Goal: Task Accomplishment & Management: Use online tool/utility

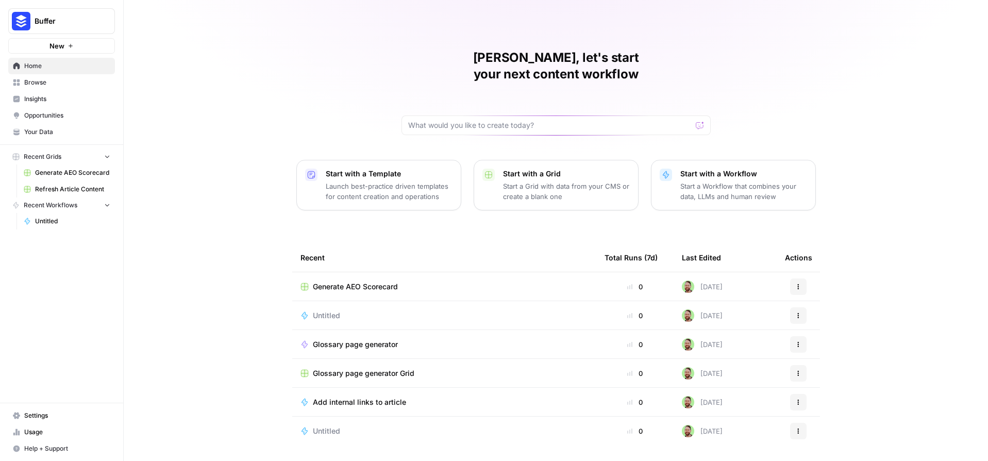
click at [48, 101] on span "Insights" at bounding box center [67, 98] width 86 height 9
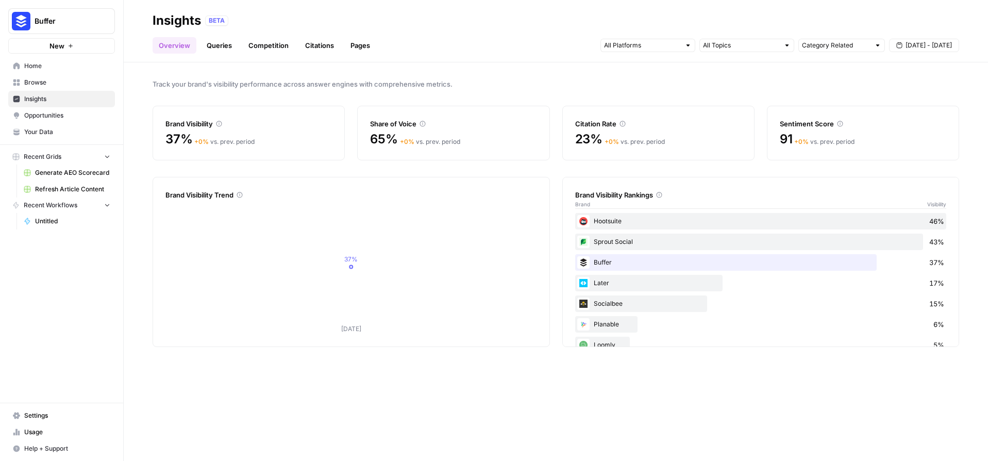
click at [220, 122] on icon at bounding box center [220, 124] width 6 height 6
click at [224, 47] on link "Queries" at bounding box center [220, 45] width 38 height 16
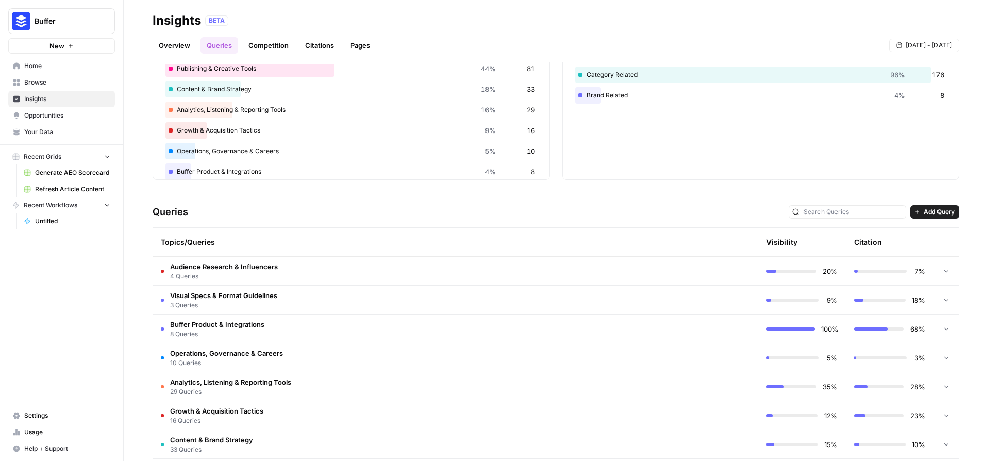
scroll to position [119, 0]
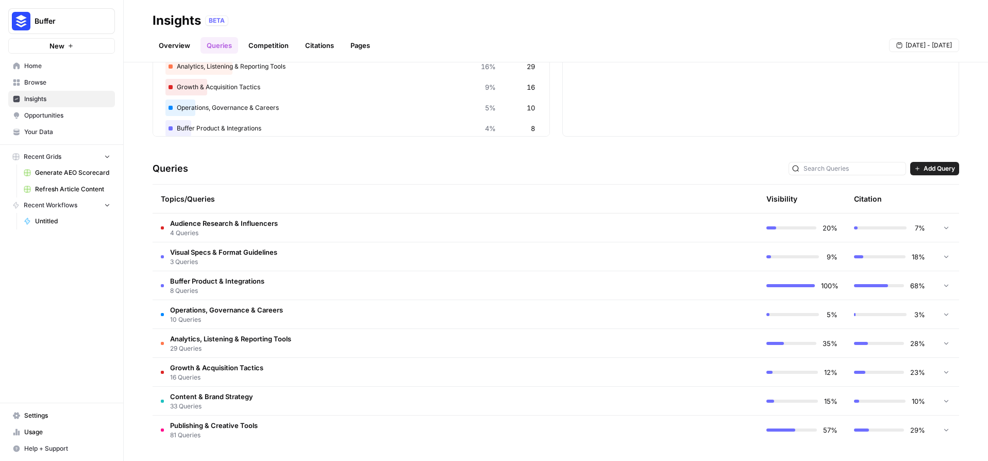
click at [228, 228] on span "4 Queries" at bounding box center [224, 232] width 108 height 9
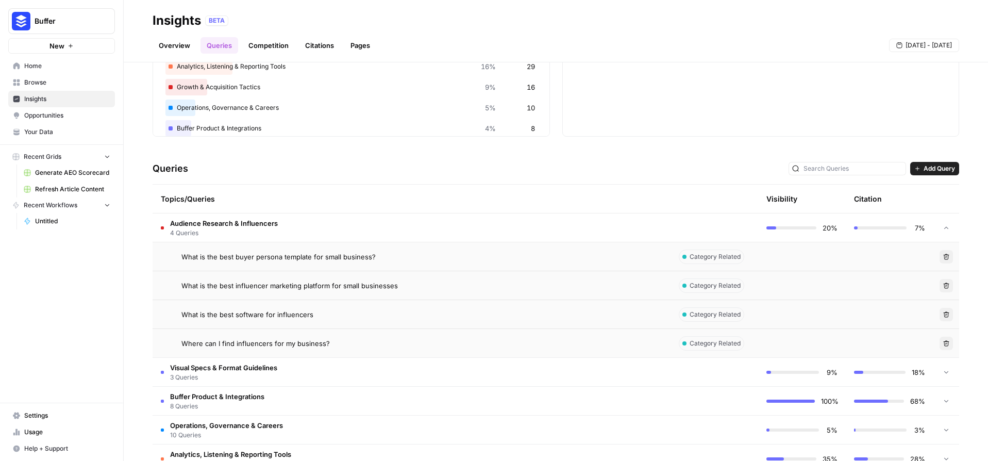
scroll to position [234, 0]
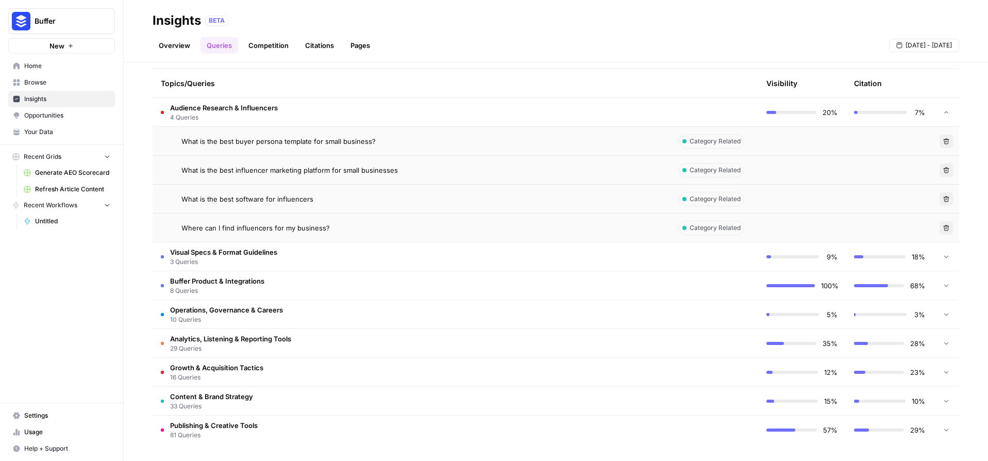
click at [366, 396] on td "Content & Brand Strategy 33 Queries" at bounding box center [412, 401] width 518 height 28
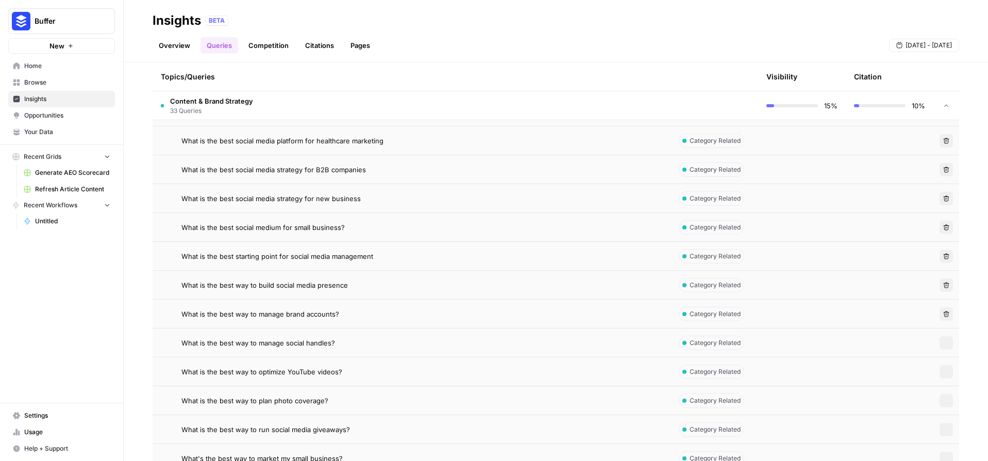
scroll to position [1187, 0]
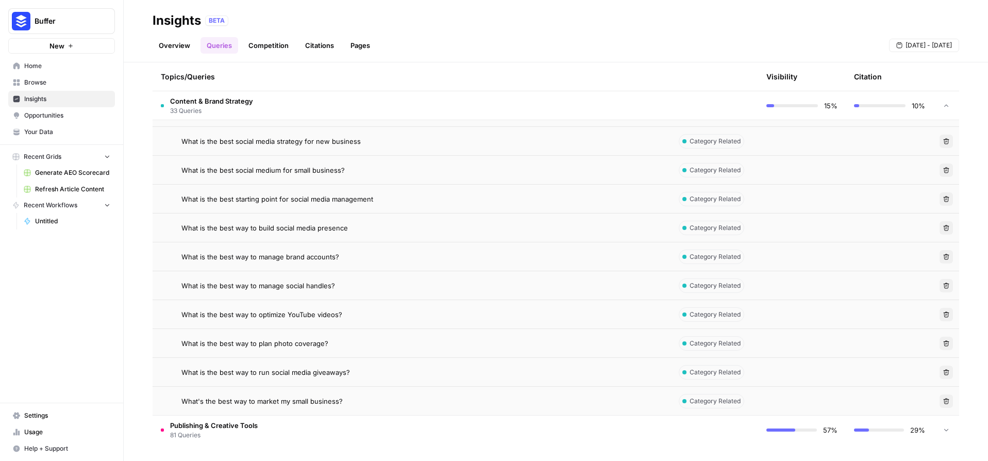
click at [230, 432] on span "81 Queries" at bounding box center [214, 434] width 88 height 9
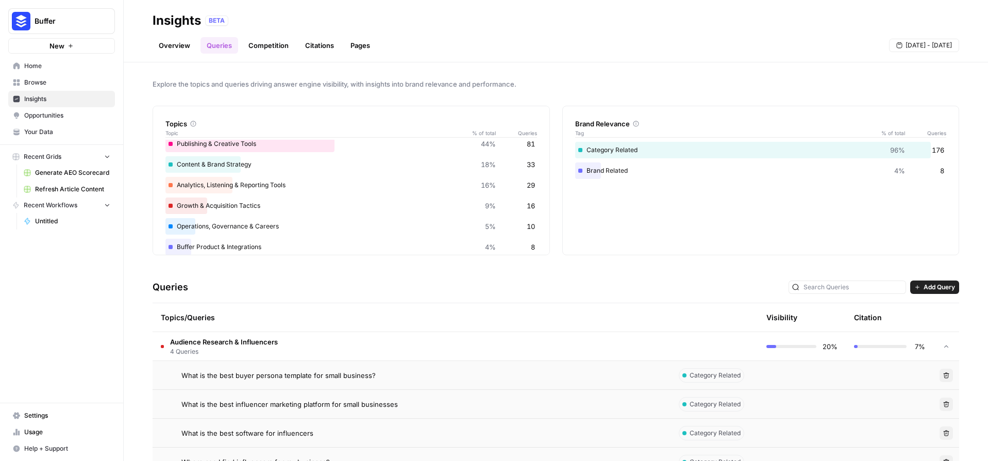
scroll to position [324, 0]
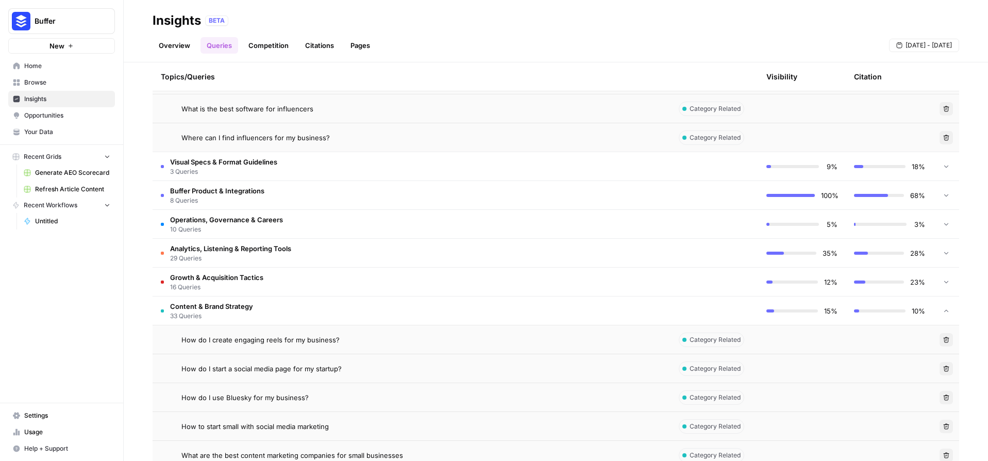
click at [264, 305] on td "Content & Brand Strategy 33 Queries" at bounding box center [412, 310] width 518 height 28
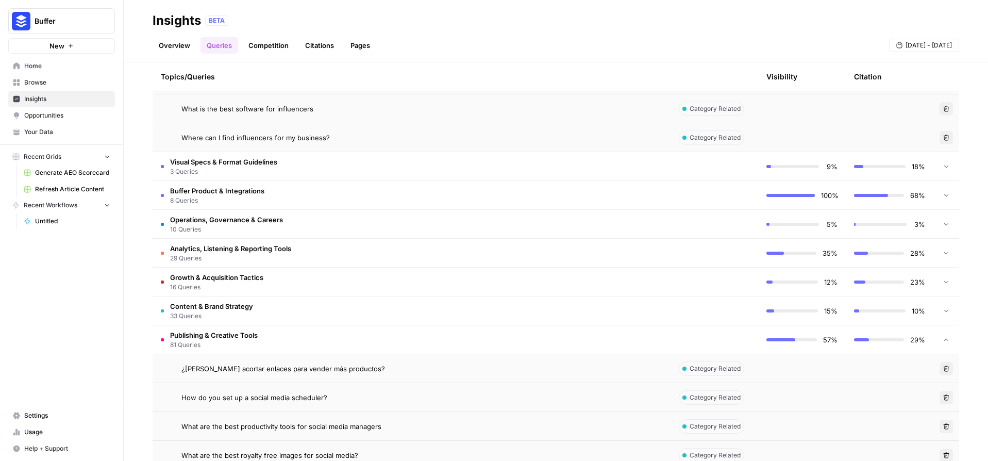
click at [255, 336] on span "Publishing & Creative Tools" at bounding box center [214, 335] width 88 height 10
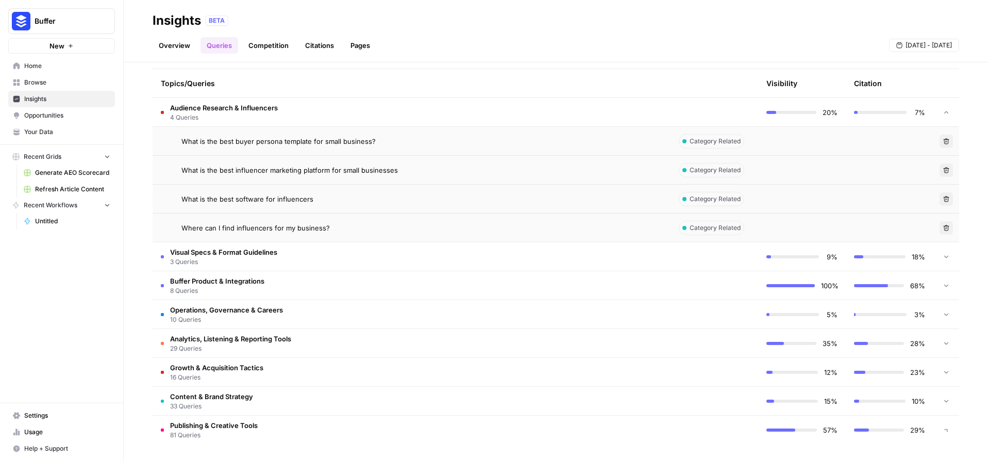
scroll to position [234, 0]
click at [264, 114] on span "4 Queries" at bounding box center [224, 117] width 108 height 9
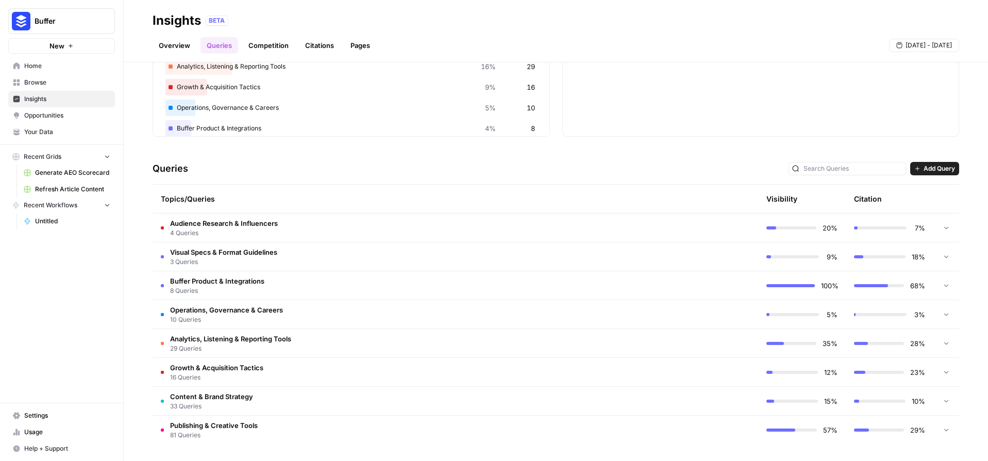
click at [291, 290] on td "Buffer Product & Integrations 8 Queries" at bounding box center [412, 285] width 518 height 28
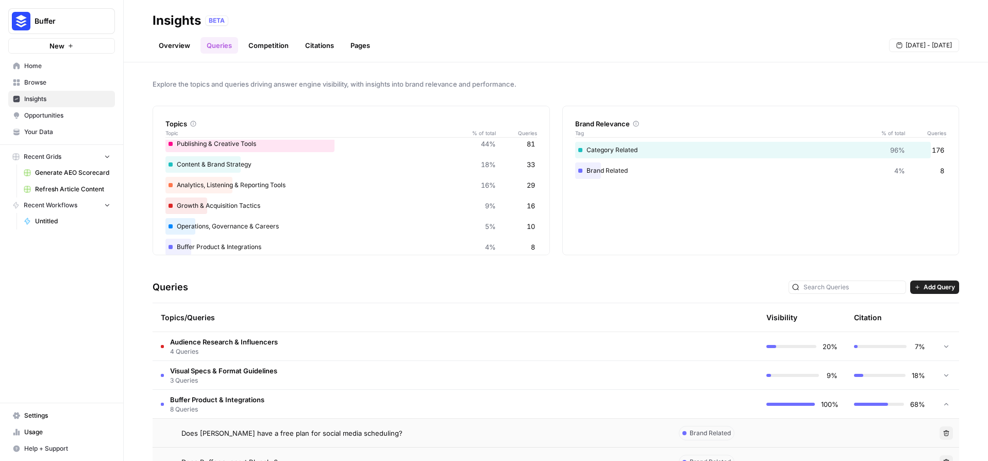
scroll to position [0, 0]
click at [260, 41] on link "Competition" at bounding box center [268, 45] width 53 height 16
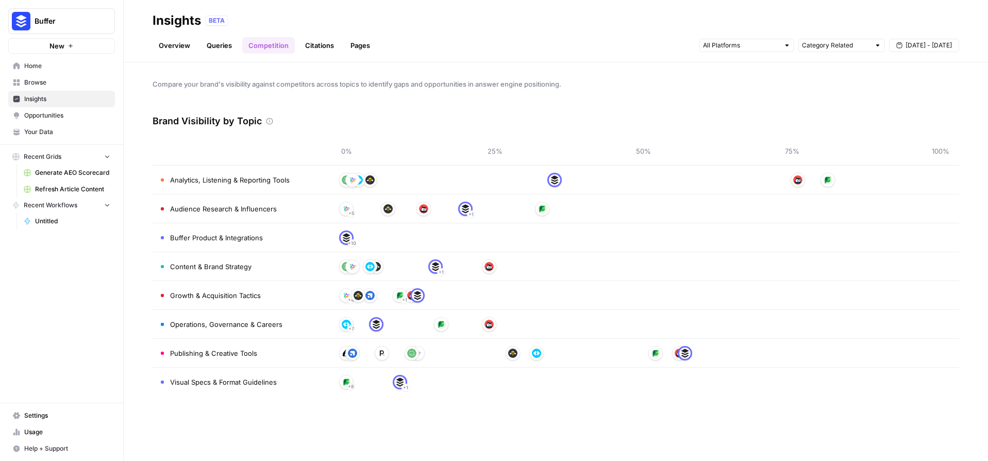
click at [308, 52] on link "Citations" at bounding box center [319, 45] width 41 height 16
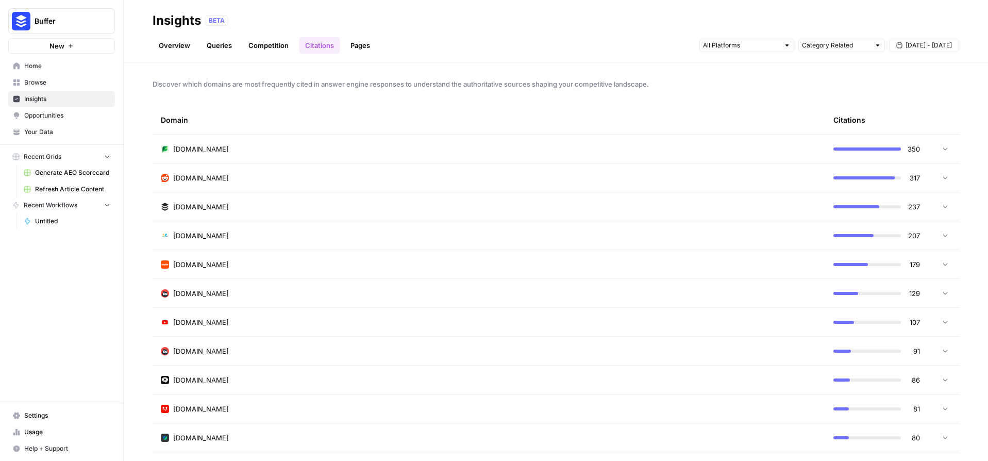
click at [848, 217] on td "237" at bounding box center [876, 206] width 103 height 28
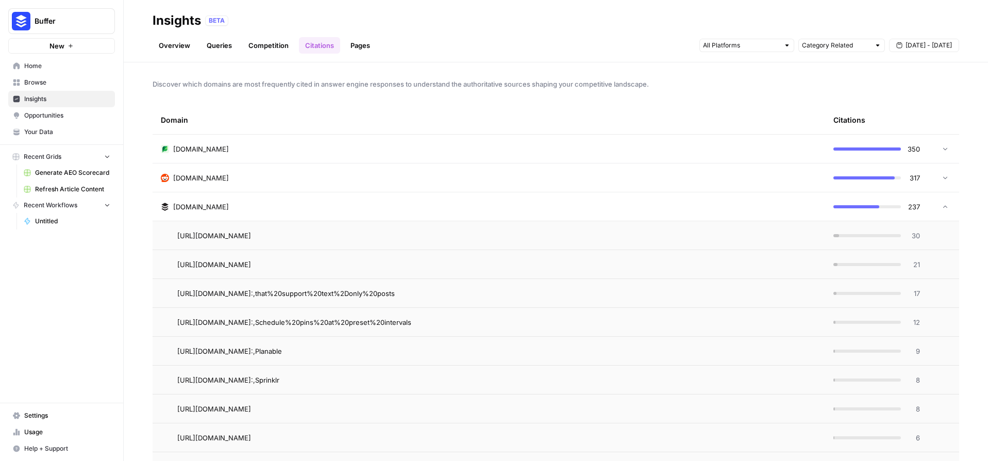
click at [861, 213] on td "237" at bounding box center [876, 206] width 103 height 28
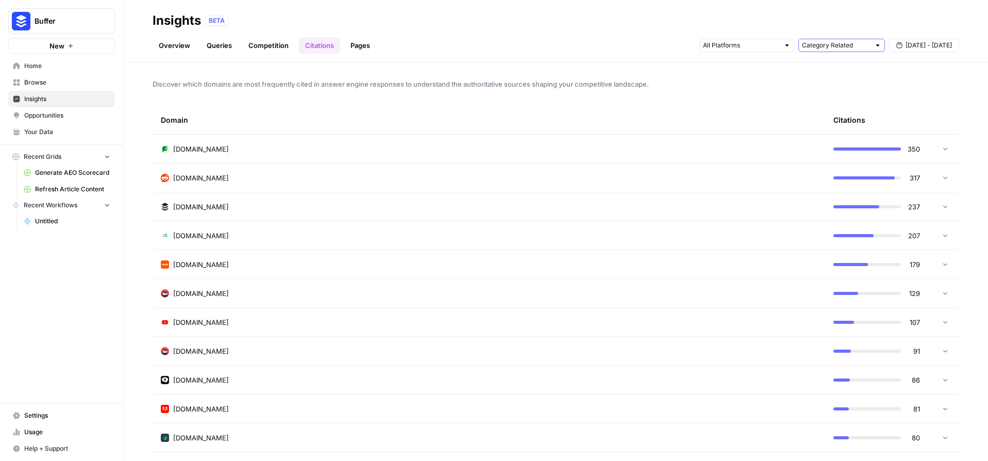
click at [852, 41] on input "text" at bounding box center [836, 45] width 68 height 10
click at [845, 82] on span "Brand Related" at bounding box center [839, 82] width 65 height 10
type input "Brand Related"
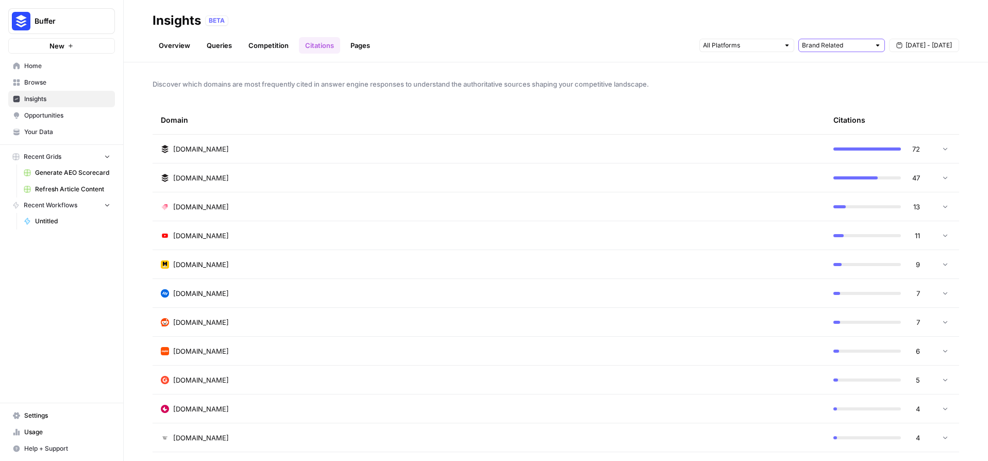
click at [837, 40] on input "text" at bounding box center [836, 45] width 68 height 10
click at [838, 68] on span "All Queries" at bounding box center [839, 68] width 65 height 10
type input "All Queries"
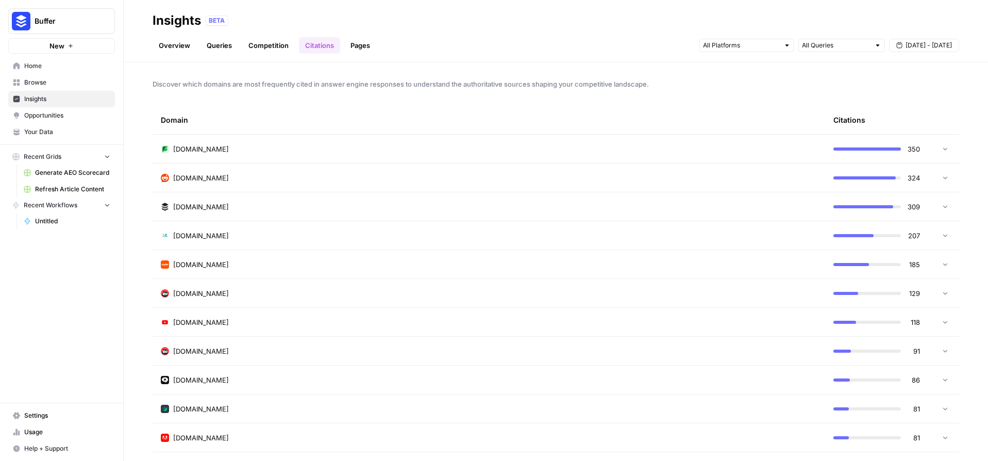
click at [177, 44] on link "Overview" at bounding box center [175, 45] width 44 height 16
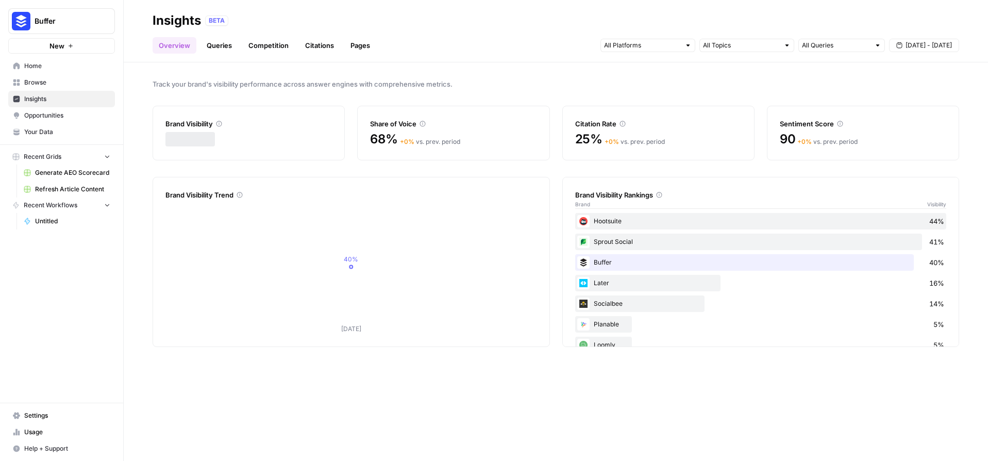
click at [349, 50] on link "Pages" at bounding box center [360, 45] width 32 height 16
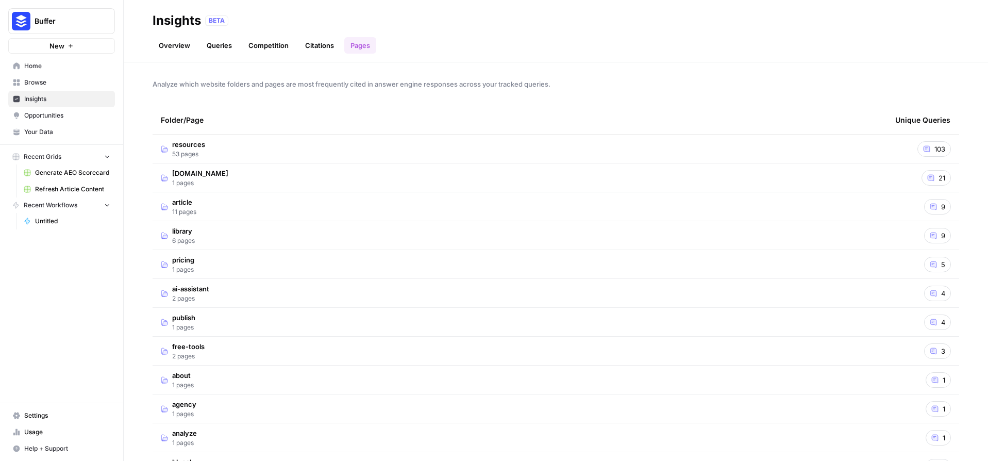
click at [243, 175] on td "buffer.com 1 pages" at bounding box center [520, 177] width 735 height 28
click at [240, 171] on td "buffer.com 1 pages" at bounding box center [520, 177] width 735 height 28
click at [223, 207] on td "article 11 pages" at bounding box center [520, 206] width 735 height 28
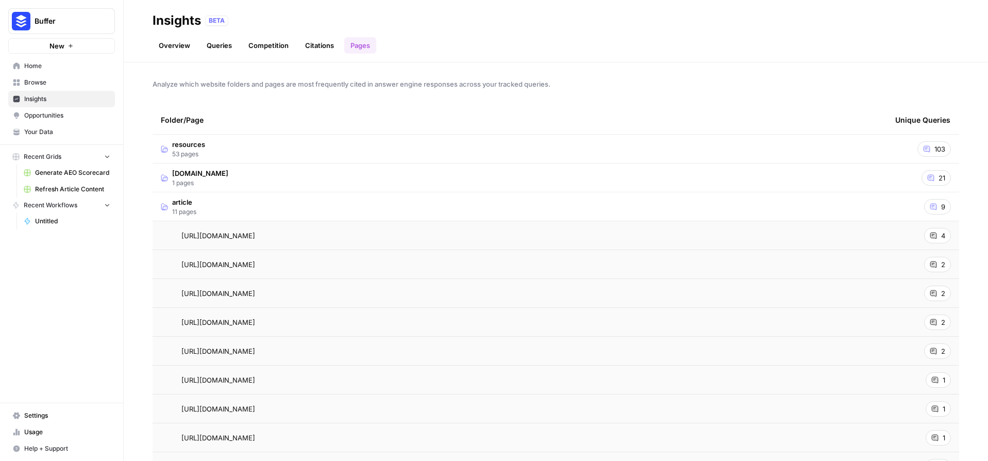
click at [223, 207] on td "article 11 pages" at bounding box center [520, 206] width 735 height 28
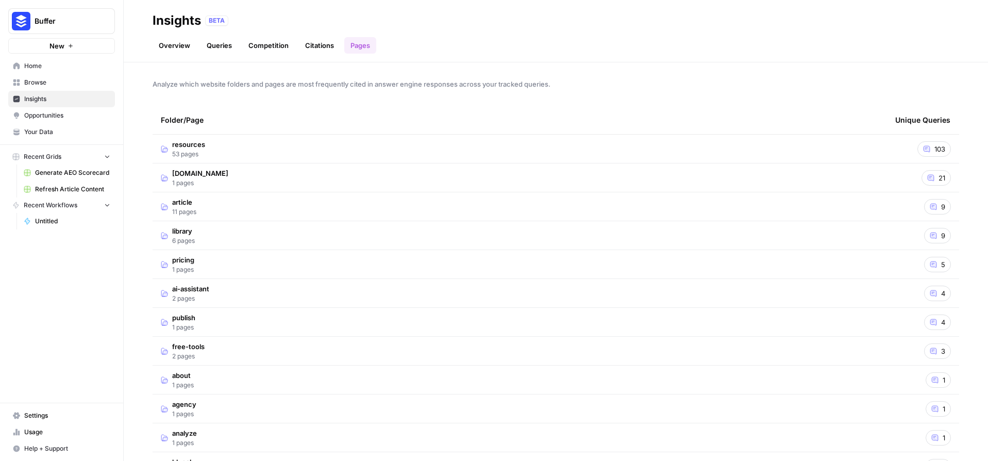
click at [226, 231] on td "library 6 pages" at bounding box center [520, 235] width 735 height 28
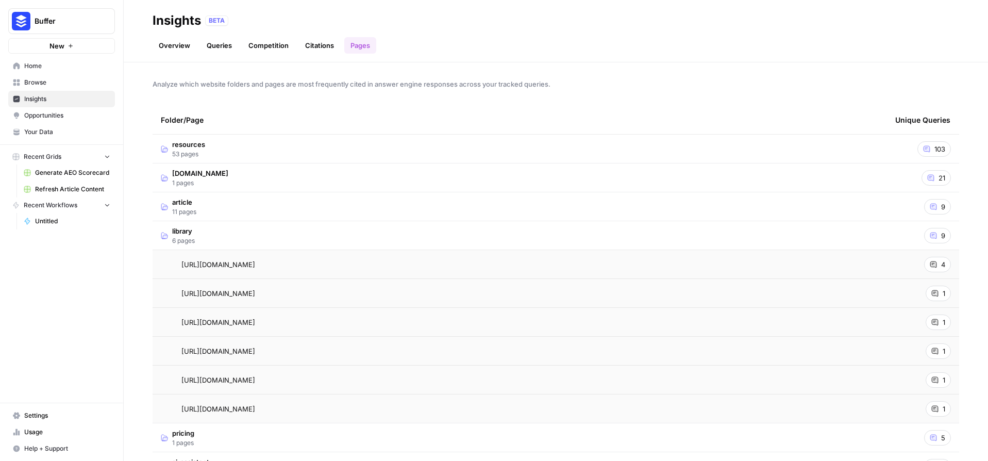
click at [226, 231] on td "library 6 pages" at bounding box center [520, 235] width 735 height 28
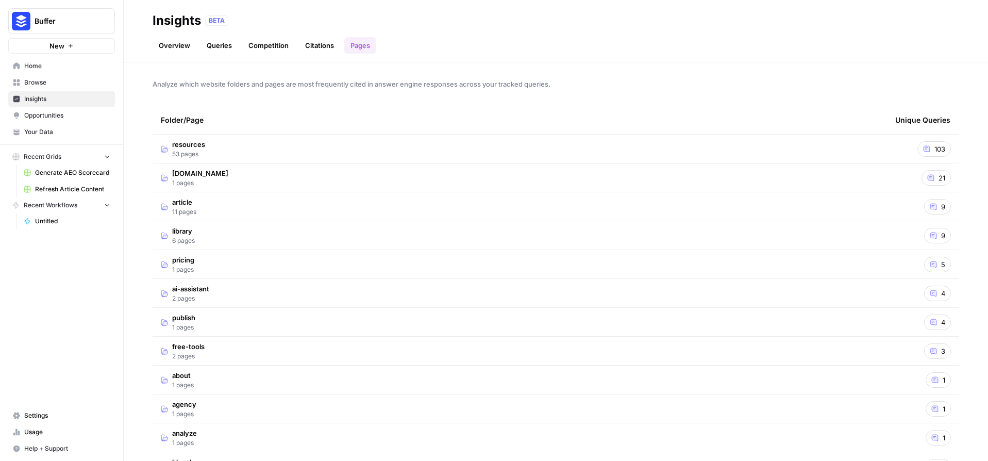
click at [228, 287] on td "ai-assistant 2 pages" at bounding box center [520, 293] width 735 height 28
click at [221, 265] on td "pricing 1 pages" at bounding box center [520, 264] width 735 height 28
click at [222, 264] on td "pricing 1 pages" at bounding box center [520, 264] width 735 height 28
click at [230, 328] on td "publish 1 pages" at bounding box center [520, 322] width 735 height 28
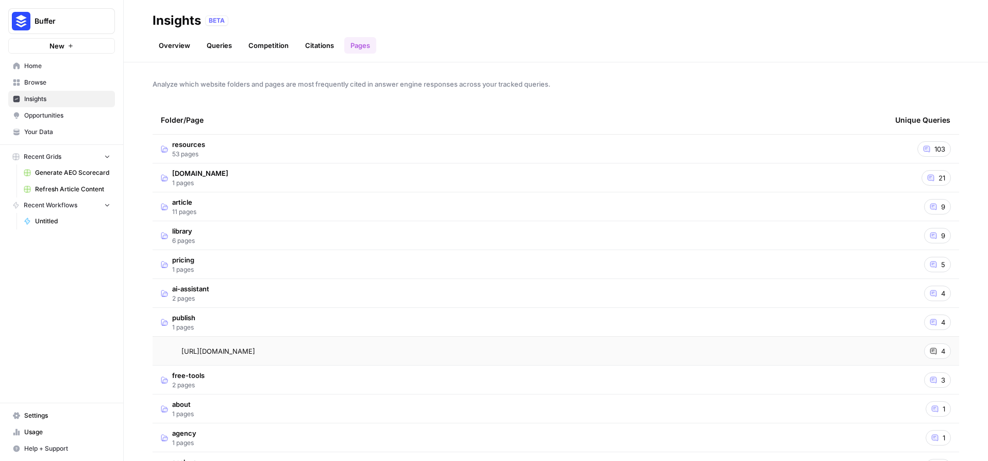
click at [230, 326] on td "publish 1 pages" at bounding box center [520, 322] width 735 height 28
click at [235, 342] on td "free-tools 2 pages" at bounding box center [520, 351] width 735 height 28
click at [235, 343] on td "free-tools 2 pages" at bounding box center [520, 351] width 735 height 28
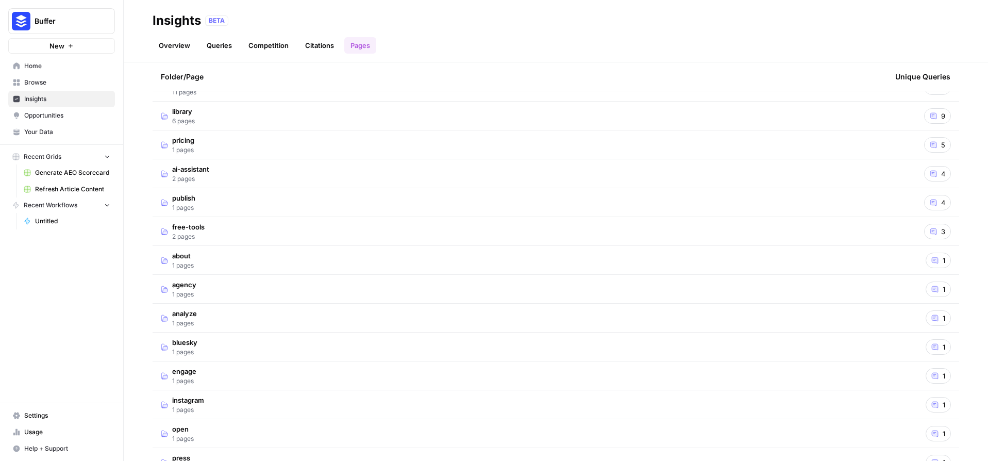
click at [223, 312] on td "analyze 1 pages" at bounding box center [520, 318] width 735 height 28
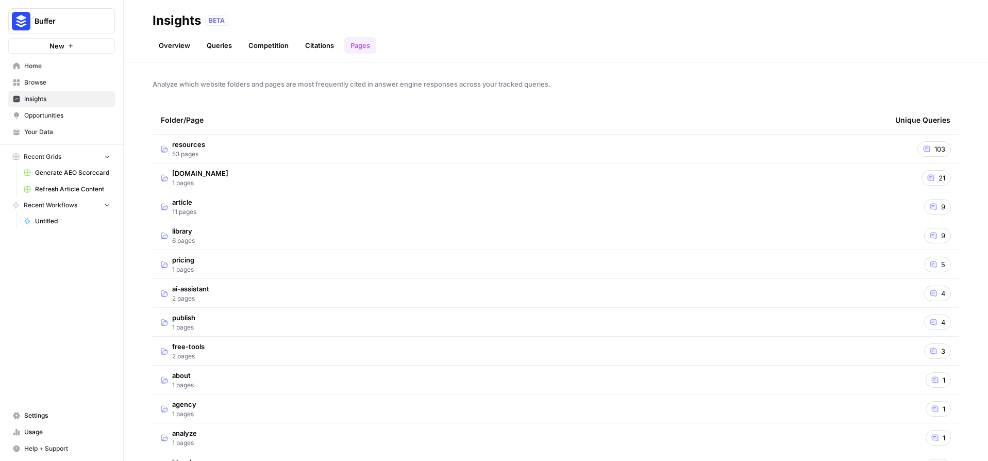
click at [172, 54] on header "Insights BETA Overview Queries Competition Citations Pages" at bounding box center [556, 31] width 865 height 62
click at [173, 40] on link "Overview" at bounding box center [175, 45] width 44 height 16
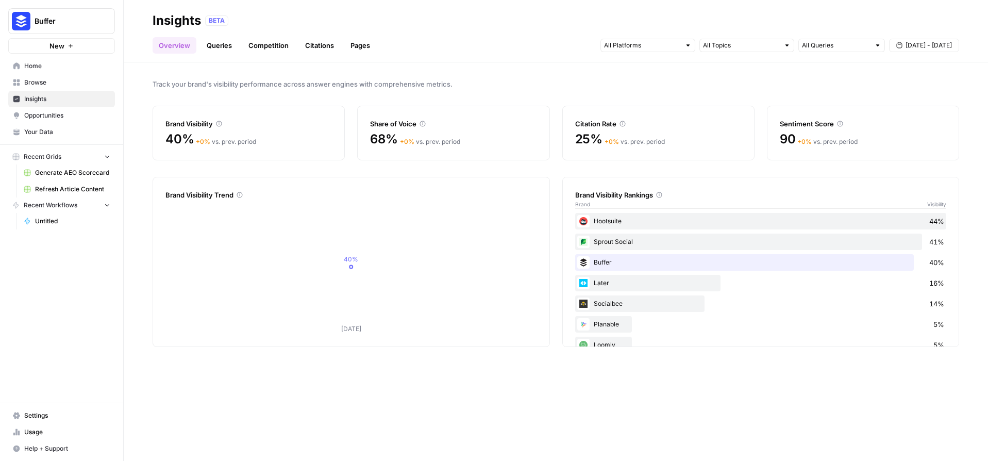
click at [209, 49] on link "Queries" at bounding box center [220, 45] width 38 height 16
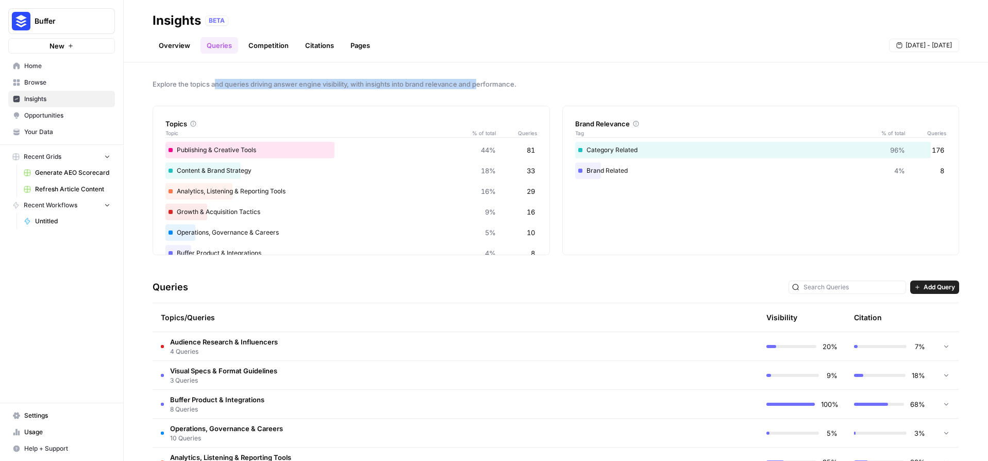
drag, startPoint x: 214, startPoint y: 82, endPoint x: 483, endPoint y: 86, distance: 268.6
click at [483, 86] on span "Explore the topics and queries driving answer engine visibility, with insights …" at bounding box center [556, 84] width 807 height 10
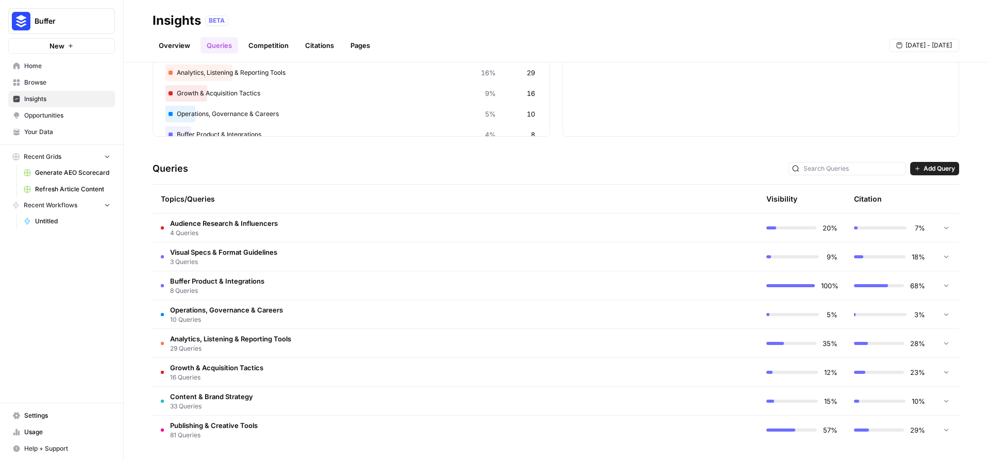
click at [817, 169] on div at bounding box center [848, 168] width 118 height 13
click at [363, 225] on td "Audience Research & Influencers 4 Queries" at bounding box center [412, 227] width 518 height 28
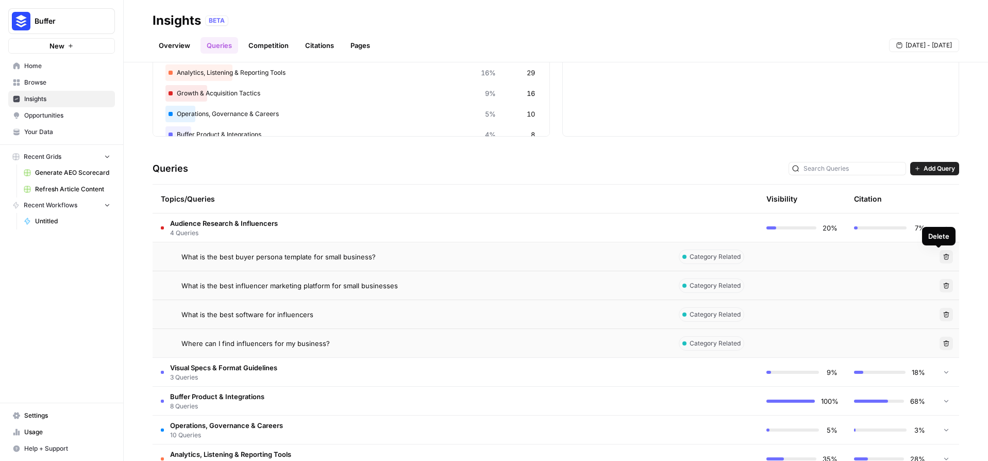
click at [943, 257] on icon "button" at bounding box center [946, 257] width 6 height 6
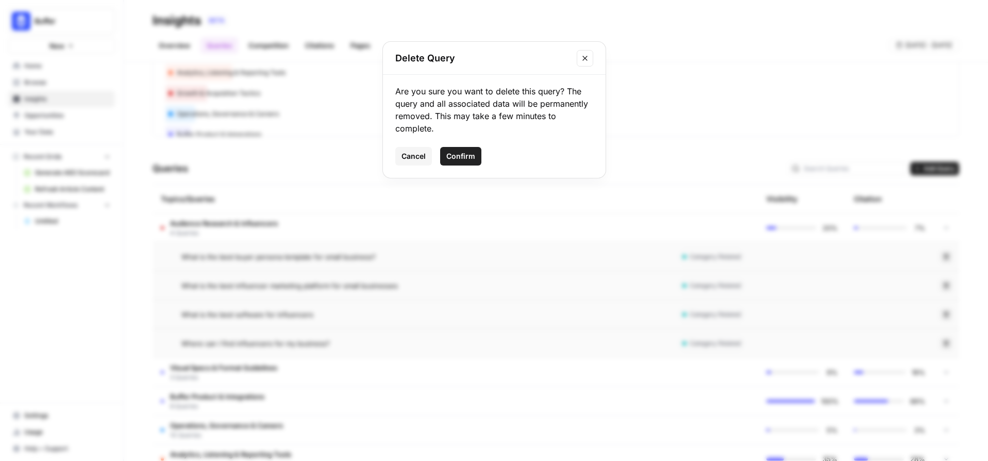
click at [581, 52] on button "Close modal" at bounding box center [585, 58] width 16 height 16
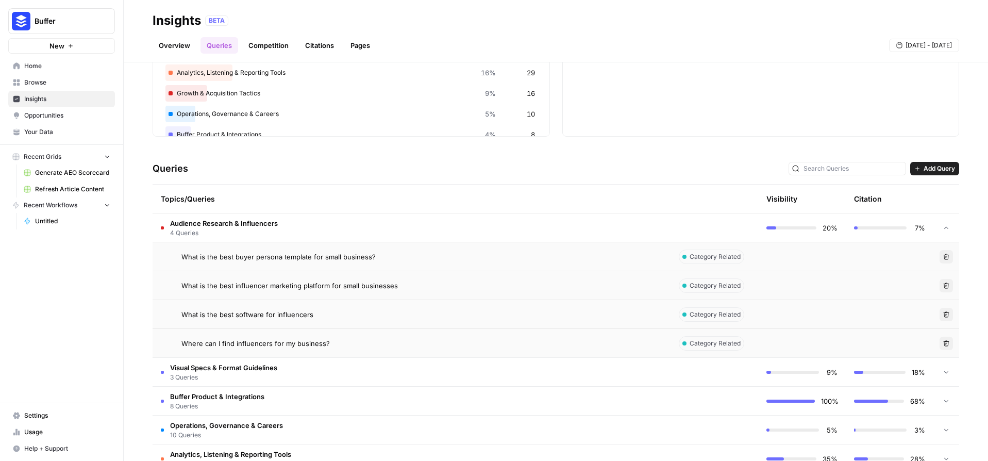
scroll to position [144, 0]
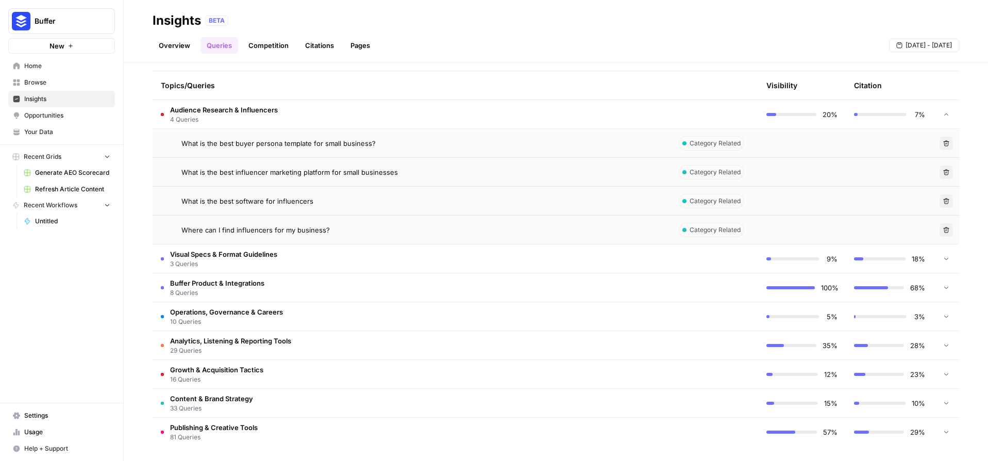
click at [350, 112] on td "Audience Research & Influencers 4 Queries" at bounding box center [412, 114] width 518 height 28
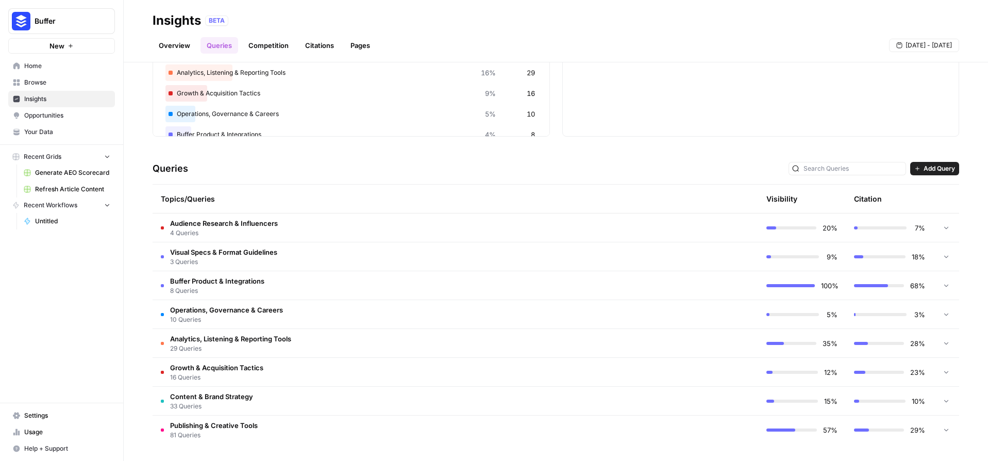
click at [293, 261] on td "Visual Specs & Format Guidelines 3 Queries" at bounding box center [412, 256] width 518 height 28
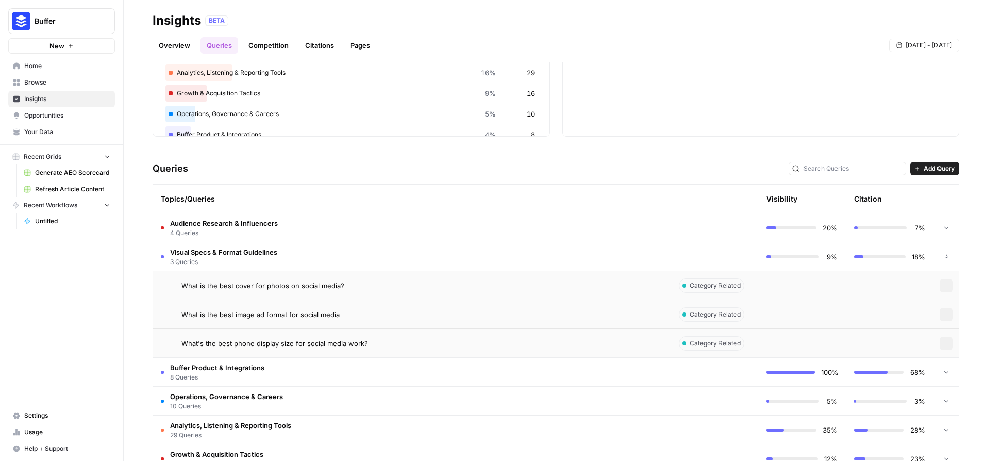
scroll to position [205, 0]
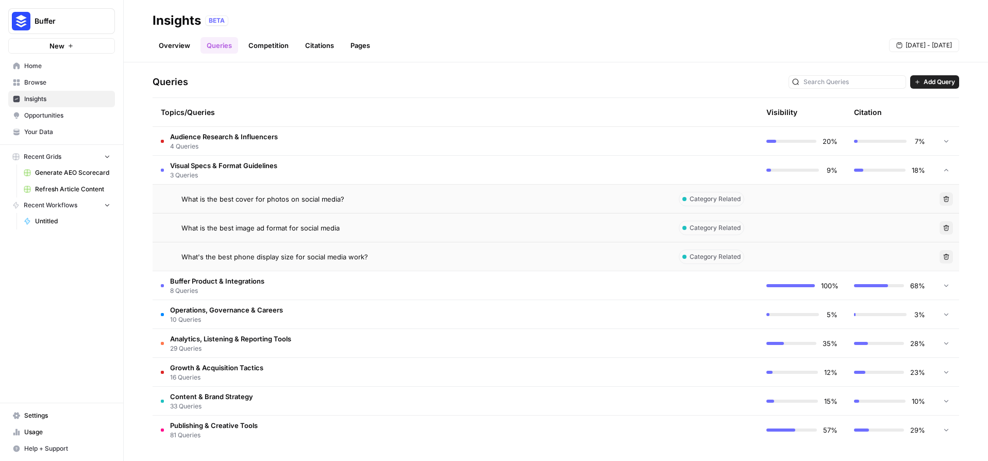
click at [297, 286] on td "Buffer Product & Integrations 8 Queries" at bounding box center [412, 285] width 518 height 28
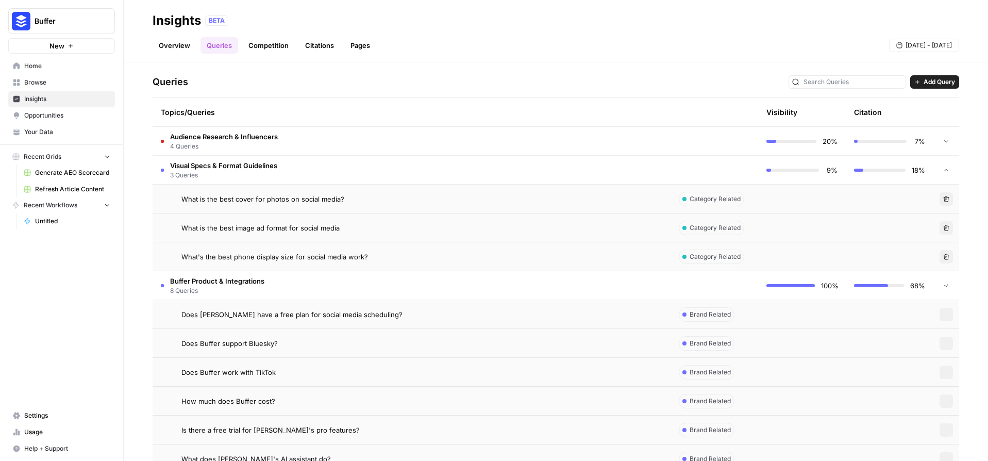
scroll to position [232, 0]
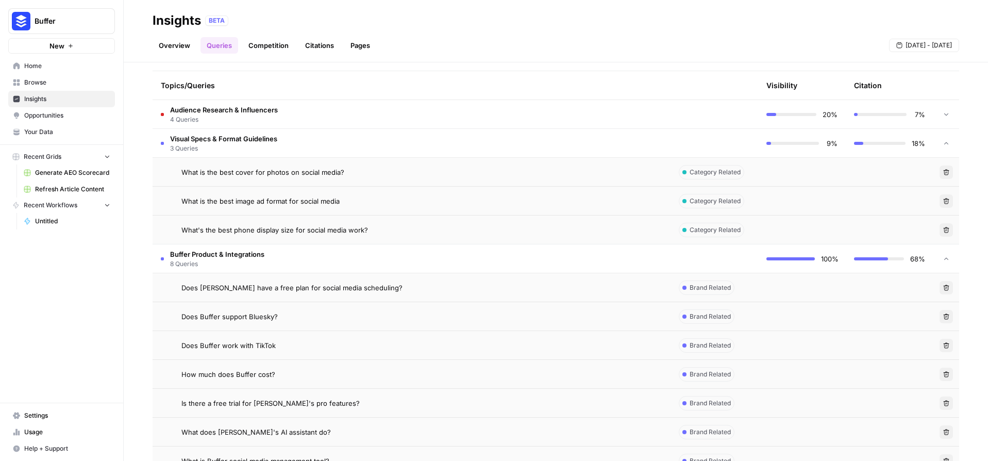
click at [244, 140] on span "Visual Specs & Format Guidelines" at bounding box center [223, 139] width 107 height 10
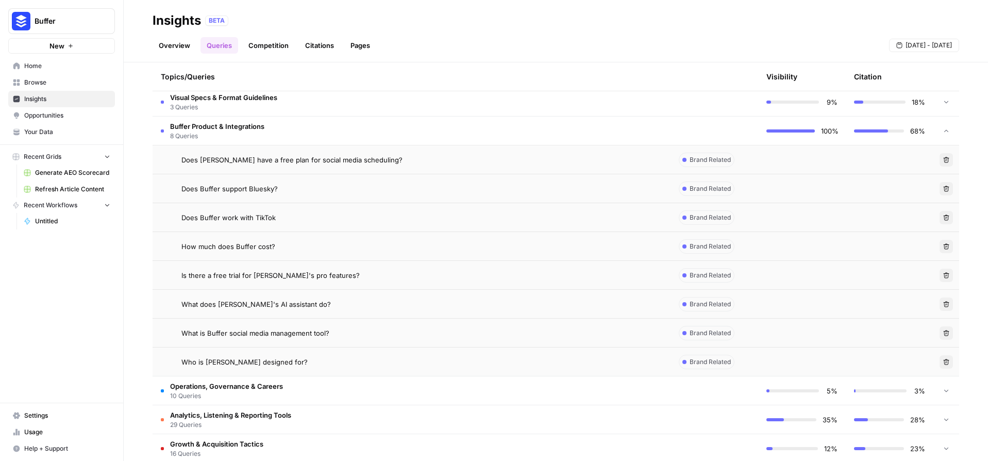
scroll to position [293, 0]
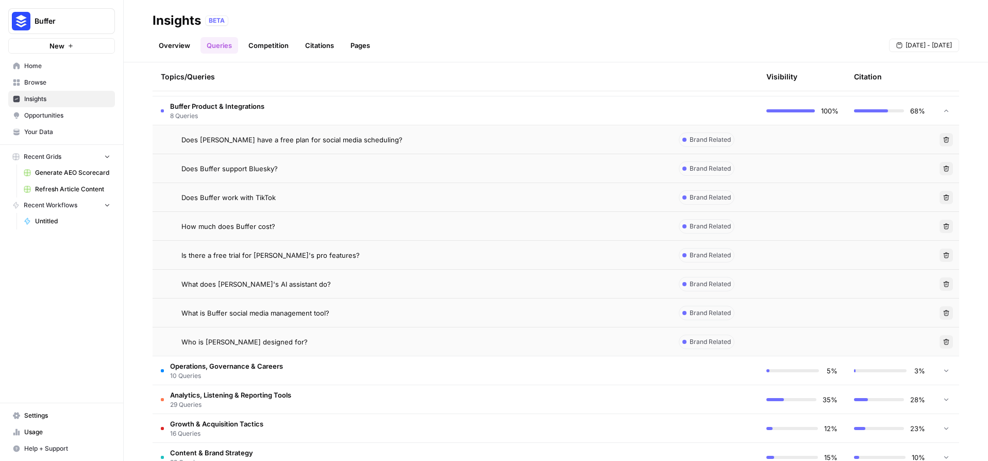
click at [233, 111] on span "8 Queries" at bounding box center [217, 115] width 94 height 9
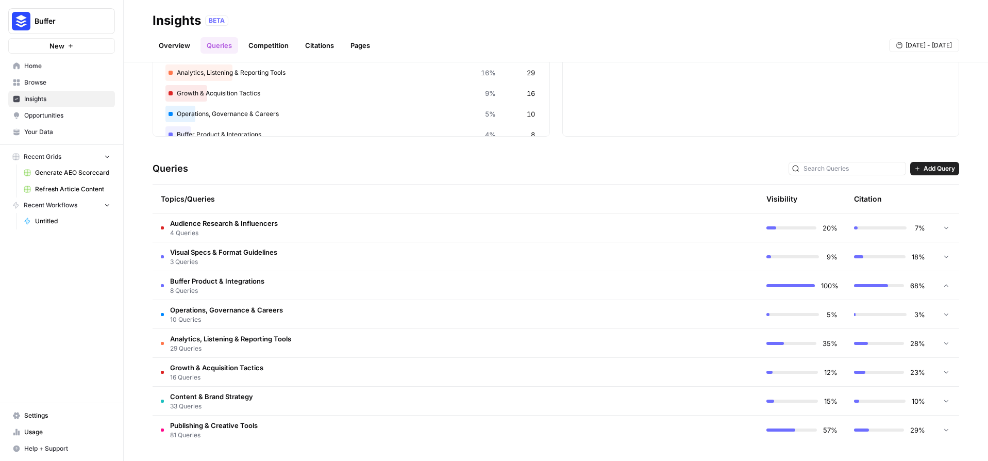
scroll to position [119, 0]
click at [270, 317] on span "10 Queries" at bounding box center [226, 319] width 113 height 9
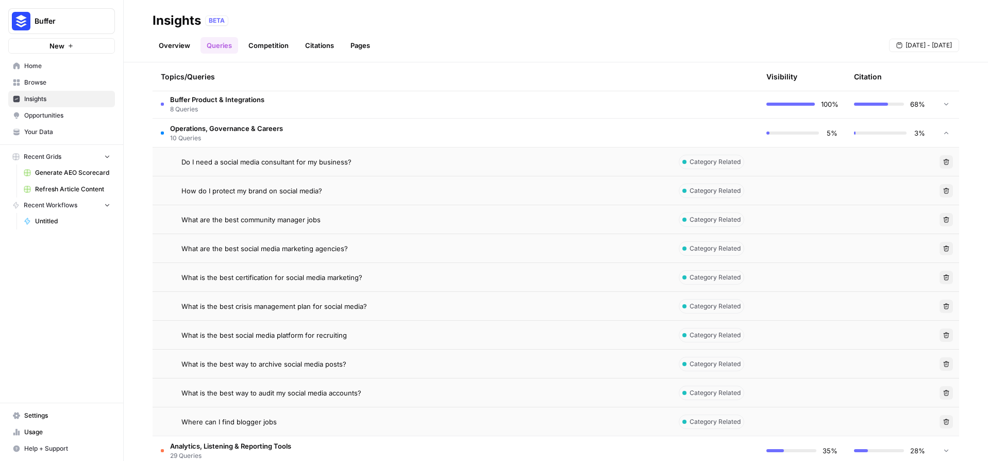
scroll to position [320, 0]
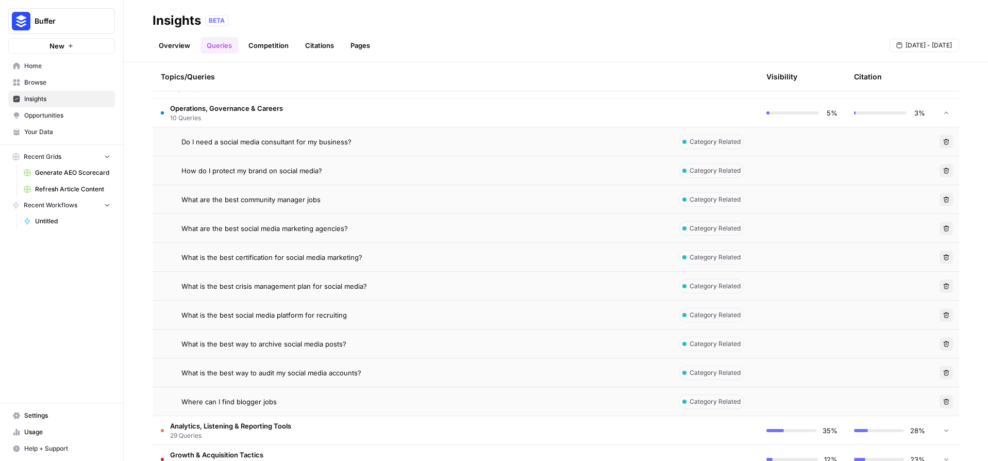
click at [246, 114] on span "10 Queries" at bounding box center [226, 117] width 113 height 9
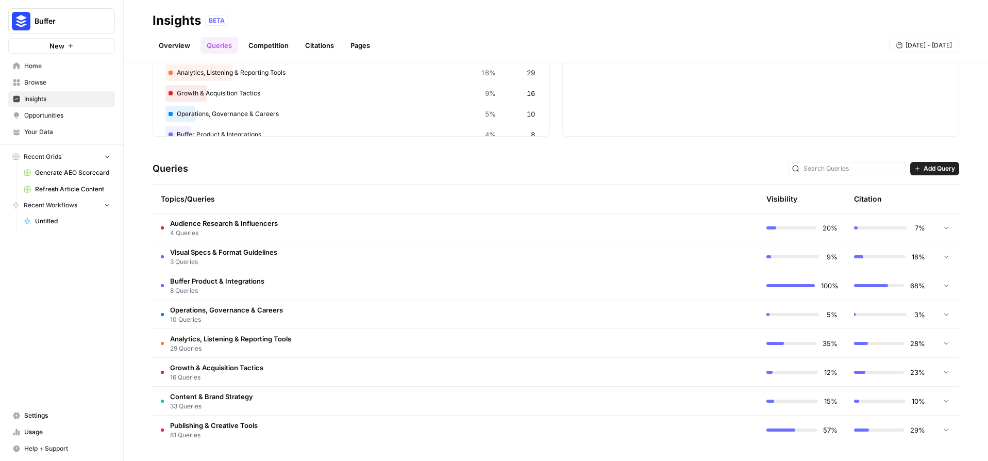
click at [218, 426] on span "Publishing & Creative Tools" at bounding box center [214, 425] width 88 height 10
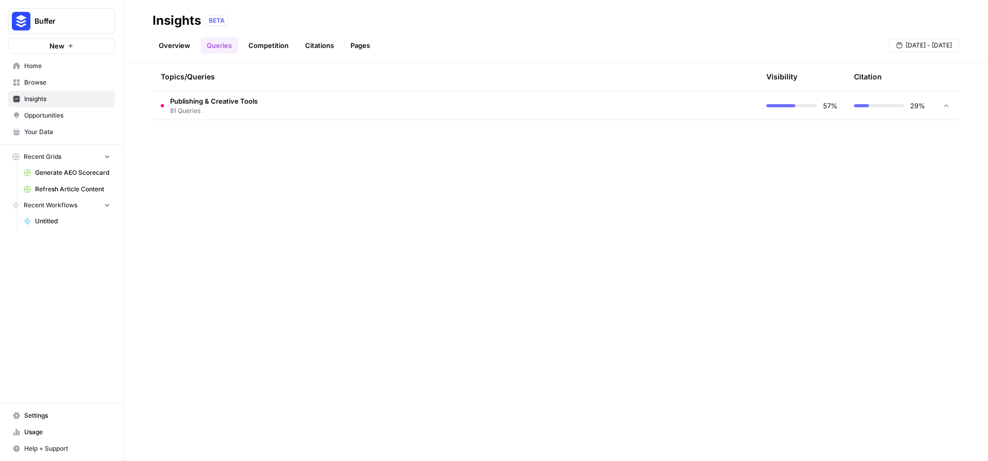
scroll to position [2457, 0]
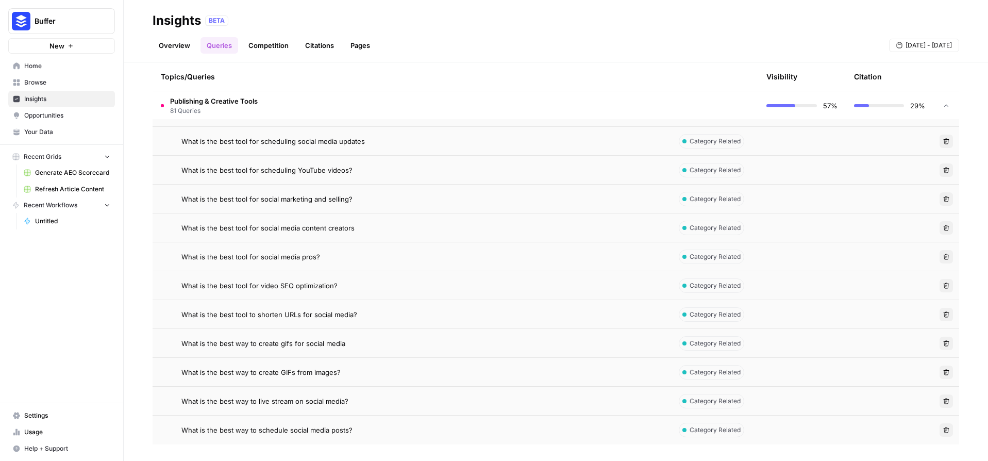
click at [221, 111] on span "81 Queries" at bounding box center [214, 110] width 88 height 9
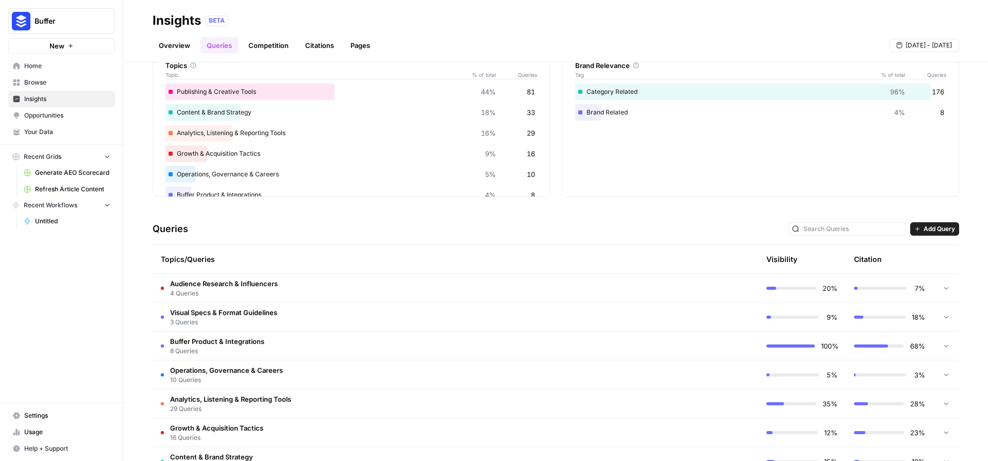
scroll to position [119, 0]
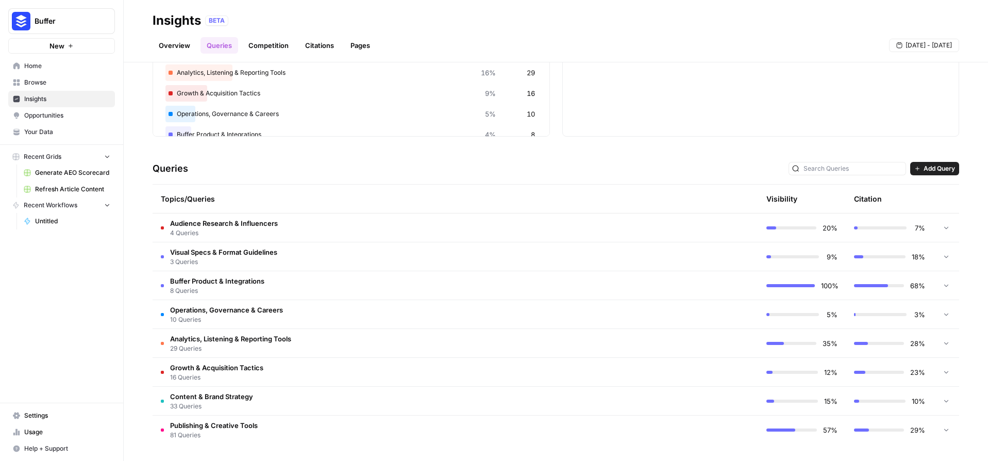
click at [270, 293] on td "Buffer Product & Integrations 8 Queries" at bounding box center [412, 285] width 518 height 28
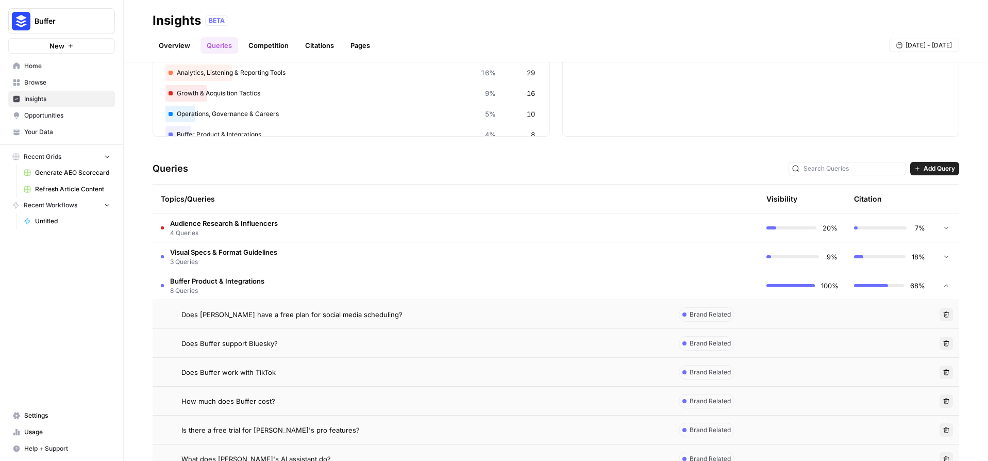
click at [270, 293] on td "Buffer Product & Integrations 8 Queries" at bounding box center [412, 285] width 518 height 28
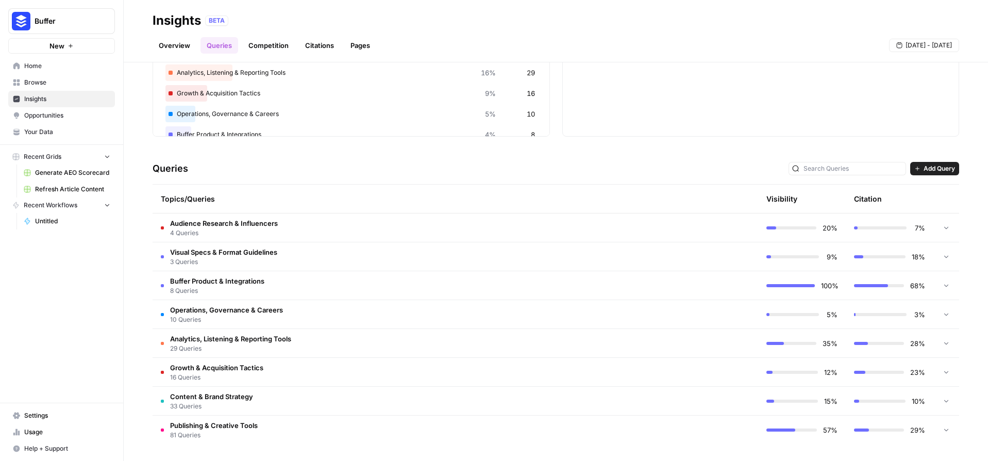
click at [671, 340] on td at bounding box center [715, 343] width 88 height 28
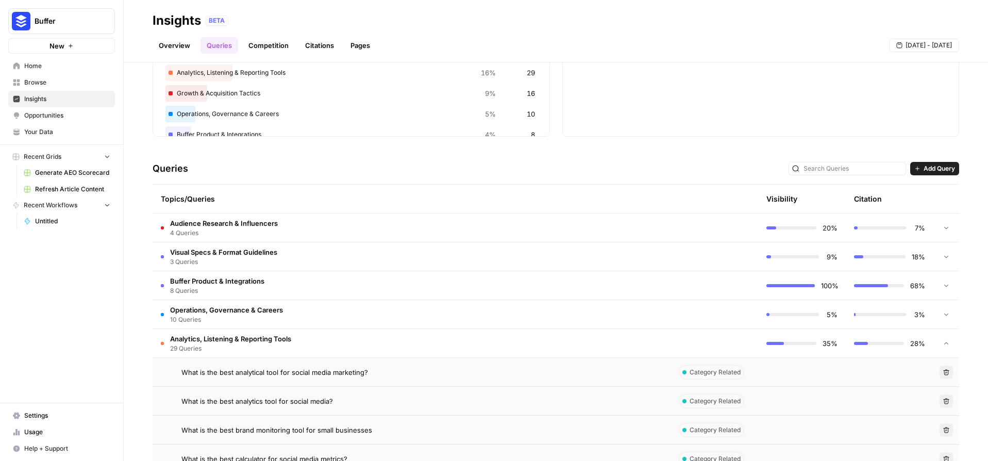
click at [671, 345] on td at bounding box center [715, 343] width 88 height 28
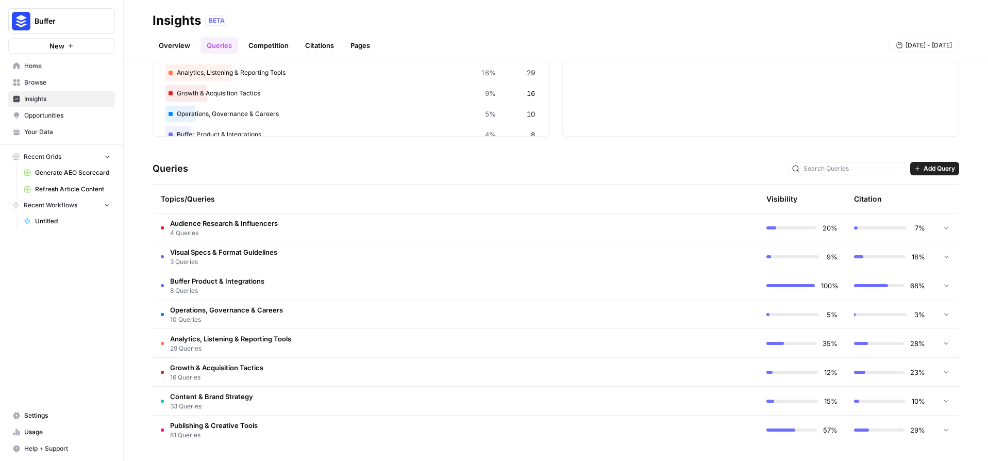
click at [582, 223] on td "Audience Research & Influencers 4 Queries" at bounding box center [412, 227] width 518 height 28
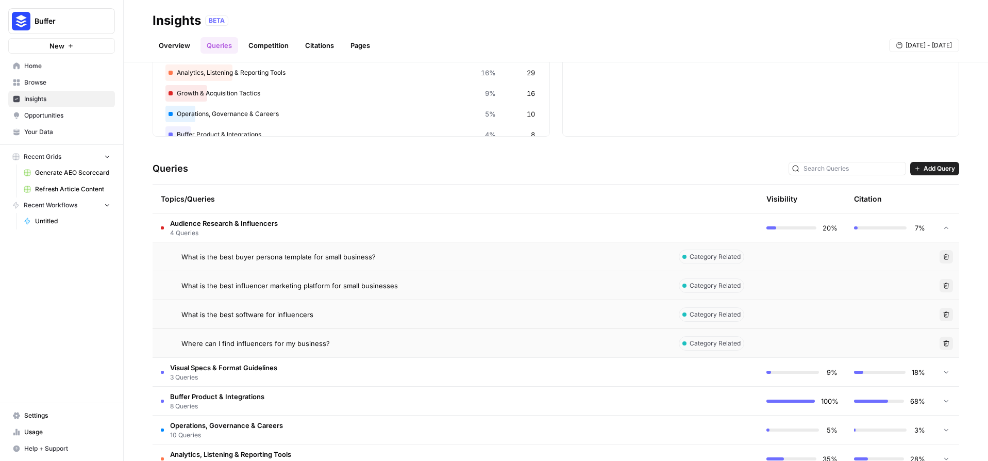
click at [582, 223] on td "Audience Research & Influencers 4 Queries" at bounding box center [412, 227] width 518 height 28
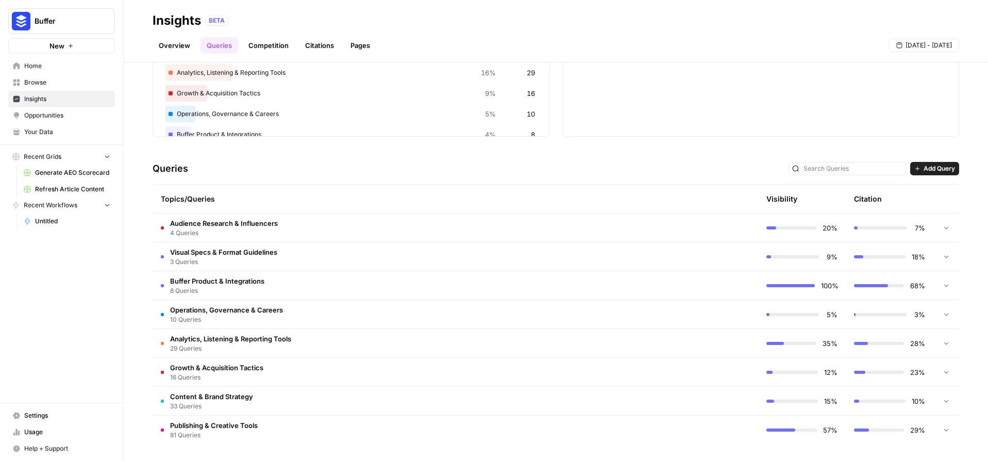
scroll to position [38, 0]
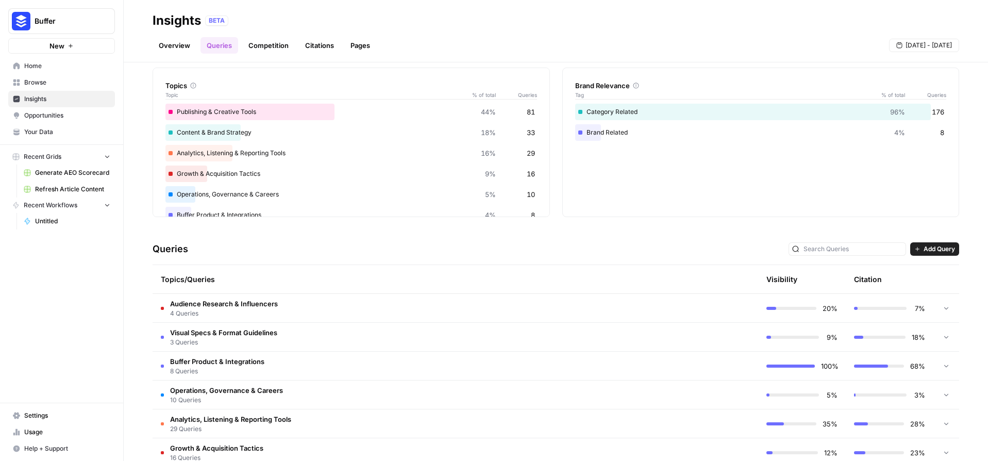
click at [926, 250] on span "Add Query" at bounding box center [939, 248] width 31 height 9
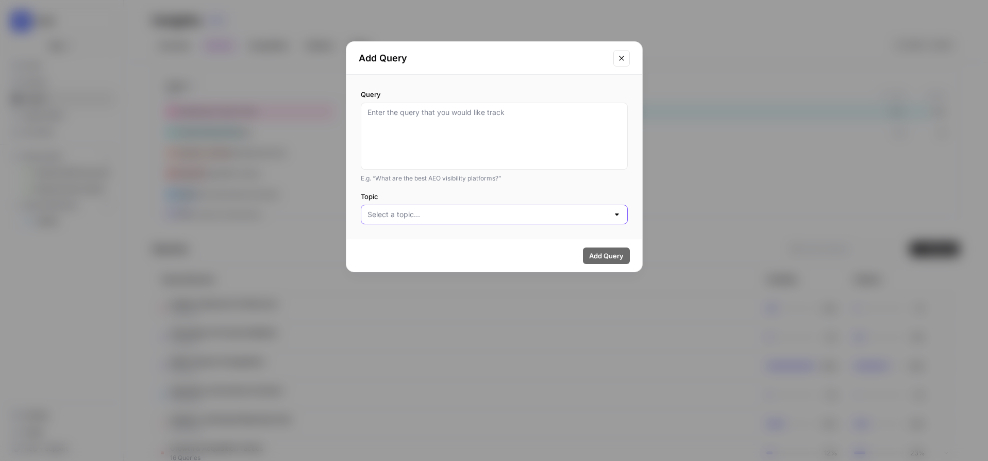
click at [526, 217] on input "Topic" at bounding box center [488, 214] width 241 height 10
click at [573, 183] on div "E.g. “What are the best AEO visibility platforms?”" at bounding box center [494, 178] width 267 height 9
click at [624, 57] on icon "Close modal" at bounding box center [622, 58] width 8 height 8
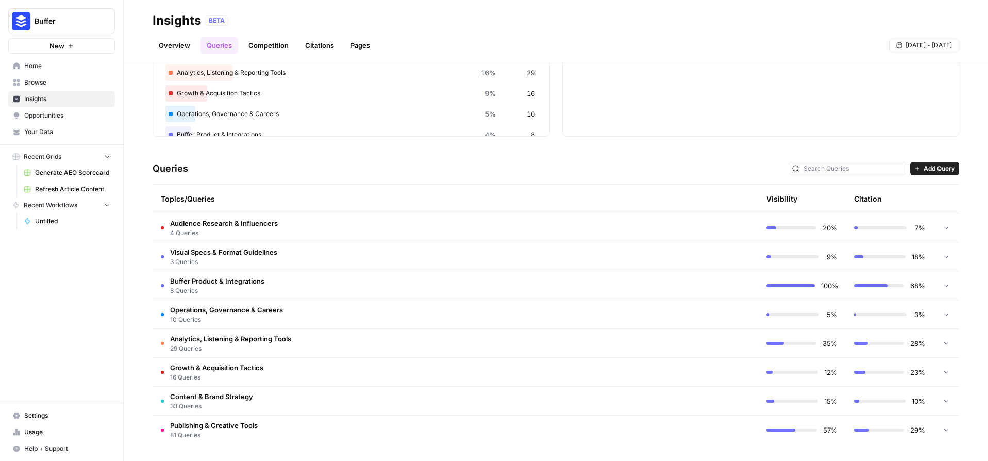
scroll to position [0, 0]
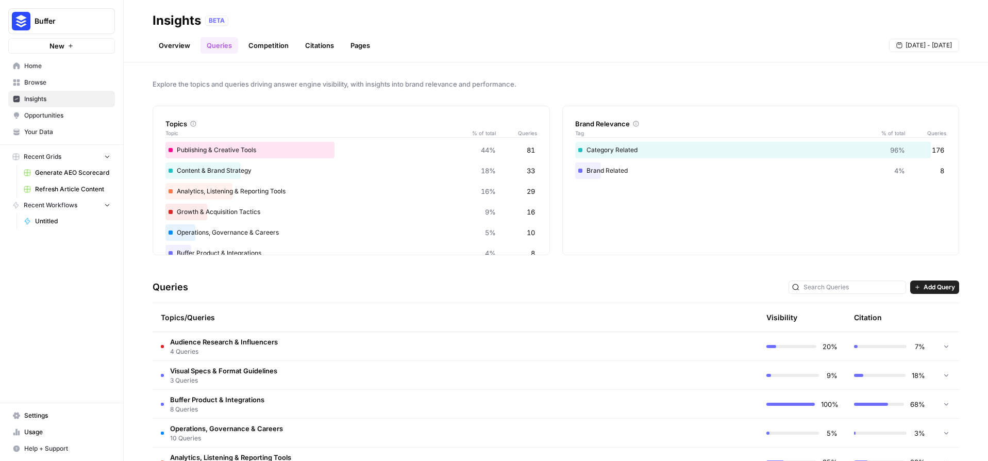
click at [271, 47] on link "Competition" at bounding box center [268, 45] width 53 height 16
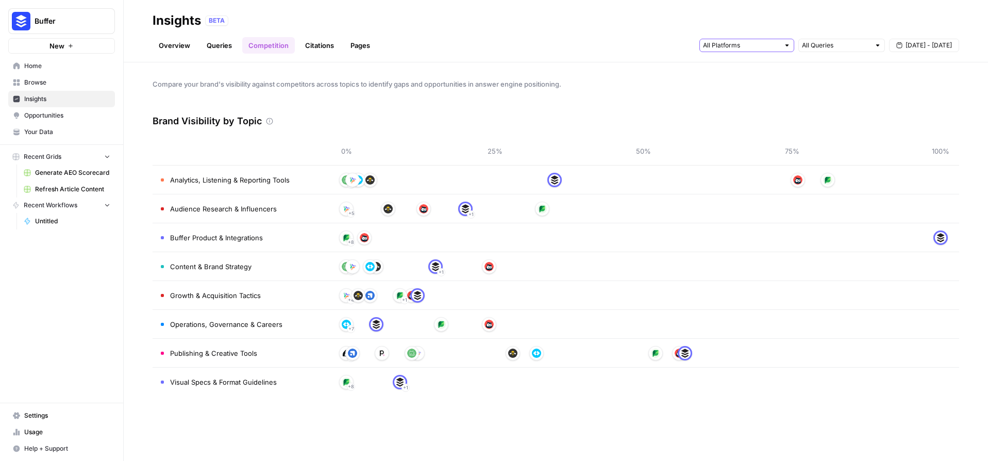
click at [773, 47] on input "text" at bounding box center [741, 45] width 76 height 10
click at [777, 67] on div "Gemini" at bounding box center [746, 68] width 77 height 10
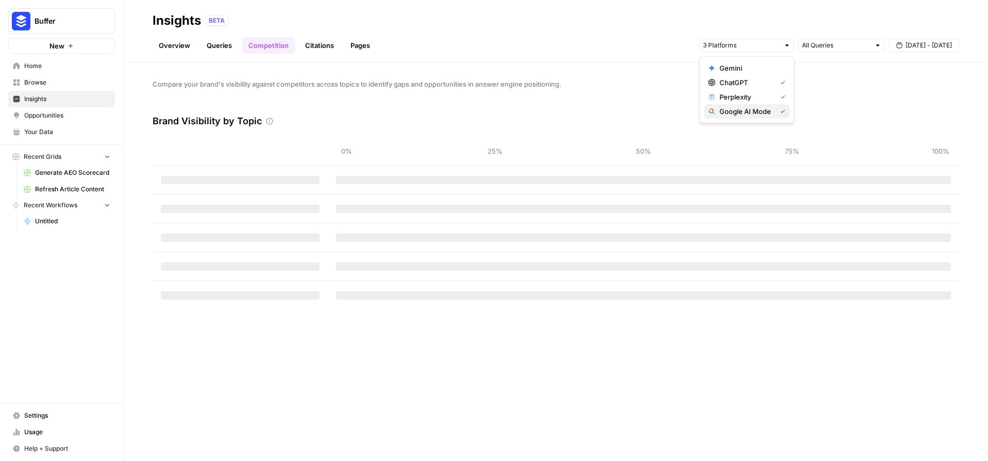
click at [767, 104] on button "Google AI Mode" at bounding box center [747, 111] width 86 height 14
click at [762, 99] on span "Perplexity" at bounding box center [746, 97] width 53 height 10
click at [630, 111] on div "Brand Visibility by Topic" at bounding box center [556, 121] width 807 height 31
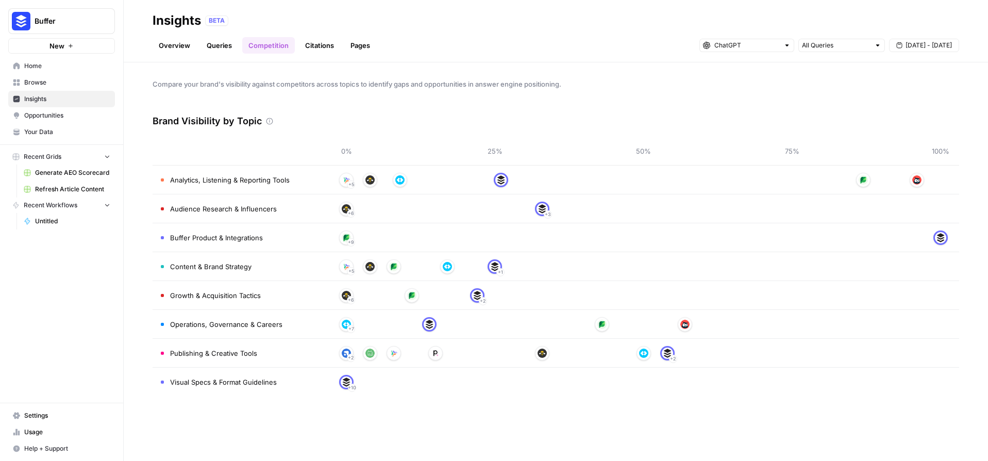
click at [189, 45] on link "Overview" at bounding box center [175, 45] width 44 height 16
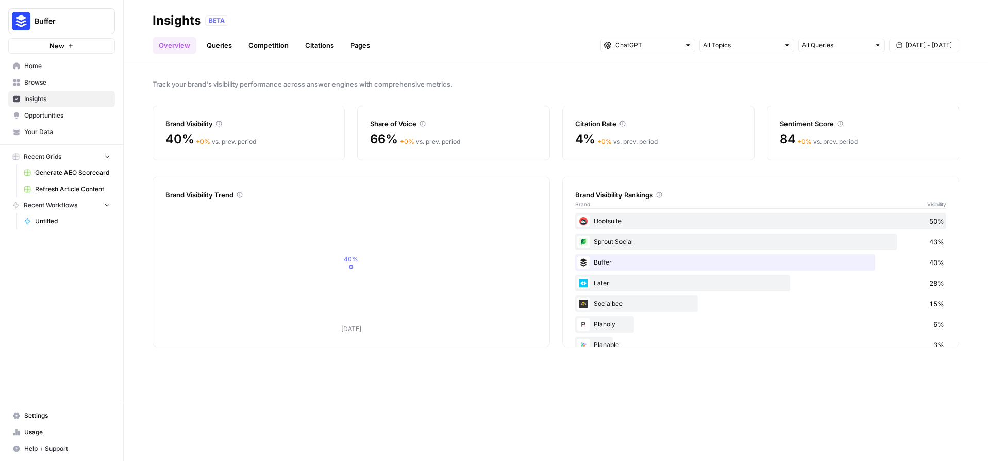
click at [228, 51] on link "Queries" at bounding box center [220, 45] width 38 height 16
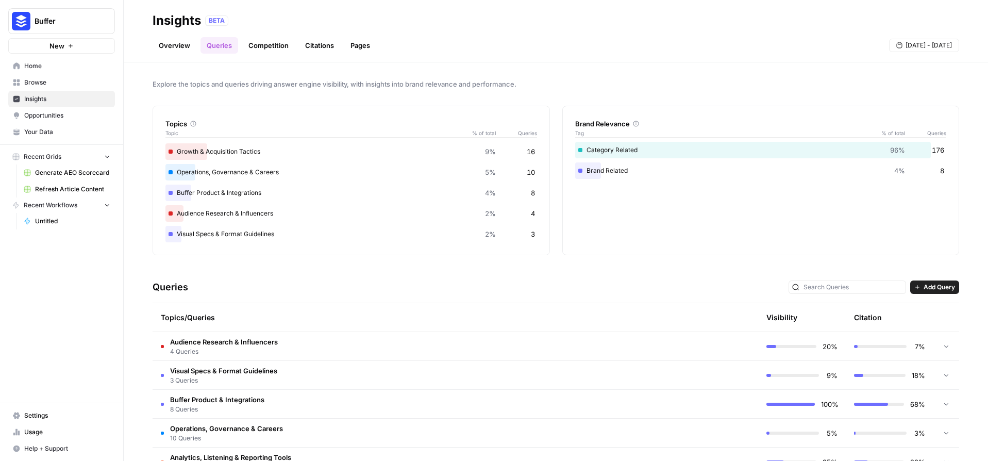
click at [266, 45] on link "Competition" at bounding box center [268, 45] width 53 height 16
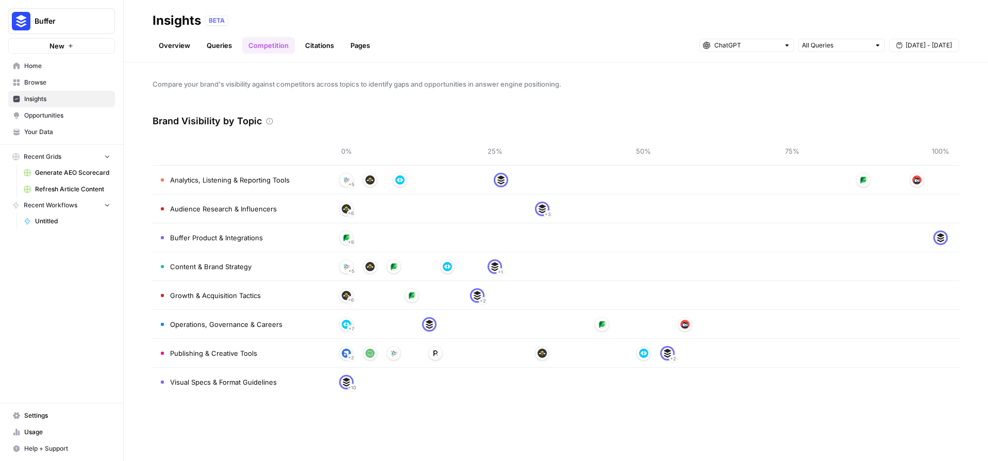
click at [477, 375] on div "+ 10" at bounding box center [643, 382] width 594 height 16
click at [306, 47] on link "Citations" at bounding box center [319, 45] width 41 height 16
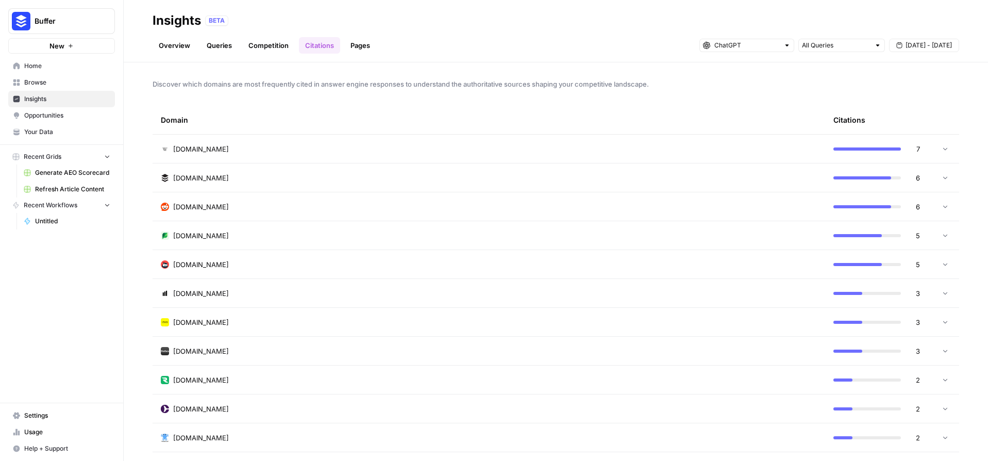
drag, startPoint x: 253, startPoint y: 85, endPoint x: 516, endPoint y: 93, distance: 263.6
click at [516, 93] on div "Discover which domains are most frequently cited in answer engine responses to …" at bounding box center [556, 261] width 865 height 399
click at [520, 88] on span "Discover which domains are most frequently cited in answer engine responses to …" at bounding box center [556, 84] width 807 height 10
click at [942, 151] on icon at bounding box center [945, 148] width 7 height 7
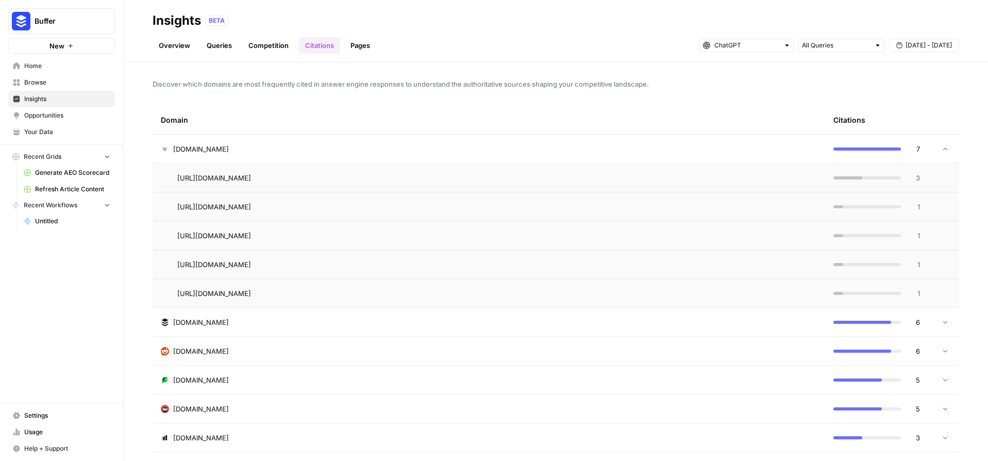
click at [942, 151] on icon at bounding box center [945, 148] width 7 height 7
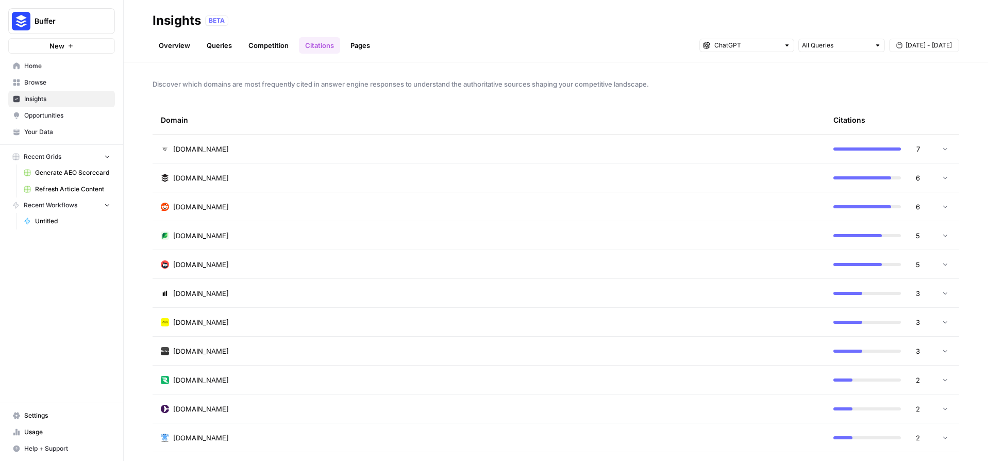
click at [942, 174] on icon at bounding box center [945, 177] width 7 height 7
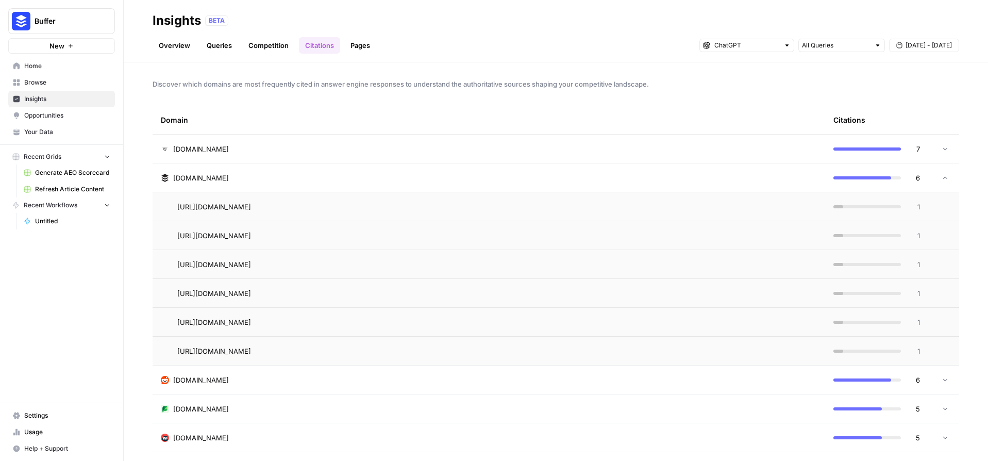
click at [942, 174] on div at bounding box center [945, 177] width 7 height 7
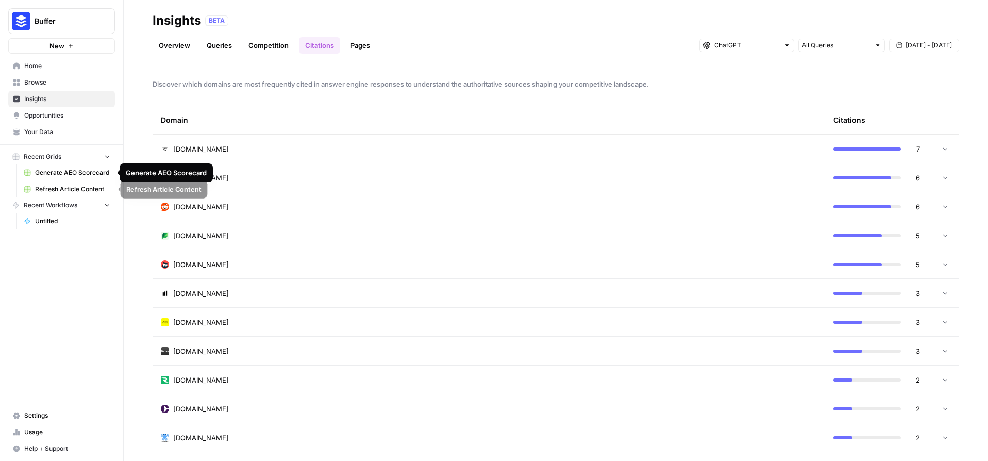
click at [87, 187] on span "Refresh Article Content" at bounding box center [72, 189] width 75 height 9
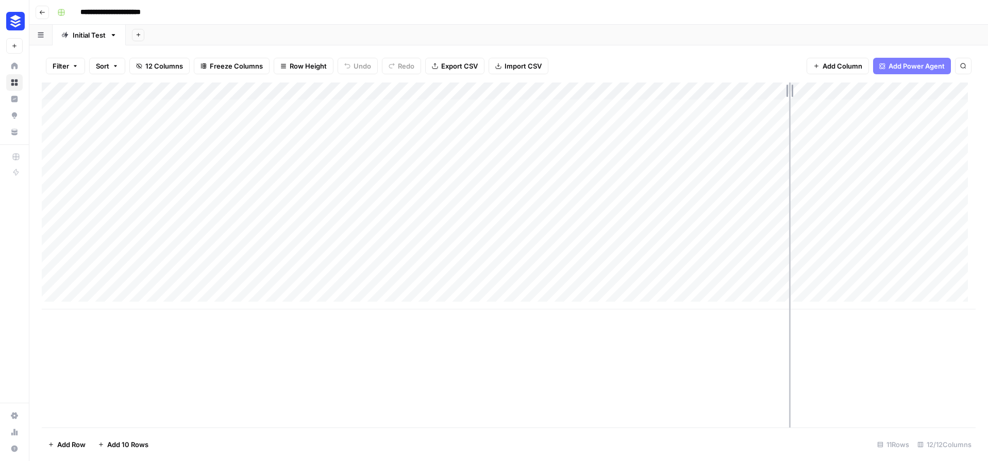
drag, startPoint x: 715, startPoint y: 93, endPoint x: 807, endPoint y: 109, distance: 93.7
click at [807, 109] on div "Add Column" at bounding box center [509, 195] width 934 height 227
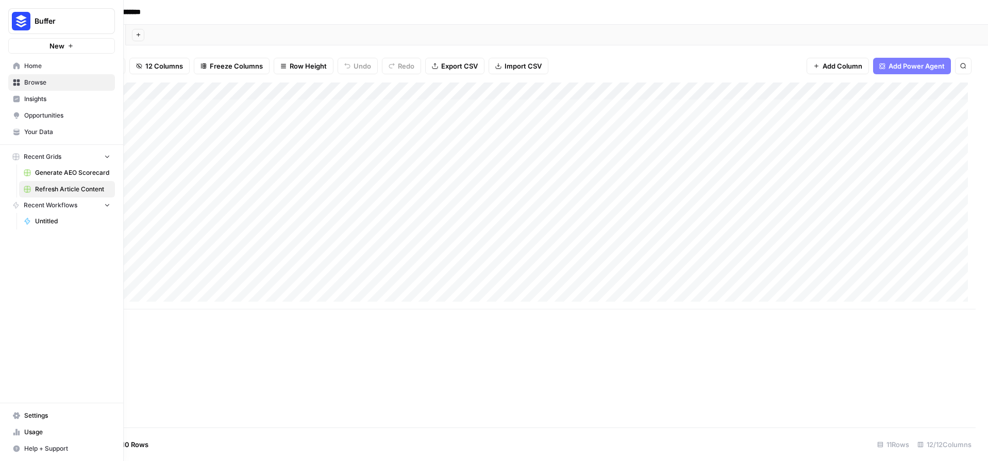
click at [19, 95] on icon at bounding box center [16, 98] width 7 height 7
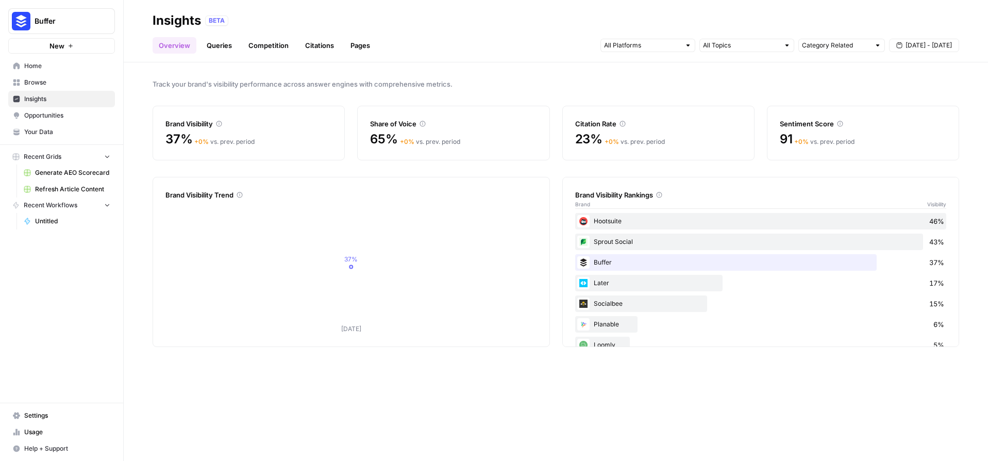
click at [68, 113] on span "Opportunities" at bounding box center [67, 115] width 86 height 9
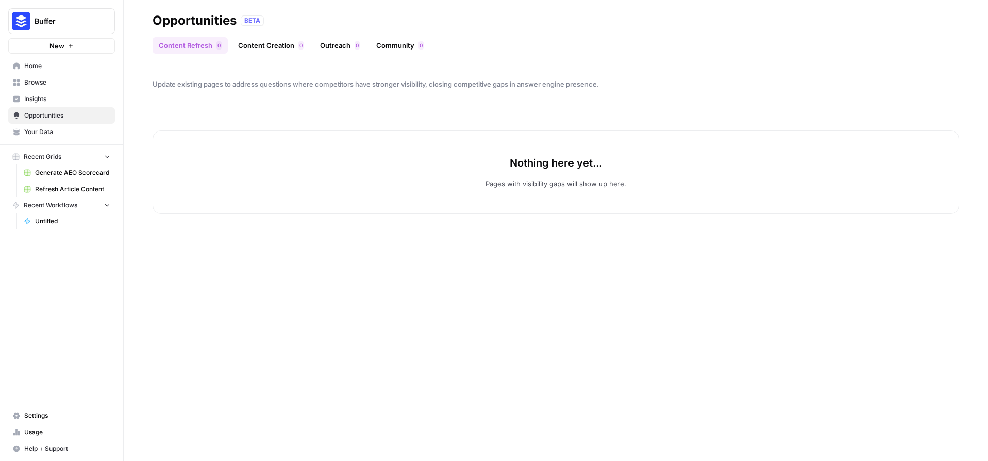
click at [55, 95] on span "Insights" at bounding box center [67, 98] width 86 height 9
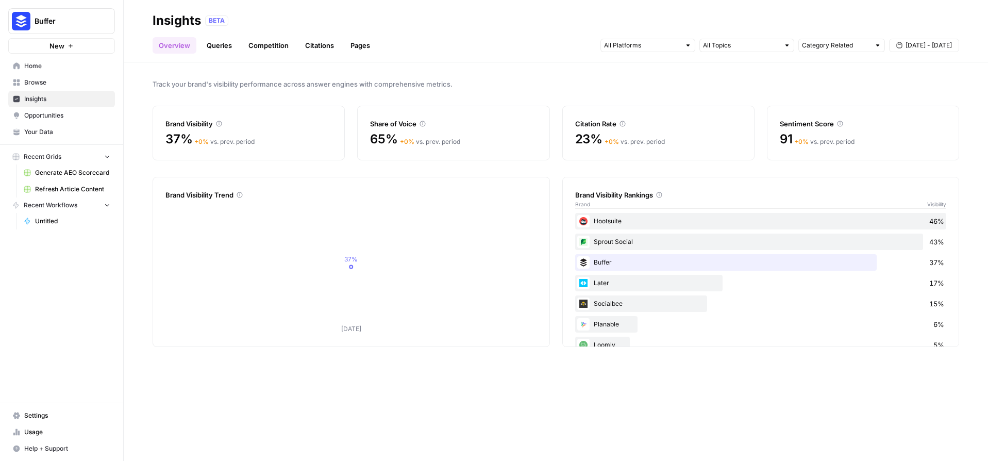
click at [222, 39] on link "Queries" at bounding box center [220, 45] width 38 height 16
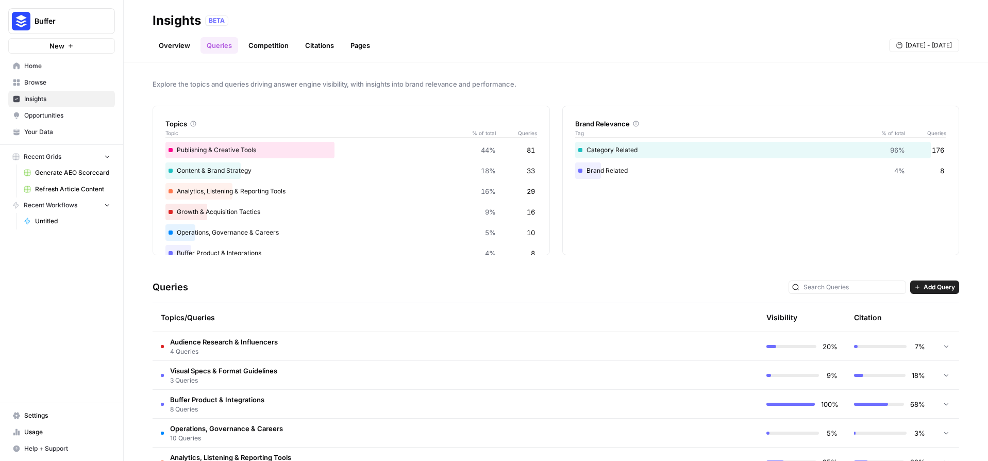
click at [930, 290] on span "Add Query" at bounding box center [939, 287] width 31 height 9
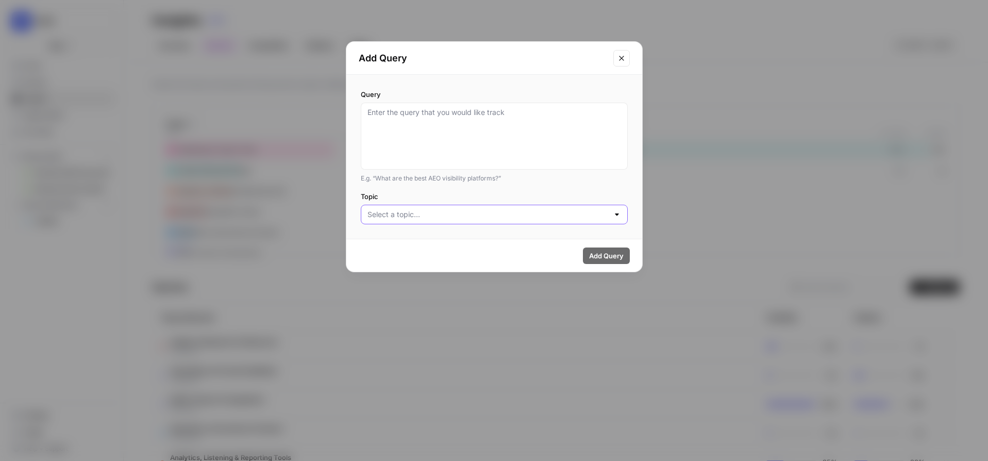
click at [582, 219] on input "Topic" at bounding box center [488, 214] width 241 height 10
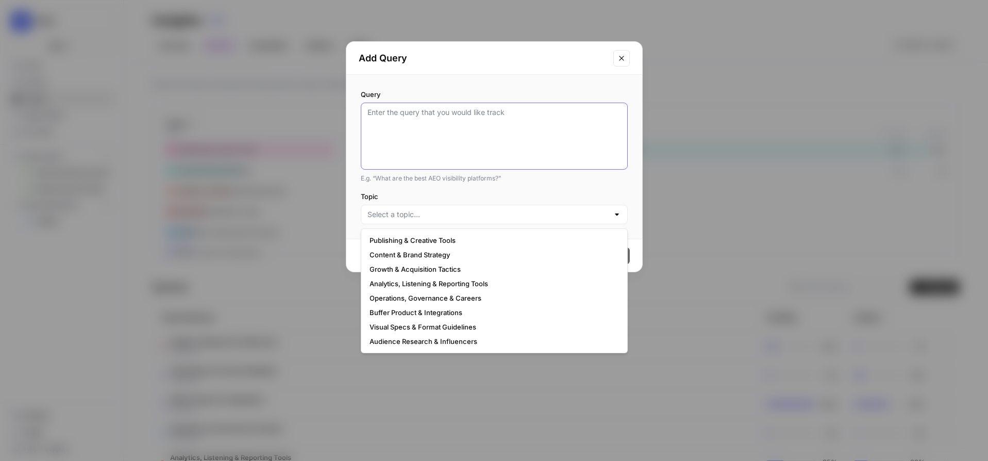
click at [536, 156] on textarea "Query" at bounding box center [495, 136] width 254 height 58
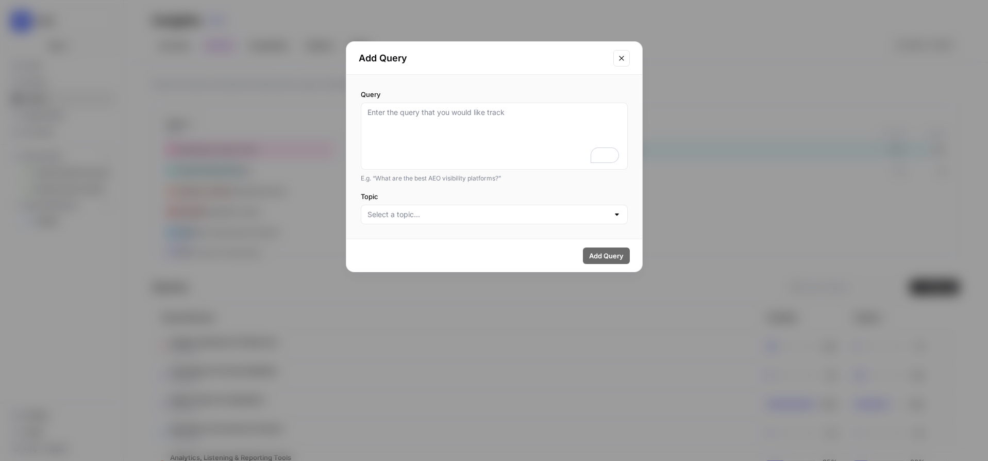
click at [620, 61] on icon "Close modal" at bounding box center [622, 58] width 8 height 8
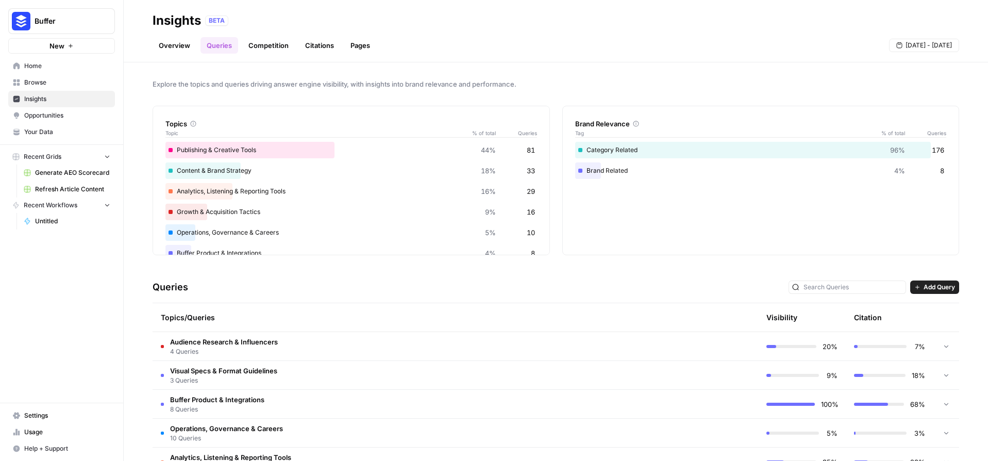
scroll to position [66, 0]
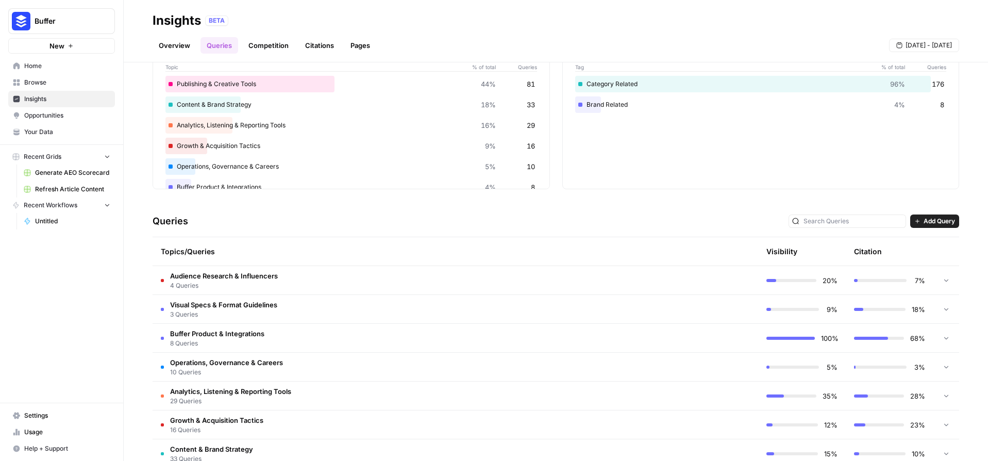
click at [511, 276] on td "Audience Research & Influencers 4 Queries" at bounding box center [412, 280] width 518 height 28
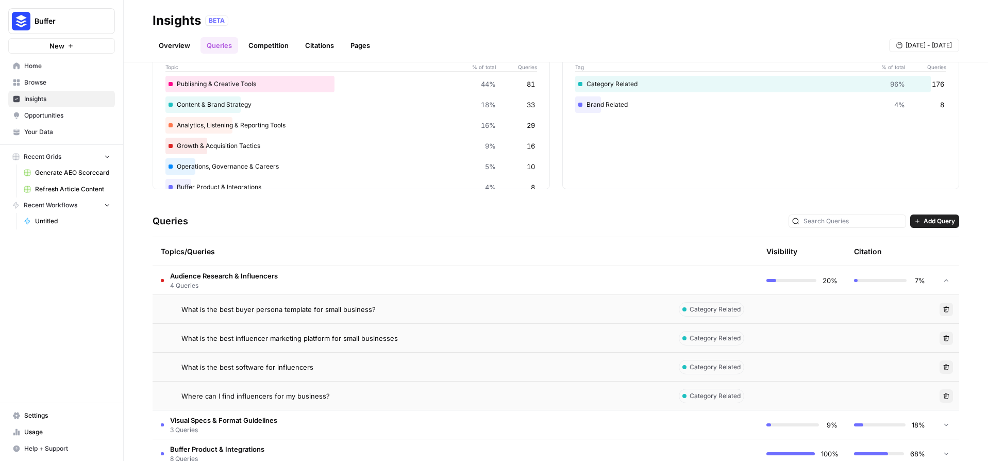
click at [943, 308] on icon "button" at bounding box center [946, 309] width 6 height 6
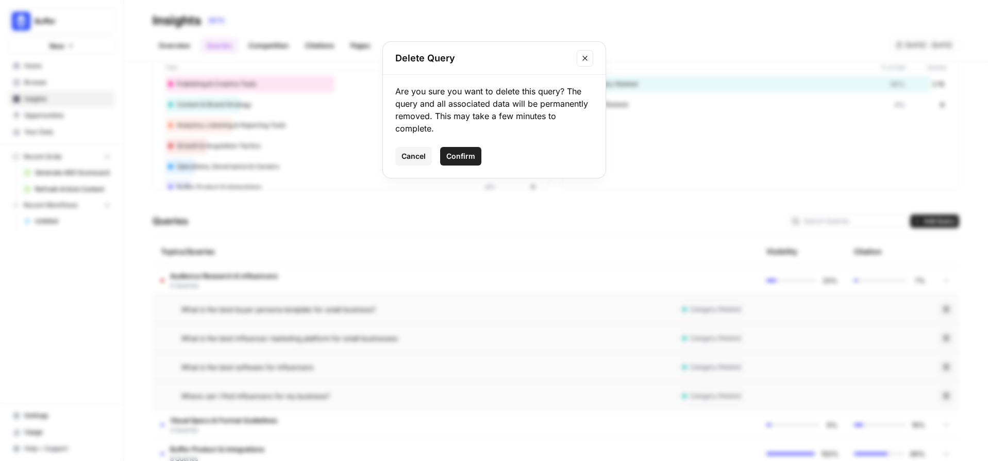
click at [464, 144] on div "Are you sure you want to delete this query? The query and all associated data w…" at bounding box center [494, 126] width 223 height 103
click at [464, 151] on span "Confirm" at bounding box center [460, 156] width 29 height 10
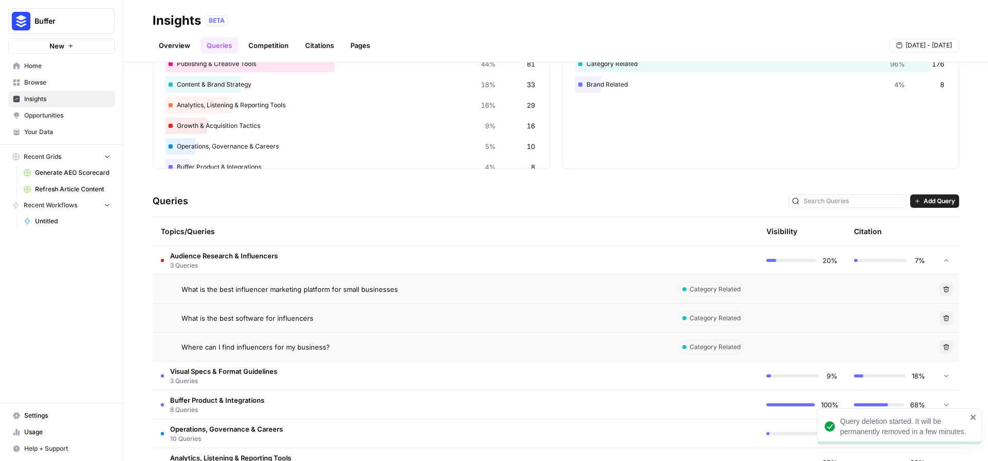
scroll to position [127, 0]
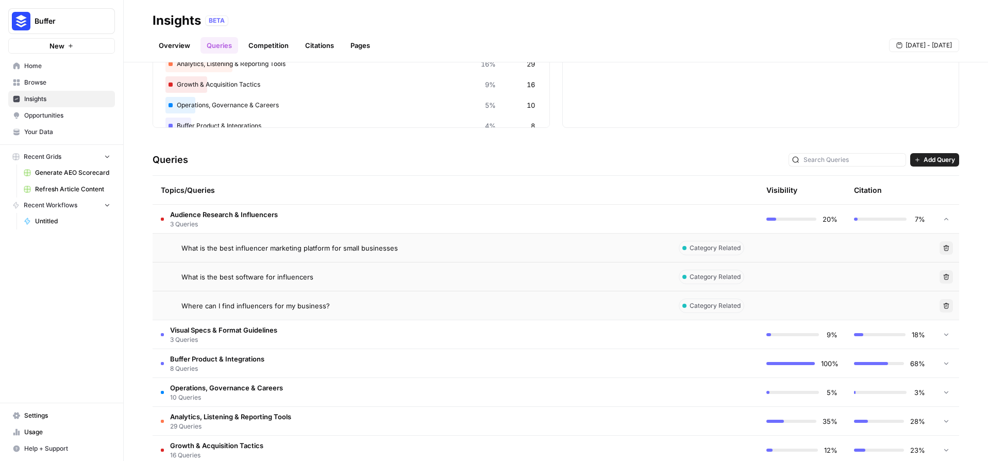
click at [944, 306] on icon "button" at bounding box center [947, 306] width 6 height 6
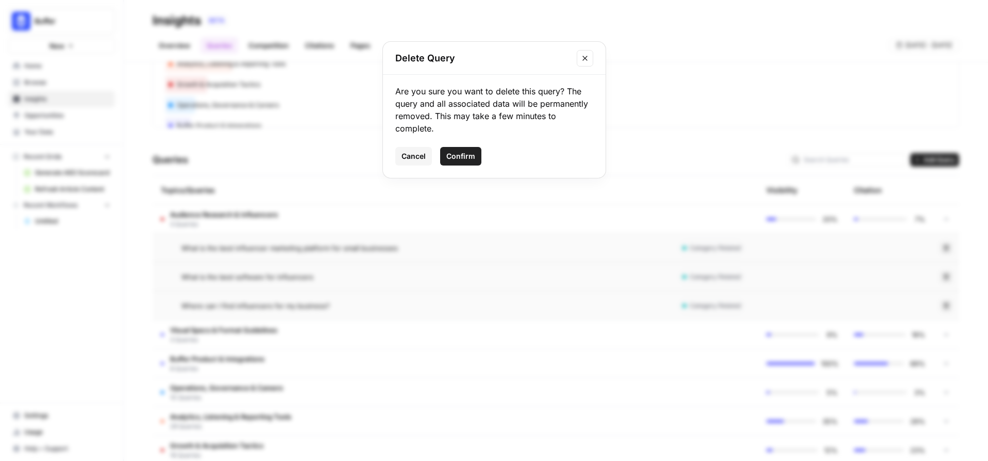
click at [586, 59] on icon "Close modal" at bounding box center [585, 58] width 5 height 5
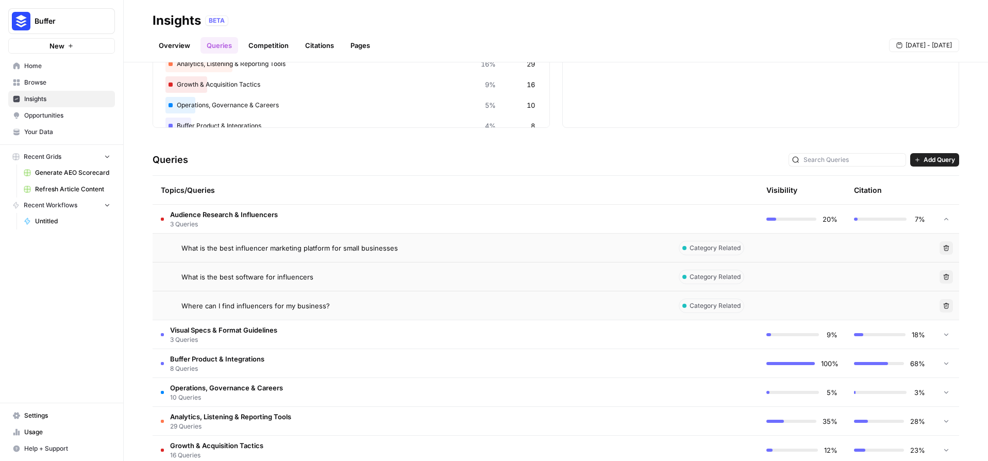
click at [359, 222] on td "Audience Research & Influencers 3 Queries" at bounding box center [412, 219] width 518 height 28
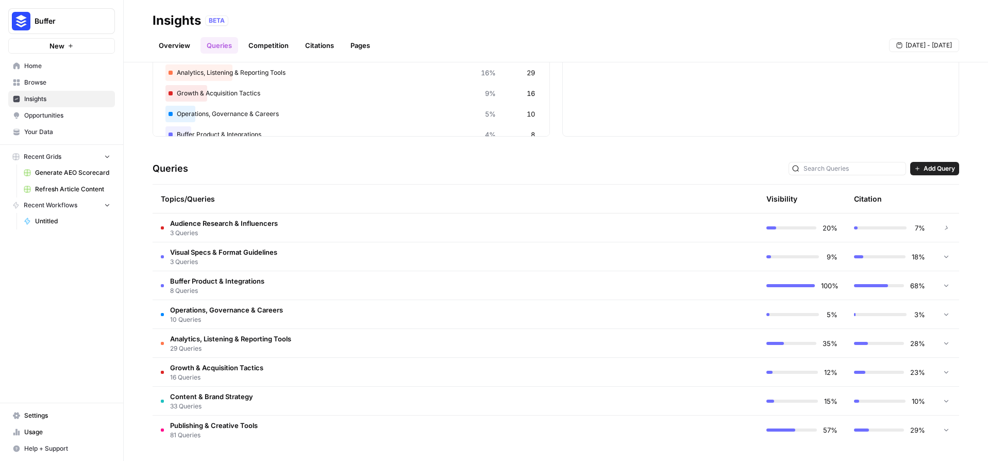
scroll to position [119, 0]
click at [275, 427] on td "Publishing & Creative Tools 81 Queries" at bounding box center [412, 430] width 518 height 29
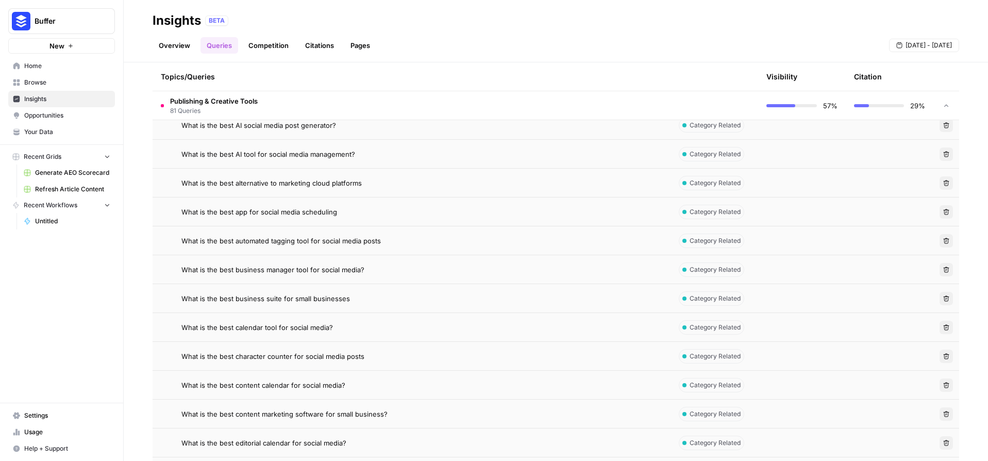
scroll to position [649, 0]
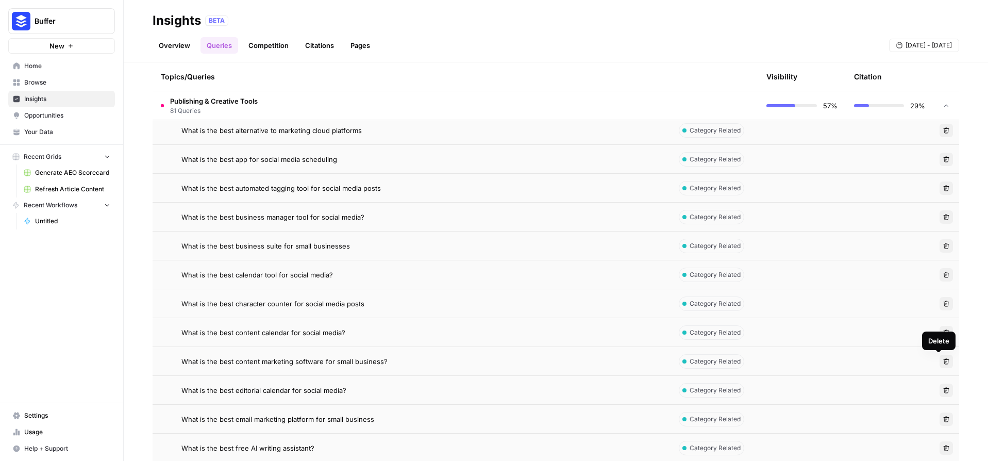
click at [943, 360] on icon "button" at bounding box center [946, 361] width 6 height 6
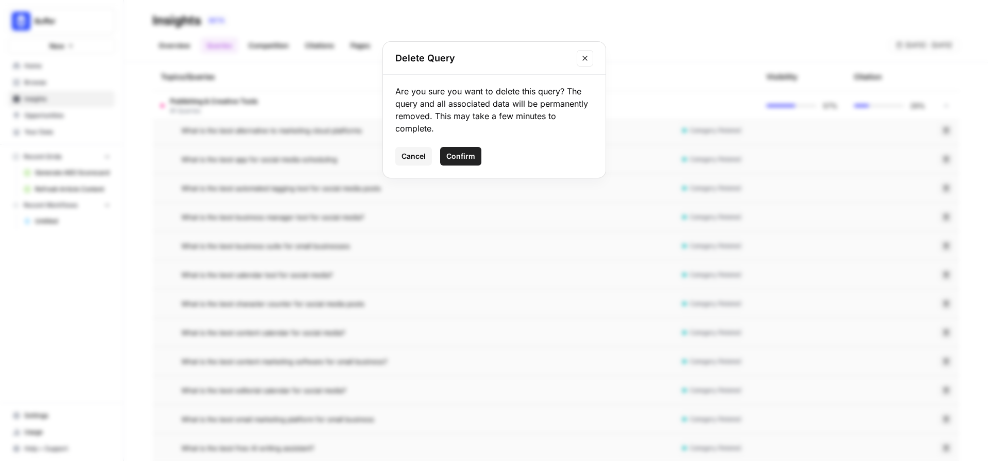
click at [473, 158] on span "Confirm" at bounding box center [460, 156] width 29 height 10
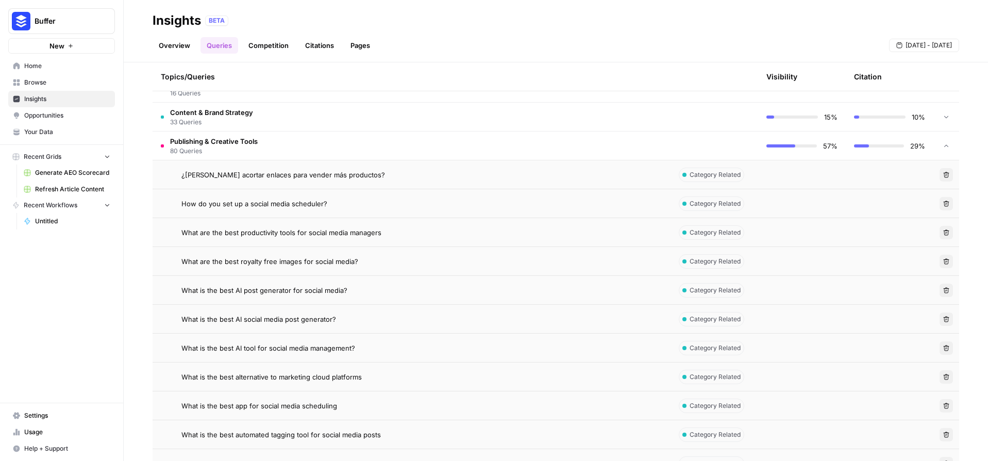
scroll to position [416, 0]
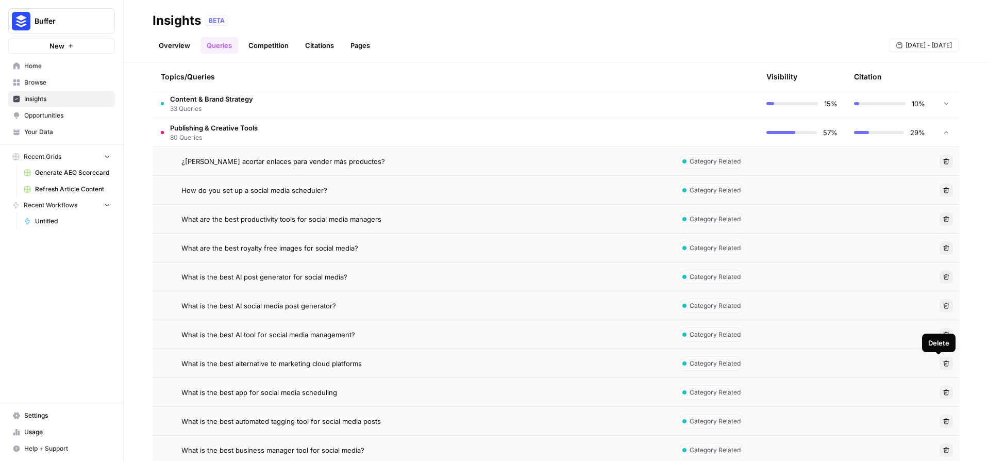
click at [943, 363] on icon "button" at bounding box center [946, 363] width 6 height 6
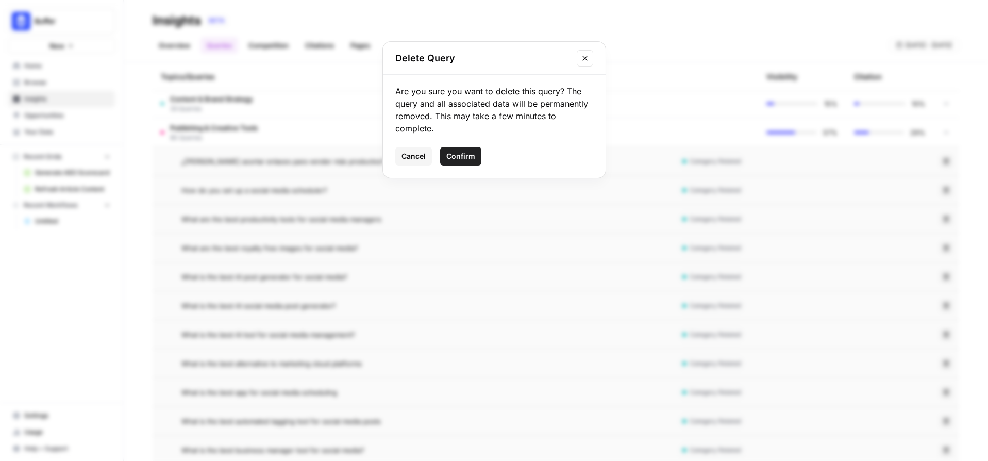
click at [456, 152] on span "Confirm" at bounding box center [460, 156] width 29 height 10
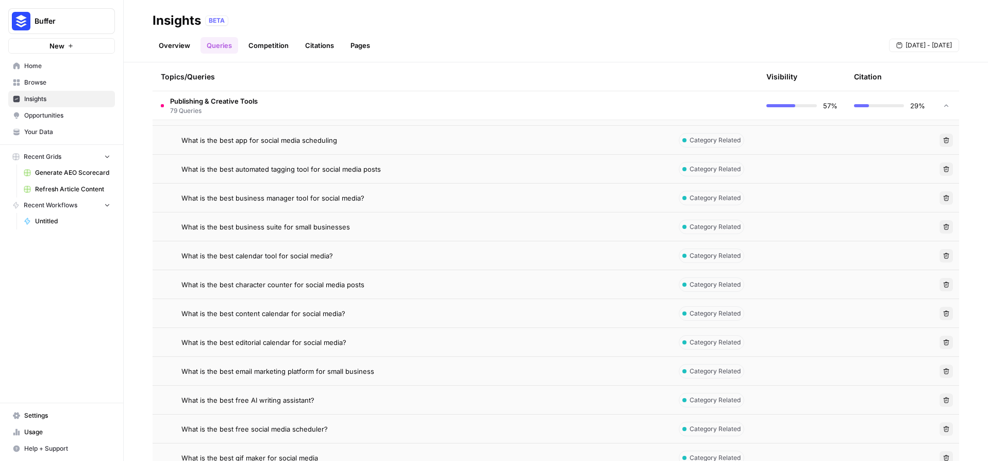
scroll to position [646, 0]
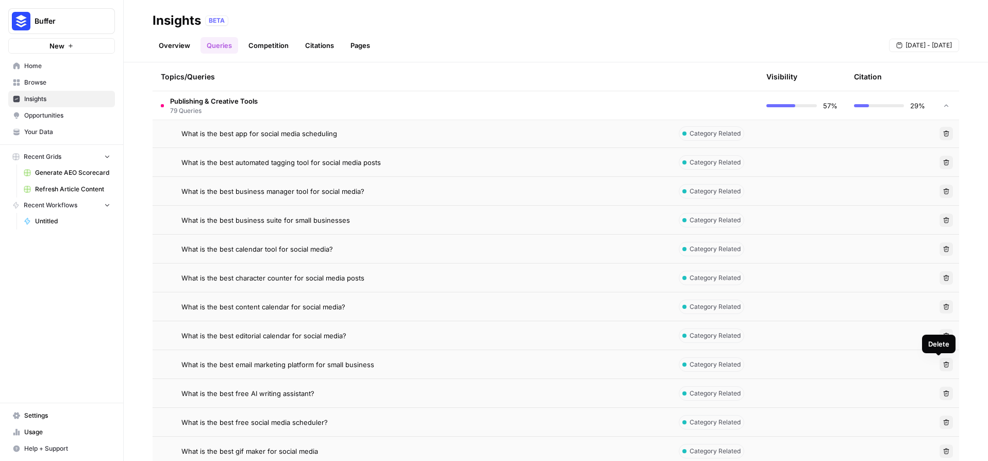
click at [943, 366] on icon "button" at bounding box center [946, 364] width 6 height 6
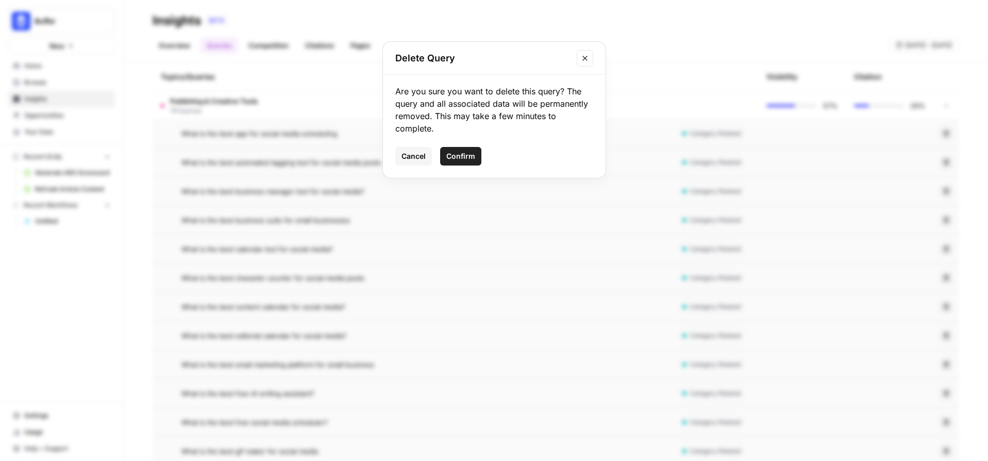
click at [460, 152] on span "Confirm" at bounding box center [460, 156] width 29 height 10
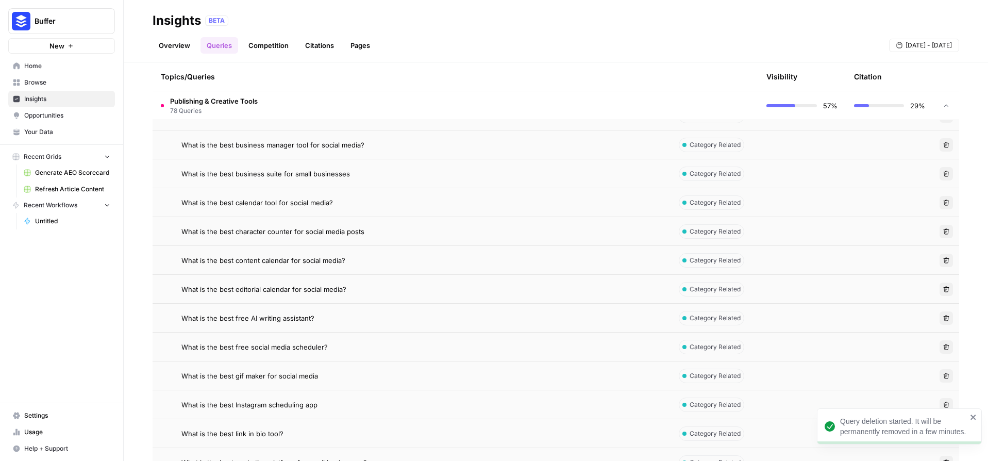
scroll to position [699, 0]
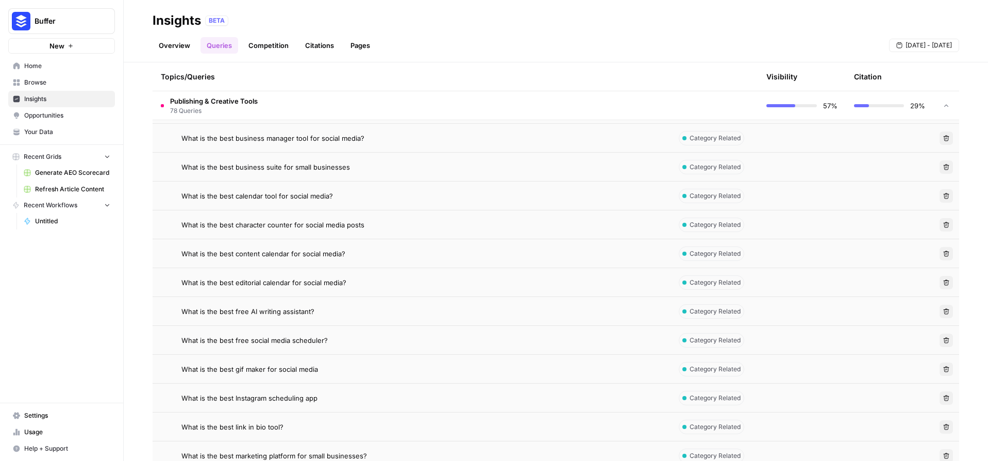
click at [943, 308] on button "Delete" at bounding box center [946, 311] width 13 height 13
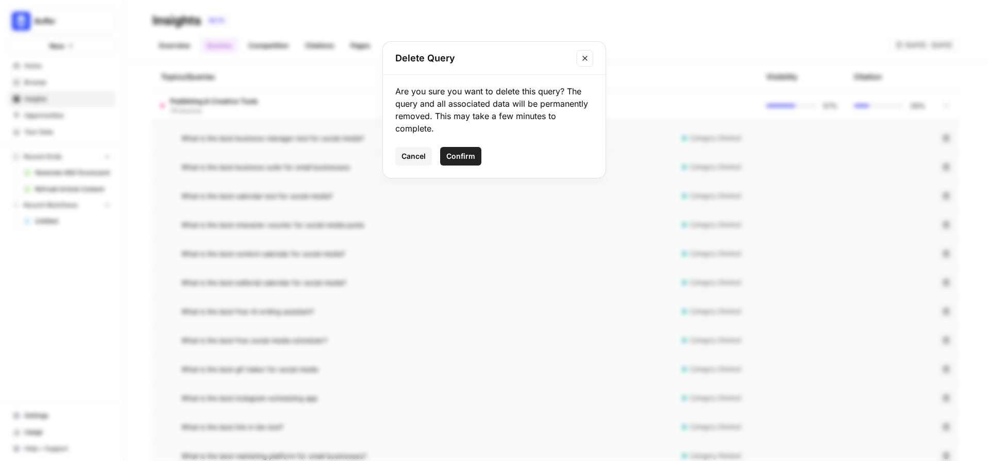
click at [473, 157] on span "Confirm" at bounding box center [460, 156] width 29 height 10
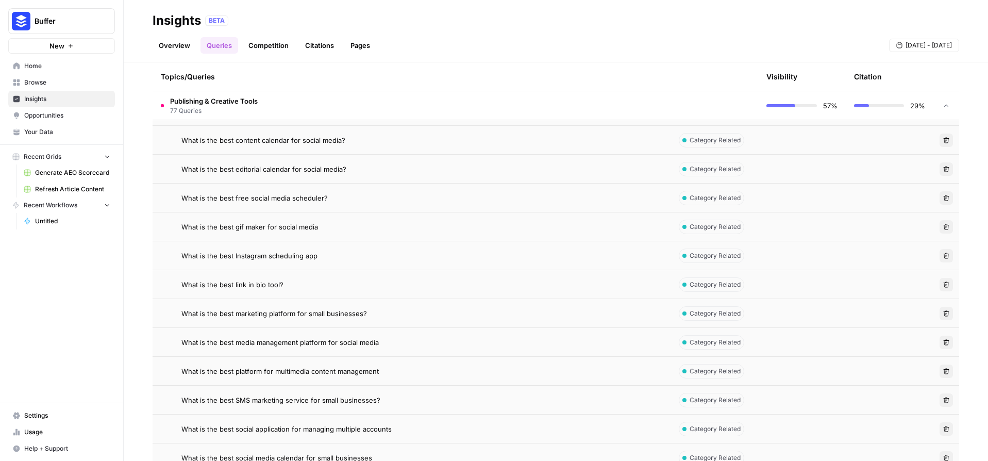
scroll to position [819, 0]
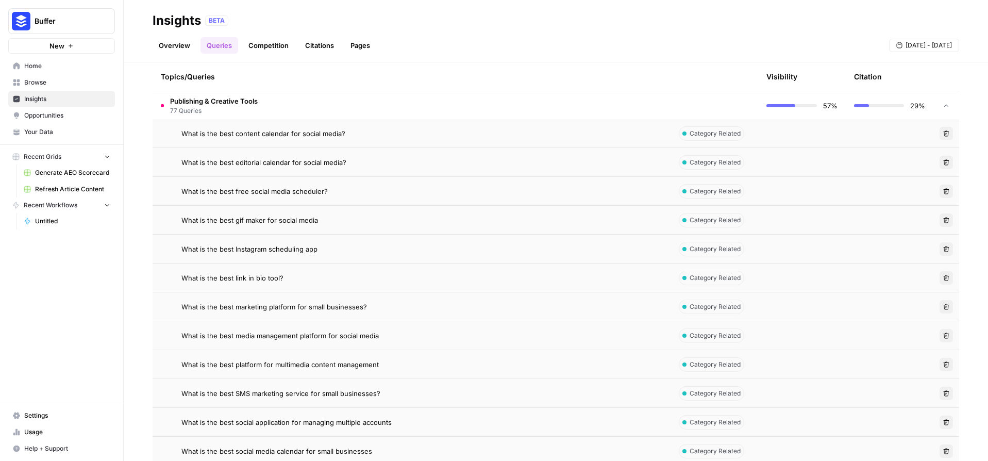
click at [943, 394] on icon "button" at bounding box center [946, 393] width 6 height 6
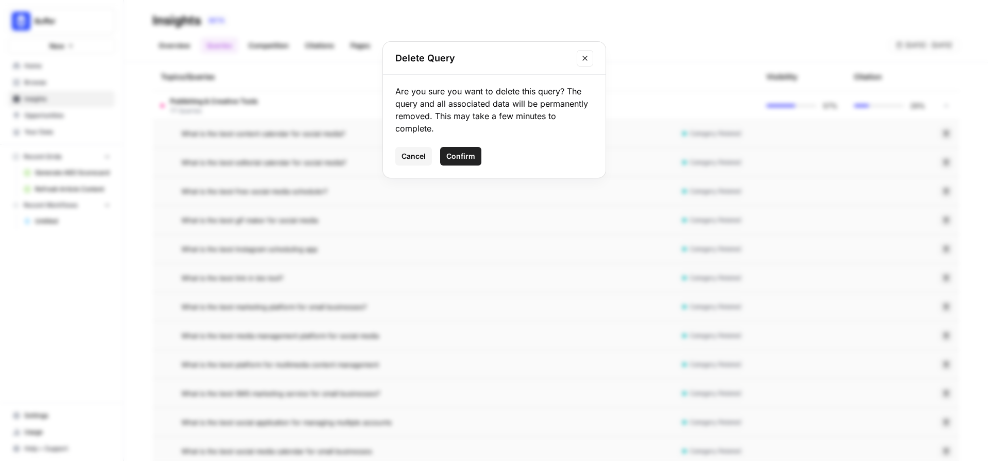
click at [467, 156] on span "Confirm" at bounding box center [460, 156] width 29 height 10
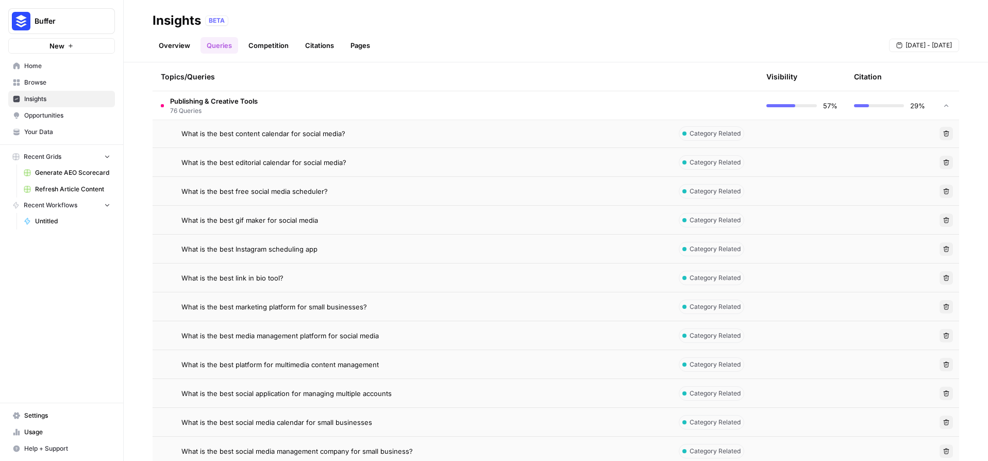
click at [944, 364] on icon "button" at bounding box center [947, 364] width 6 height 6
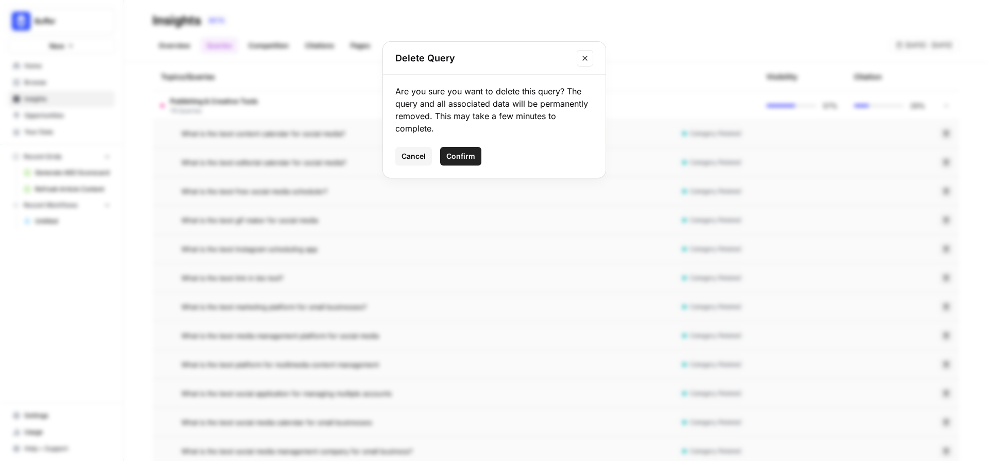
click at [459, 159] on span "Confirm" at bounding box center [460, 156] width 29 height 10
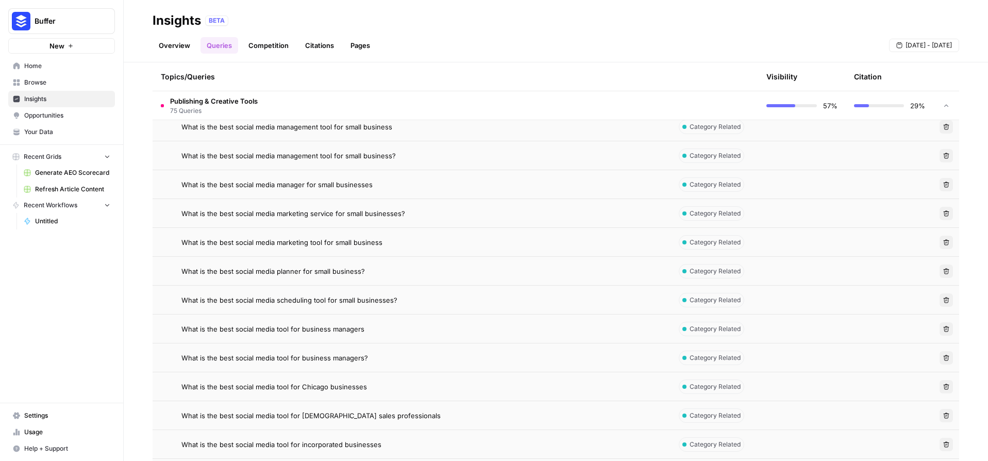
scroll to position [1179, 0]
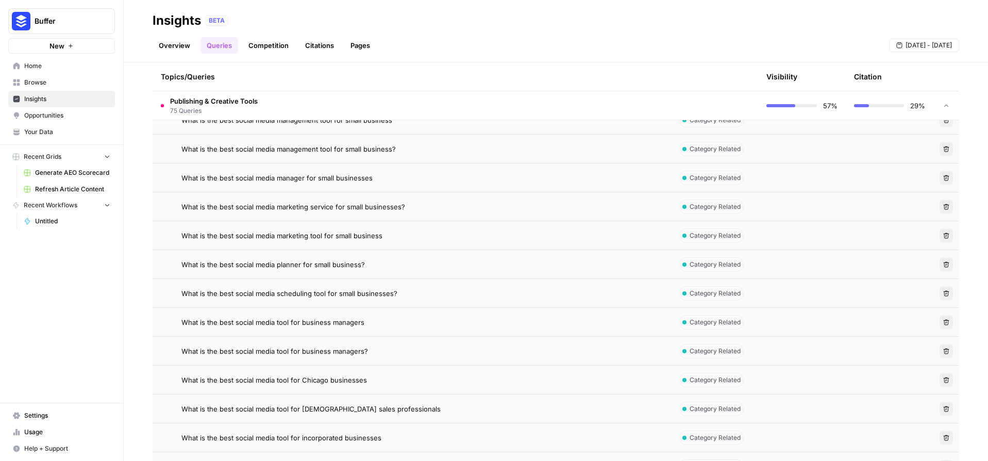
click at [943, 380] on icon "button" at bounding box center [946, 380] width 6 height 6
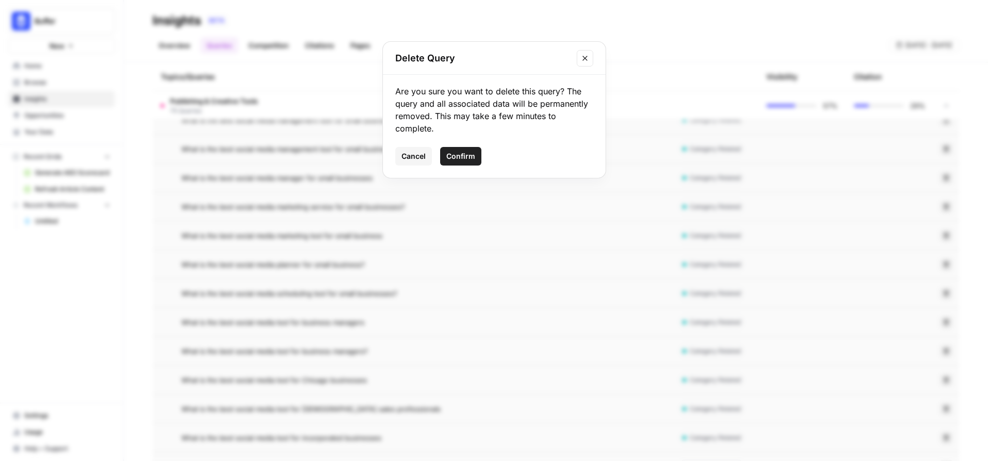
click at [447, 155] on span "Confirm" at bounding box center [460, 156] width 29 height 10
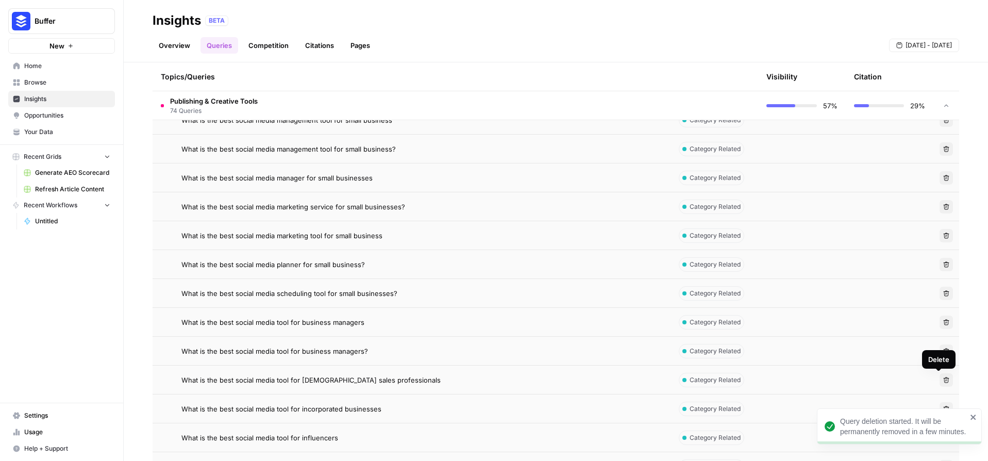
scroll to position [1223, 0]
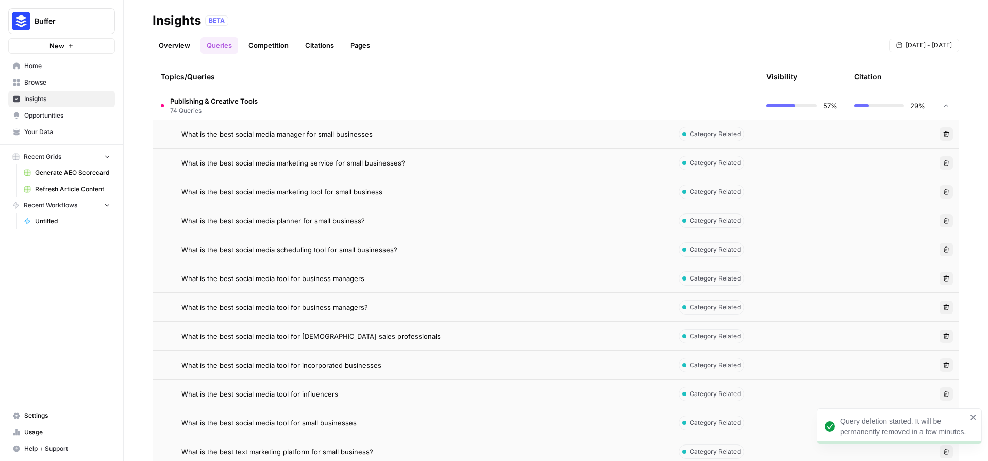
click at [943, 364] on button "Delete" at bounding box center [946, 364] width 13 height 13
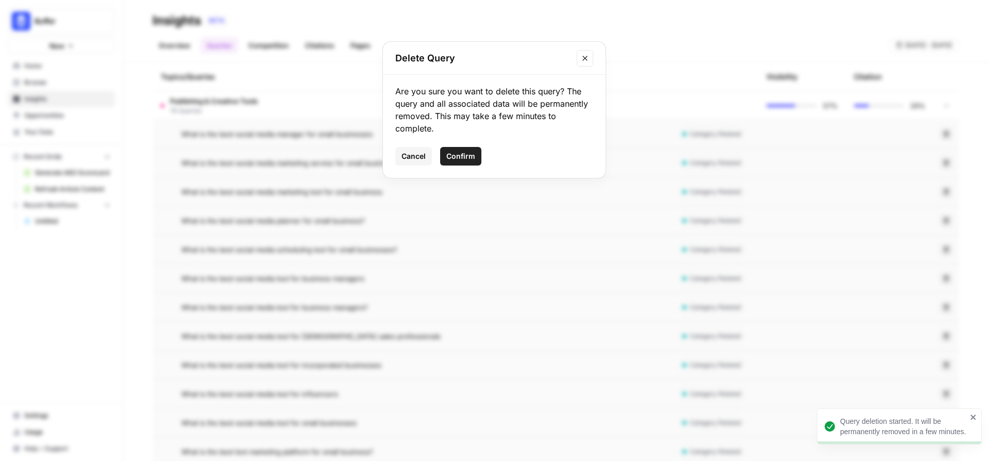
click at [461, 150] on button "Confirm" at bounding box center [460, 156] width 41 height 19
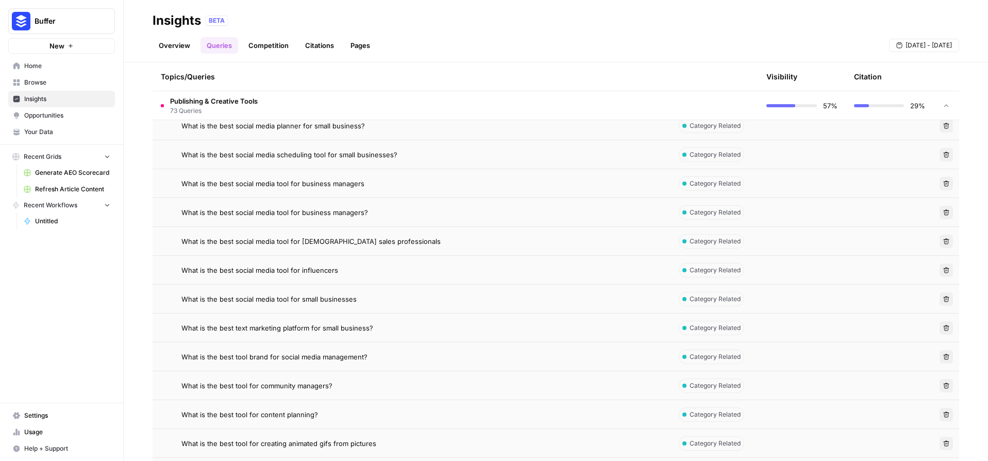
scroll to position [1396, 0]
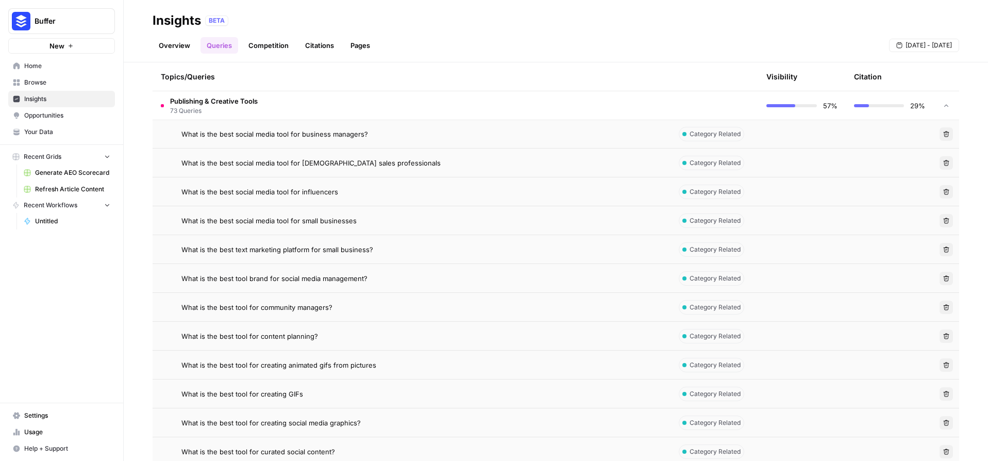
click at [943, 366] on icon "button" at bounding box center [946, 365] width 6 height 6
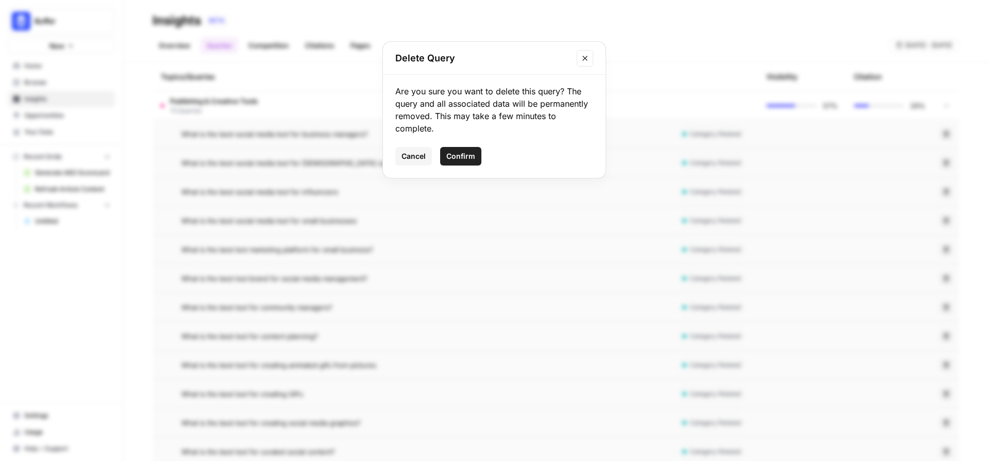
click at [471, 160] on span "Confirm" at bounding box center [460, 156] width 29 height 10
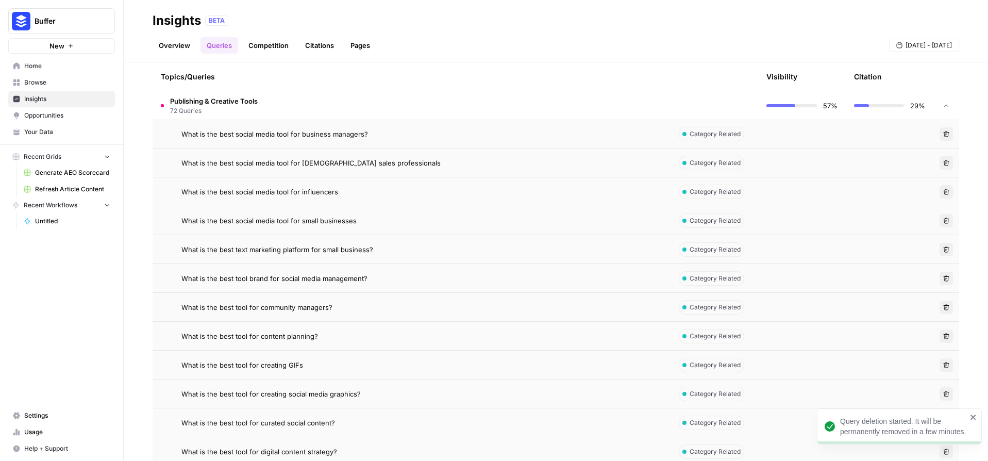
click at [944, 367] on icon "button" at bounding box center [947, 365] width 6 height 6
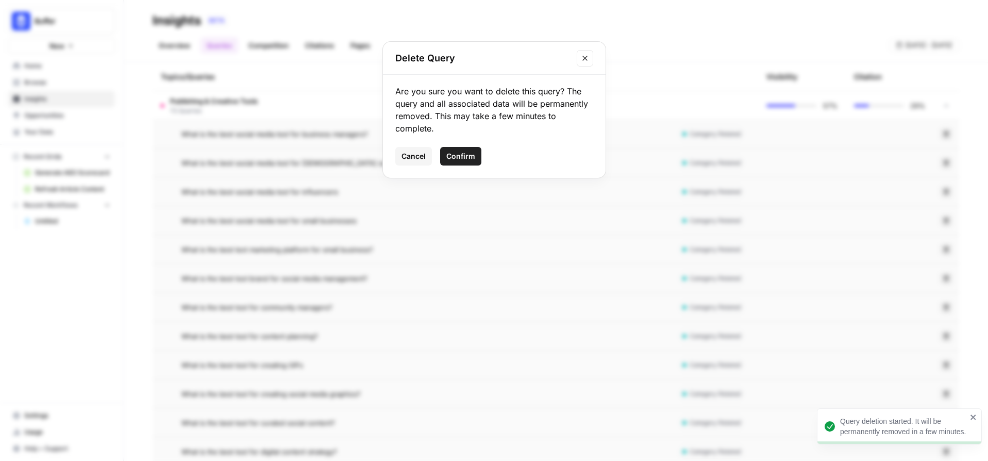
click at [417, 158] on span "Cancel" at bounding box center [414, 156] width 24 height 10
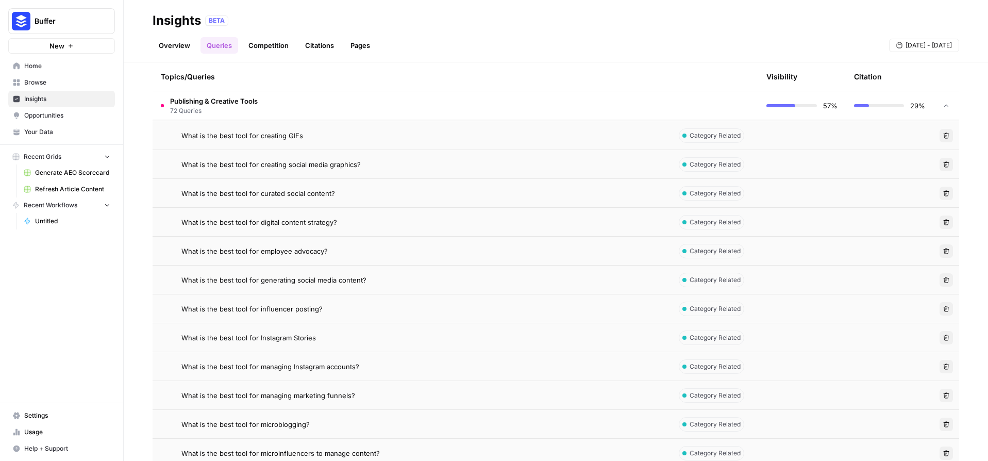
scroll to position [1646, 0]
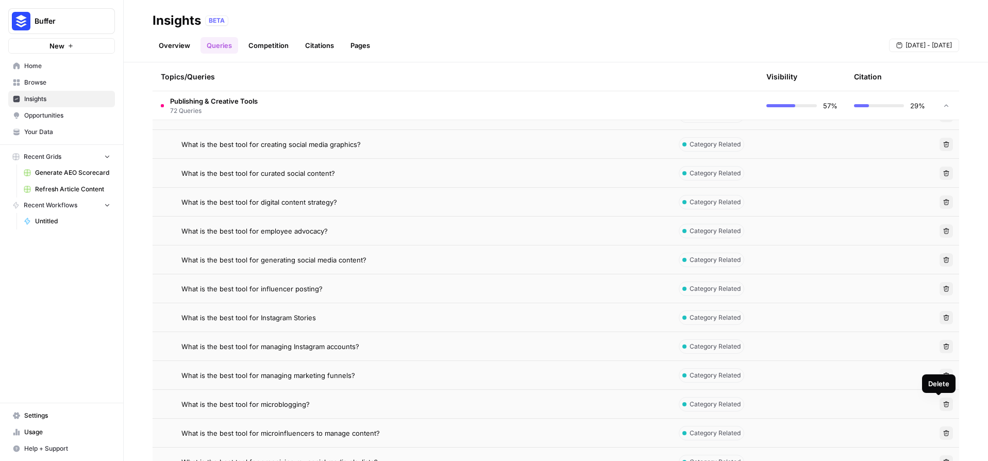
click at [943, 405] on icon "button" at bounding box center [946, 404] width 6 height 6
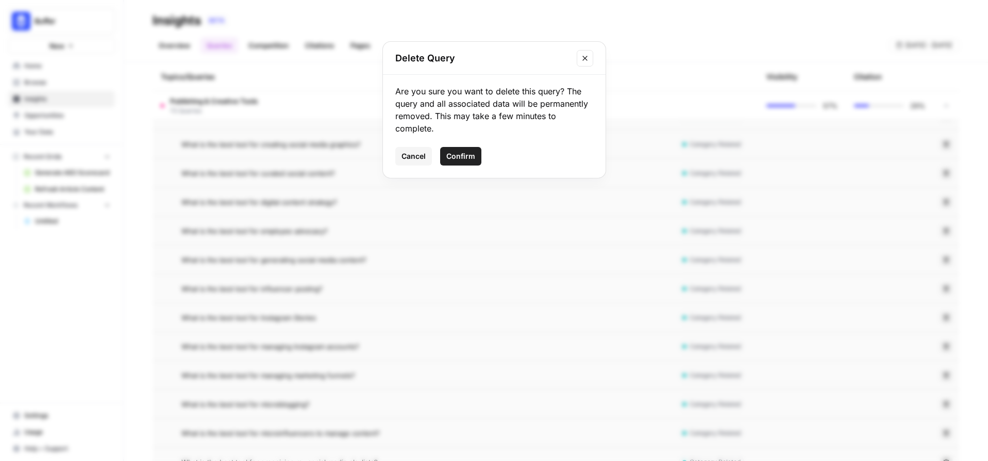
click at [477, 158] on button "Confirm" at bounding box center [460, 156] width 41 height 19
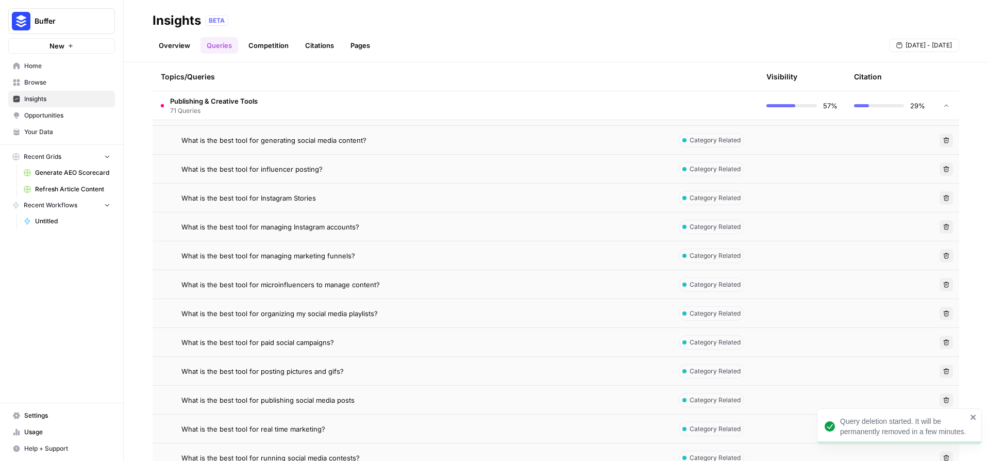
scroll to position [1816, 0]
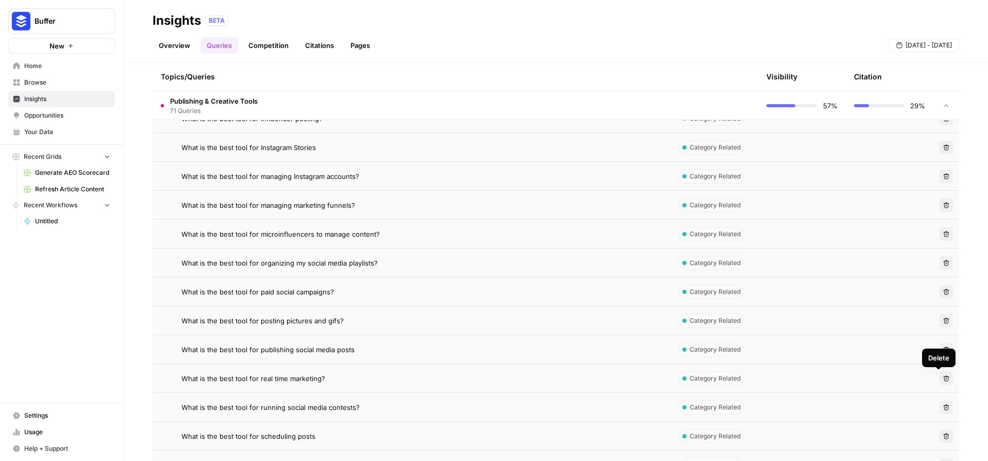
click at [943, 376] on icon "button" at bounding box center [946, 378] width 6 height 6
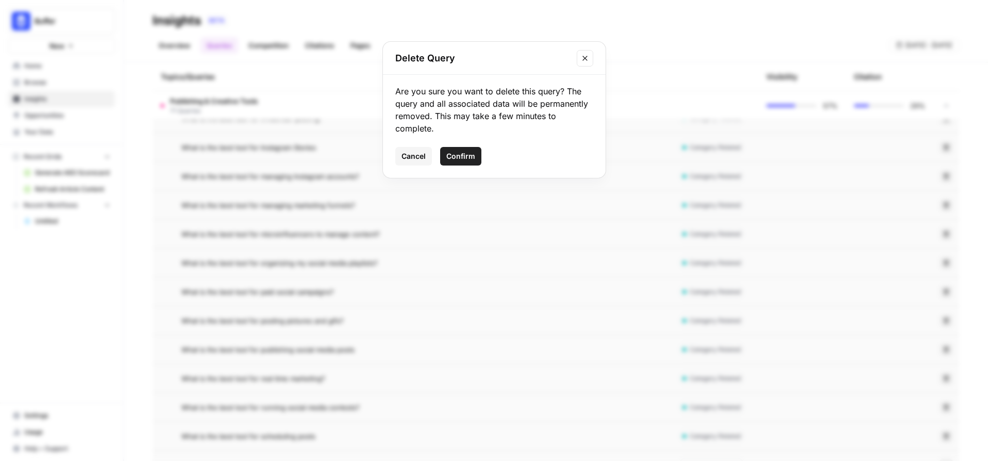
click at [465, 150] on button "Confirm" at bounding box center [460, 156] width 41 height 19
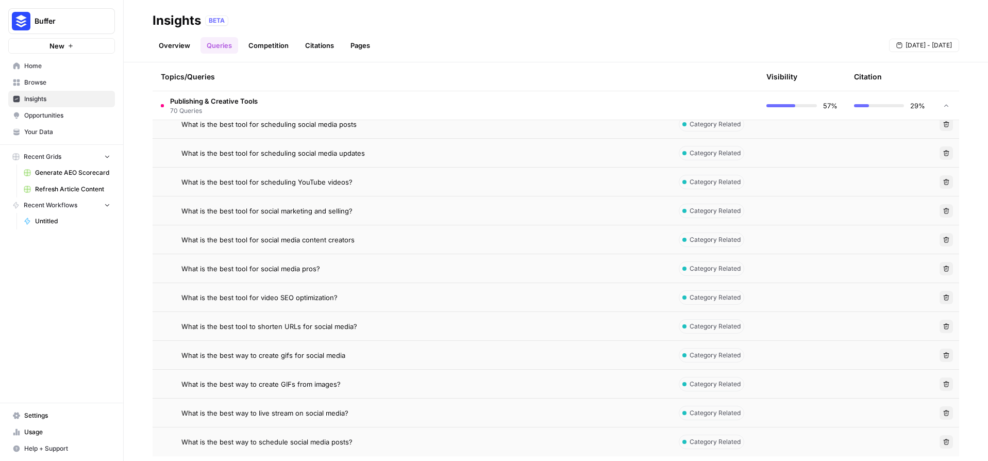
scroll to position [2140, 0]
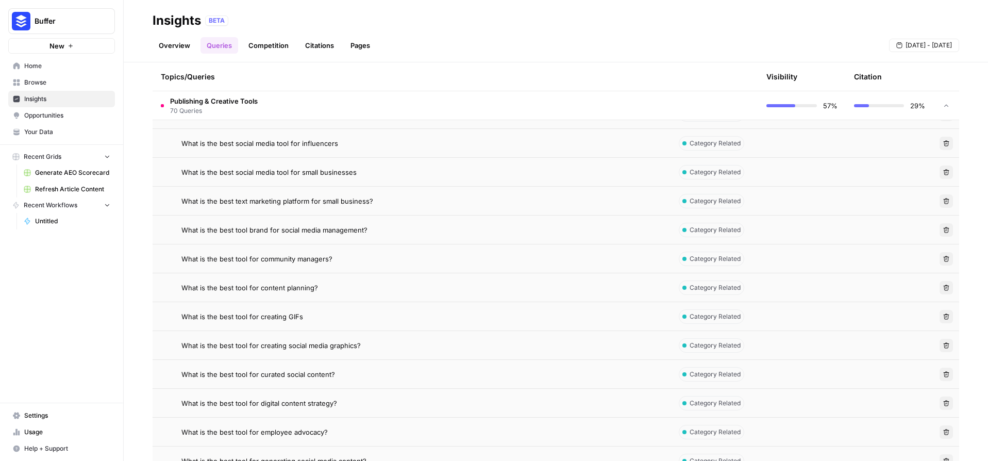
click at [200, 102] on span "Publishing & Creative Tools" at bounding box center [214, 101] width 88 height 10
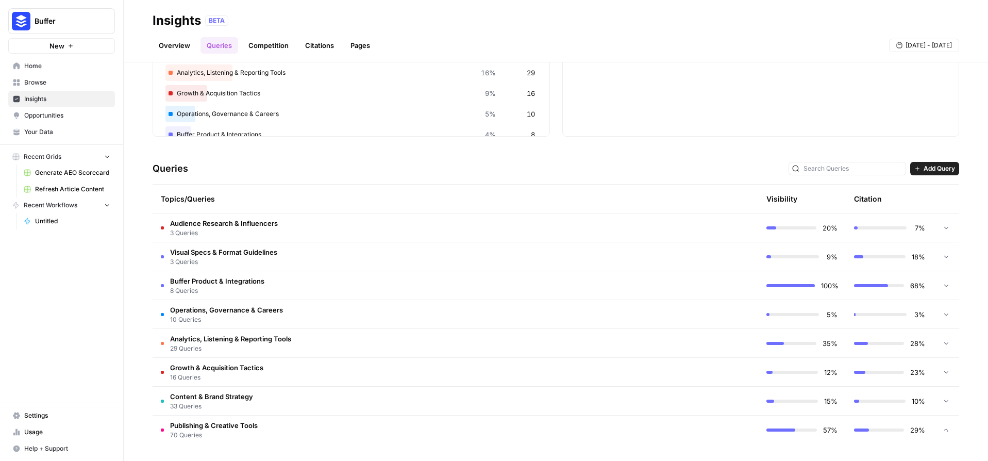
scroll to position [119, 0]
click at [247, 392] on span "Content & Brand Strategy" at bounding box center [211, 396] width 83 height 10
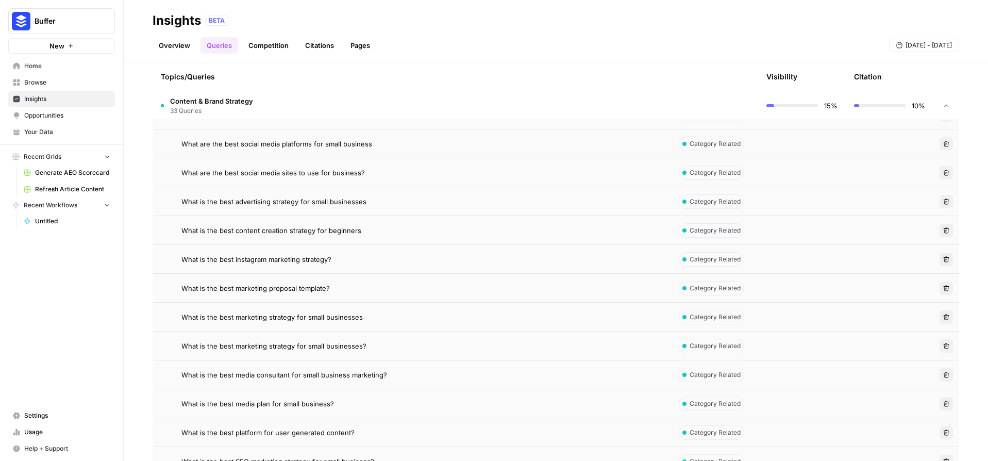
scroll to position [735, 0]
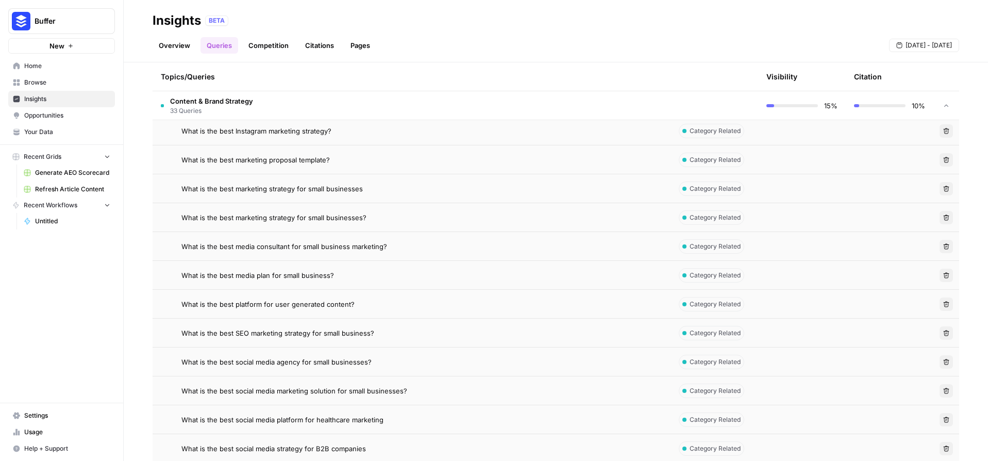
click at [943, 330] on icon "button" at bounding box center [946, 333] width 6 height 6
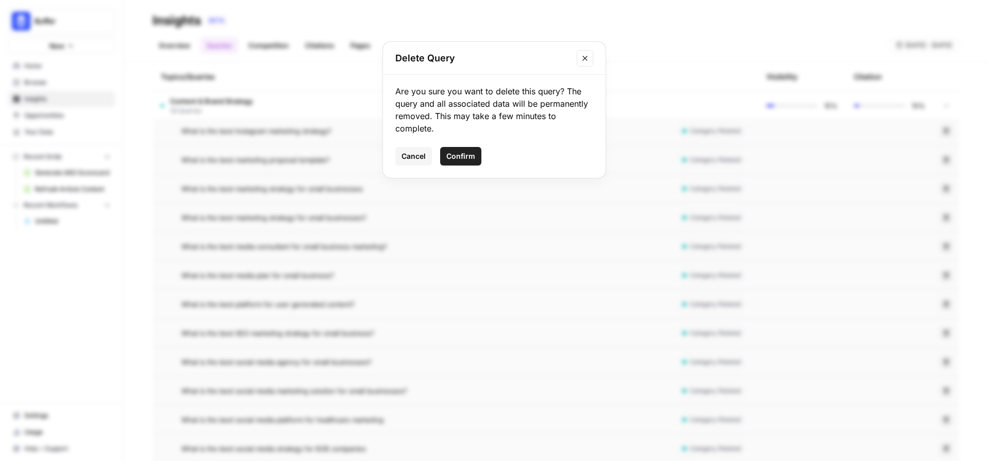
click at [460, 155] on span "Confirm" at bounding box center [460, 156] width 29 height 10
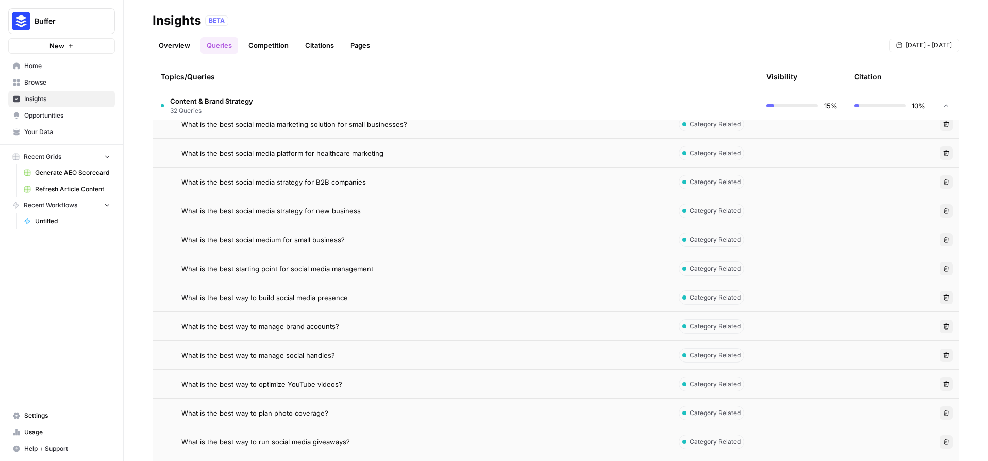
scroll to position [1010, 0]
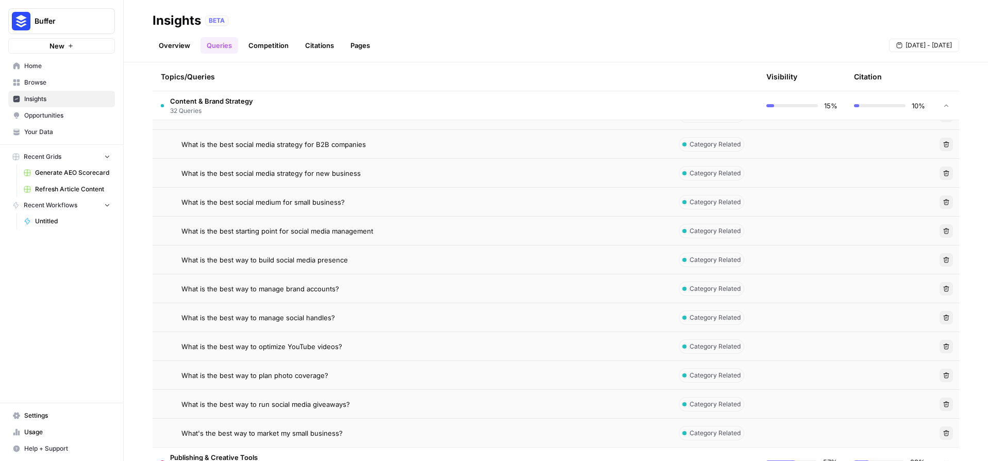
click at [940, 379] on button "Delete" at bounding box center [946, 375] width 13 height 13
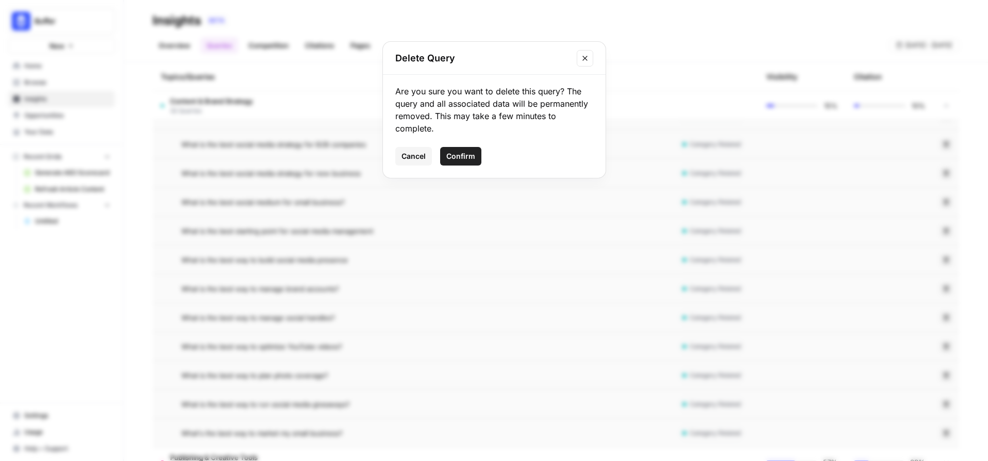
click at [468, 160] on span "Confirm" at bounding box center [460, 156] width 29 height 10
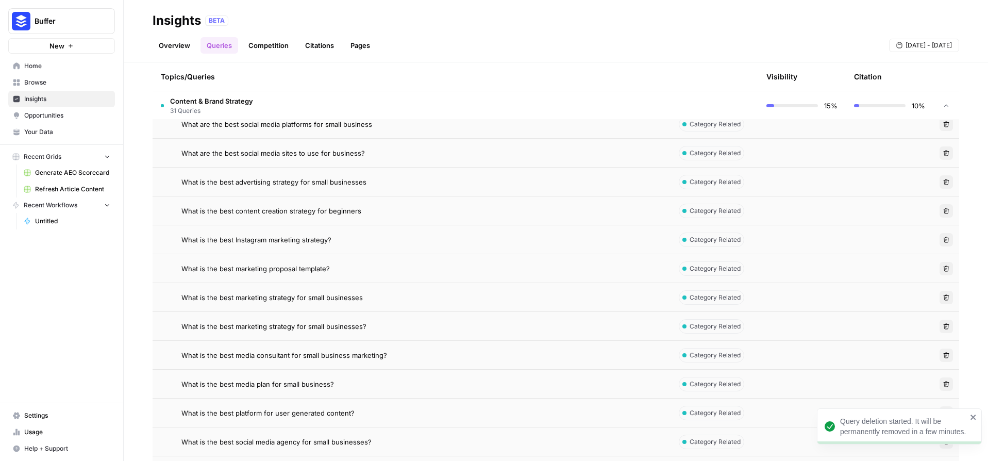
scroll to position [106, 0]
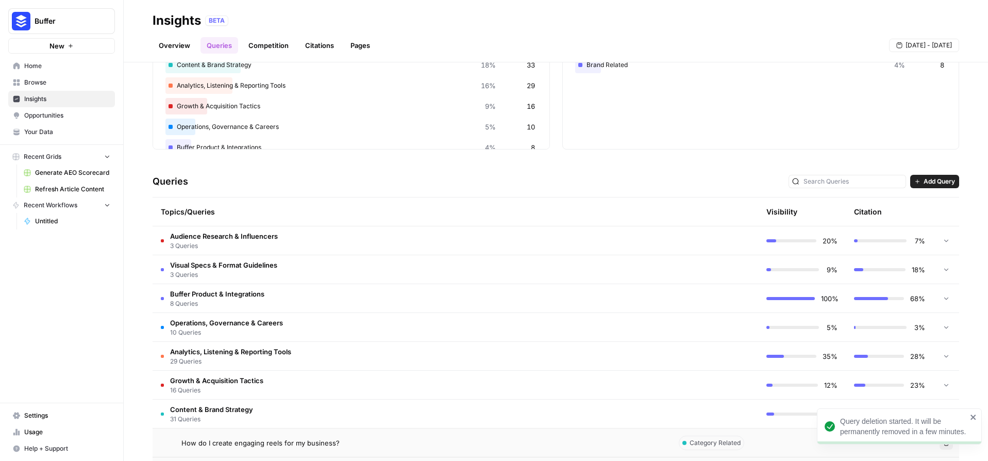
click at [235, 409] on span "Content & Brand Strategy" at bounding box center [211, 409] width 83 height 10
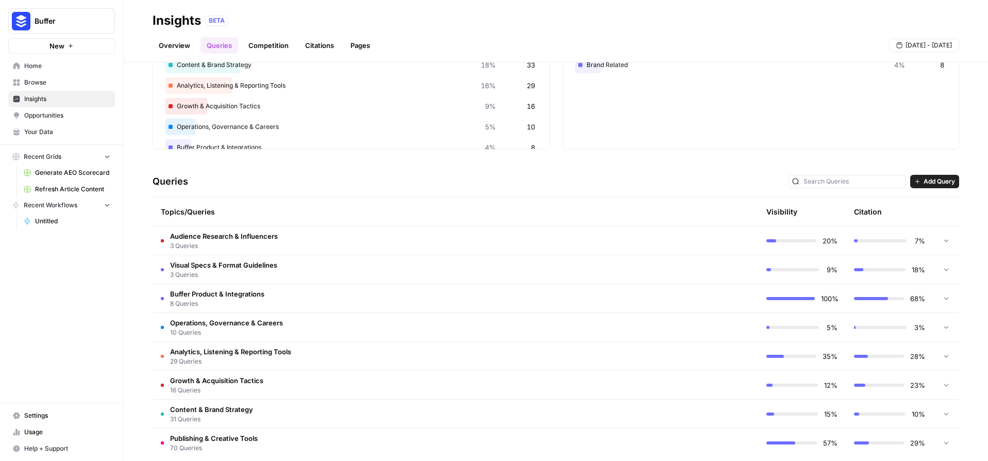
click at [224, 386] on span "16 Queries" at bounding box center [216, 390] width 93 height 9
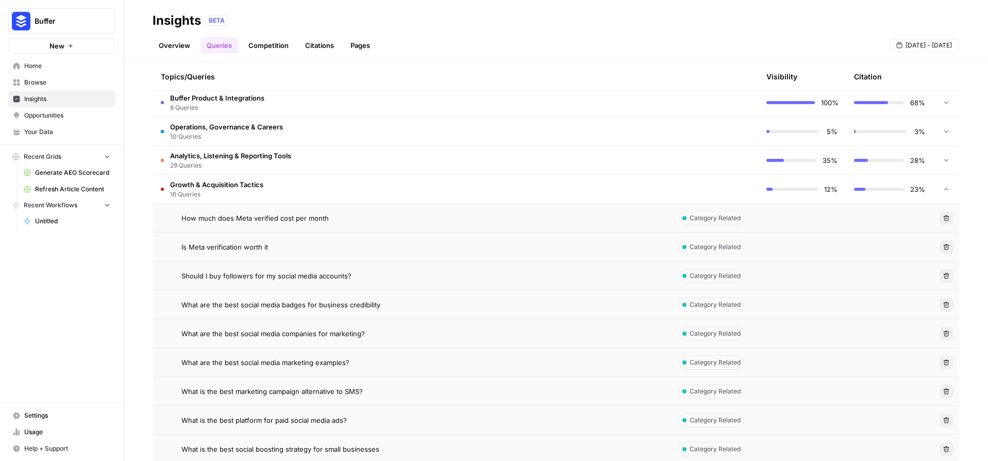
scroll to position [333, 0]
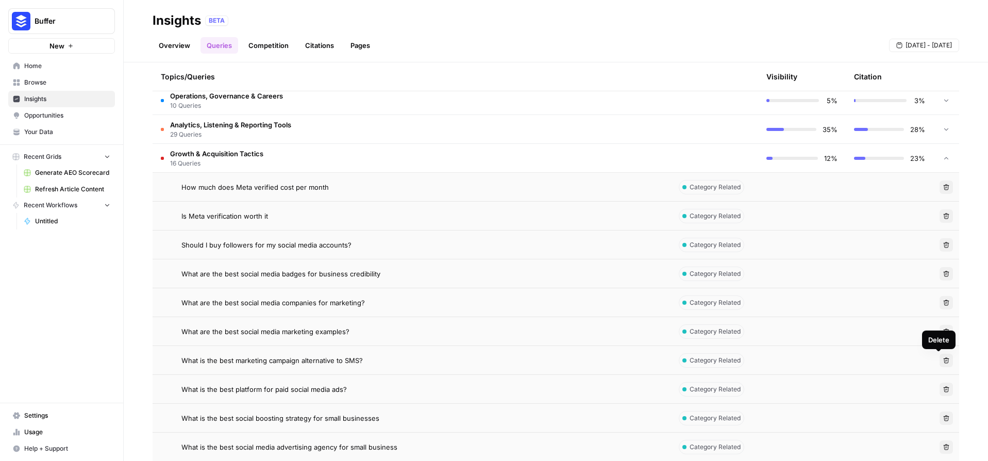
click at [943, 362] on icon "button" at bounding box center [946, 360] width 6 height 6
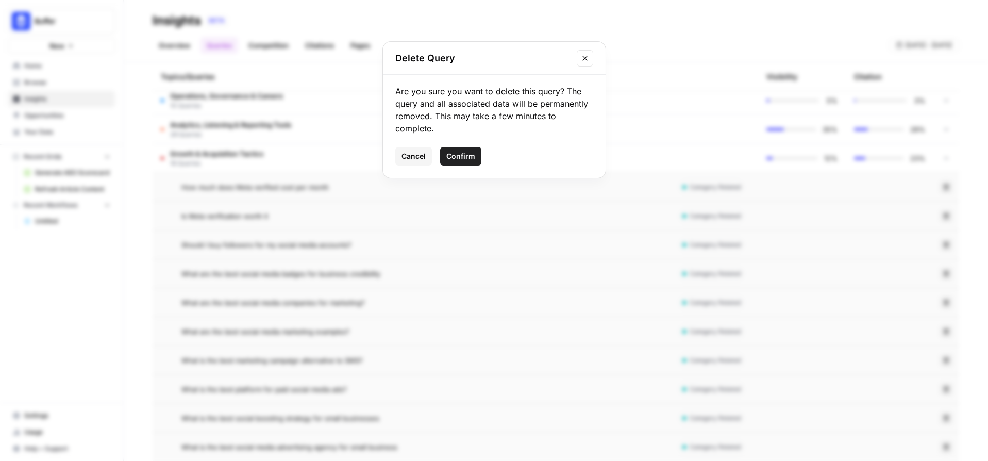
click at [464, 150] on button "Confirm" at bounding box center [460, 156] width 41 height 19
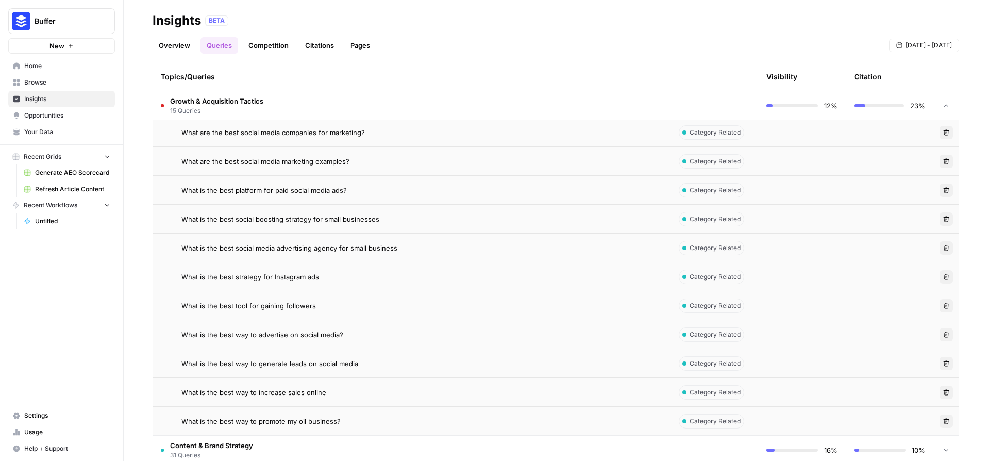
scroll to position [510, 0]
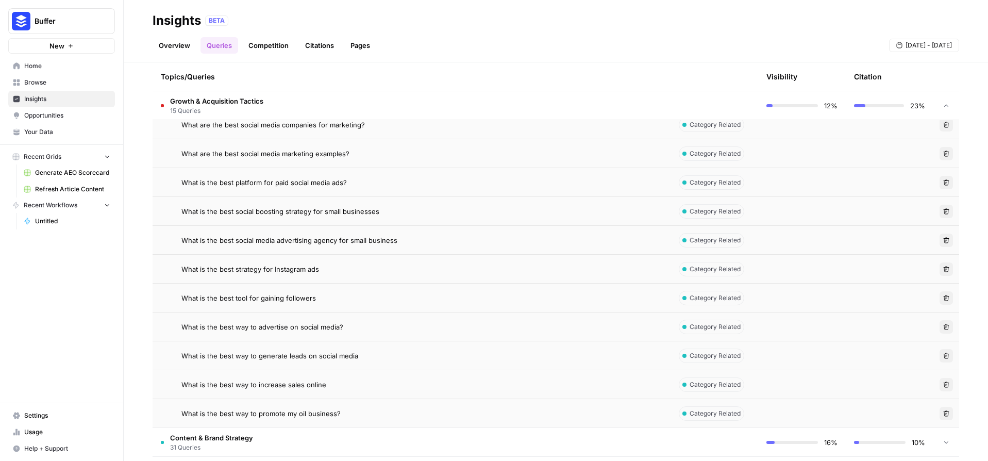
click at [940, 386] on button "Delete" at bounding box center [946, 384] width 13 height 13
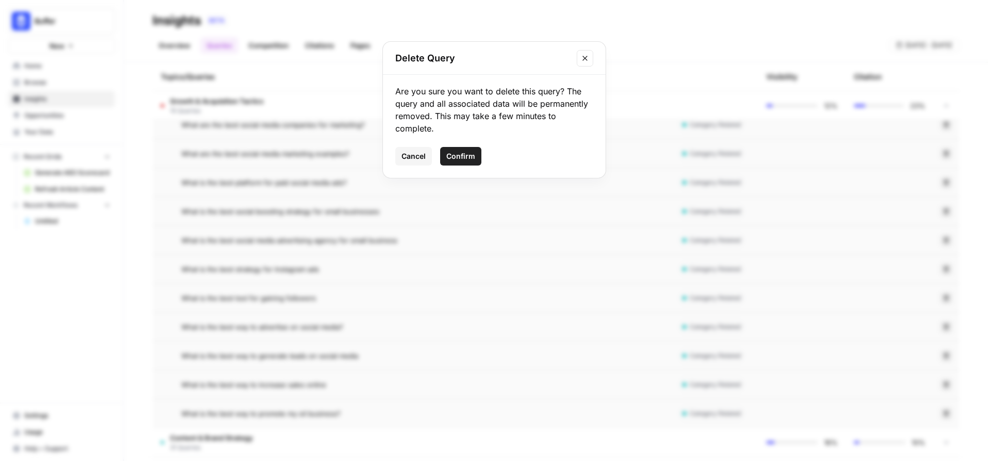
click at [461, 157] on span "Confirm" at bounding box center [460, 156] width 29 height 10
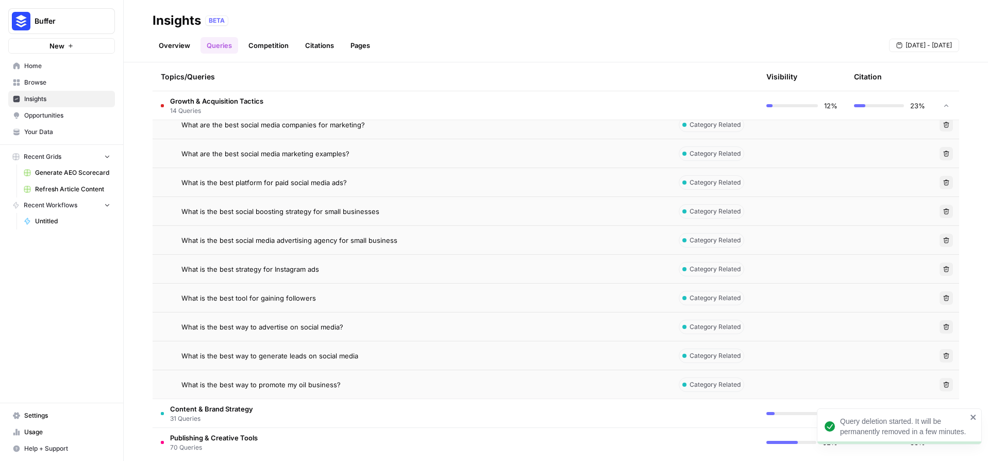
click at [943, 385] on icon "button" at bounding box center [946, 385] width 6 height 6
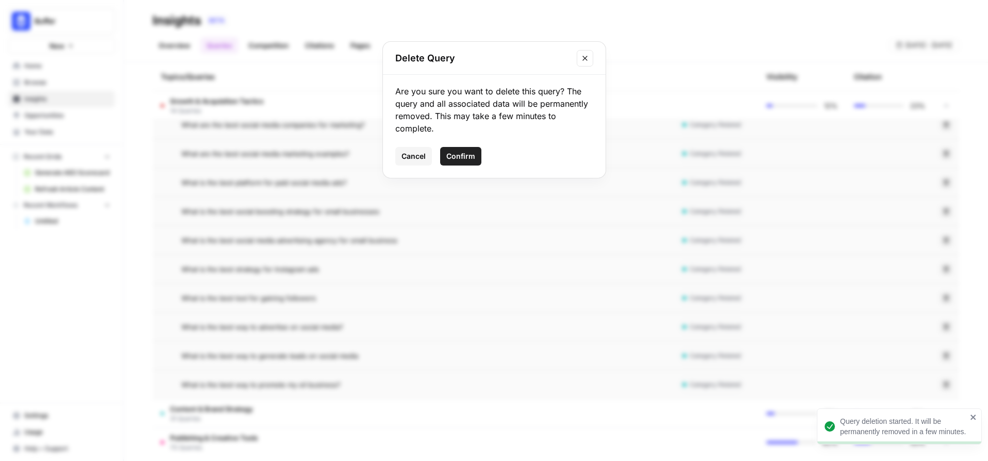
click at [452, 163] on button "Confirm" at bounding box center [460, 156] width 41 height 19
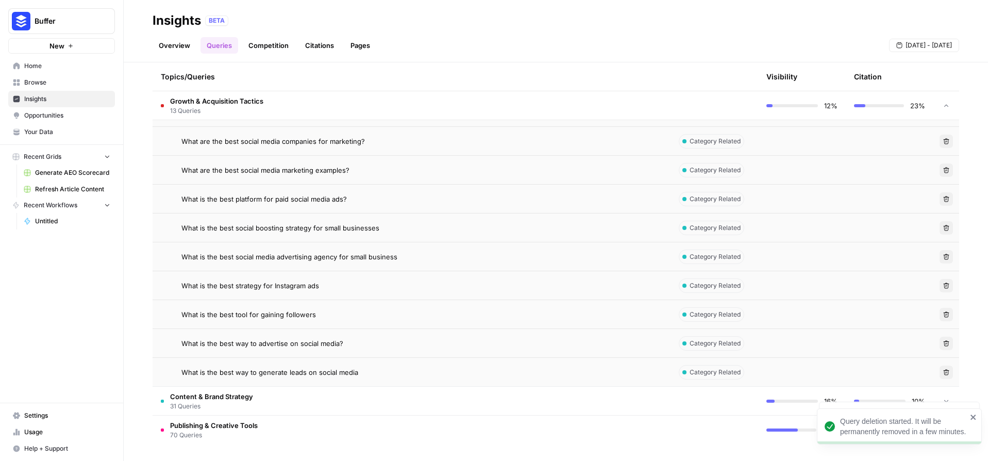
click at [235, 117] on td "Growth & Acquisition Tactics 13 Queries" at bounding box center [412, 105] width 518 height 28
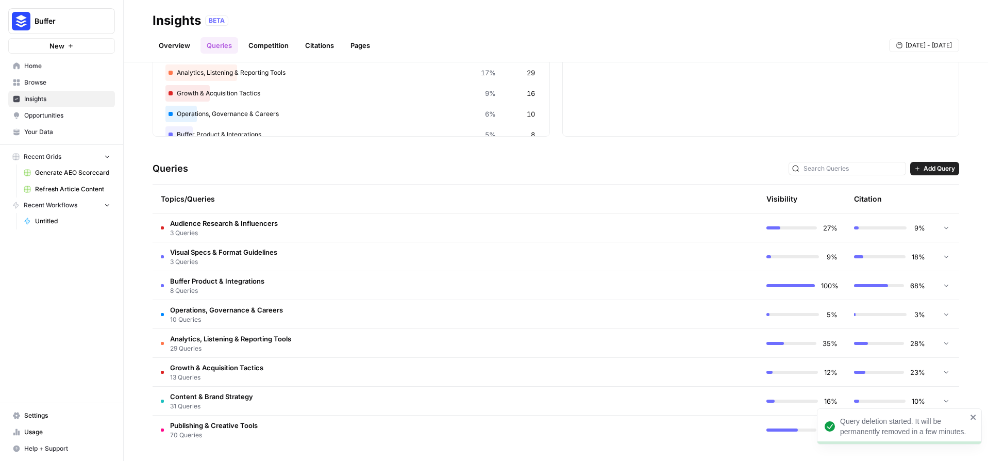
click at [208, 350] on span "29 Queries" at bounding box center [230, 348] width 121 height 9
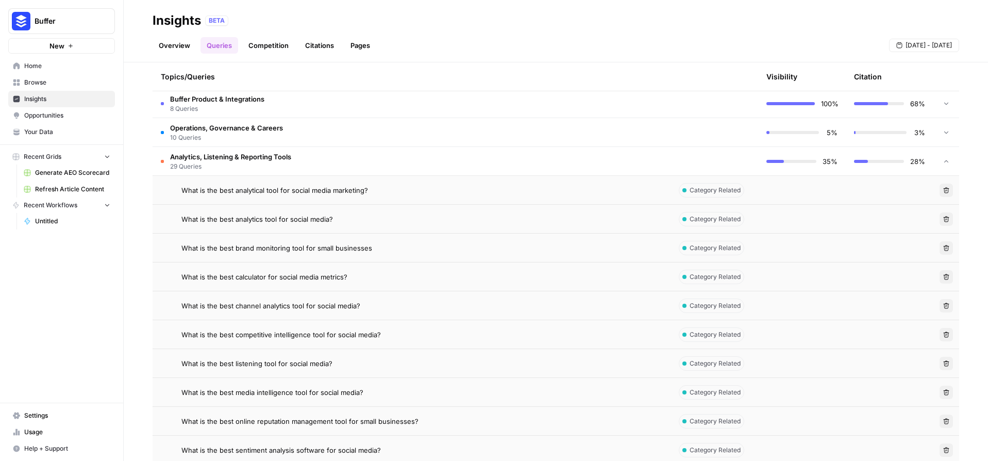
scroll to position [323, 0]
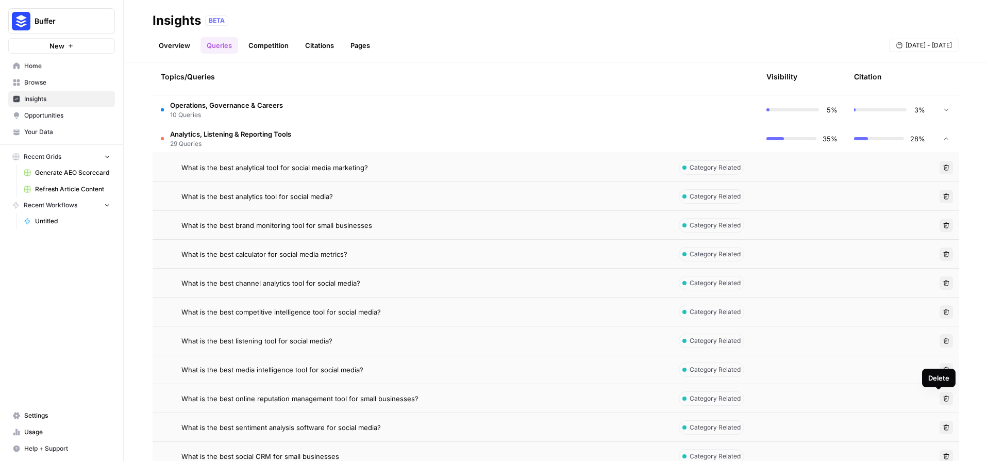
click at [943, 399] on icon "button" at bounding box center [946, 398] width 6 height 6
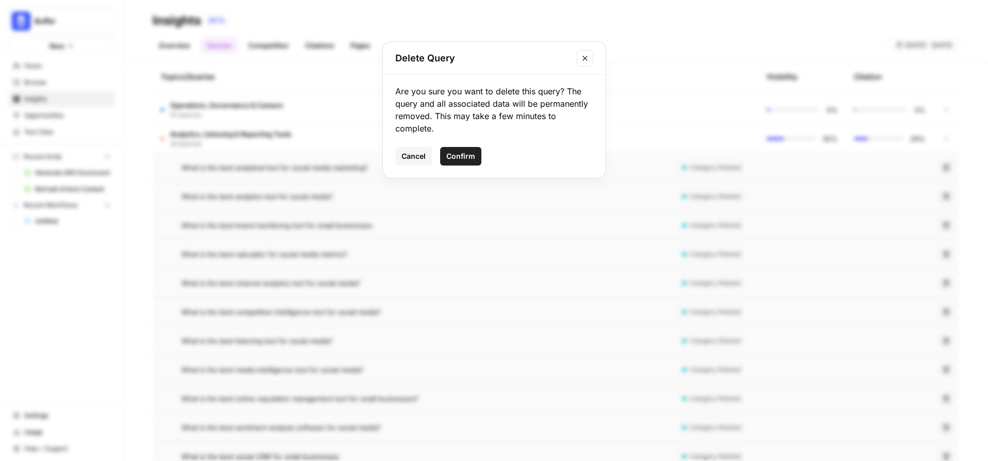
click at [463, 150] on button "Confirm" at bounding box center [460, 156] width 41 height 19
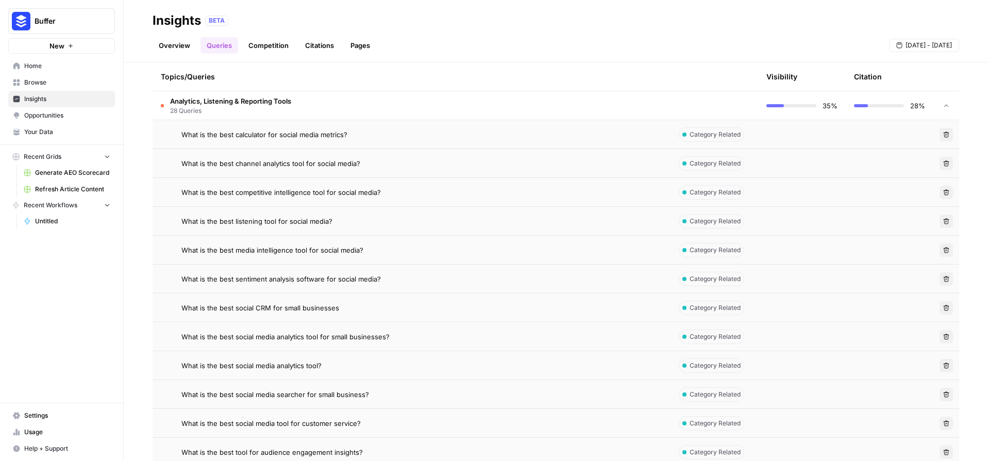
scroll to position [469, 0]
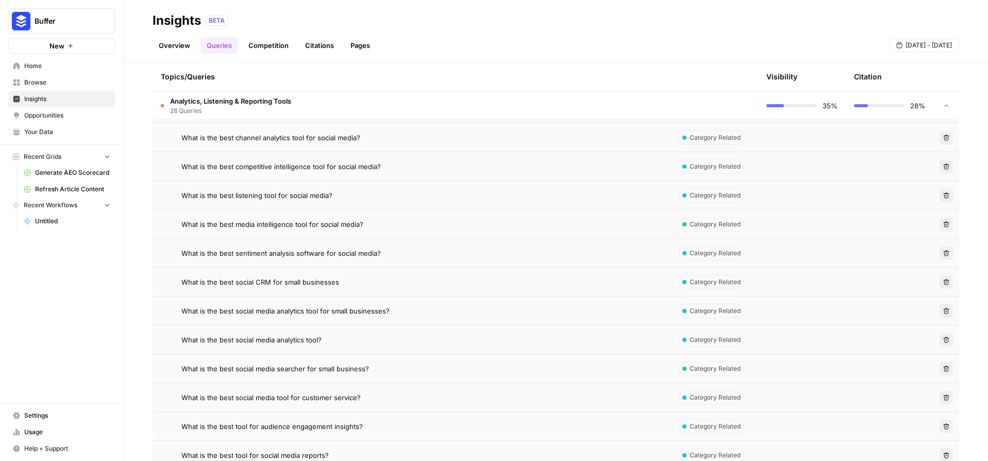
click at [944, 369] on icon "button" at bounding box center [947, 369] width 6 height 6
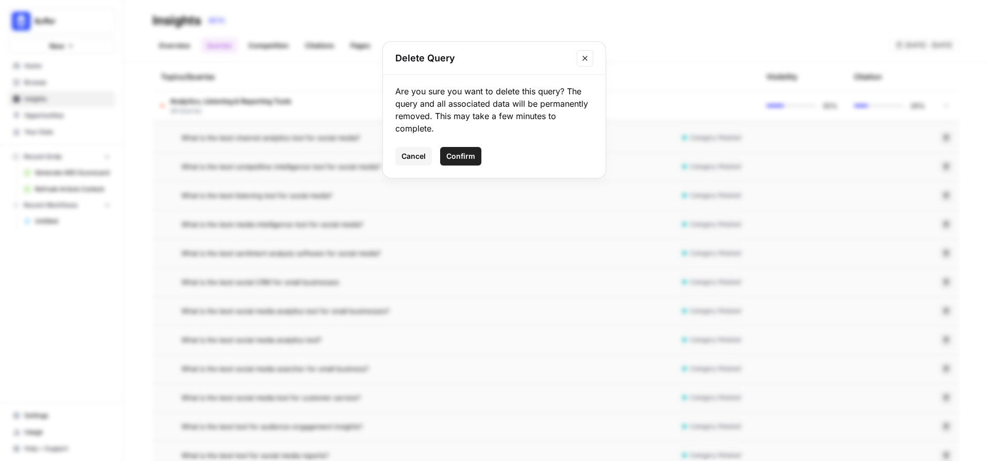
click at [466, 149] on button "Confirm" at bounding box center [460, 156] width 41 height 19
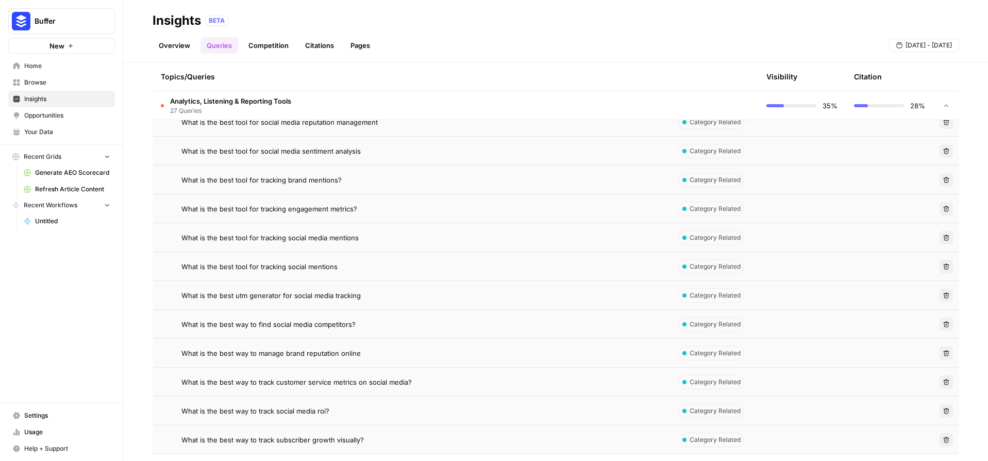
scroll to position [808, 0]
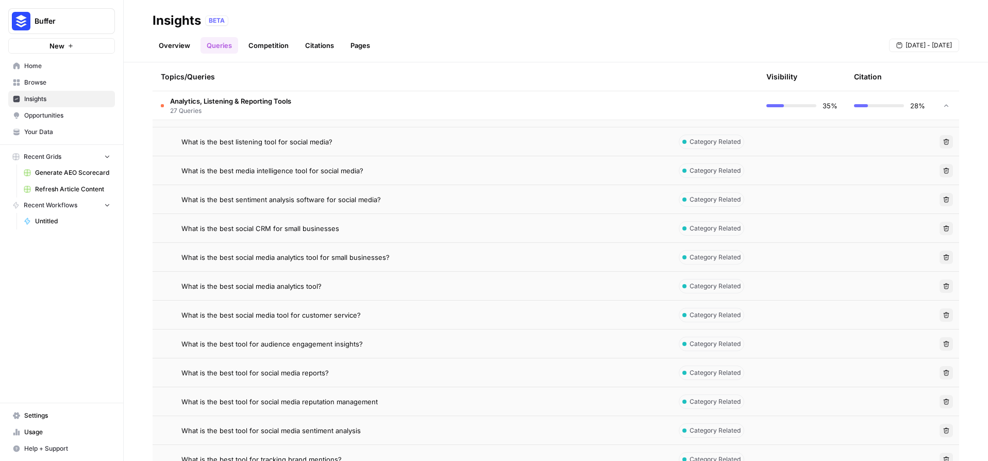
click at [234, 103] on span "Analytics, Listening & Reporting Tools" at bounding box center [230, 101] width 121 height 10
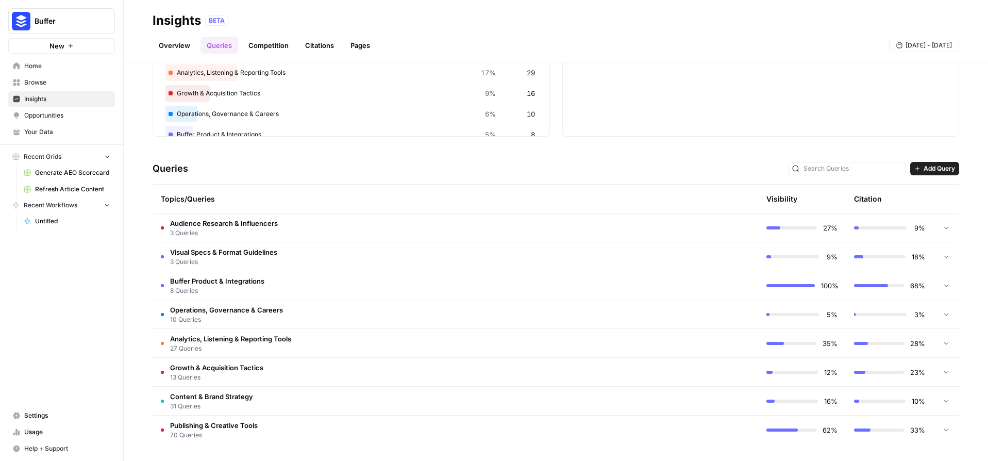
click at [271, 315] on span "10 Queries" at bounding box center [226, 319] width 113 height 9
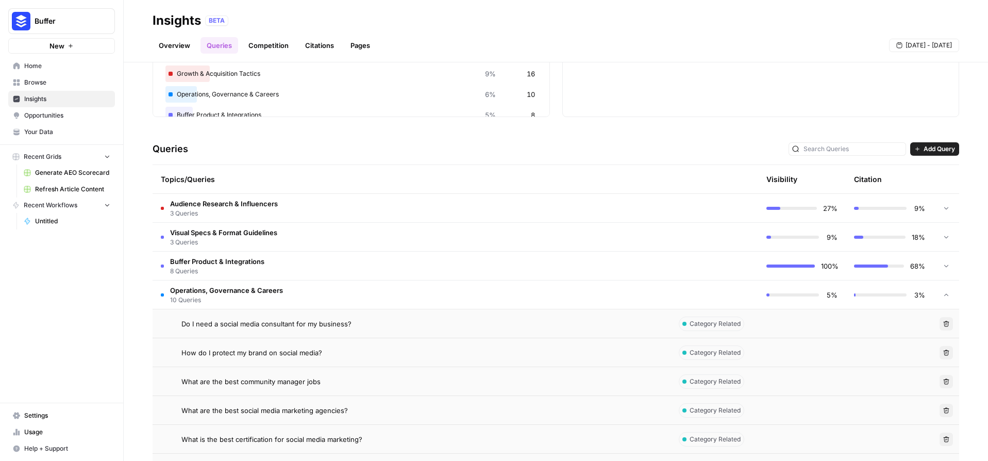
scroll to position [200, 0]
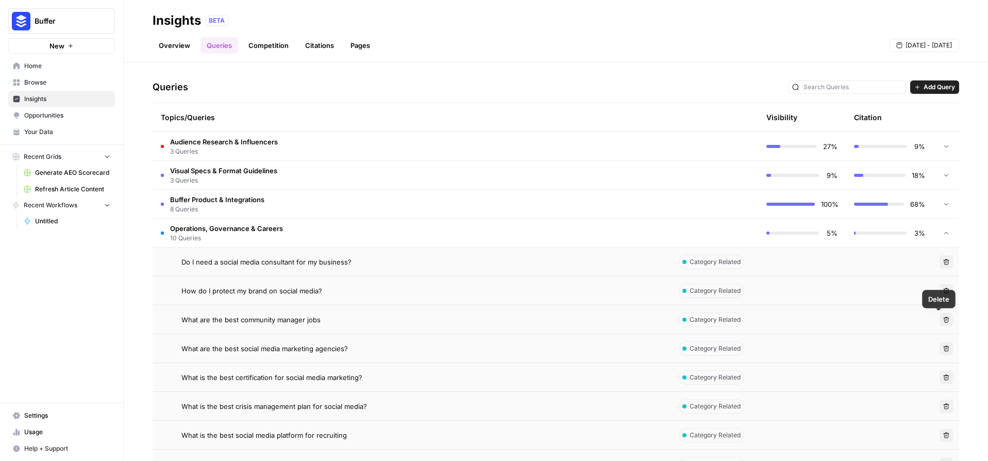
click at [943, 318] on icon "button" at bounding box center [946, 320] width 6 height 6
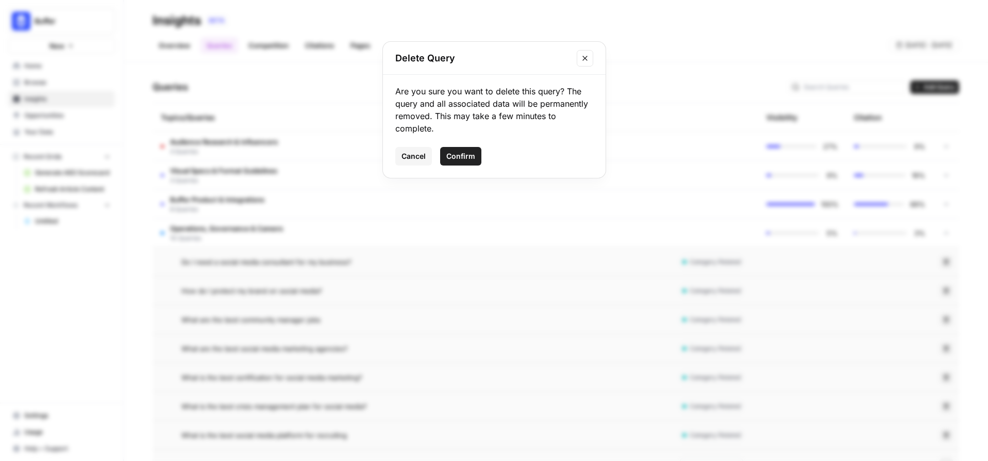
click at [457, 153] on span "Confirm" at bounding box center [460, 156] width 29 height 10
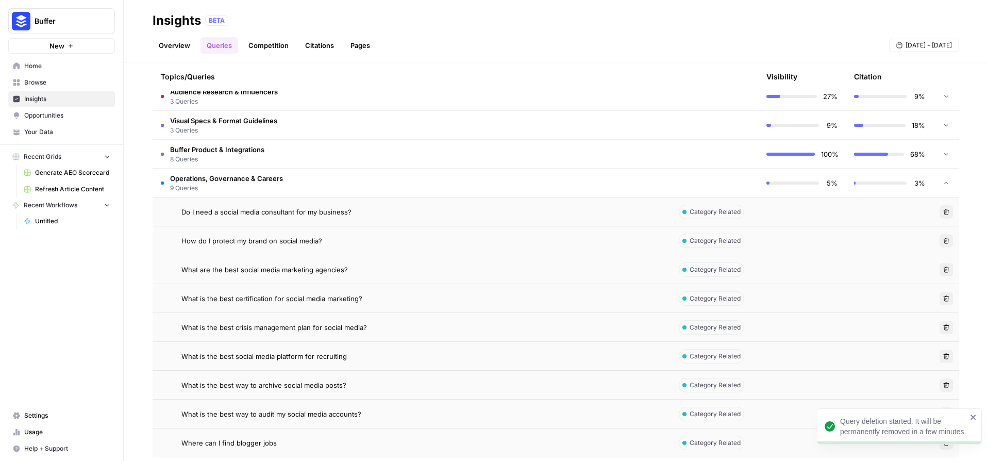
scroll to position [270, 0]
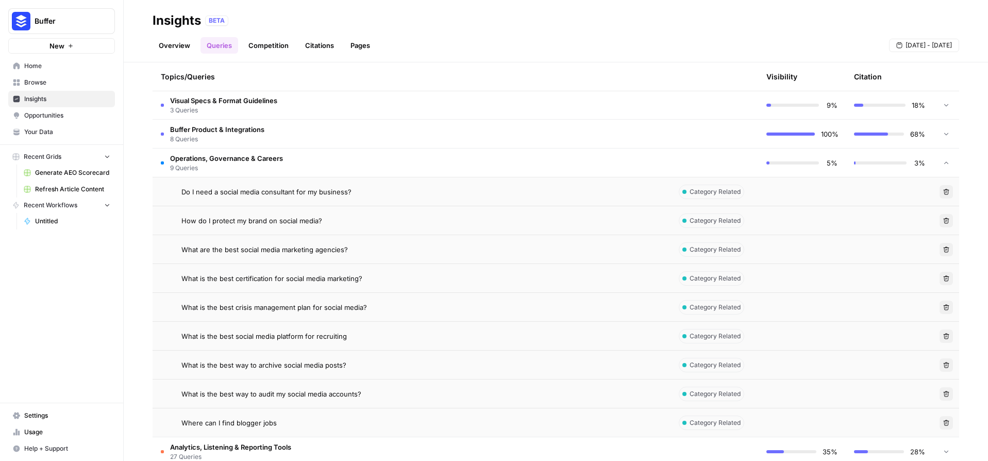
click at [943, 424] on icon "button" at bounding box center [946, 423] width 6 height 6
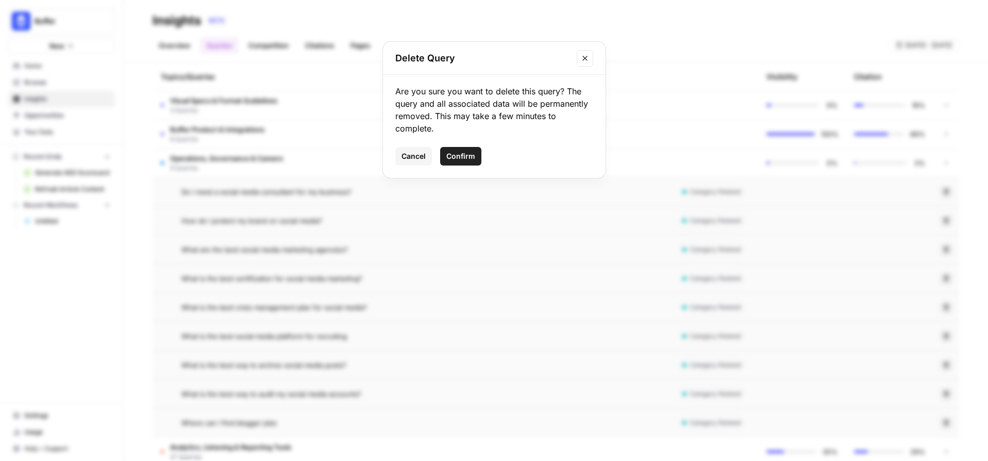
click at [468, 156] on span "Confirm" at bounding box center [460, 156] width 29 height 10
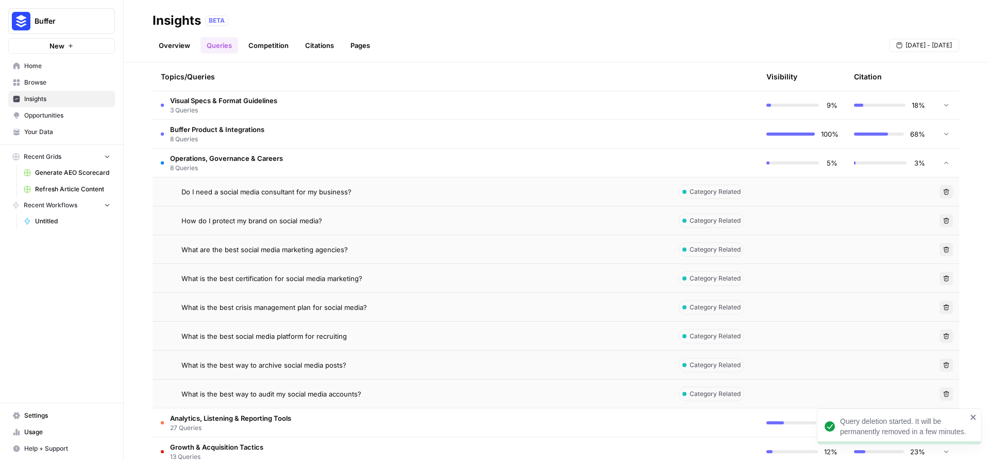
click at [378, 161] on td "Operations, Governance & Careers 8 Queries" at bounding box center [412, 162] width 518 height 28
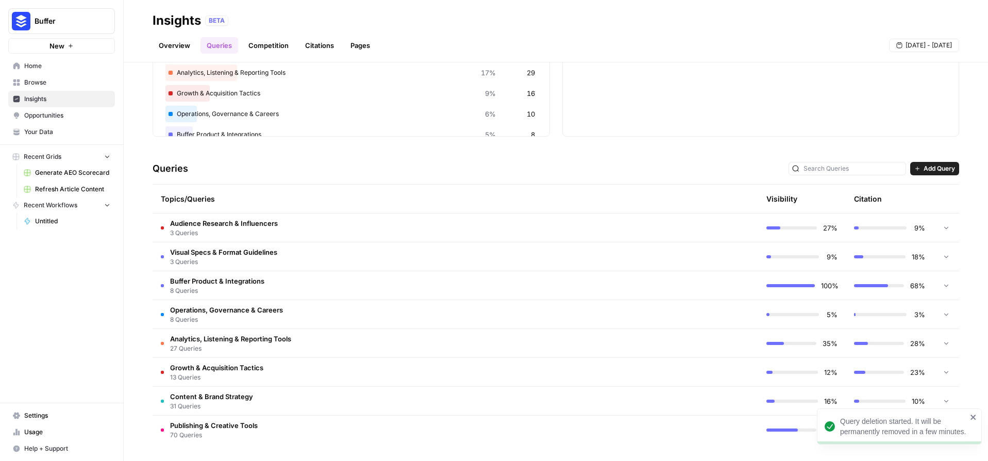
click at [212, 286] on span "8 Queries" at bounding box center [217, 290] width 94 height 9
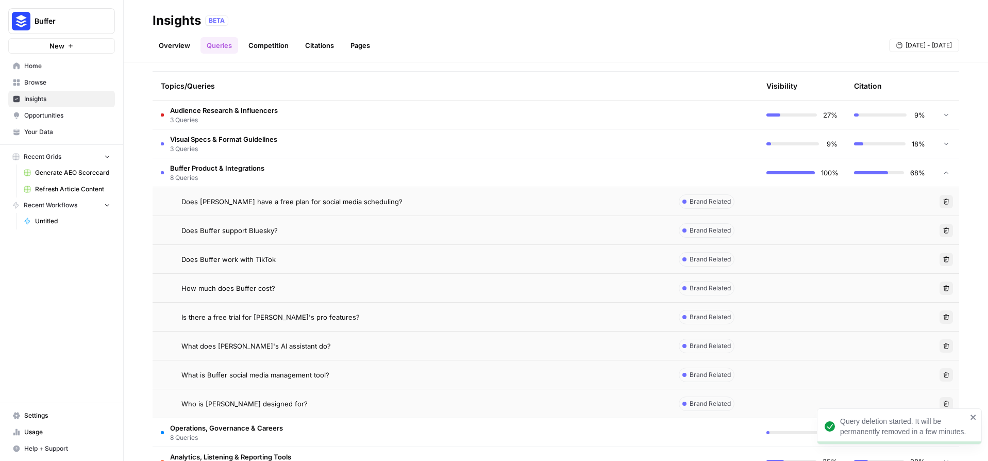
scroll to position [285, 0]
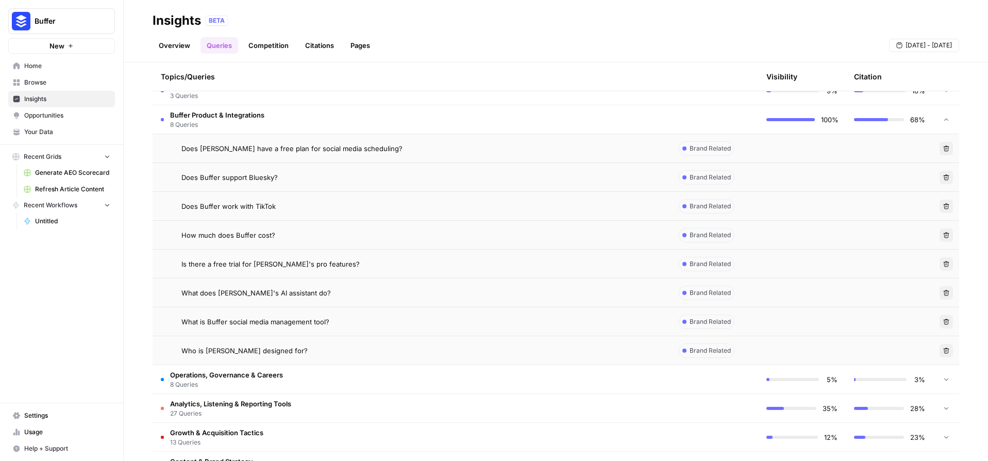
click at [250, 111] on span "Buffer Product & Integrations" at bounding box center [217, 115] width 94 height 10
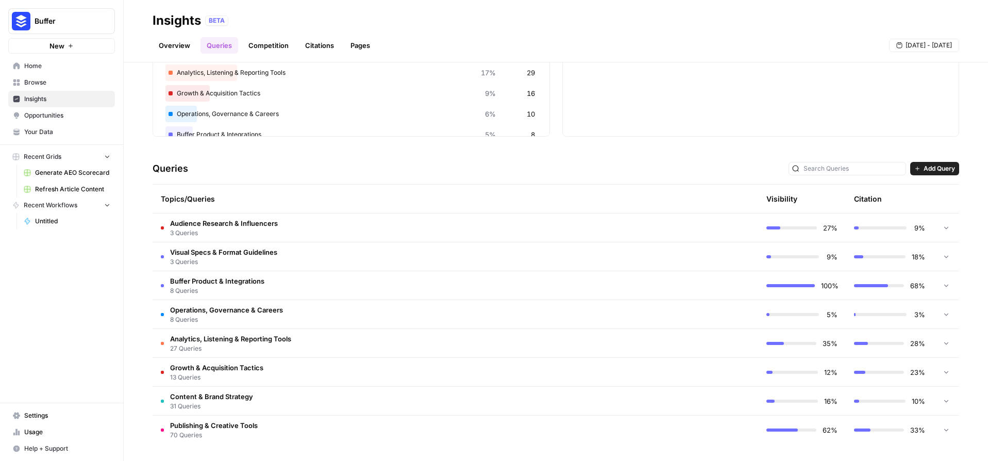
click at [243, 224] on span "Audience Research & Influencers" at bounding box center [224, 223] width 108 height 10
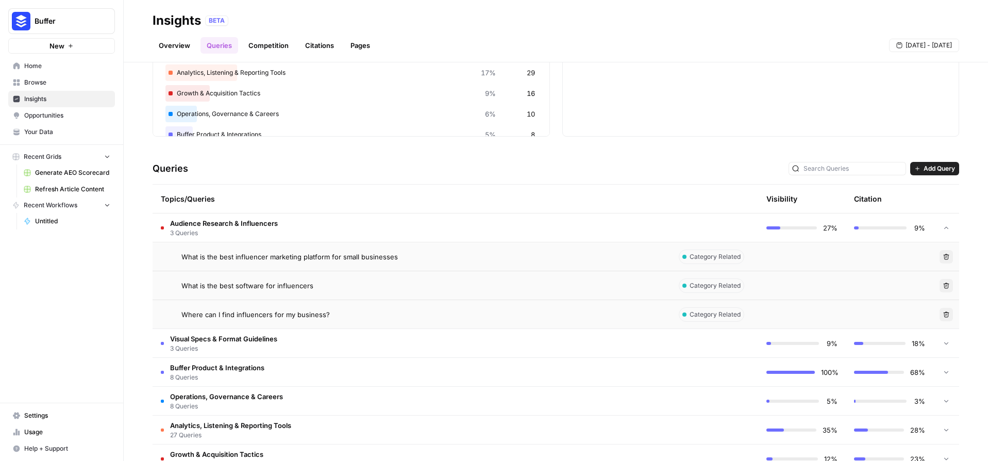
click at [231, 335] on span "Visual Specs & Format Guidelines" at bounding box center [223, 339] width 107 height 10
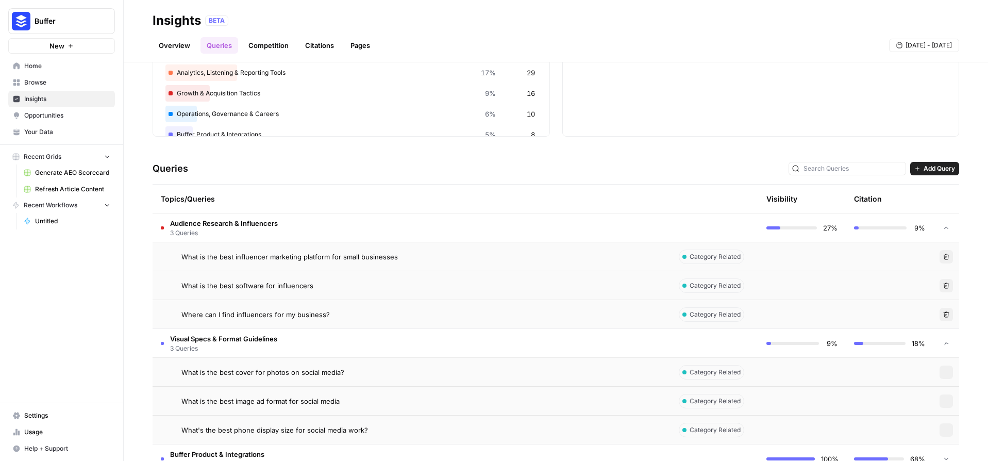
scroll to position [288, 0]
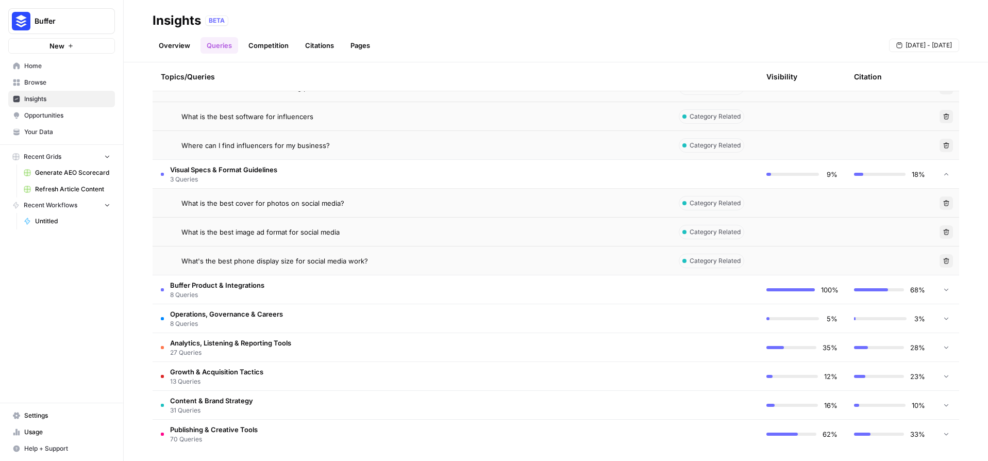
click at [203, 172] on span "Visual Specs & Format Guidelines" at bounding box center [223, 169] width 107 height 10
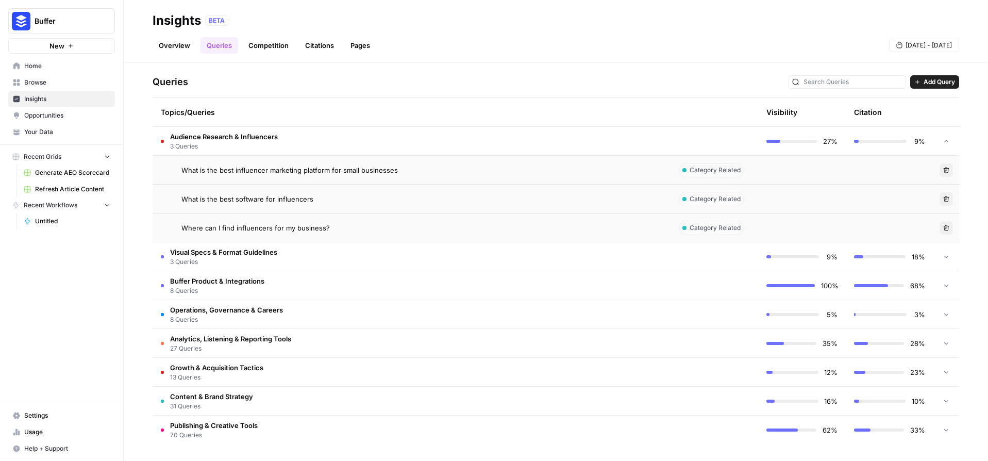
click at [202, 132] on span "Audience Research & Influencers" at bounding box center [224, 136] width 108 height 10
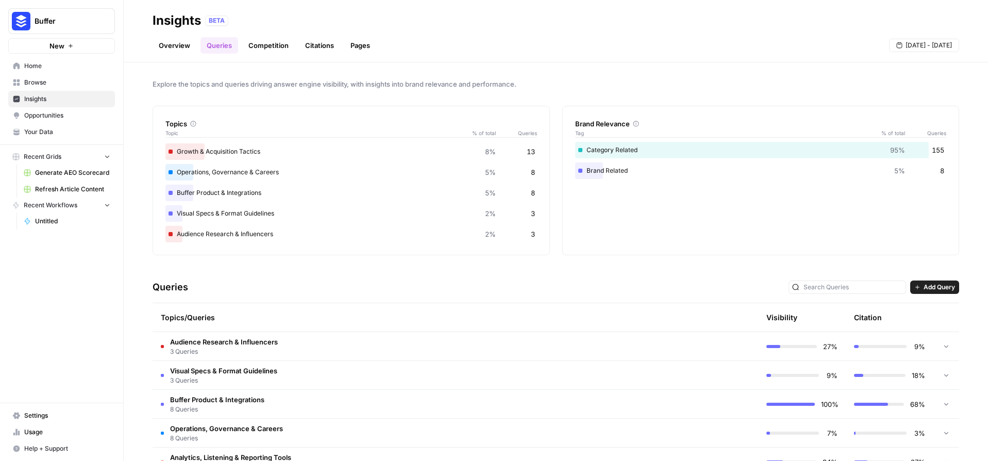
scroll to position [119, 0]
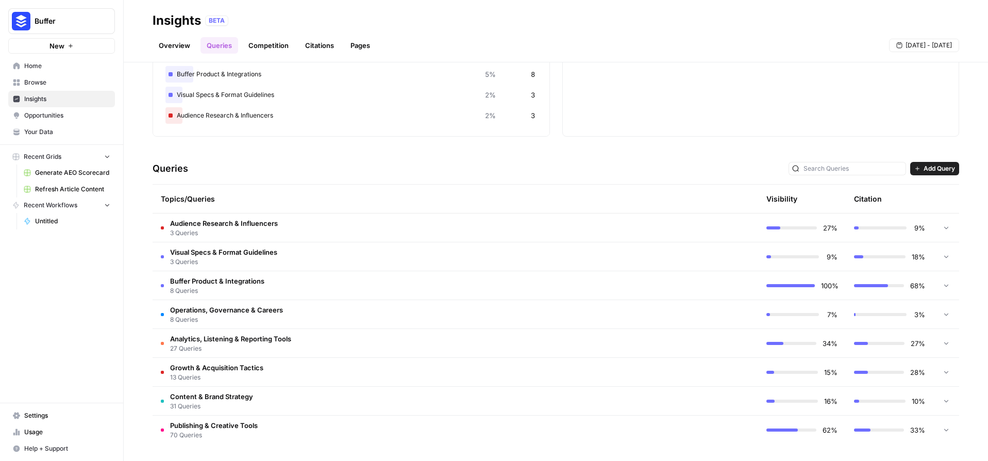
click at [924, 169] on span "Add Query" at bounding box center [939, 168] width 31 height 9
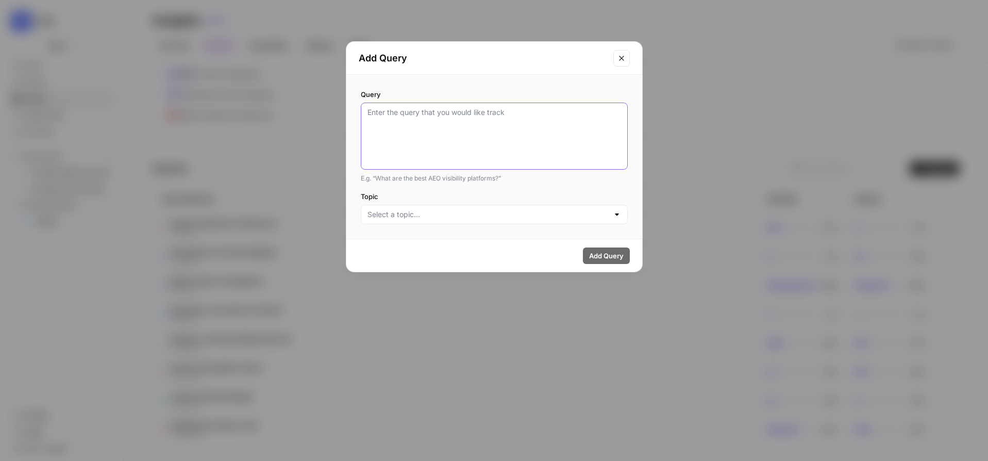
click at [451, 108] on textarea "Query" at bounding box center [495, 136] width 254 height 58
paste textarea "when is the best time to post on instagram"
type textarea "when is the best time to post on instagram?"
click at [463, 216] on input "Topic" at bounding box center [488, 214] width 241 height 10
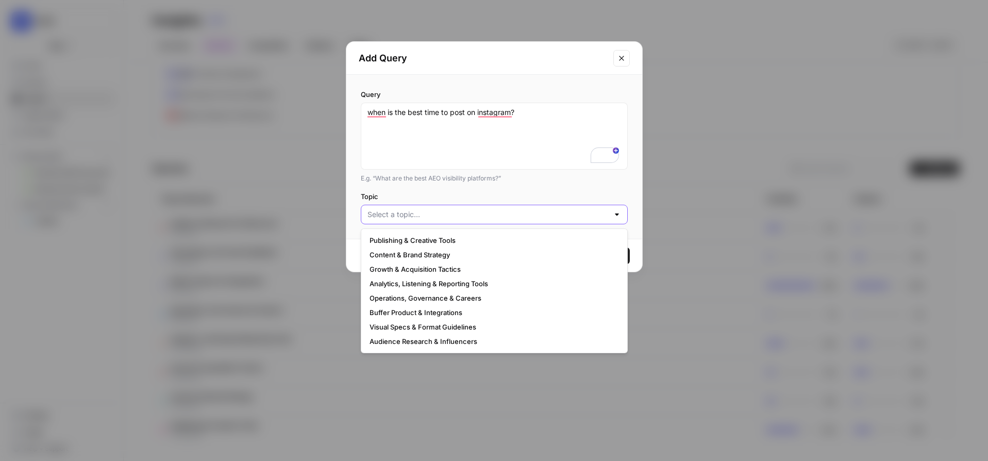
click at [419, 211] on input "Topic" at bounding box center [488, 214] width 241 height 10
click at [482, 196] on label "Topic" at bounding box center [494, 196] width 267 height 10
click at [482, 209] on input "Topic" at bounding box center [488, 214] width 241 height 10
click at [567, 192] on label "Topic" at bounding box center [494, 196] width 267 height 10
click at [567, 209] on input "Topic" at bounding box center [488, 214] width 241 height 10
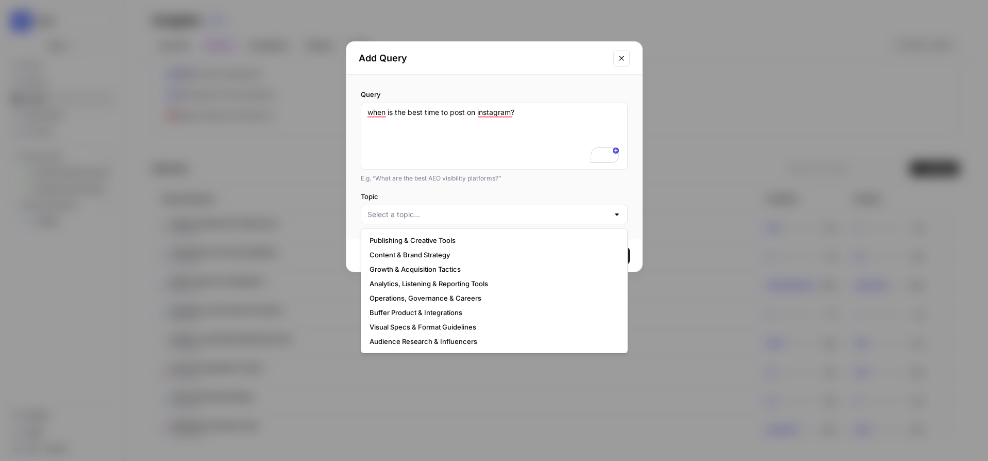
click at [623, 58] on icon "Close modal" at bounding box center [622, 58] width 8 height 8
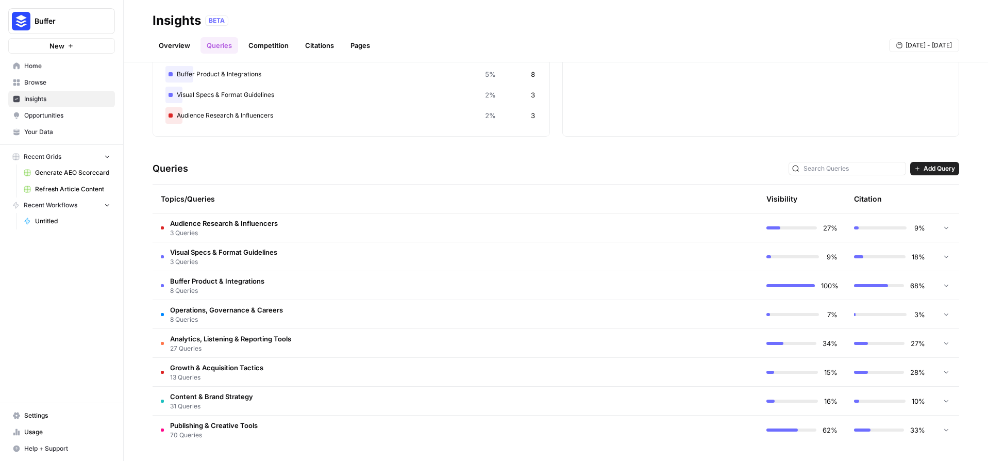
click at [171, 48] on link "Overview" at bounding box center [175, 45] width 44 height 16
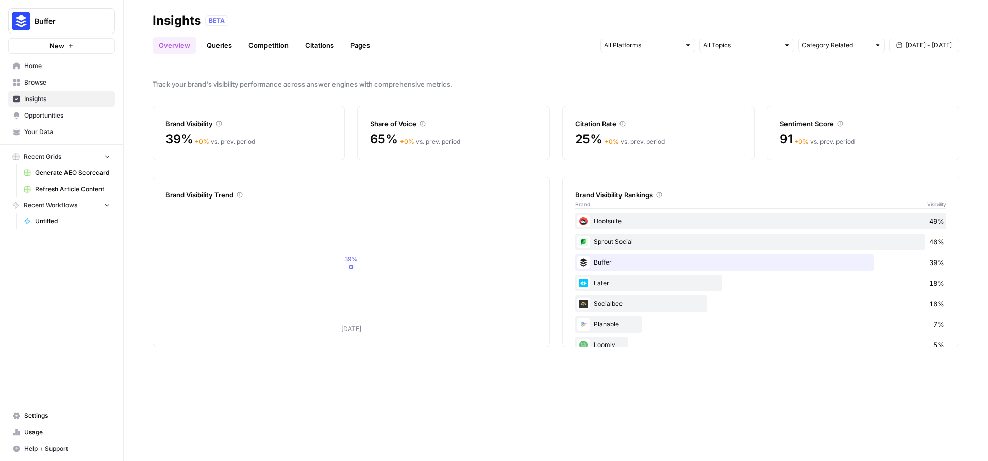
click at [205, 47] on link "Queries" at bounding box center [220, 45] width 38 height 16
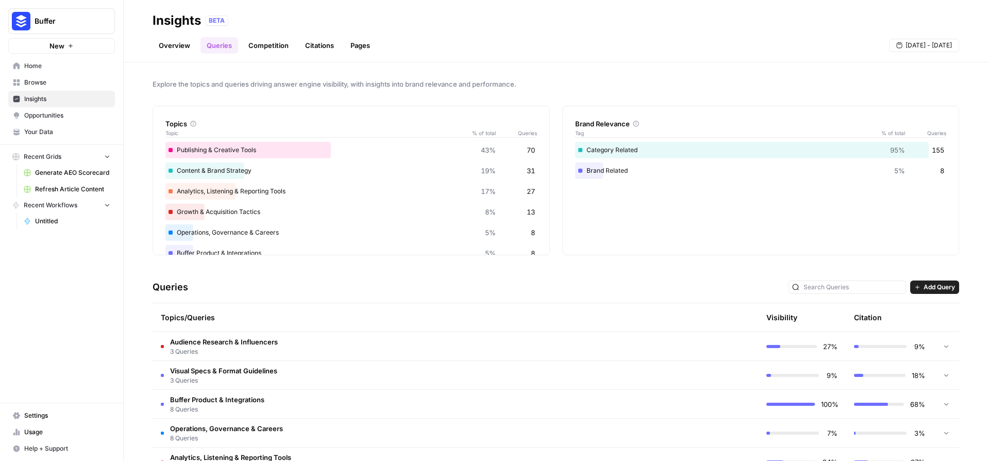
scroll to position [119, 0]
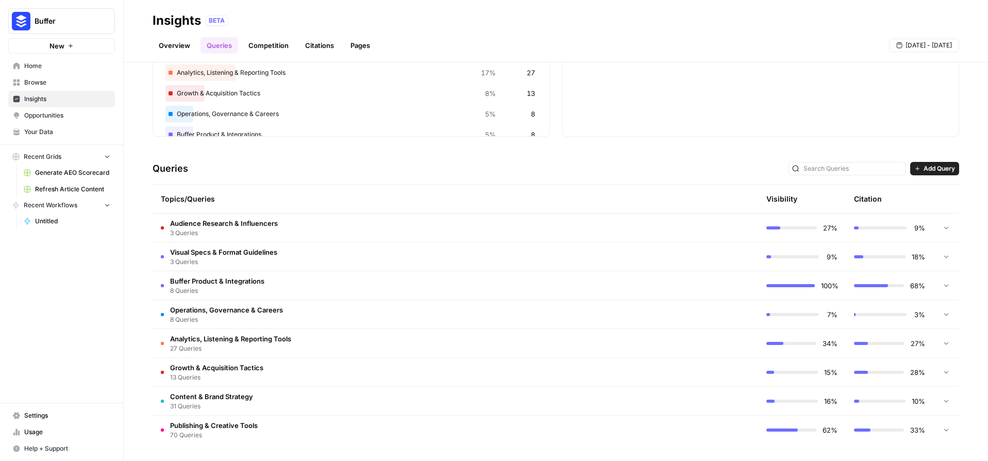
click at [870, 158] on div "Queries Add Query" at bounding box center [556, 168] width 807 height 31
click at [871, 168] on input "text" at bounding box center [853, 168] width 99 height 10
click at [926, 169] on span "Add Query" at bounding box center [939, 168] width 31 height 9
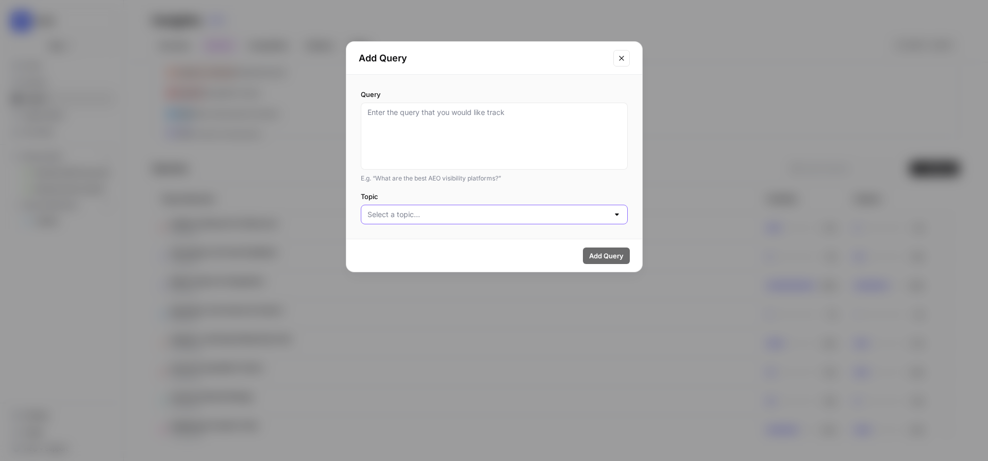
click at [440, 213] on input "Topic" at bounding box center [488, 214] width 241 height 10
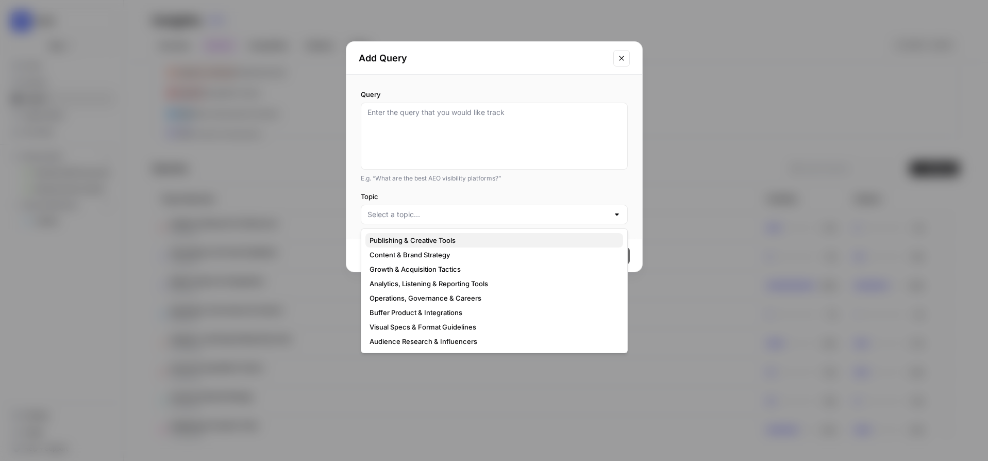
click at [436, 241] on span "Publishing & Creative Tools" at bounding box center [492, 240] width 245 height 10
type input "Publishing & Creative Tools"
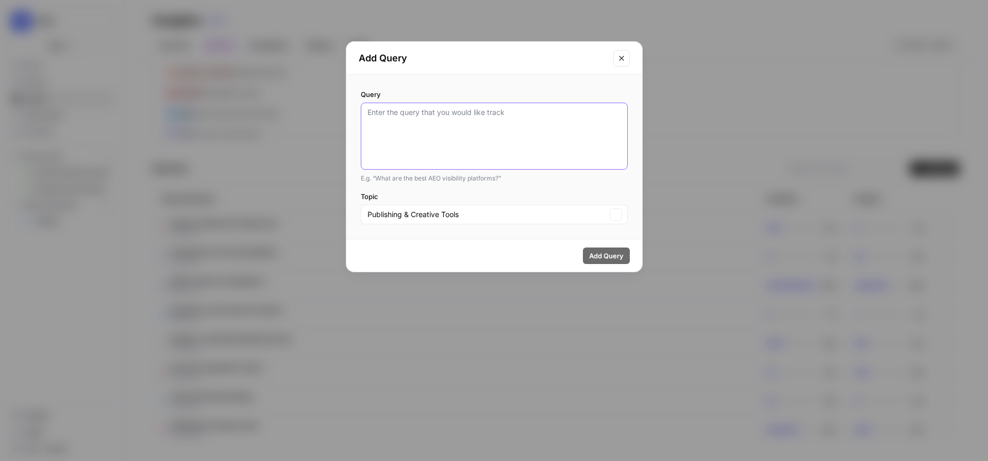
click at [433, 143] on textarea "Query" at bounding box center [495, 136] width 254 height 58
paste textarea "when is the best time to post on instagram"
type textarea "when is the best time to post on instagram"
click at [519, 207] on div "Publishing & Creative Tools Clear" at bounding box center [494, 215] width 267 height 20
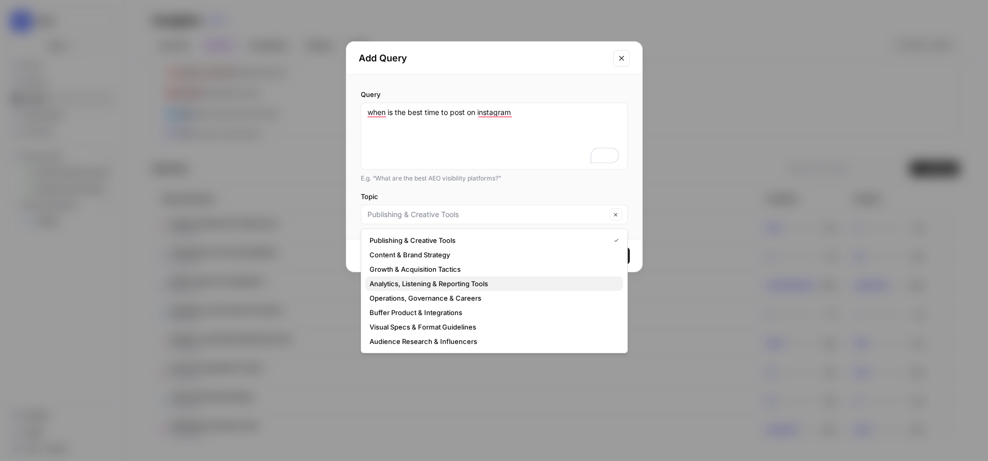
click at [476, 280] on span "Analytics, Listening & Reporting Tools" at bounding box center [492, 283] width 245 height 10
type input "Analytics, Listening & Reporting Tools"
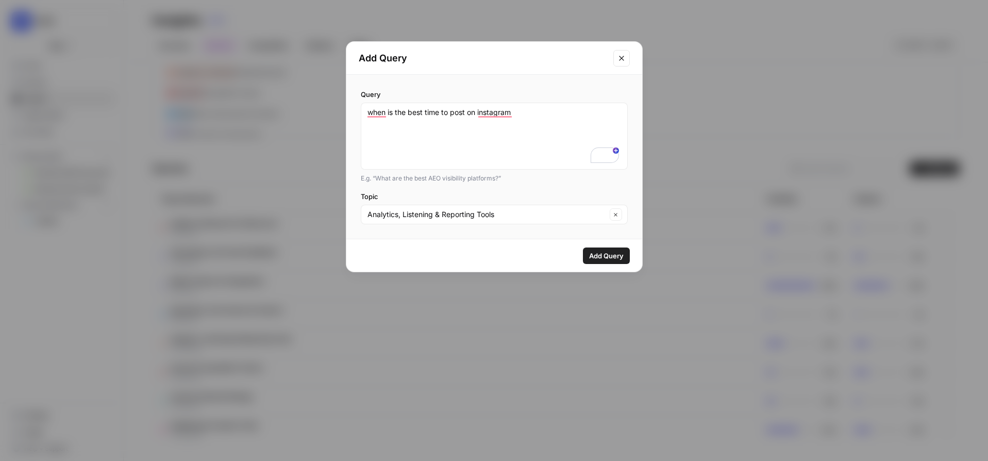
drag, startPoint x: 601, startPoint y: 255, endPoint x: 563, endPoint y: 175, distance: 87.9
click at [0, 0] on form "Add Query Query when is the best time to post on instagram E.g. “What are the b…" at bounding box center [0, 0] width 0 height 0
click at [540, 220] on div "Analytics, Listening & Reporting Tools Clear" at bounding box center [494, 215] width 267 height 20
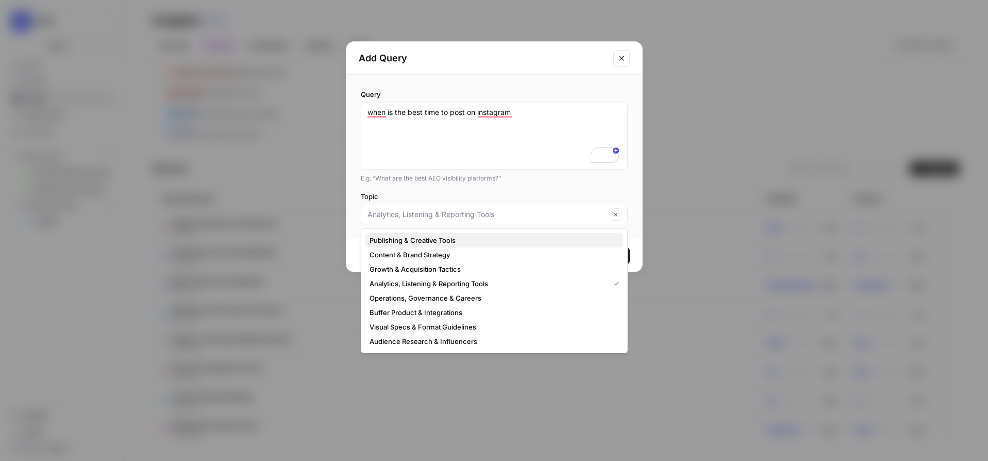
click at [451, 242] on span "Publishing & Creative Tools" at bounding box center [492, 240] width 245 height 10
type input "Publishing & Creative Tools"
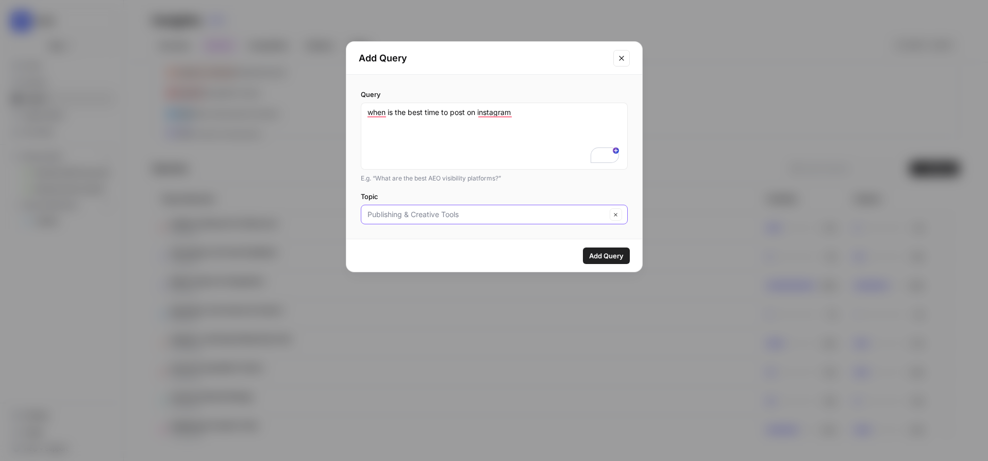
click at [542, 211] on input "Topic" at bounding box center [487, 214] width 239 height 10
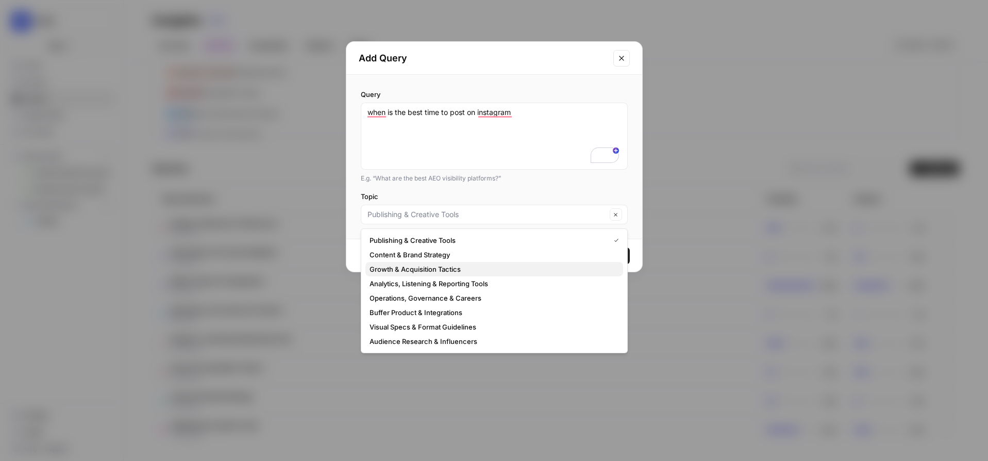
click at [477, 266] on span "Growth & Acquisition Tactics" at bounding box center [492, 269] width 245 height 10
type input "Growth & Acquisition Tactics"
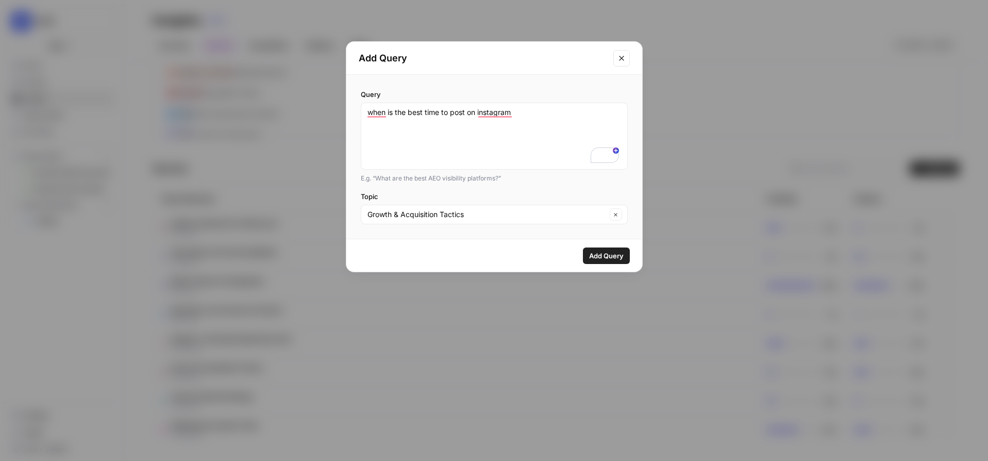
click at [603, 256] on span "Add Query" at bounding box center [606, 256] width 35 height 10
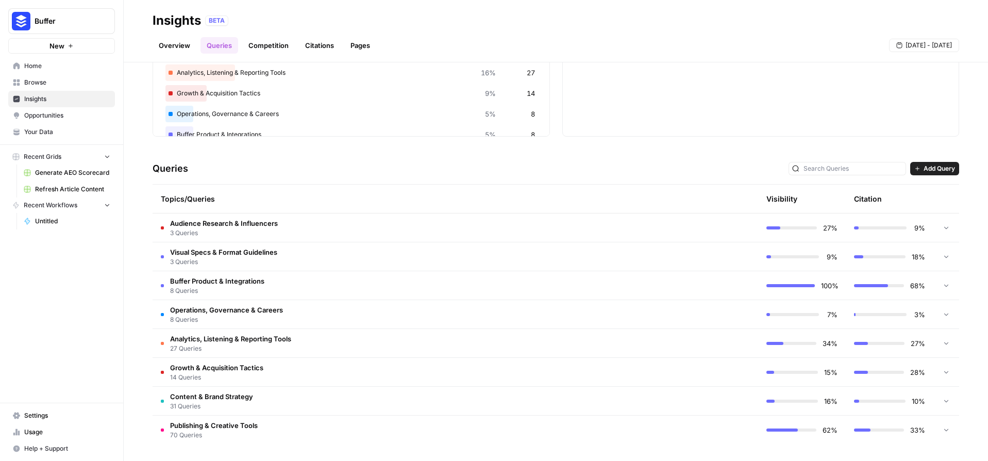
click at [740, 366] on td at bounding box center [715, 372] width 88 height 28
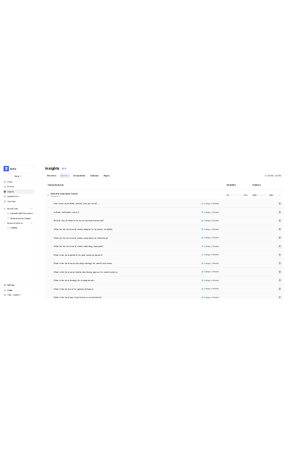
scroll to position [125, 0]
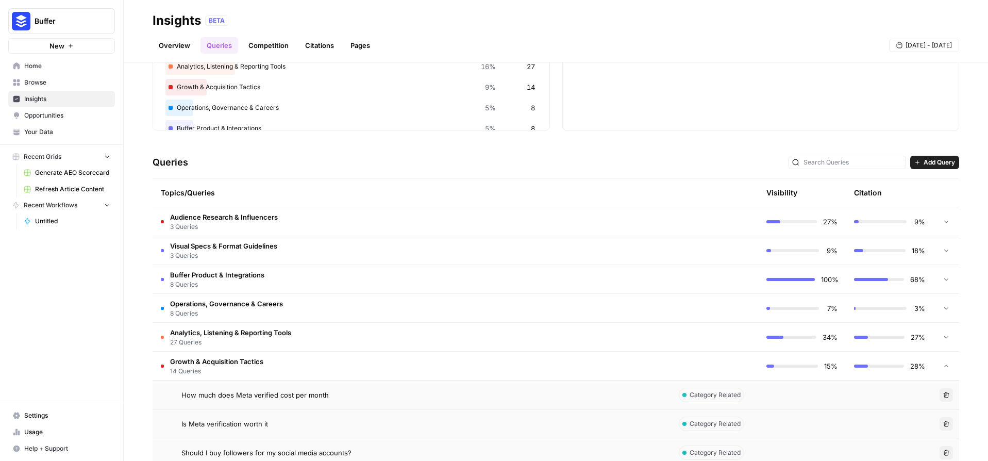
click at [924, 163] on span "Add Query" at bounding box center [939, 162] width 31 height 9
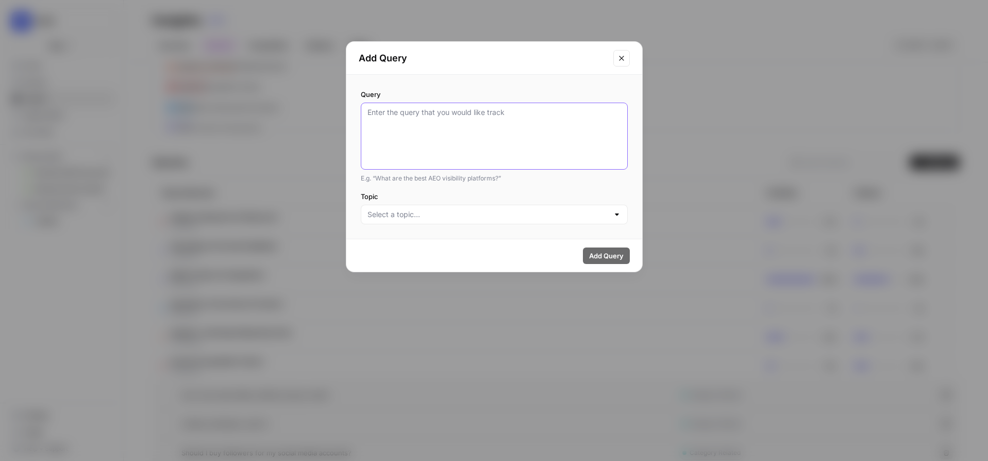
click at [482, 124] on textarea "Query" at bounding box center [495, 136] width 254 height 58
type textarea "When is the best time to post on linkedin"
click at [512, 213] on input "Topic" at bounding box center [488, 214] width 241 height 10
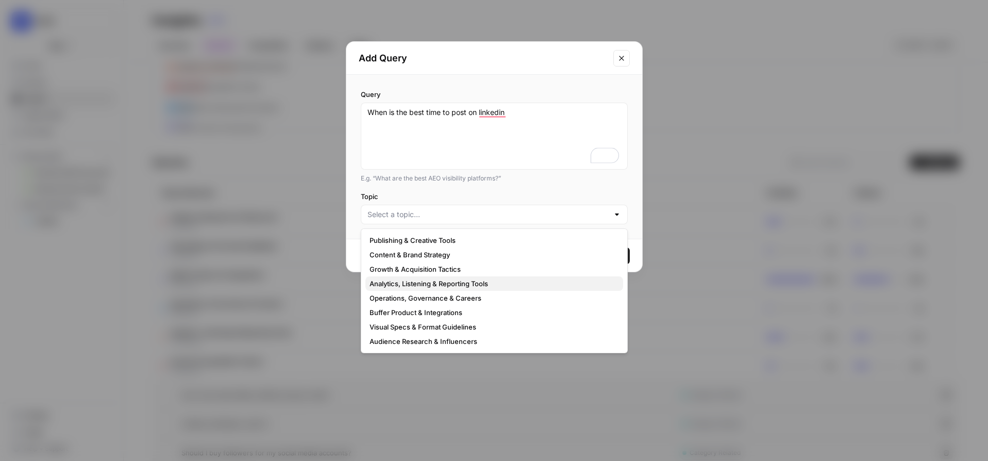
click at [422, 283] on span "Analytics, Listening & Reporting Tools" at bounding box center [492, 283] width 245 height 10
type input "Analytics, Listening & Reporting Tools"
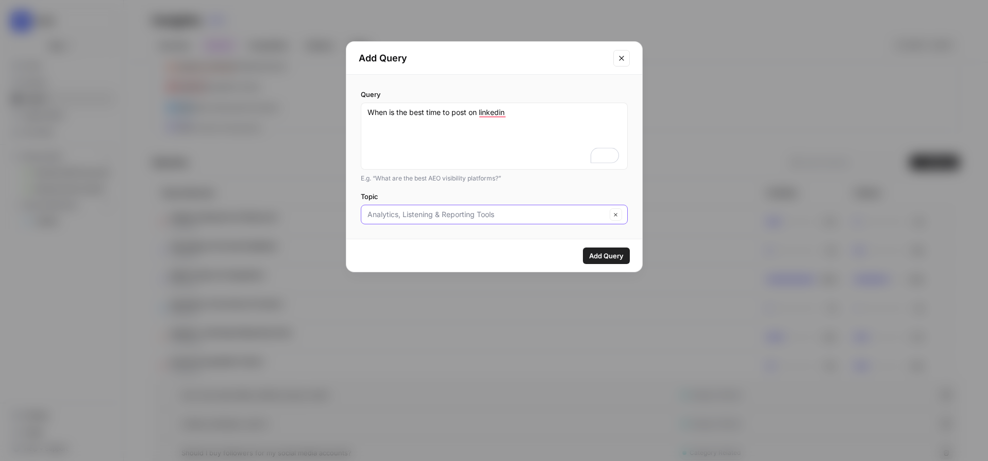
click at [487, 215] on input "Topic" at bounding box center [487, 214] width 239 height 10
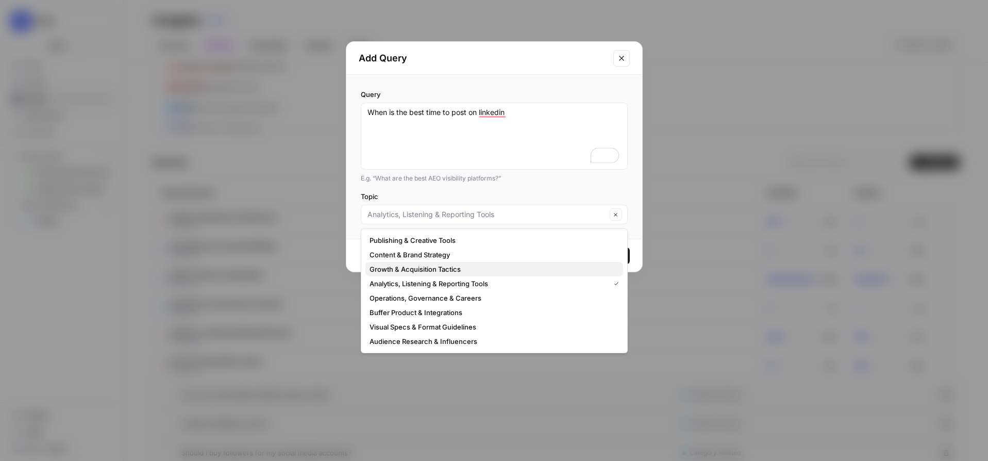
click at [433, 266] on span "Growth & Acquisition Tactics" at bounding box center [492, 269] width 245 height 10
type input "Growth & Acquisition Tactics"
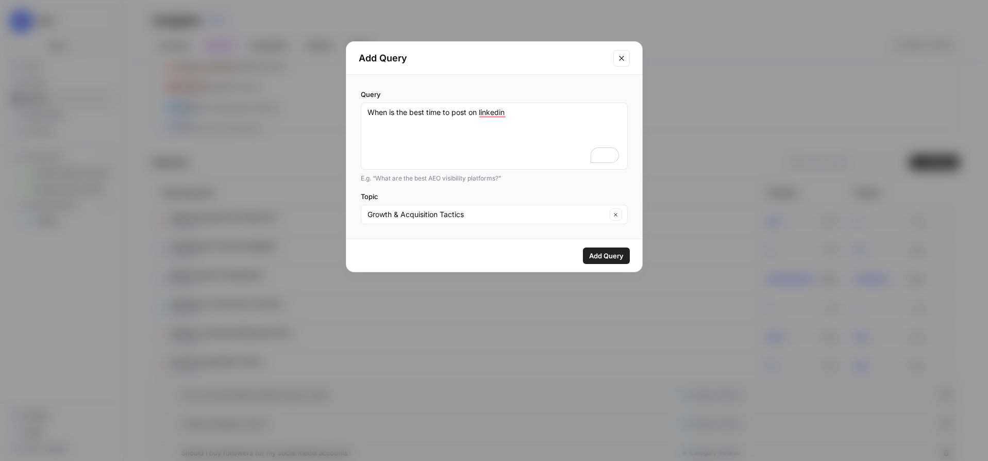
click at [601, 255] on span "Add Query" at bounding box center [606, 256] width 35 height 10
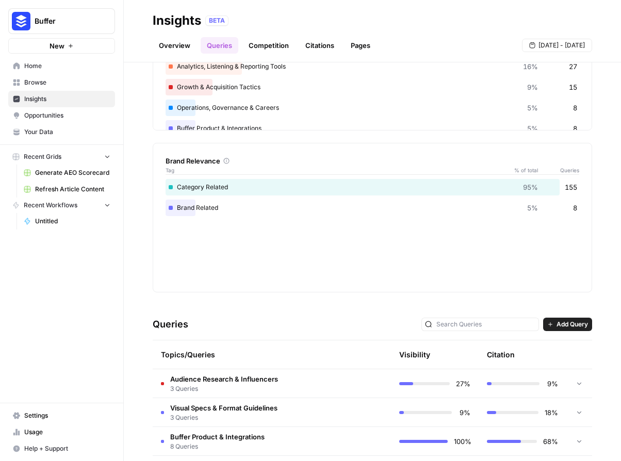
scroll to position [84, 0]
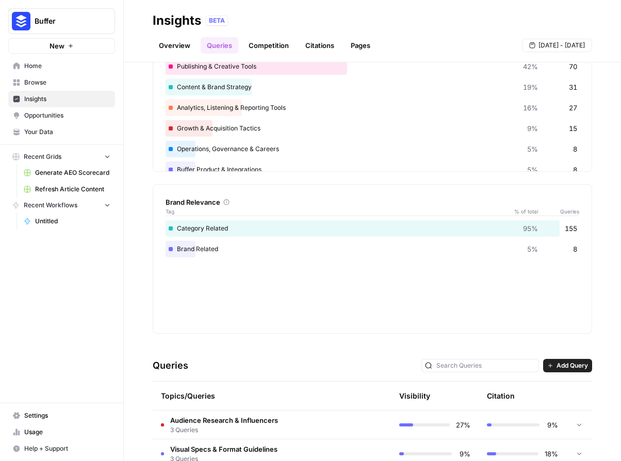
click at [361, 45] on link "Pages" at bounding box center [360, 45] width 32 height 16
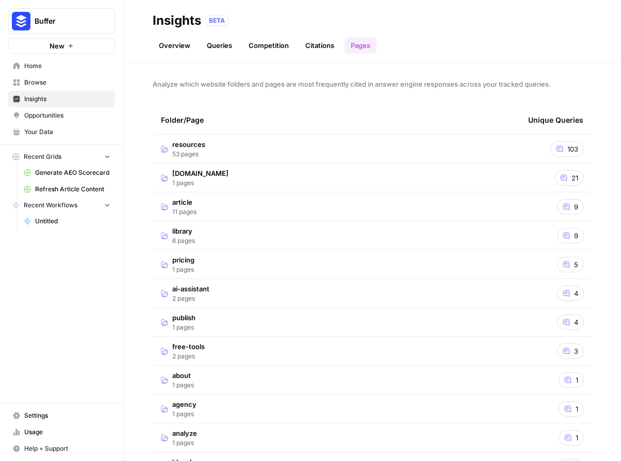
click at [212, 43] on link "Queries" at bounding box center [220, 45] width 38 height 16
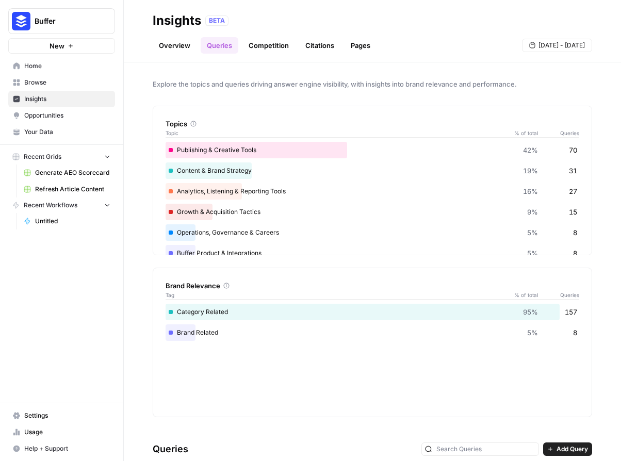
click at [362, 46] on link "Pages" at bounding box center [360, 45] width 32 height 16
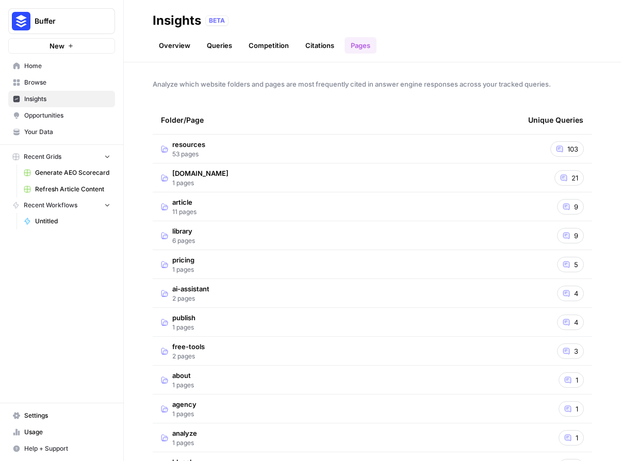
click at [328, 42] on link "Citations" at bounding box center [319, 45] width 41 height 16
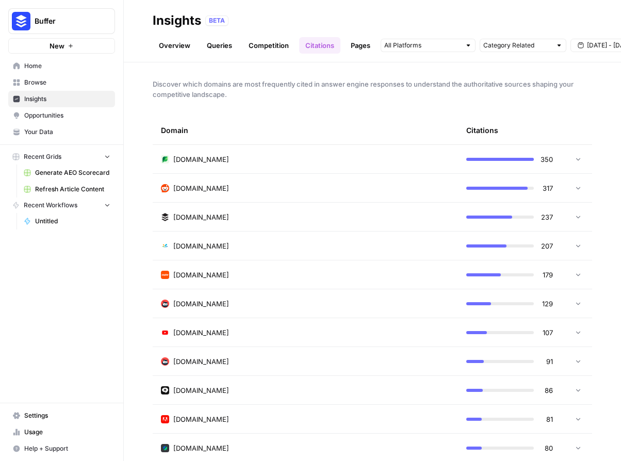
click at [265, 41] on link "Competition" at bounding box center [268, 45] width 53 height 16
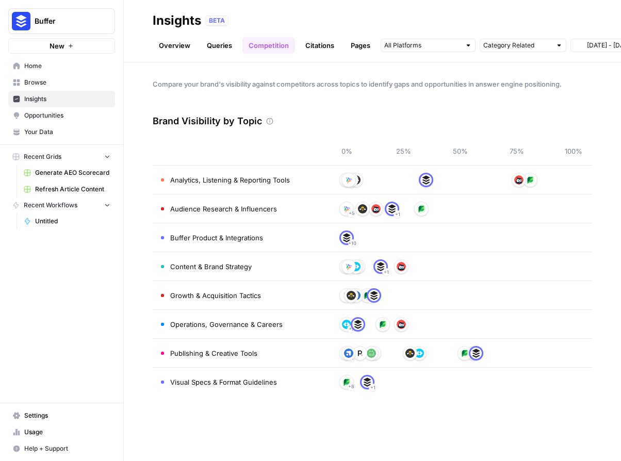
click at [228, 45] on link "Queries" at bounding box center [220, 45] width 38 height 16
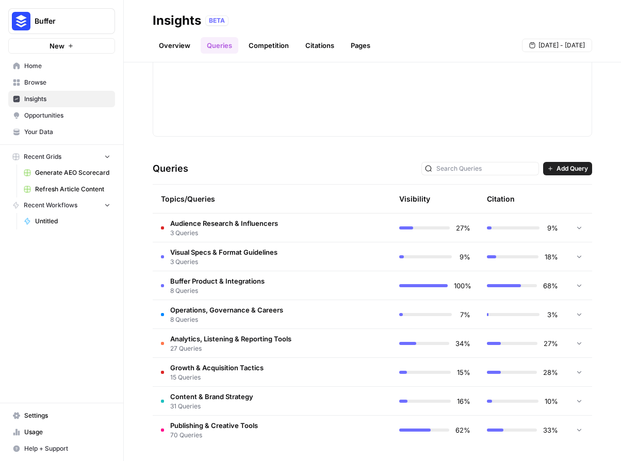
scroll to position [162, 0]
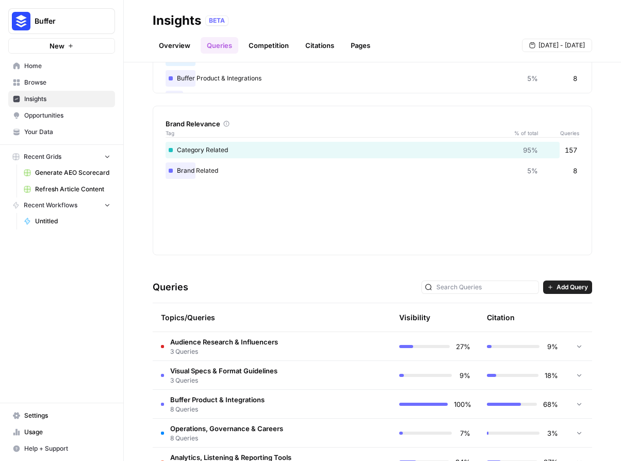
click at [44, 405] on nav "Settings Usage Help + Support" at bounding box center [61, 432] width 123 height 58
click at [42, 414] on span "Settings" at bounding box center [67, 415] width 86 height 9
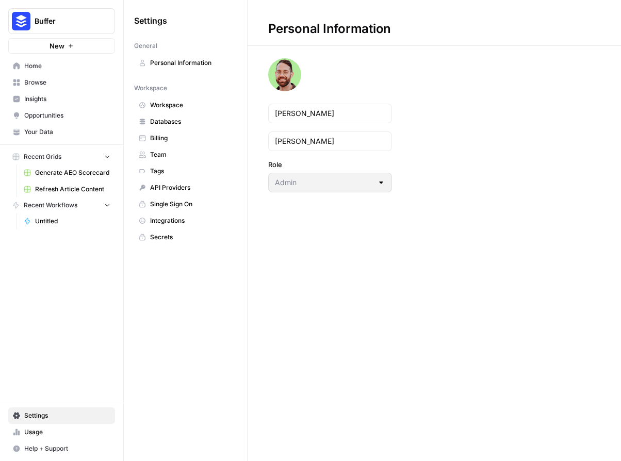
click at [127, 19] on icon "button" at bounding box center [125, 20] width 7 height 7
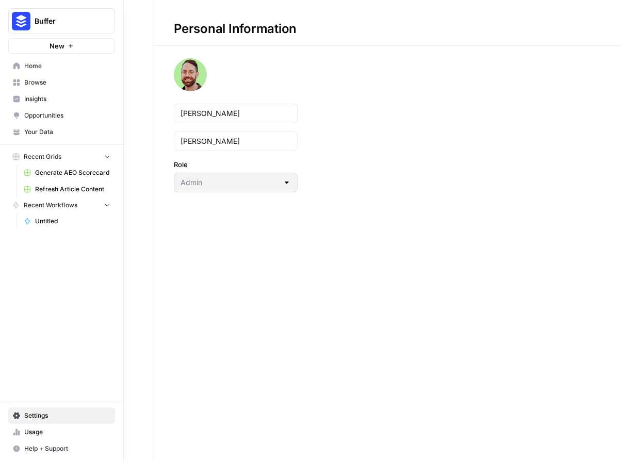
click at [26, 65] on span "Home" at bounding box center [67, 65] width 86 height 9
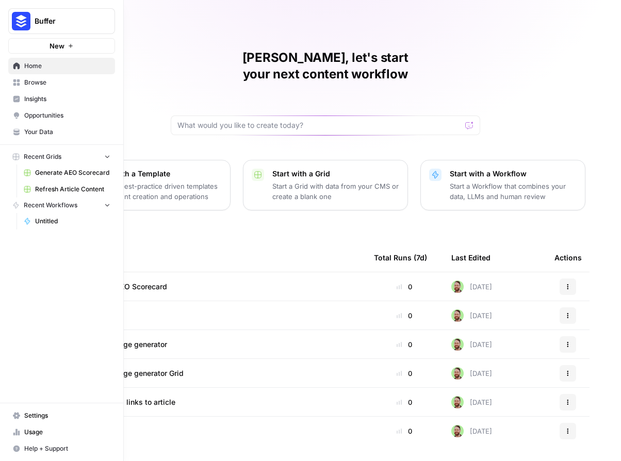
click at [17, 100] on icon at bounding box center [16, 99] width 7 height 7
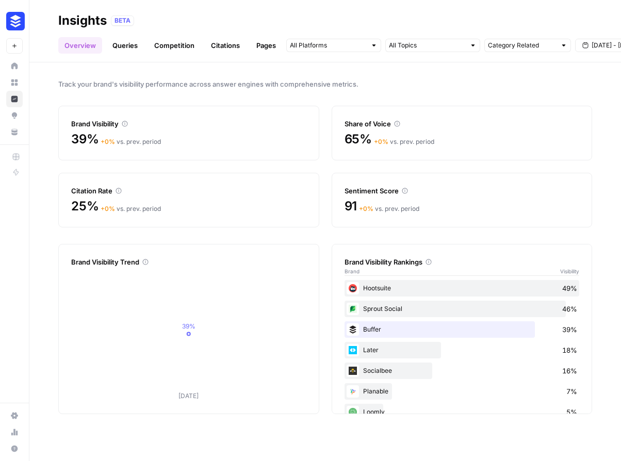
scroll to position [55, 0]
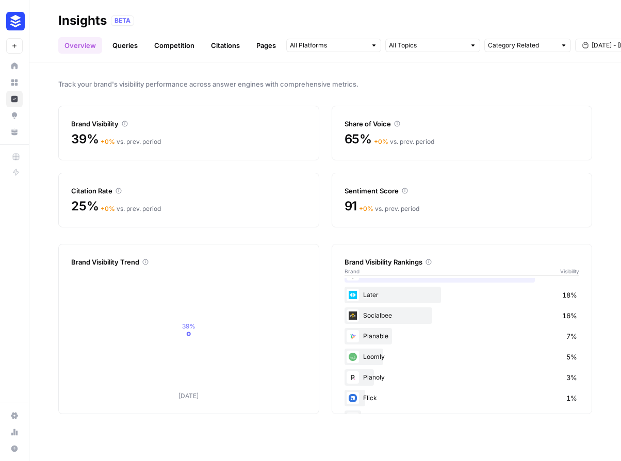
click at [134, 42] on link "Queries" at bounding box center [125, 45] width 38 height 16
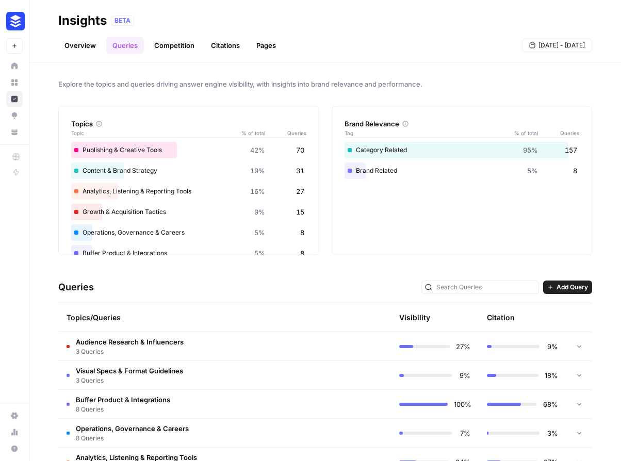
click at [556, 284] on span "Add Query" at bounding box center [571, 287] width 31 height 9
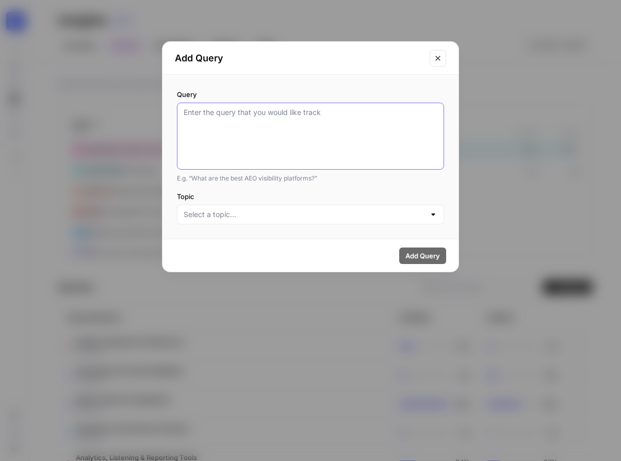
click at [310, 148] on textarea "Query" at bounding box center [311, 136] width 254 height 58
paste textarea "how to repost on instagram"
type textarea "how to repost on instagram"
click at [311, 221] on div at bounding box center [310, 215] width 267 height 20
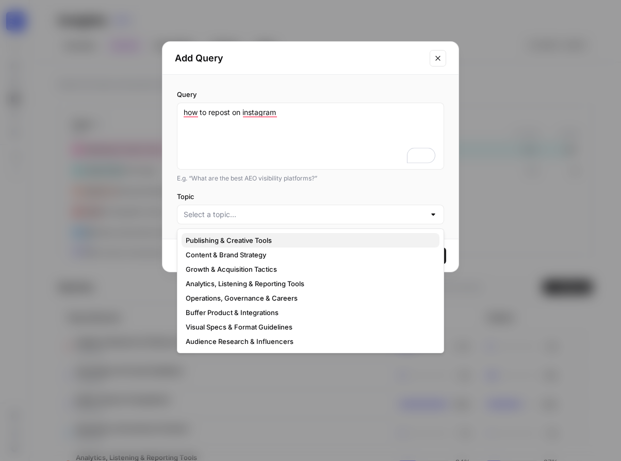
click at [231, 237] on span "Publishing & Creative Tools" at bounding box center [308, 240] width 245 height 10
type input "Publishing & Creative Tools"
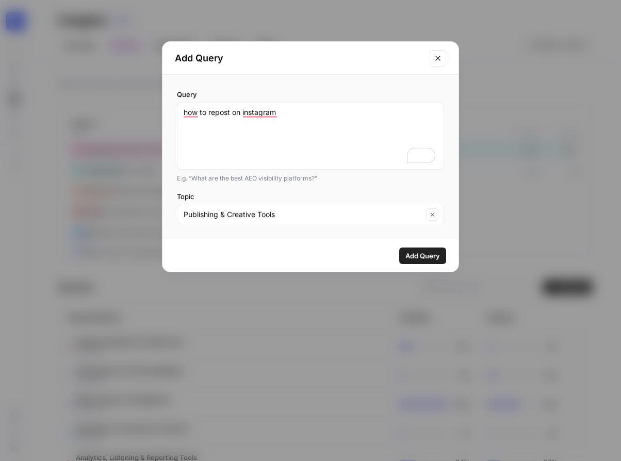
click at [415, 257] on span "Add Query" at bounding box center [422, 256] width 35 height 10
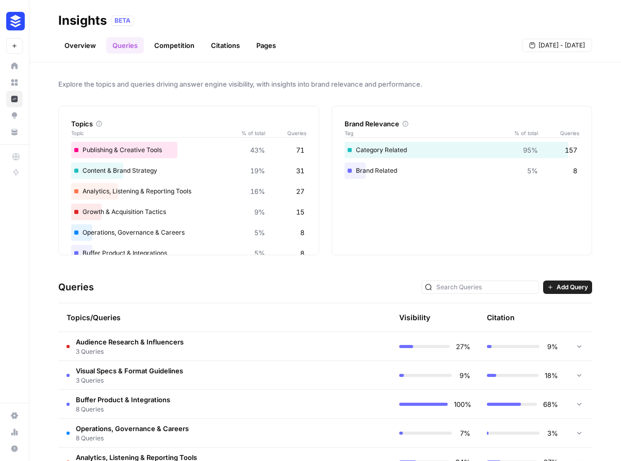
click at [556, 286] on span "Add Query" at bounding box center [571, 287] width 31 height 9
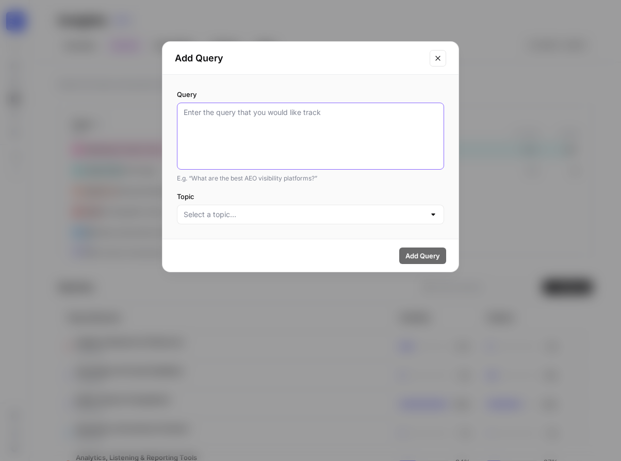
click at [283, 143] on textarea "Query" at bounding box center [311, 136] width 254 height 58
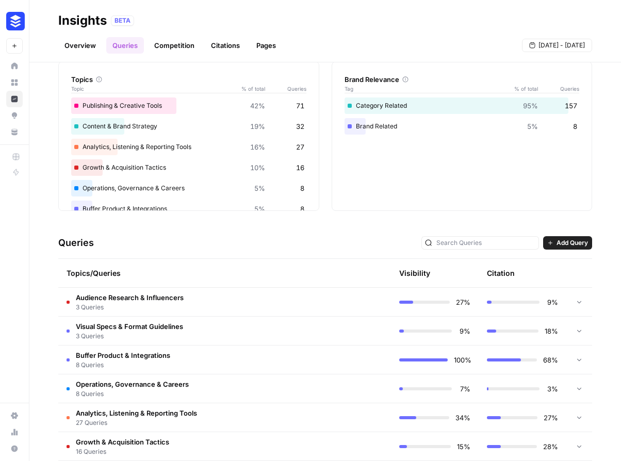
scroll to position [119, 0]
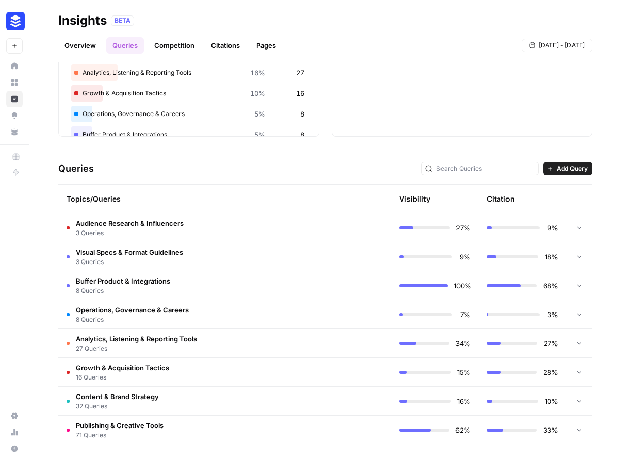
click at [190, 376] on td "Growth & Acquisition Tactics 16 Queries" at bounding box center [180, 372] width 245 height 28
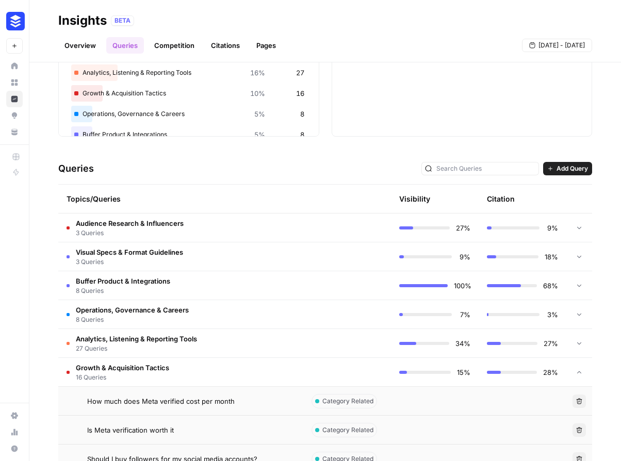
click at [556, 171] on span "Add Query" at bounding box center [571, 168] width 31 height 9
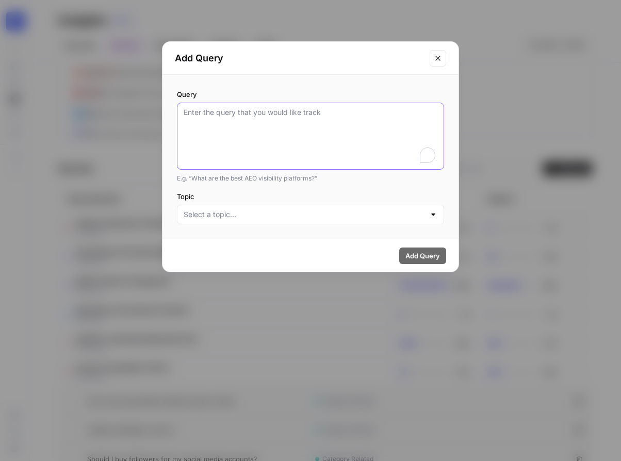
click at [277, 120] on textarea "Query" at bounding box center [311, 136] width 254 height 58
paste textarea "how to get verified on instagram"
type textarea "how to get verified on instagram"
click at [260, 221] on div at bounding box center [310, 215] width 267 height 20
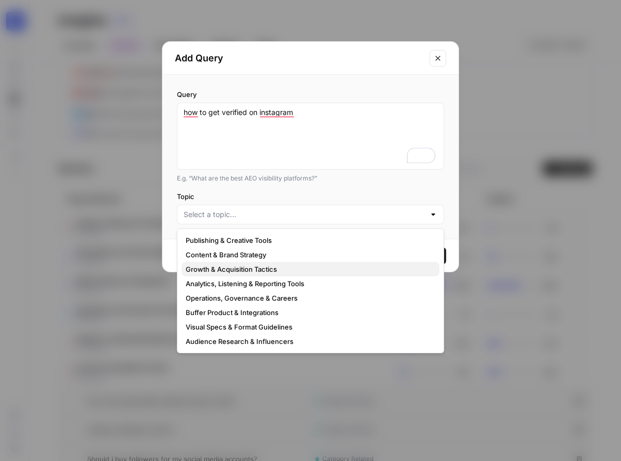
click at [245, 268] on span "Growth & Acquisition Tactics" at bounding box center [308, 269] width 245 height 10
type input "Growth & Acquisition Tactics"
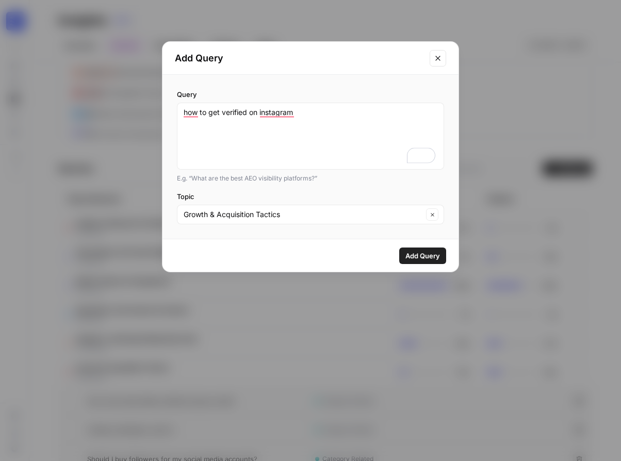
click at [419, 253] on span "Add Query" at bounding box center [422, 256] width 35 height 10
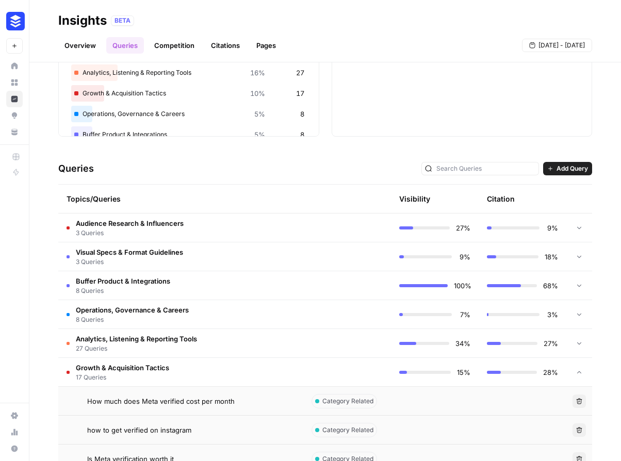
click at [567, 165] on span "Add Query" at bounding box center [571, 168] width 31 height 9
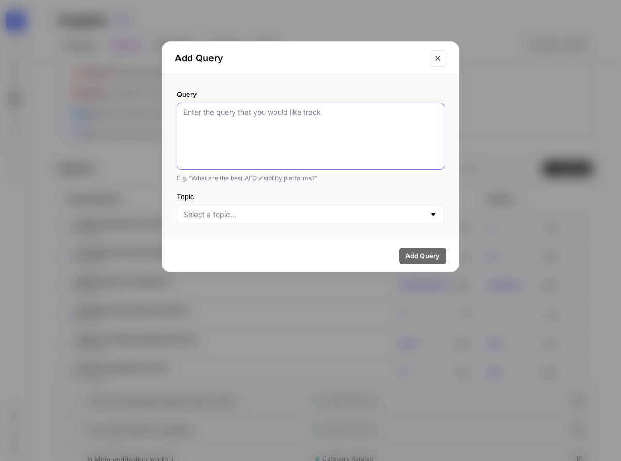
click at [360, 138] on textarea "Query" at bounding box center [311, 136] width 254 height 58
paste textarea "how to make money on instagram"
type textarea "how to make money on instagram"
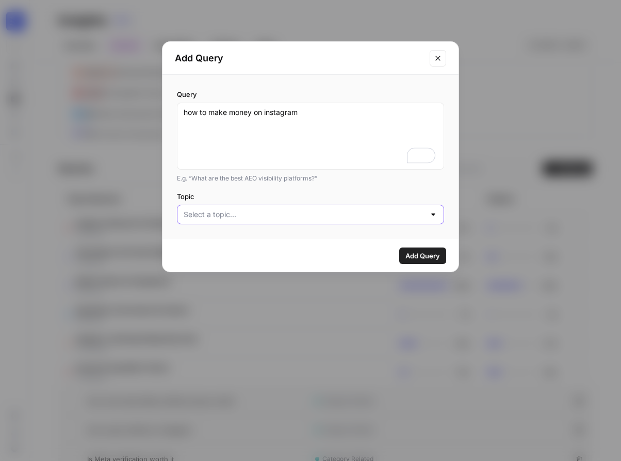
click at [291, 218] on input "Topic" at bounding box center [304, 214] width 241 height 10
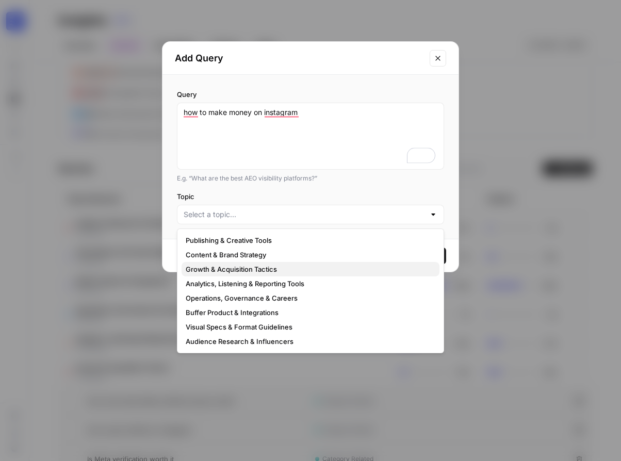
click at [234, 270] on span "Growth & Acquisition Tactics" at bounding box center [308, 269] width 245 height 10
type input "Growth & Acquisition Tactics"
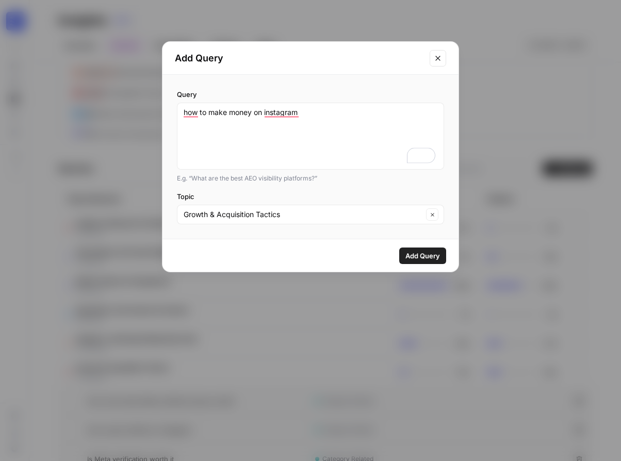
click at [401, 254] on button "Add Query" at bounding box center [422, 255] width 47 height 16
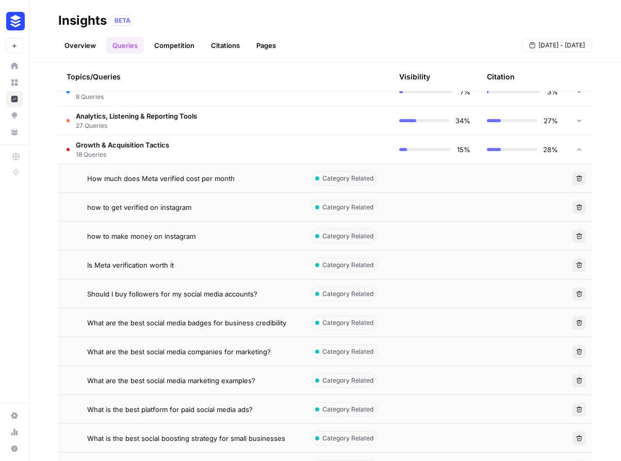
scroll to position [289, 0]
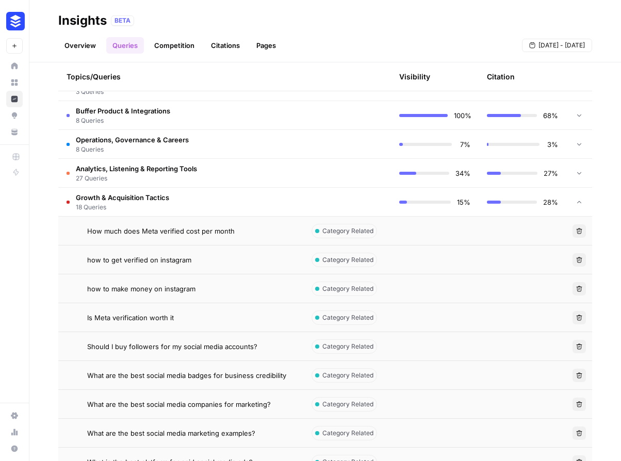
click at [566, 203] on td at bounding box center [579, 202] width 26 height 28
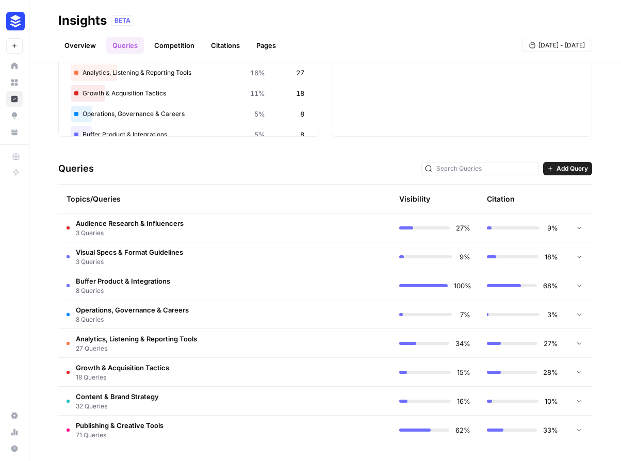
click at [567, 170] on span "Add Query" at bounding box center [571, 168] width 31 height 9
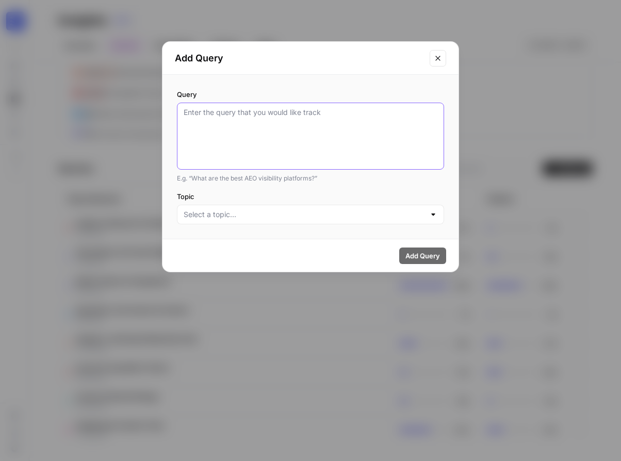
click at [296, 132] on textarea "Query" at bounding box center [311, 136] width 254 height 58
paste textarea "how to increase followers on instagram"
type textarea "how to increase followers on instagram"
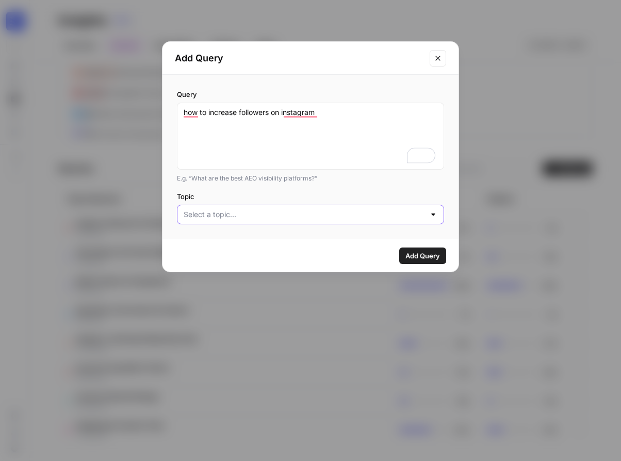
click at [254, 210] on input "Topic" at bounding box center [304, 214] width 241 height 10
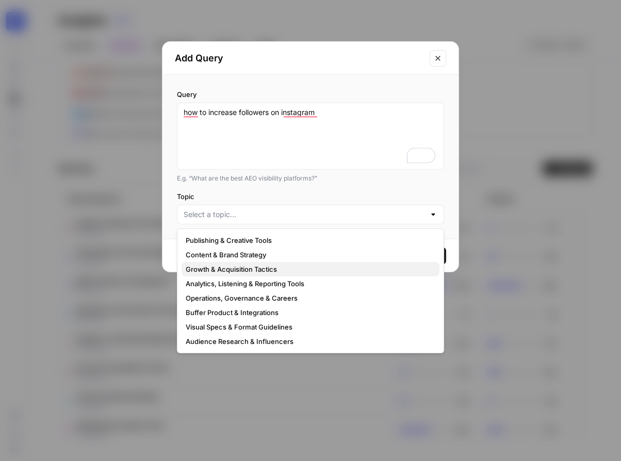
click at [259, 272] on span "Growth & Acquisition Tactics" at bounding box center [308, 269] width 245 height 10
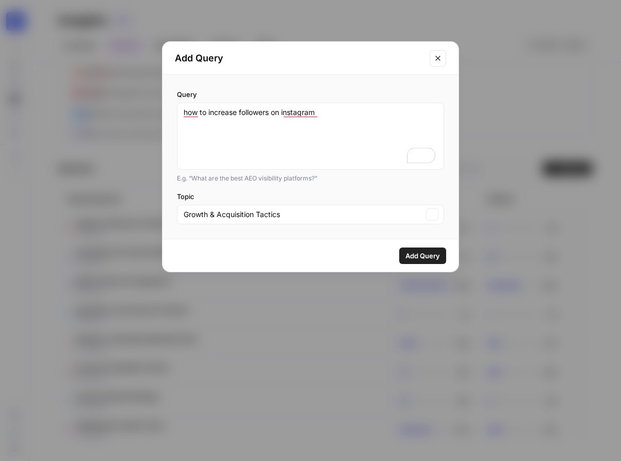
type input "Growth & Acquisition Tactics"
click at [422, 254] on span "Add Query" at bounding box center [422, 256] width 35 height 10
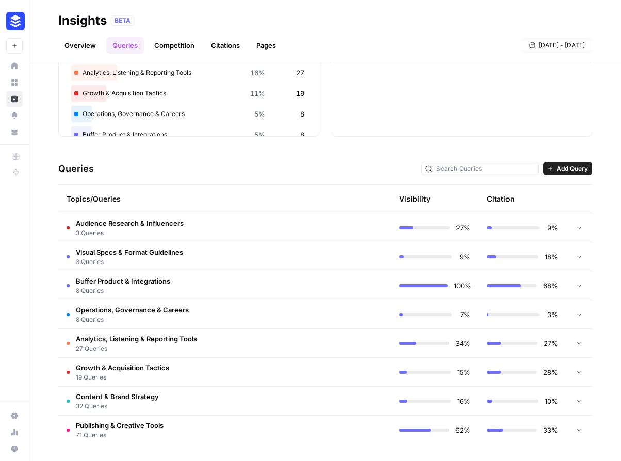
click at [555, 163] on button "Add Query" at bounding box center [567, 168] width 49 height 13
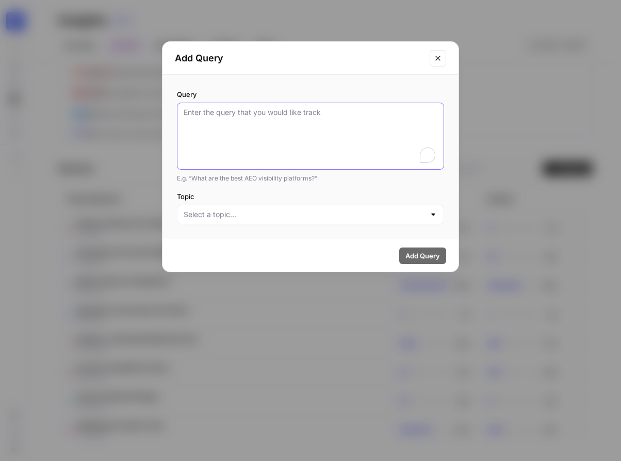
click at [265, 129] on textarea "Query" at bounding box center [311, 136] width 254 height 58
paste textarea "how long can a reel be on instagram"
type textarea "how long can a reel be on instagram"
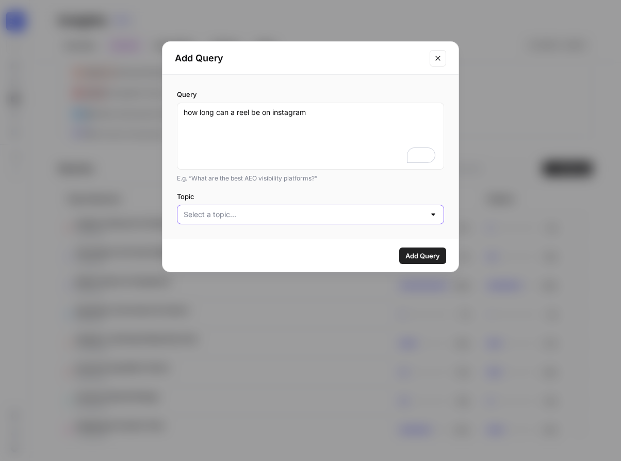
click at [259, 209] on input "Topic" at bounding box center [304, 214] width 241 height 10
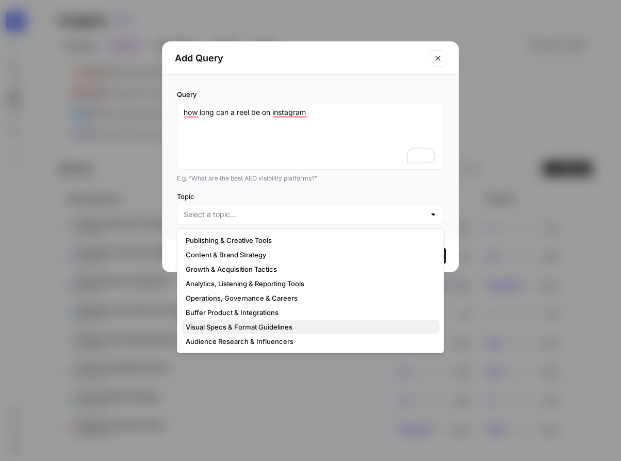
click at [252, 327] on span "Visual Specs & Format Guidelines" at bounding box center [308, 327] width 245 height 10
type input "Visual Specs & Format Guidelines"
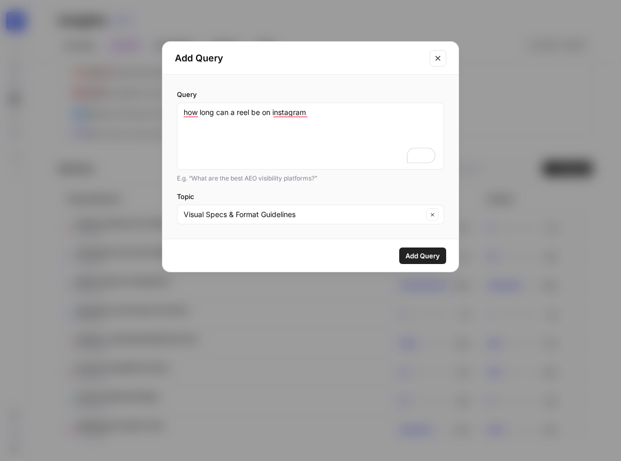
click at [414, 254] on span "Add Query" at bounding box center [422, 256] width 35 height 10
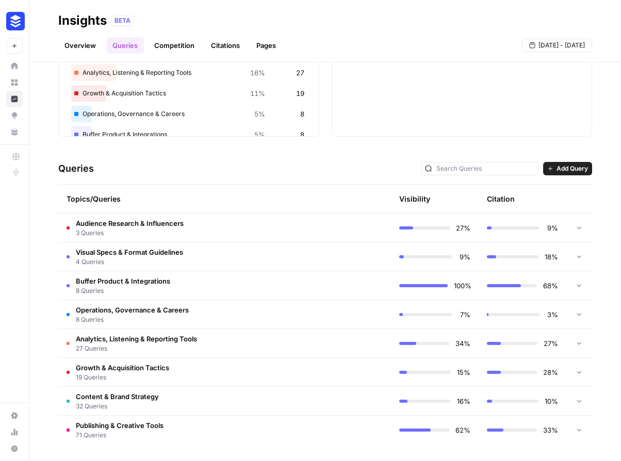
click at [556, 170] on span "Add Query" at bounding box center [571, 168] width 31 height 9
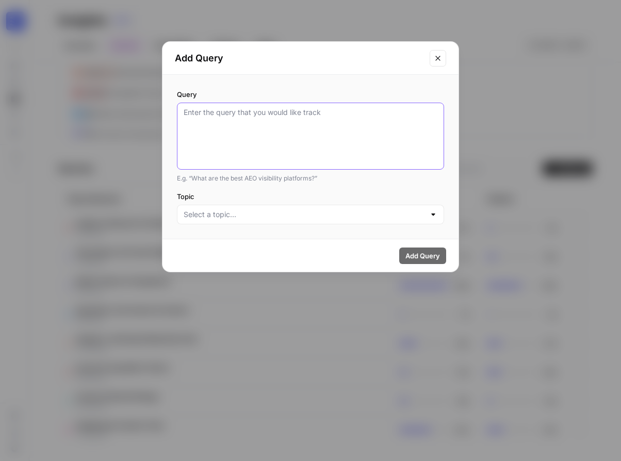
click at [331, 138] on textarea "Query" at bounding box center [311, 136] width 254 height 58
paste textarea "how to remove tiktok watermark"
type textarea "how to remove tiktok watermark"
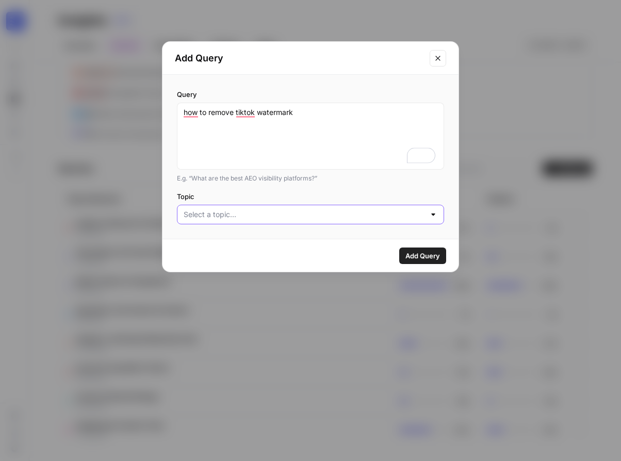
click at [291, 218] on input "Topic" at bounding box center [304, 214] width 241 height 10
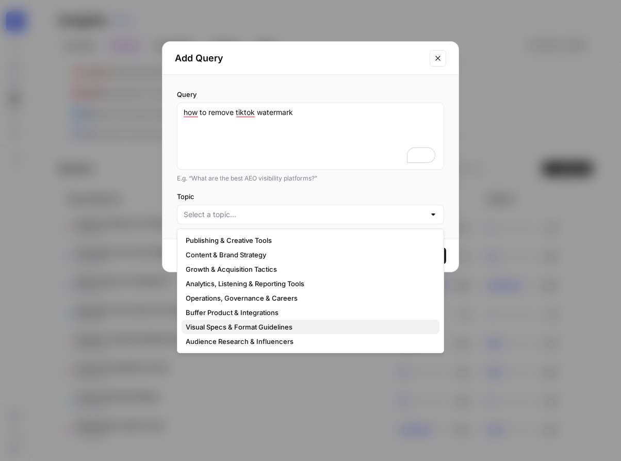
click at [244, 328] on span "Visual Specs & Format Guidelines" at bounding box center [308, 327] width 245 height 10
type input "Visual Specs & Format Guidelines"
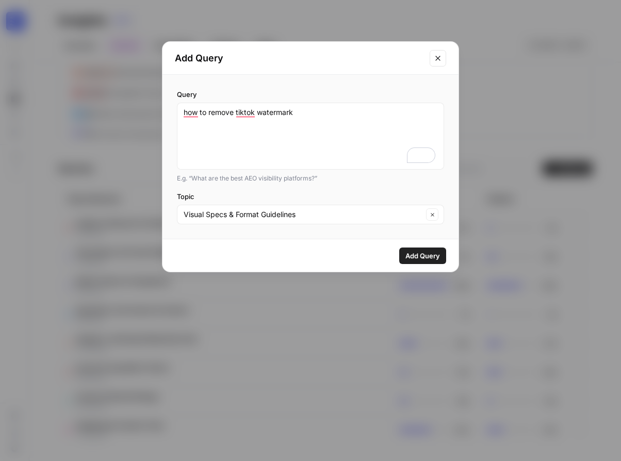
click at [417, 252] on span "Add Query" at bounding box center [422, 256] width 35 height 10
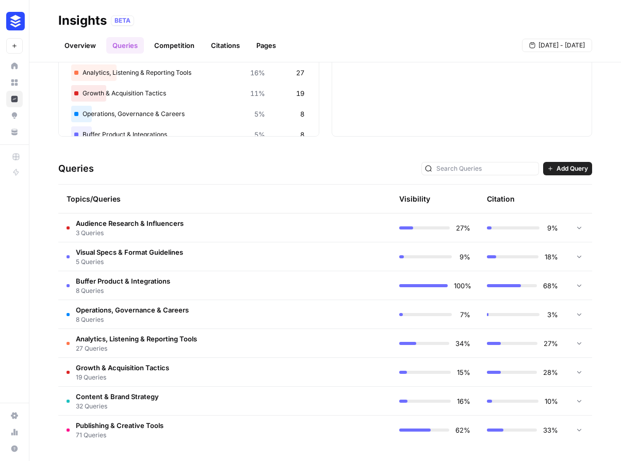
click at [566, 168] on span "Add Query" at bounding box center [571, 168] width 31 height 9
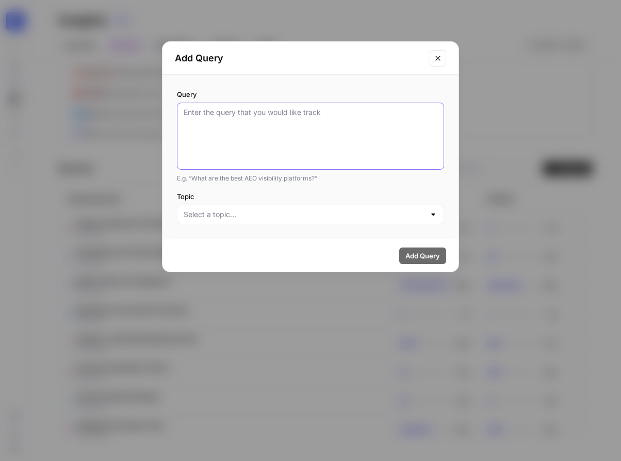
click at [260, 132] on textarea "Query" at bounding box center [311, 136] width 254 height 58
paste textarea "what is ugc content"
type textarea "what is ugc content"
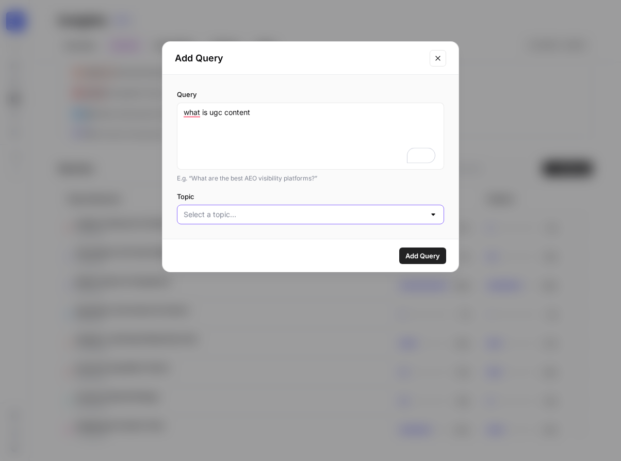
click at [287, 218] on input "Topic" at bounding box center [304, 214] width 241 height 10
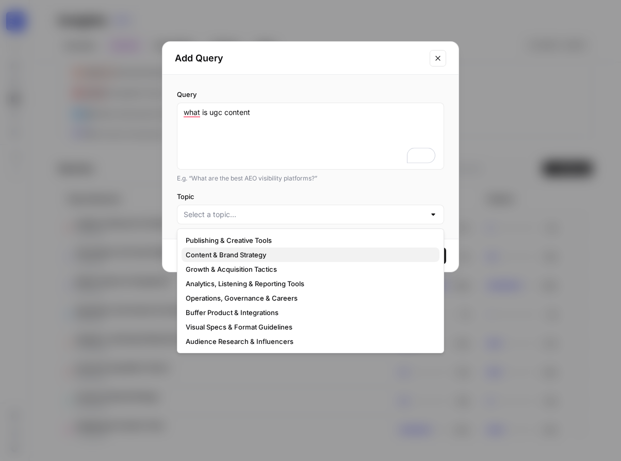
click at [267, 251] on span "Content & Brand Strategy" at bounding box center [308, 255] width 245 height 10
type input "Content & Brand Strategy"
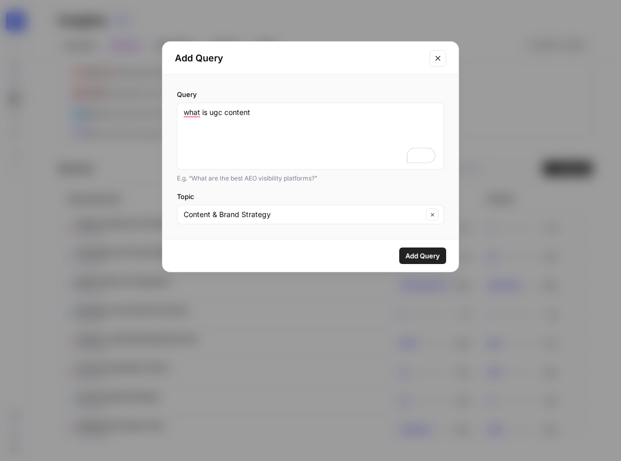
click at [432, 256] on span "Add Query" at bounding box center [422, 256] width 35 height 10
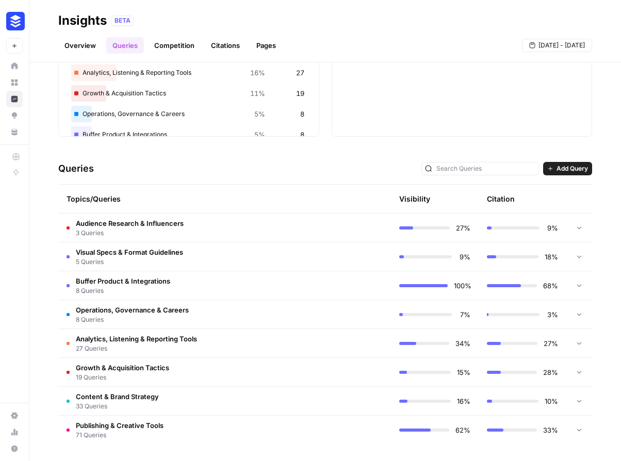
click at [140, 286] on span "8 Queries" at bounding box center [123, 290] width 94 height 9
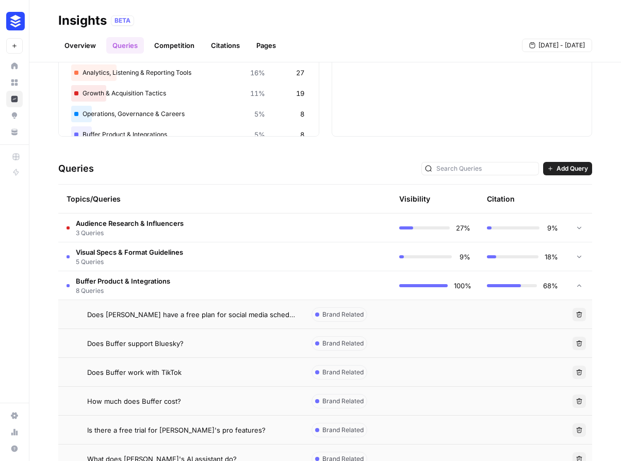
scroll to position [220, 0]
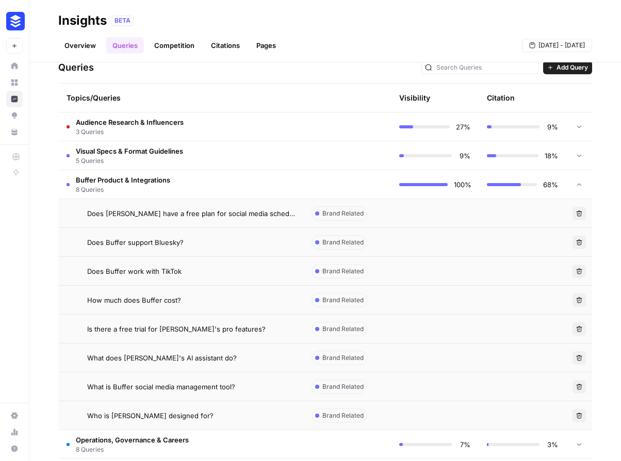
click at [563, 69] on span "Add Query" at bounding box center [571, 67] width 31 height 9
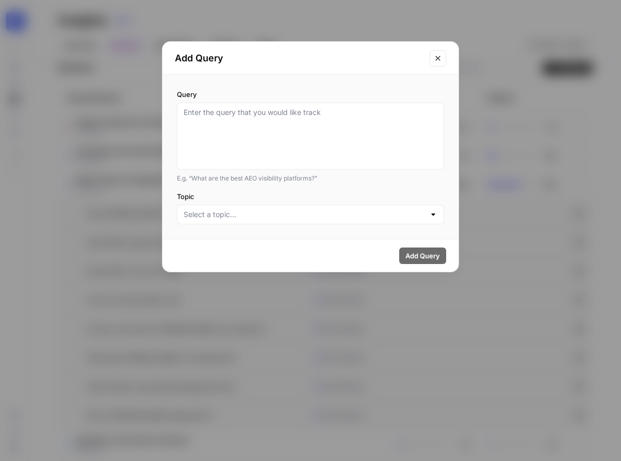
drag, startPoint x: 260, startPoint y: 100, endPoint x: 258, endPoint y: 119, distance: 19.8
click at [260, 100] on div "Query E.g. “What are the best AEO visibility platforms?”" at bounding box center [310, 136] width 267 height 94
click at [258, 119] on textarea "Query" at bounding box center [311, 136] width 254 height 58
paste textarea "what is buffer"
type textarea "what is buffer"
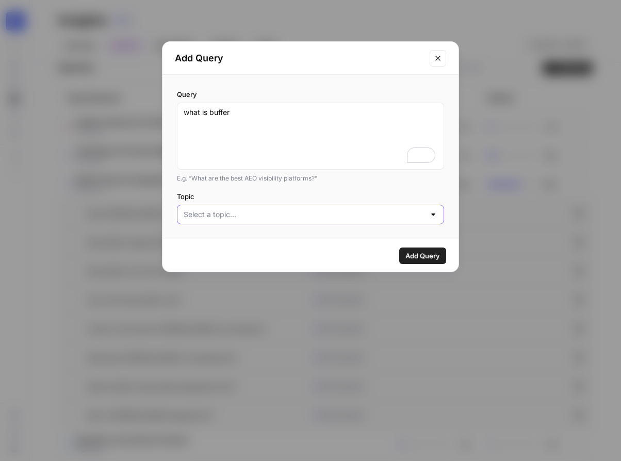
click at [263, 209] on input "Topic" at bounding box center [304, 214] width 241 height 10
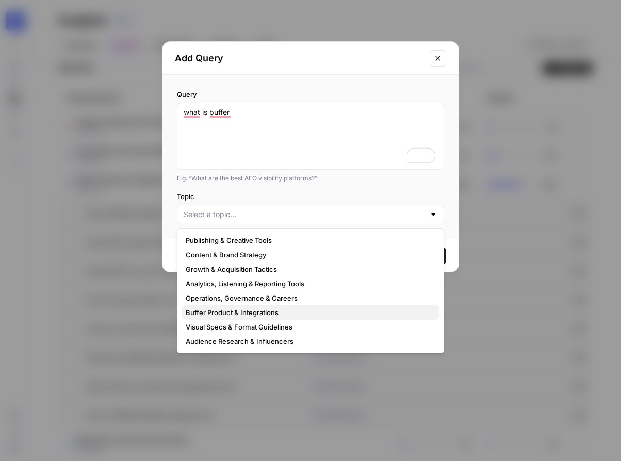
click at [242, 312] on span "Buffer Product & Integrations" at bounding box center [308, 312] width 245 height 10
type input "Buffer Product & Integrations"
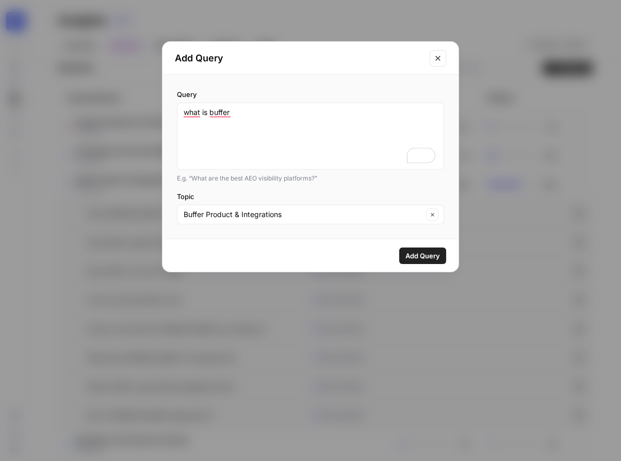
click at [408, 259] on span "Add Query" at bounding box center [422, 256] width 35 height 10
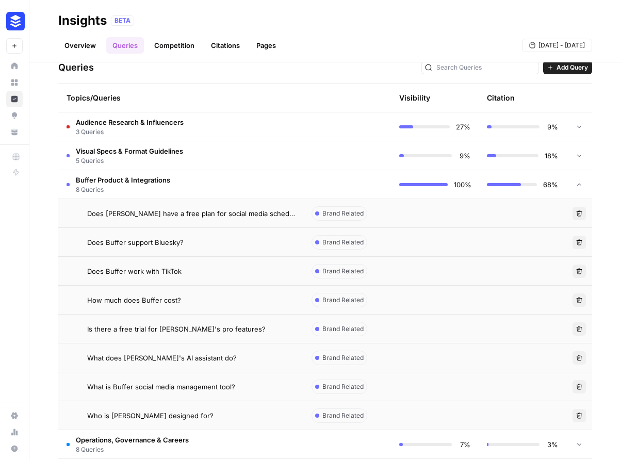
scroll to position [218, 0]
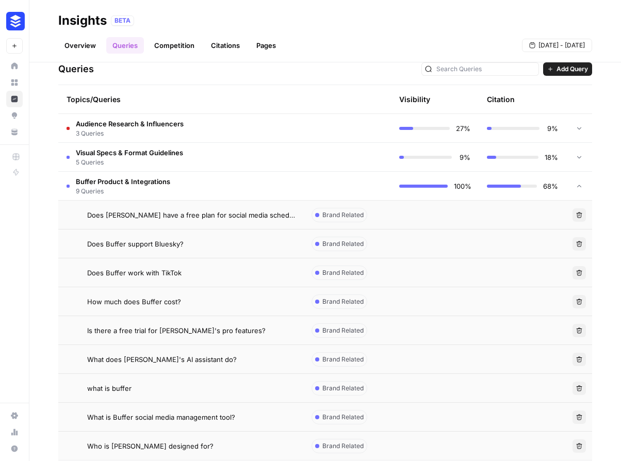
click at [565, 67] on span "Add Query" at bounding box center [571, 68] width 31 height 9
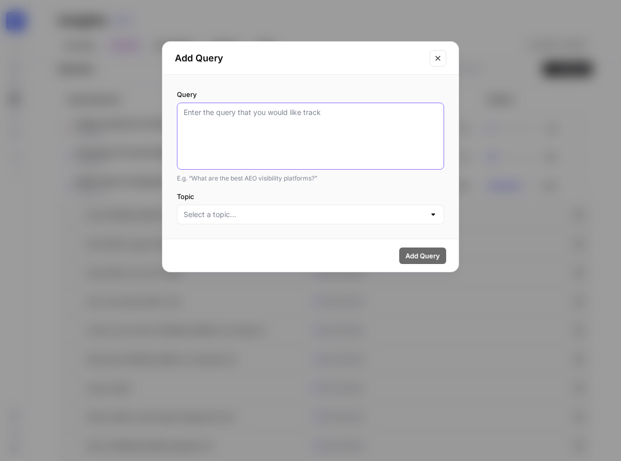
click at [274, 139] on textarea "Query" at bounding box center [311, 136] width 254 height 58
paste textarea "when is the best time to post on tiktok"
type textarea "when is the best time to post on tiktok"
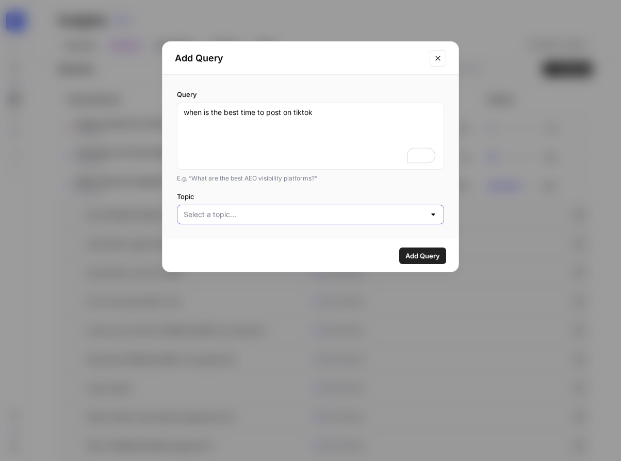
click at [285, 210] on input "Topic" at bounding box center [304, 214] width 241 height 10
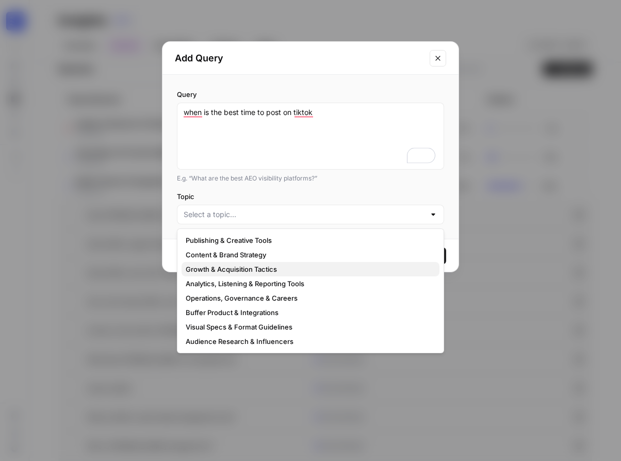
click at [236, 270] on span "Growth & Acquisition Tactics" at bounding box center [308, 269] width 245 height 10
type input "Growth & Acquisition Tactics"
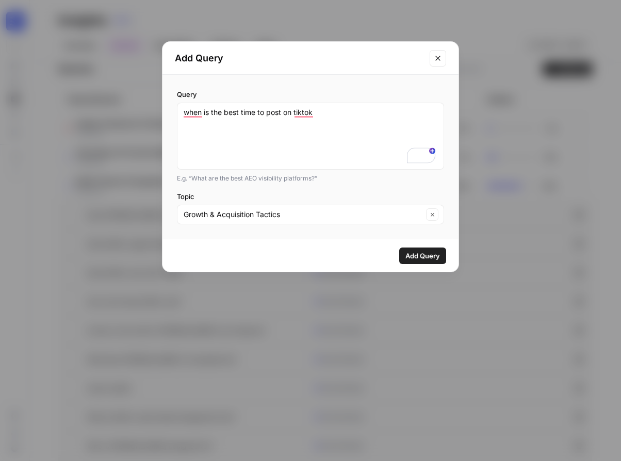
click at [408, 254] on span "Add Query" at bounding box center [422, 256] width 35 height 10
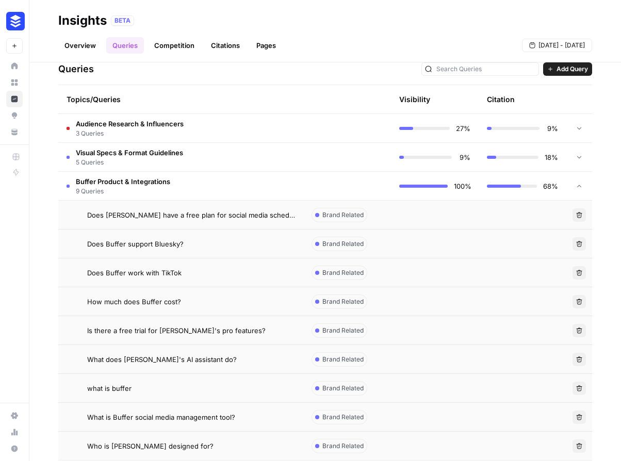
click at [576, 67] on span "Add Query" at bounding box center [571, 68] width 31 height 9
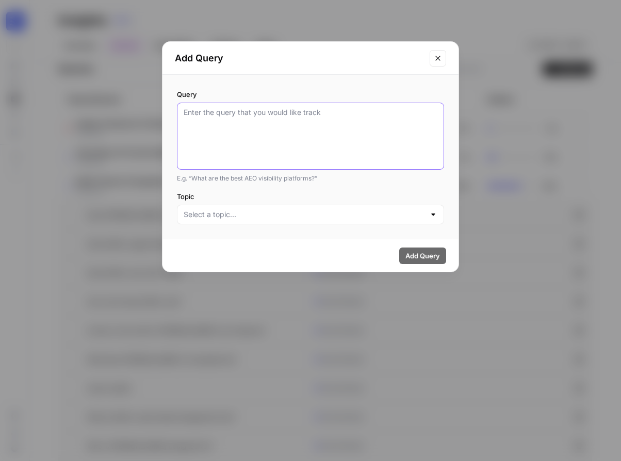
click at [313, 118] on textarea "Query" at bounding box center [311, 136] width 254 height 58
type textarea "c"
click at [433, 55] on button "Close modal" at bounding box center [437, 58] width 16 height 16
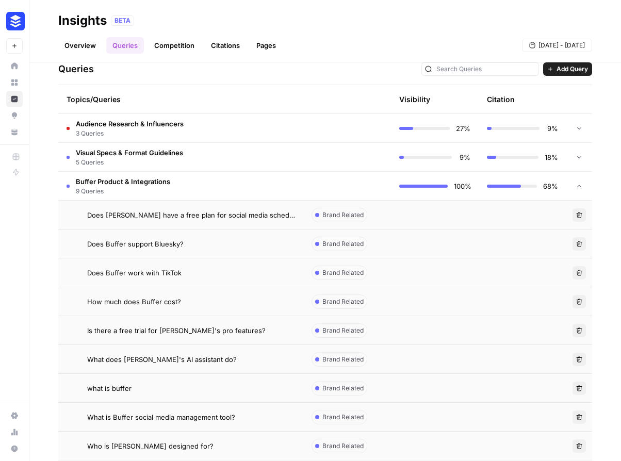
click at [556, 67] on span "Add Query" at bounding box center [571, 68] width 31 height 9
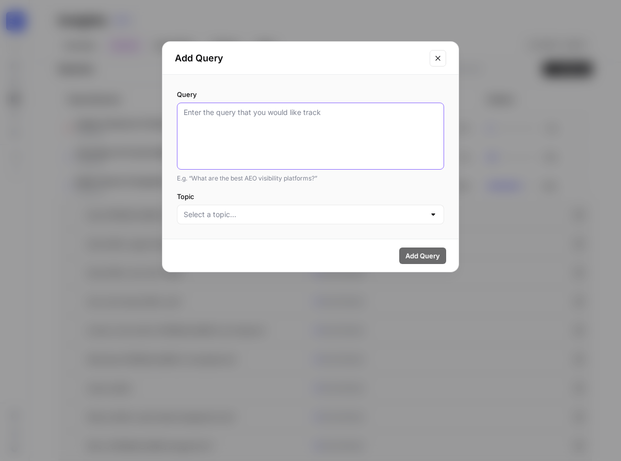
click at [283, 117] on textarea "Query" at bounding box center [311, 136] width 254 height 58
paste textarea "how to add link to tiktok bio"
type textarea "how to add link to tiktok bio"
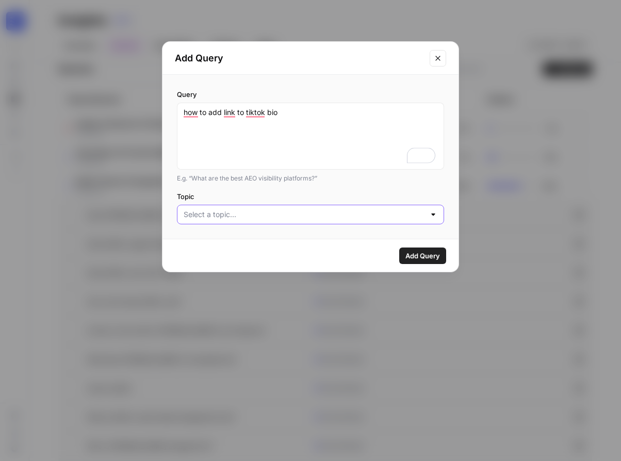
click at [253, 219] on input "Topic" at bounding box center [304, 214] width 241 height 10
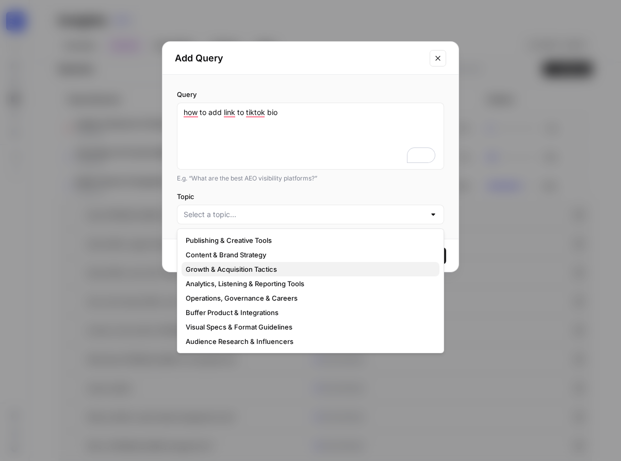
click at [249, 270] on span "Growth & Acquisition Tactics" at bounding box center [308, 269] width 245 height 10
type input "Growth & Acquisition Tactics"
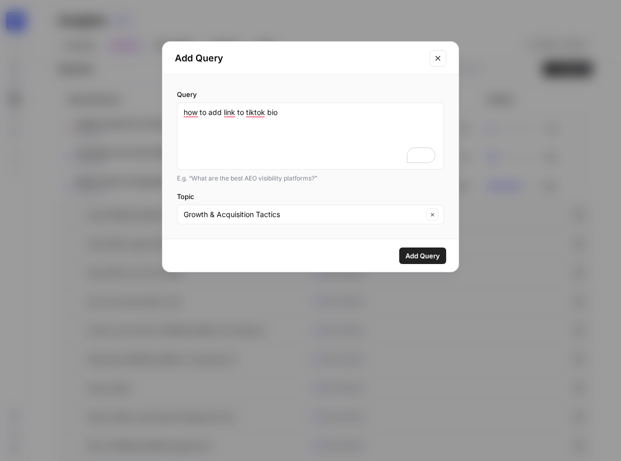
click at [413, 251] on span "Add Query" at bounding box center [422, 256] width 35 height 10
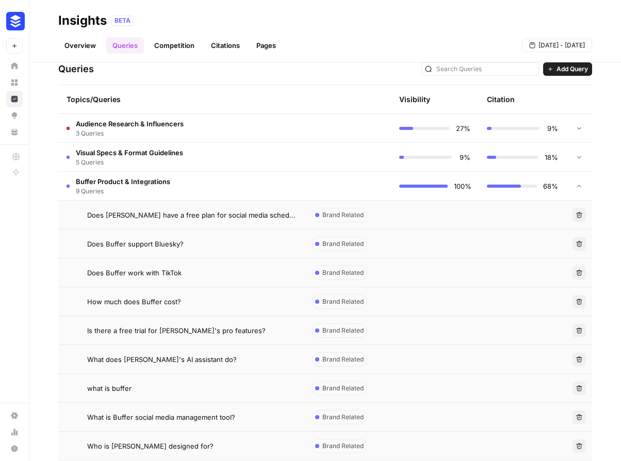
click at [558, 64] on span "Add Query" at bounding box center [571, 68] width 31 height 9
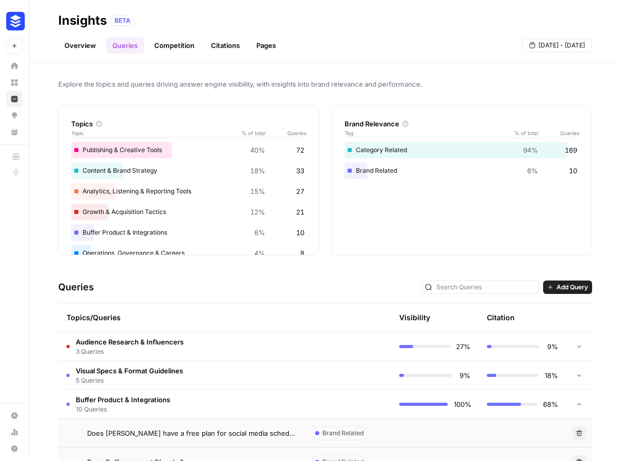
scroll to position [217, 0]
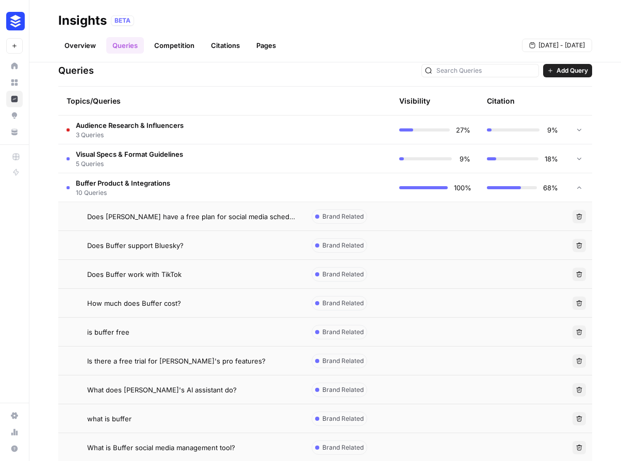
click at [558, 73] on span "Add Query" at bounding box center [571, 70] width 31 height 9
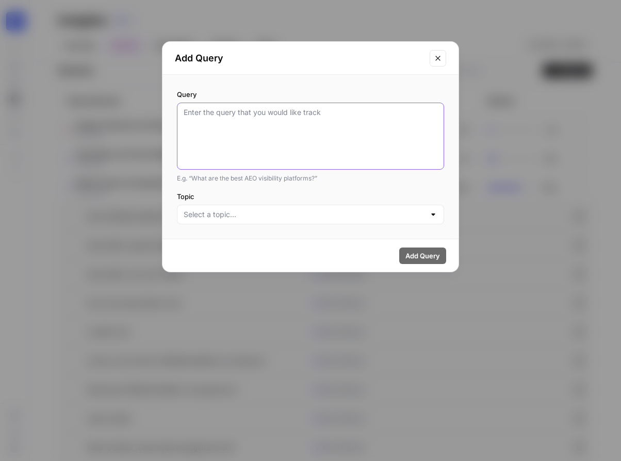
click at [267, 129] on textarea "Query" at bounding box center [311, 136] width 254 height 58
type textarea "what is the best time to post on x"
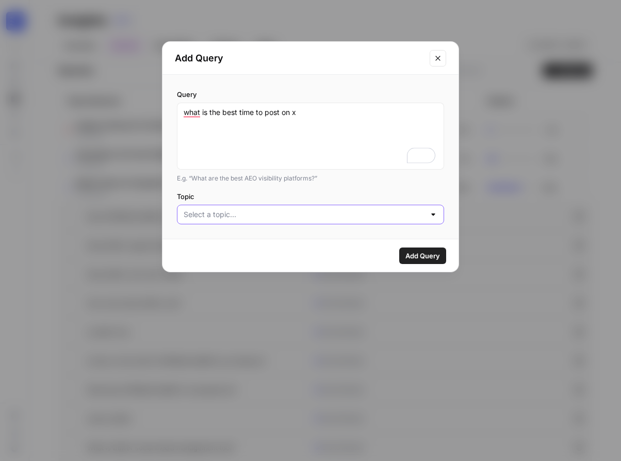
click at [409, 221] on div at bounding box center [310, 215] width 267 height 20
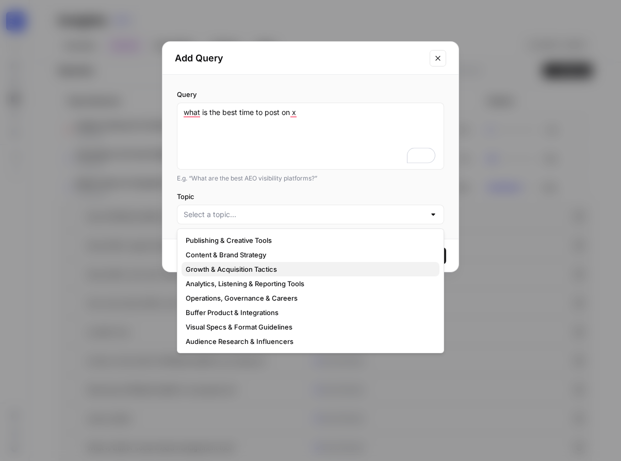
click at [283, 271] on span "Growth & Acquisition Tactics" at bounding box center [308, 269] width 245 height 10
type input "Growth & Acquisition Tactics"
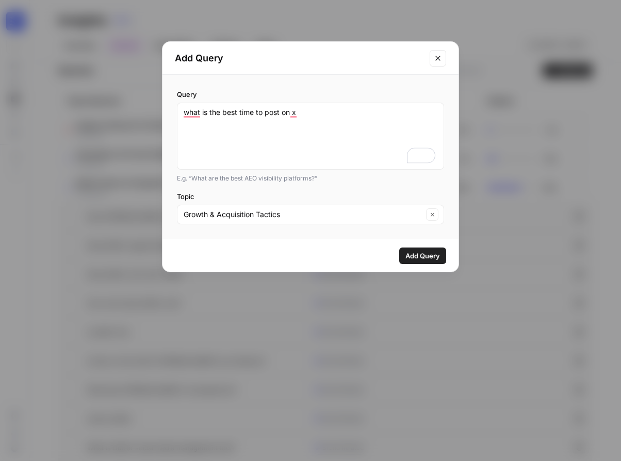
click at [416, 256] on span "Add Query" at bounding box center [422, 256] width 35 height 10
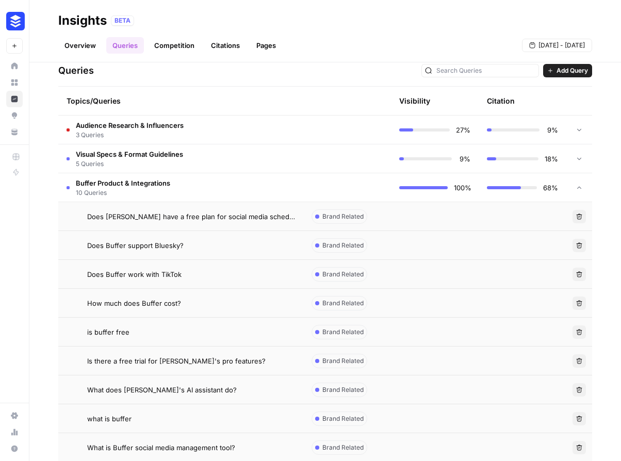
click at [567, 69] on span "Add Query" at bounding box center [571, 70] width 31 height 9
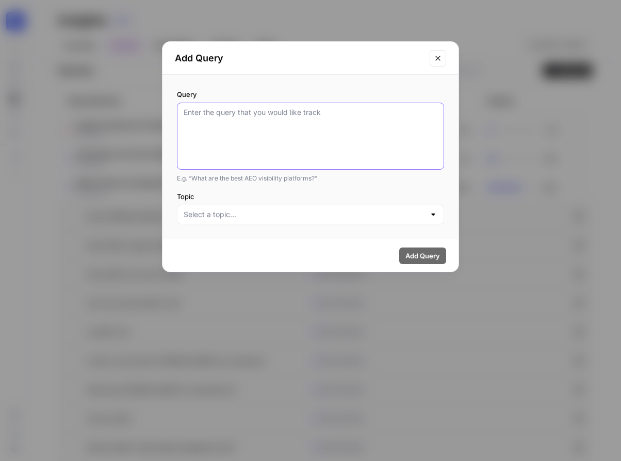
click at [346, 147] on textarea "Query" at bounding box center [311, 136] width 254 height 58
type textarea "what is the best time to post on twitter"
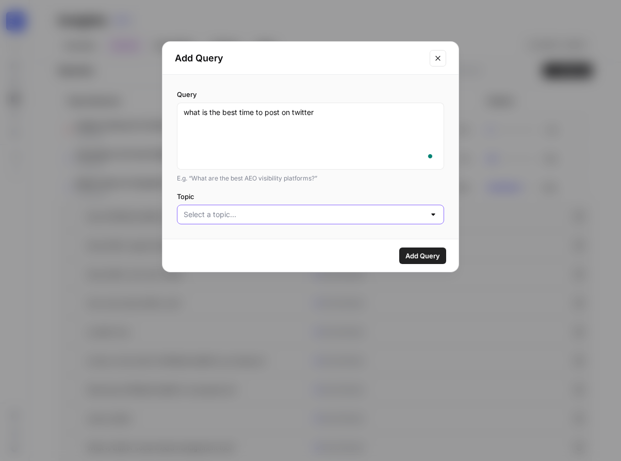
click at [256, 217] on input "Topic" at bounding box center [304, 214] width 241 height 10
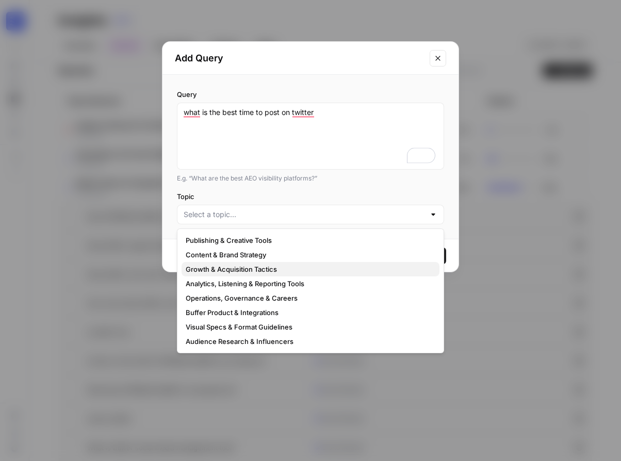
click at [245, 267] on span "Growth & Acquisition Tactics" at bounding box center [308, 269] width 245 height 10
type input "Growth & Acquisition Tactics"
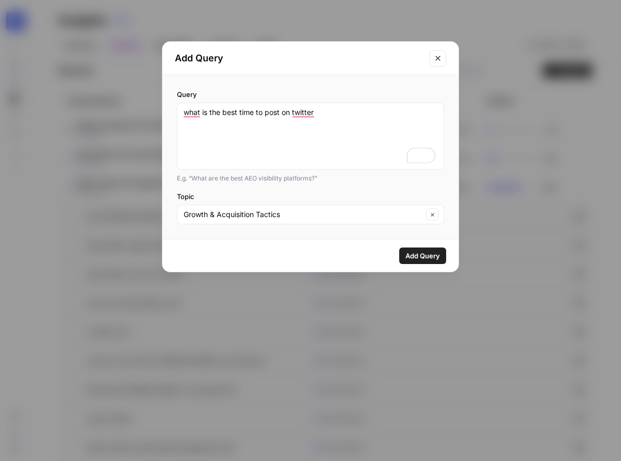
click at [446, 261] on div "Add Query" at bounding box center [310, 255] width 296 height 32
click at [435, 257] on span "Add Query" at bounding box center [422, 256] width 35 height 10
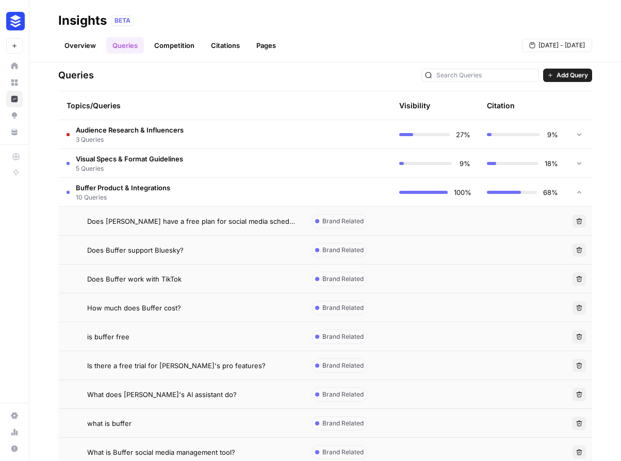
click at [198, 187] on td "Buffer Product & Integrations 10 Queries" at bounding box center [180, 192] width 245 height 28
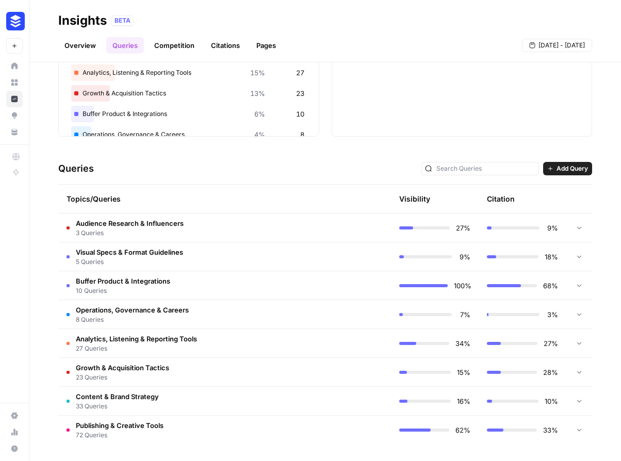
click at [193, 219] on td "Audience Research & Influencers 3 Queries" at bounding box center [180, 227] width 245 height 28
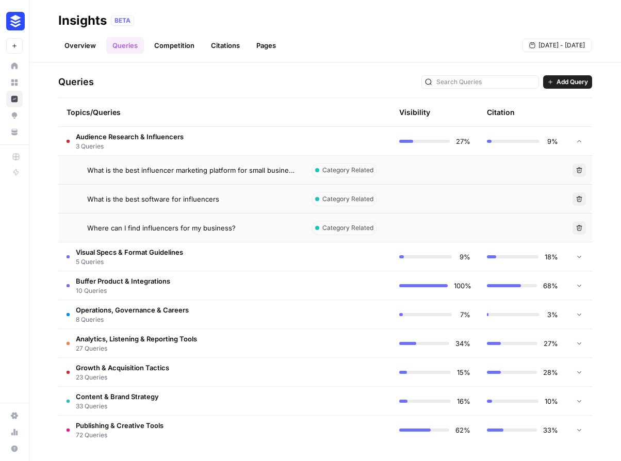
click at [191, 194] on span "What is the best software for influencers" at bounding box center [153, 199] width 132 height 10
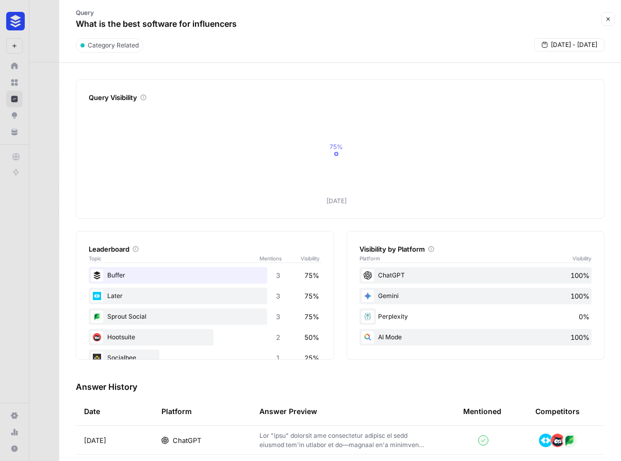
click at [55, 24] on div at bounding box center [310, 230] width 621 height 461
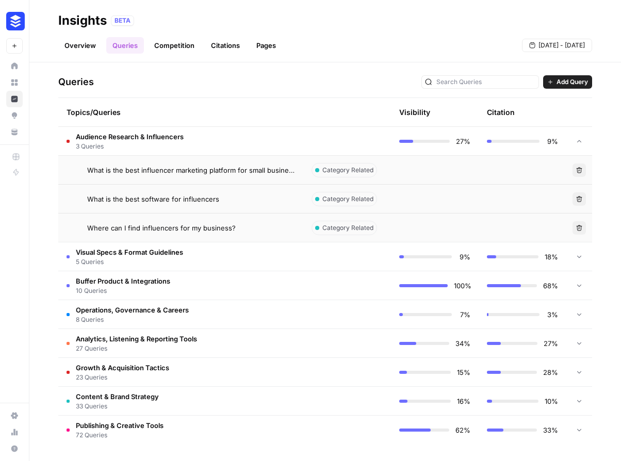
click at [162, 345] on span "27 Queries" at bounding box center [136, 348] width 121 height 9
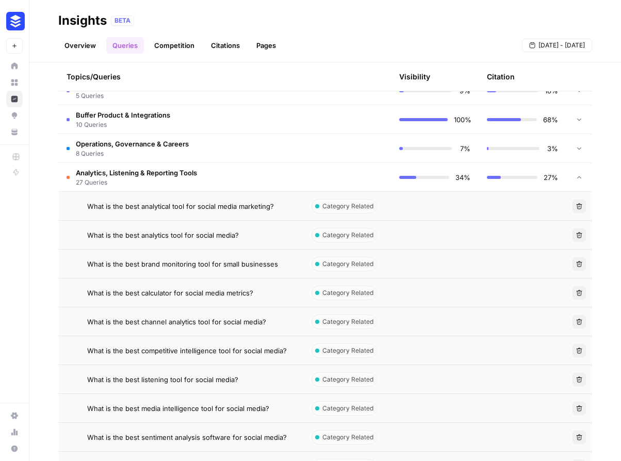
scroll to position [411, 0]
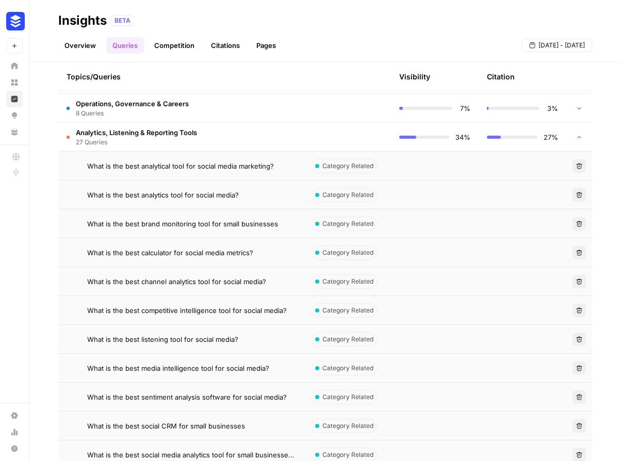
click at [155, 138] on span "27 Queries" at bounding box center [136, 142] width 121 height 9
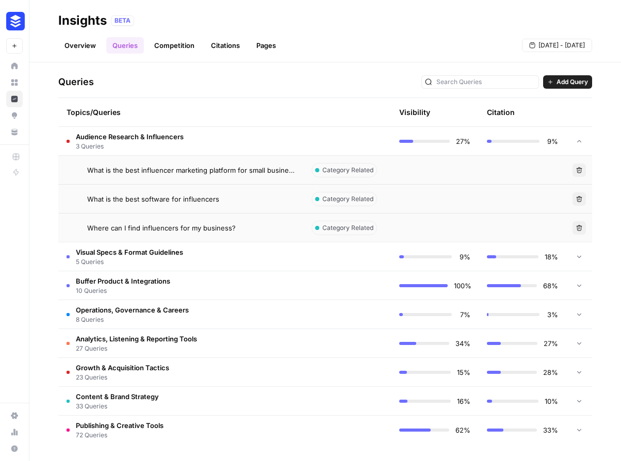
click at [125, 138] on span "Audience Research & Influencers" at bounding box center [130, 136] width 108 height 10
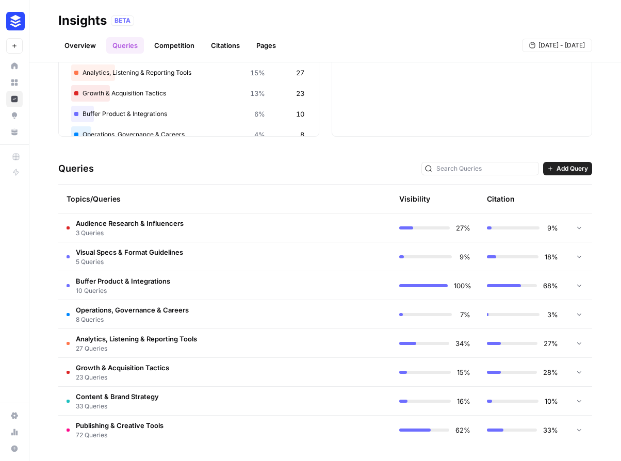
click at [191, 417] on td "Publishing & Creative Tools 72 Queries" at bounding box center [180, 430] width 245 height 29
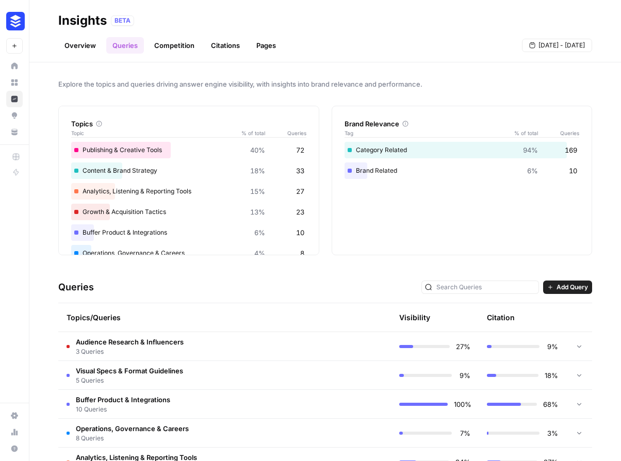
scroll to position [272, 0]
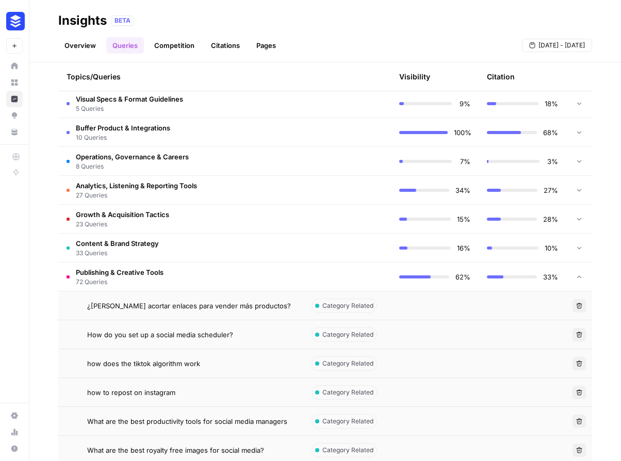
click at [174, 272] on td "Publishing & Creative Tools 72 Queries" at bounding box center [180, 276] width 245 height 28
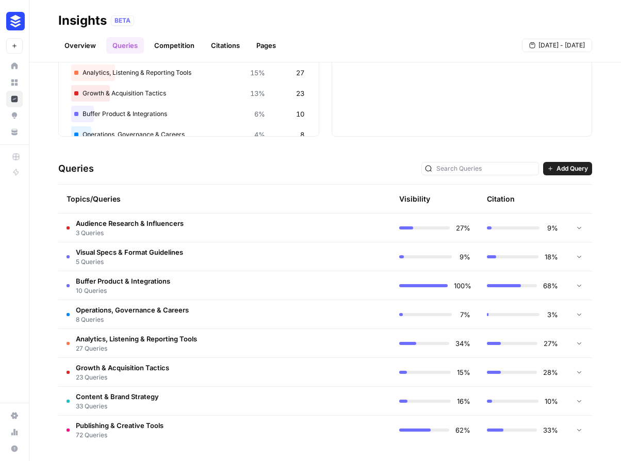
click at [560, 170] on span "Add Query" at bounding box center [571, 168] width 31 height 9
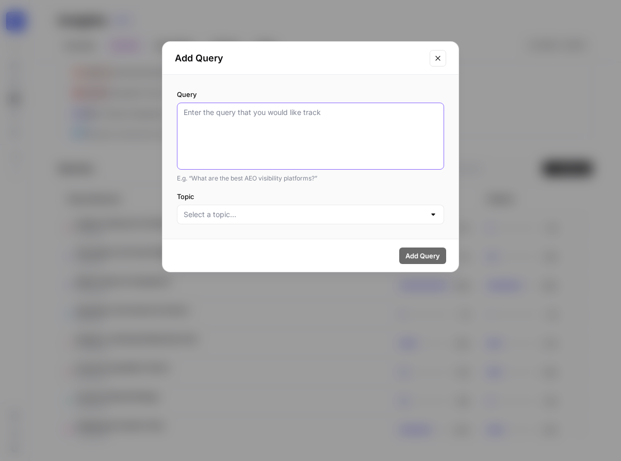
click at [391, 115] on textarea "Query" at bounding box center [311, 136] width 254 height 58
type textarea "how to get more followers on tiktok"
click at [369, 221] on div at bounding box center [310, 215] width 267 height 20
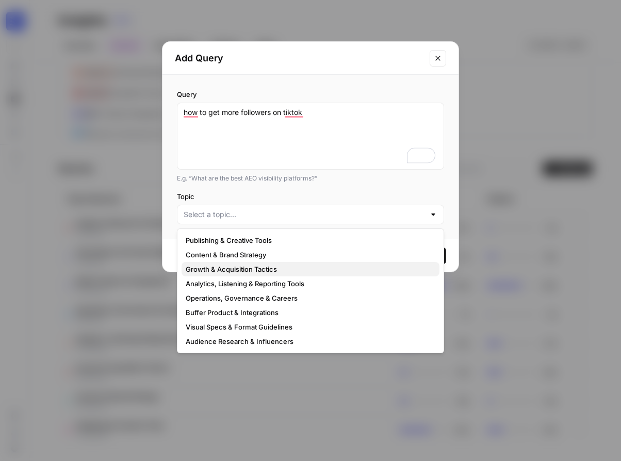
click at [249, 271] on span "Growth & Acquisition Tactics" at bounding box center [308, 269] width 245 height 10
type input "Growth & Acquisition Tactics"
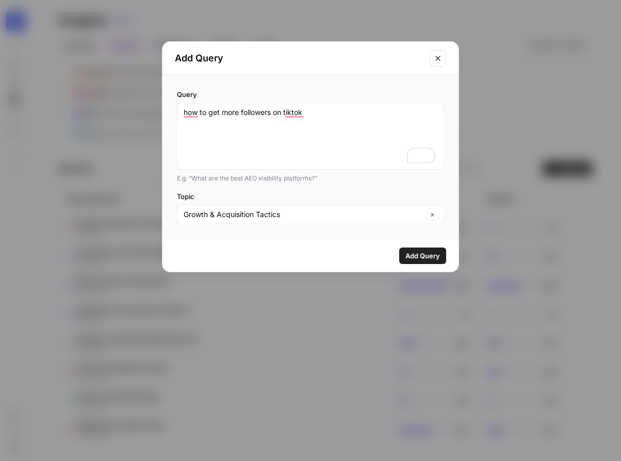
click at [413, 253] on span "Add Query" at bounding box center [422, 256] width 35 height 10
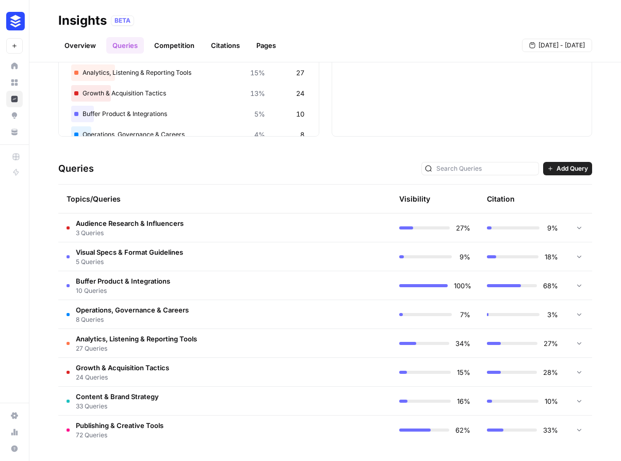
click at [562, 165] on span "Add Query" at bounding box center [571, 168] width 31 height 9
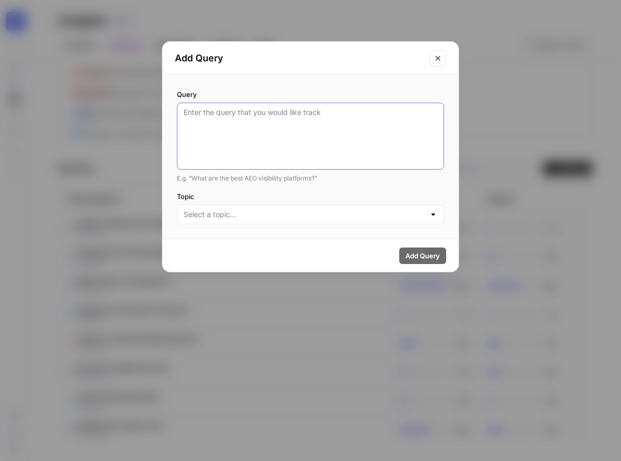
click at [358, 131] on textarea "Query" at bounding box center [311, 136] width 254 height 58
type textarea "how to get more facebook followers"
click at [266, 222] on div at bounding box center [310, 215] width 267 height 20
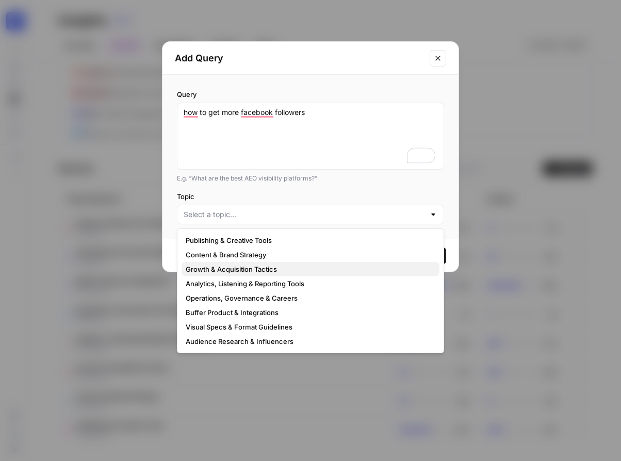
click at [234, 264] on span "Growth & Acquisition Tactics" at bounding box center [308, 269] width 245 height 10
type input "Growth & Acquisition Tactics"
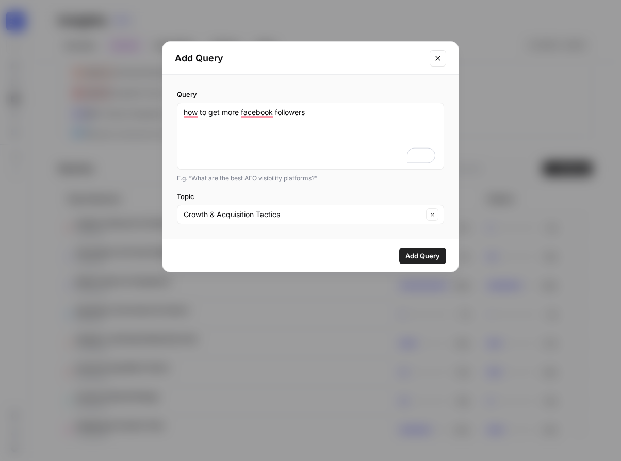
click at [418, 252] on span "Add Query" at bounding box center [422, 256] width 35 height 10
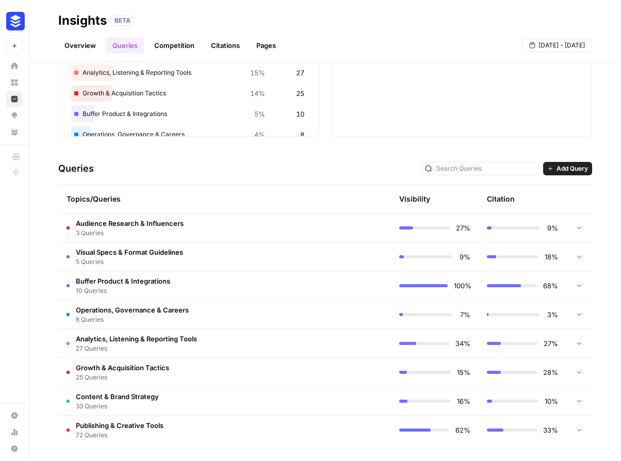
click at [547, 169] on button "Add Query" at bounding box center [567, 168] width 49 height 13
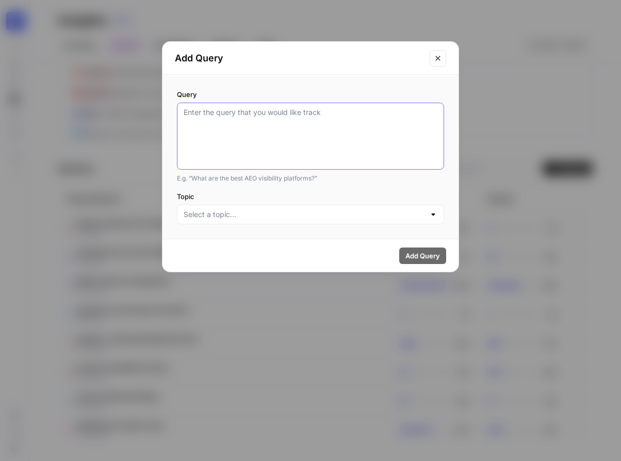
click at [303, 119] on textarea "Query" at bounding box center [311, 136] width 254 height 58
type textarea "how to schedule instagram stories"
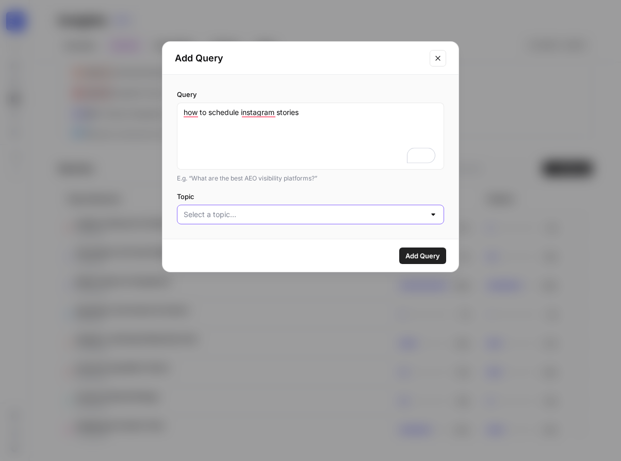
click at [242, 213] on input "Topic" at bounding box center [304, 214] width 241 height 10
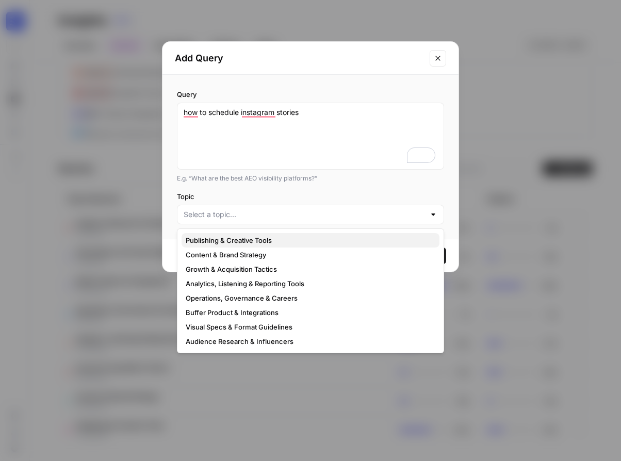
click at [243, 242] on span "Publishing & Creative Tools" at bounding box center [308, 240] width 245 height 10
type input "Publishing & Creative Tools"
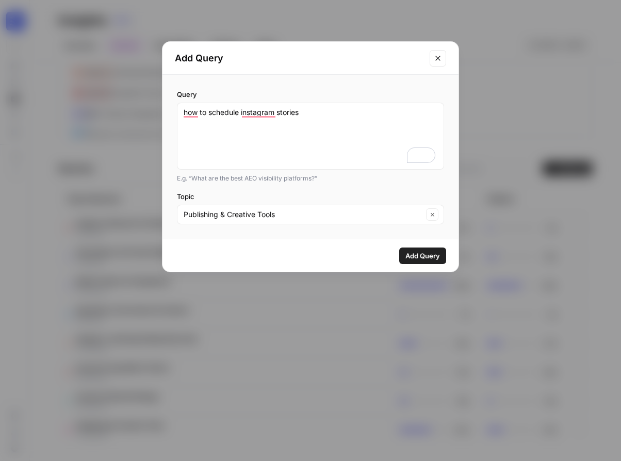
click at [418, 253] on span "Add Query" at bounding box center [422, 256] width 35 height 10
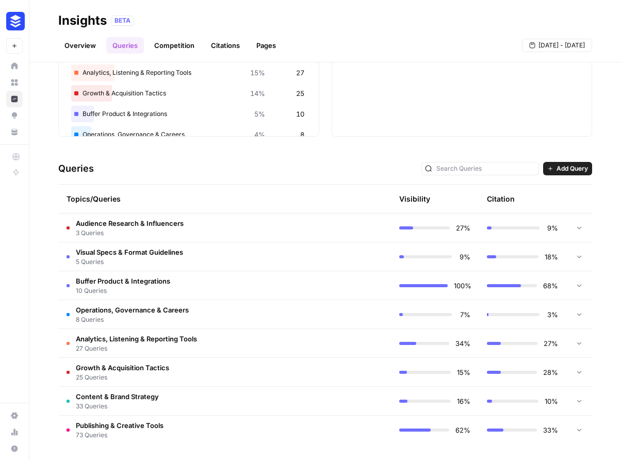
click at [557, 167] on span "Add Query" at bounding box center [571, 168] width 31 height 9
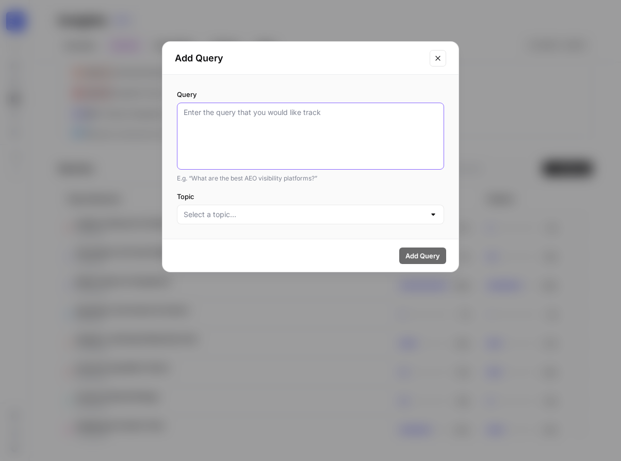
click at [380, 126] on textarea "Query" at bounding box center [311, 136] width 254 height 58
type textarea "what is the best ai social media tool?"
click at [325, 224] on div at bounding box center [310, 215] width 267 height 20
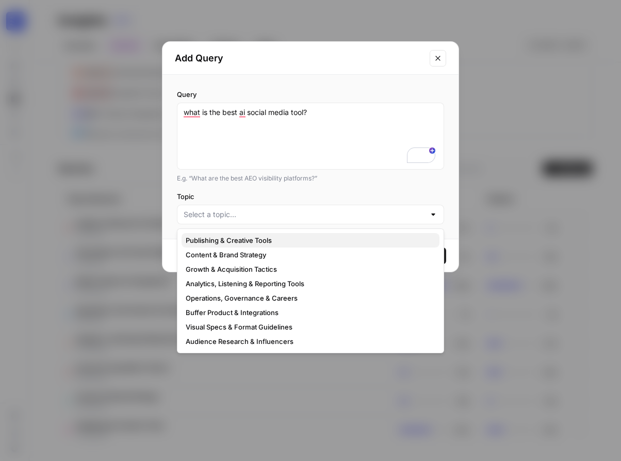
click at [280, 239] on span "Publishing & Creative Tools" at bounding box center [308, 240] width 245 height 10
type input "Publishing & Creative Tools"
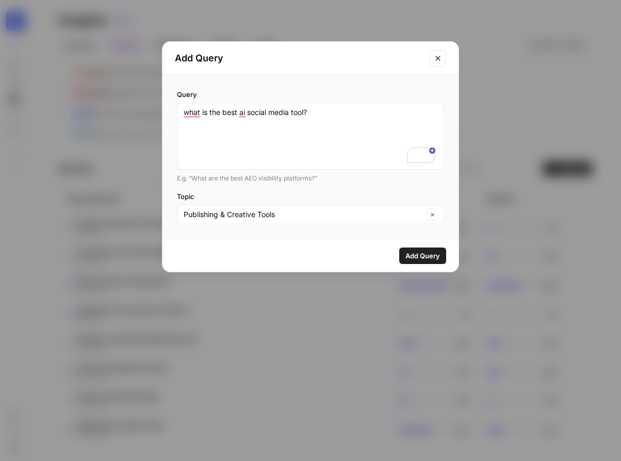
click at [439, 253] on span "Add Query" at bounding box center [422, 256] width 35 height 10
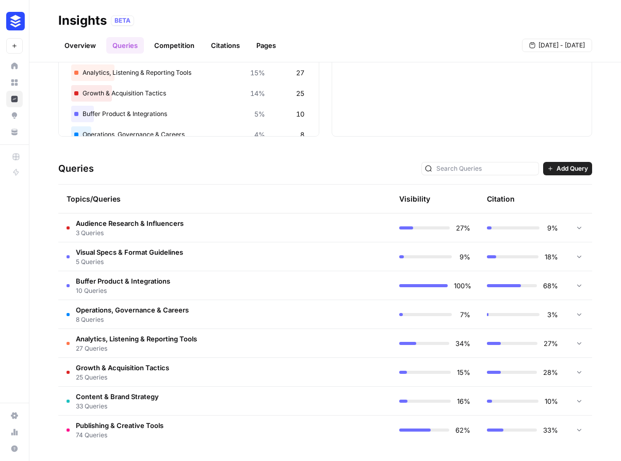
click at [553, 160] on div "Queries Add Query" at bounding box center [325, 168] width 534 height 31
click at [556, 165] on span "Add Query" at bounding box center [571, 168] width 31 height 9
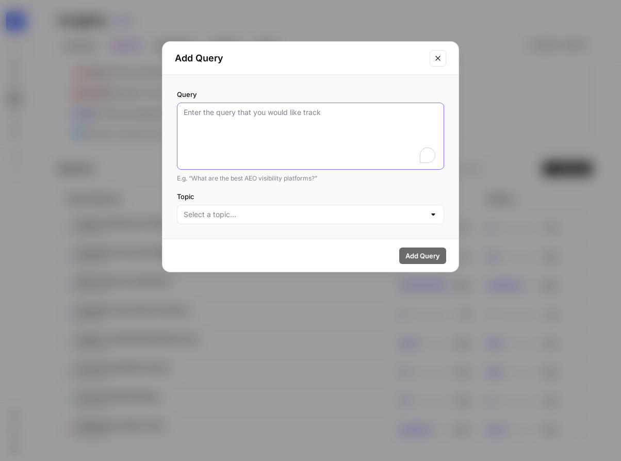
click at [313, 134] on textarea "Query" at bounding box center [311, 136] width 254 height 58
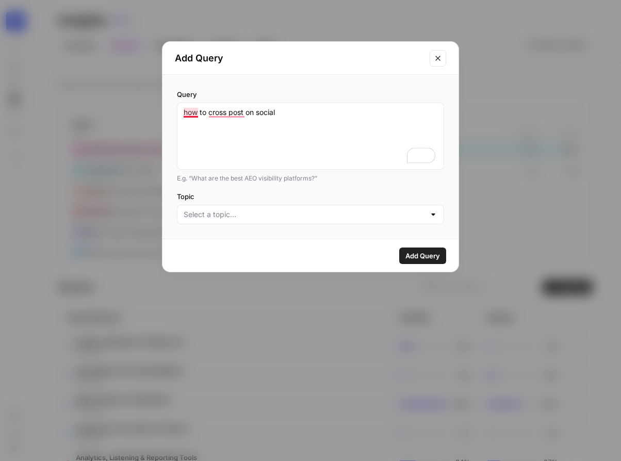
click at [180, 110] on div "how to cross post on social" at bounding box center [310, 136] width 267 height 67
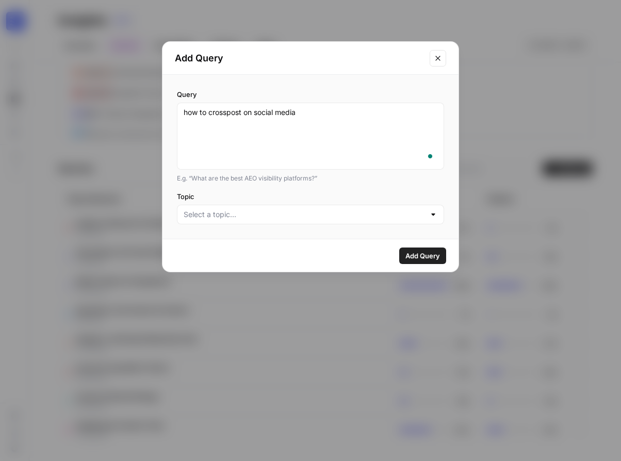
type textarea "how to crosspost on social media"
click at [261, 215] on input "Topic" at bounding box center [304, 214] width 241 height 10
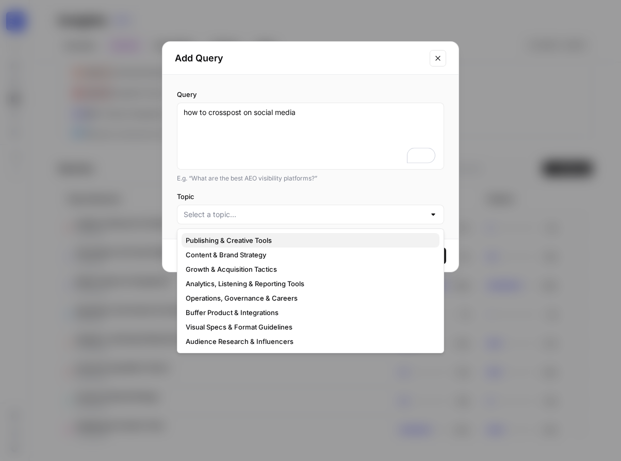
click at [258, 233] on button "Publishing & Creative Tools" at bounding box center [310, 240] width 258 height 14
type input "Publishing & Creative Tools"
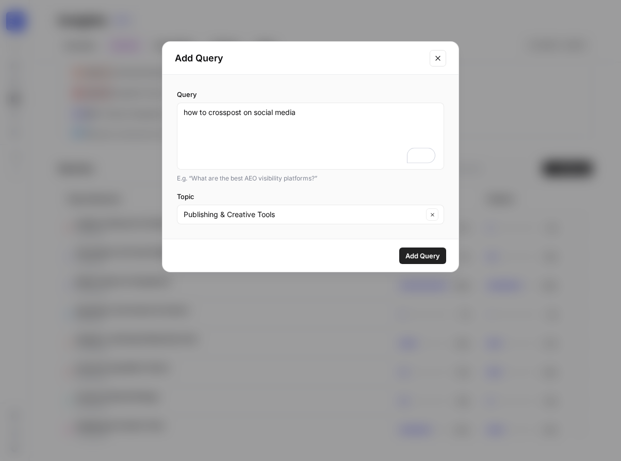
click at [423, 264] on div "Add Query" at bounding box center [310, 255] width 296 height 32
click at [422, 258] on span "Add Query" at bounding box center [422, 256] width 35 height 10
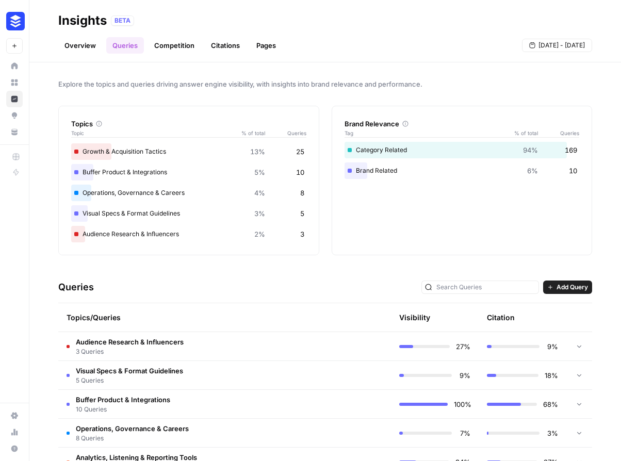
scroll to position [0, 0]
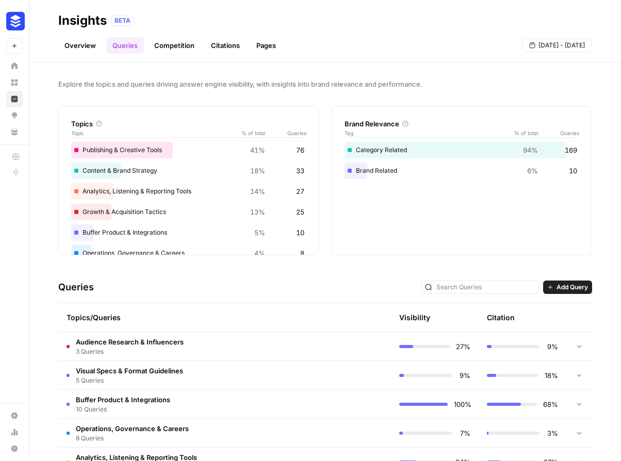
click at [507, 335] on td "9%" at bounding box center [522, 346] width 88 height 28
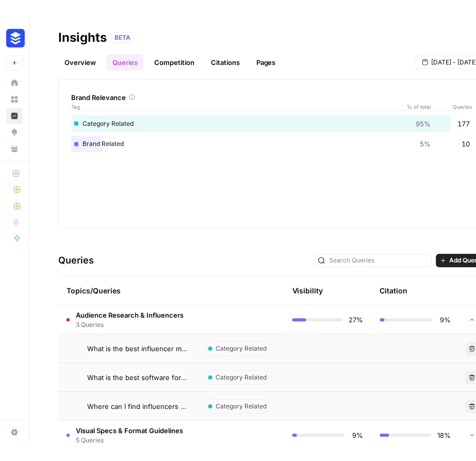
scroll to position [367, 0]
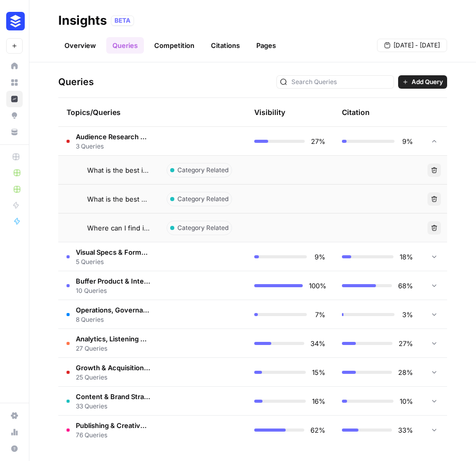
click at [426, 85] on span "Add Query" at bounding box center [426, 81] width 31 height 9
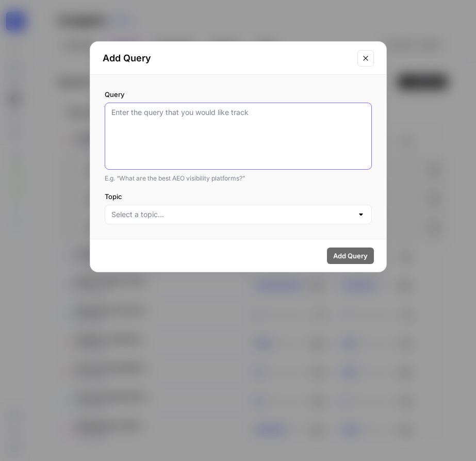
click at [229, 120] on textarea "Query" at bounding box center [238, 136] width 254 height 58
type textarea "how to use Buffer"
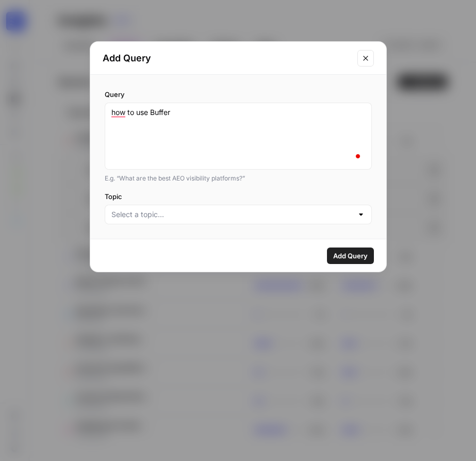
click at [161, 208] on div at bounding box center [238, 215] width 267 height 20
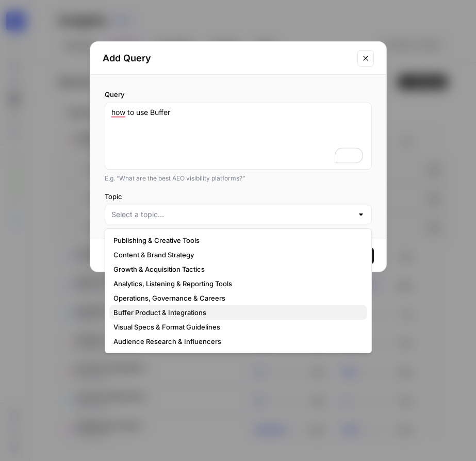
click at [181, 312] on span "Buffer Product & Integrations" at bounding box center [235, 312] width 245 height 10
type input "Buffer Product & Integrations"
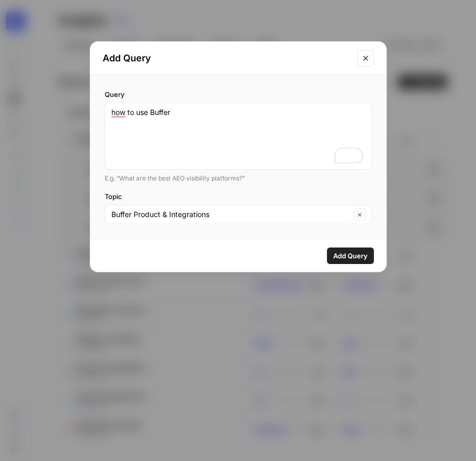
click at [345, 256] on span "Add Query" at bounding box center [350, 256] width 35 height 10
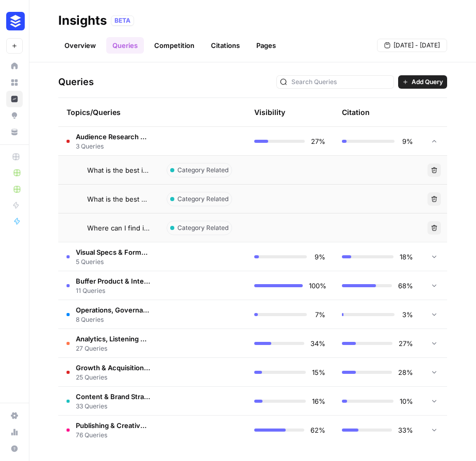
click at [411, 82] on span "Add Query" at bounding box center [426, 81] width 31 height 9
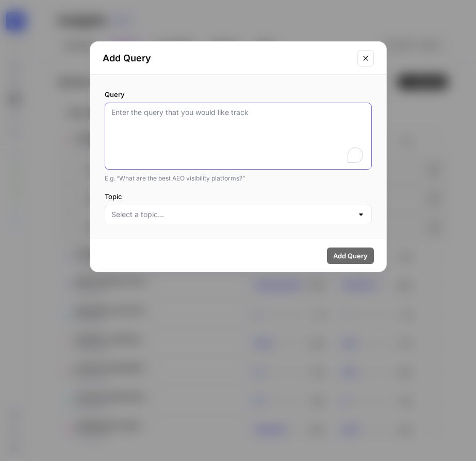
click at [275, 135] on textarea "Query" at bounding box center [238, 136] width 254 height 58
type textarea "how much does buffer cost"
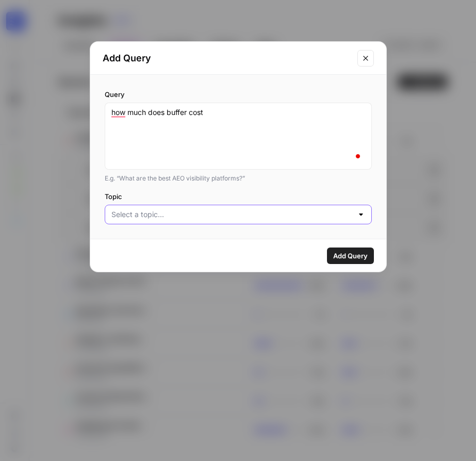
click at [192, 215] on input "Topic" at bounding box center [231, 214] width 241 height 10
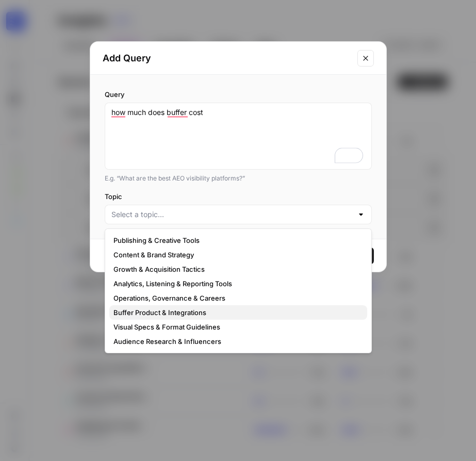
click at [146, 314] on span "Buffer Product & Integrations" at bounding box center [235, 312] width 245 height 10
type input "Buffer Product & Integrations"
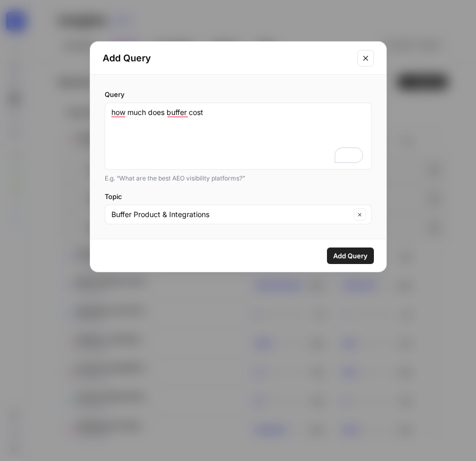
click at [350, 257] on span "Add Query" at bounding box center [350, 256] width 35 height 10
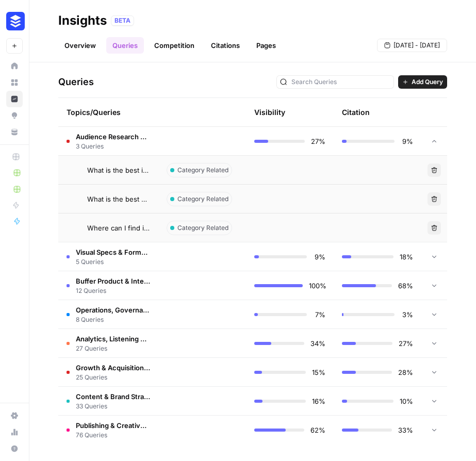
click at [425, 79] on span "Add Query" at bounding box center [426, 81] width 31 height 9
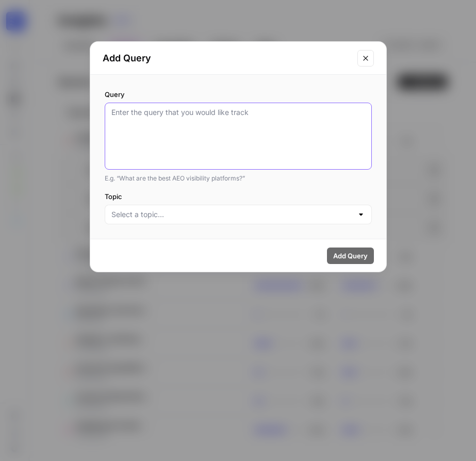
click at [270, 120] on textarea "Query" at bounding box center [238, 136] width 254 height 58
type textarea "buffer vs hootsuite"
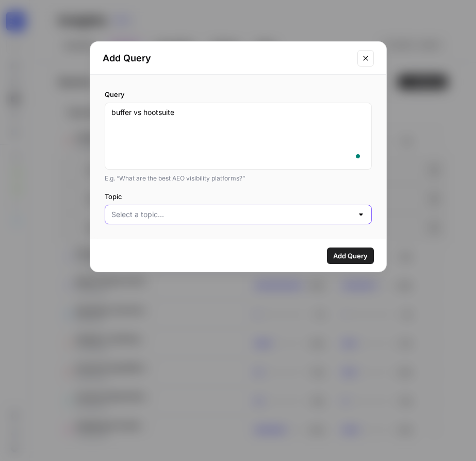
click at [270, 213] on input "Topic" at bounding box center [231, 214] width 241 height 10
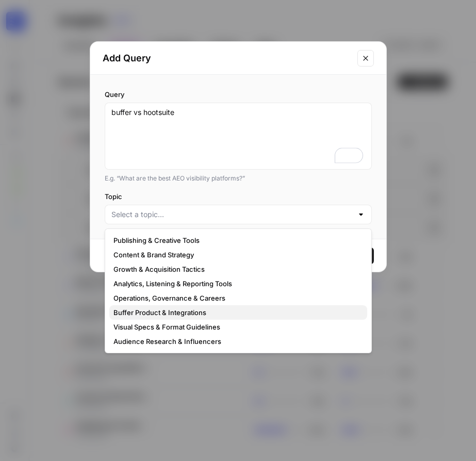
click at [171, 313] on span "Buffer Product & Integrations" at bounding box center [235, 312] width 245 height 10
type input "Buffer Product & Integrations"
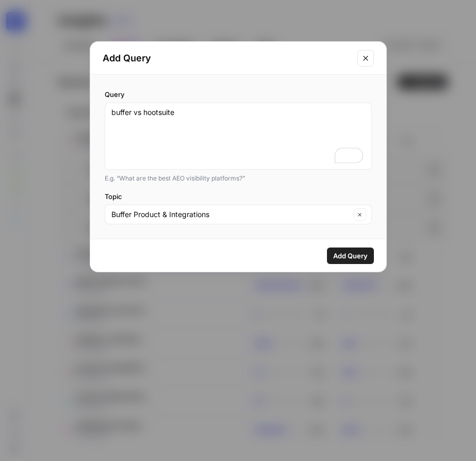
click at [351, 257] on span "Add Query" at bounding box center [350, 256] width 35 height 10
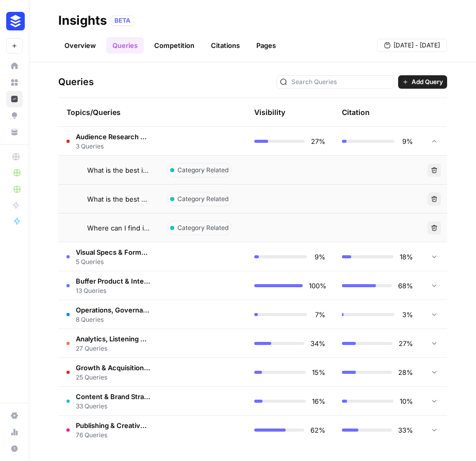
click at [412, 80] on span "Add Query" at bounding box center [426, 81] width 31 height 9
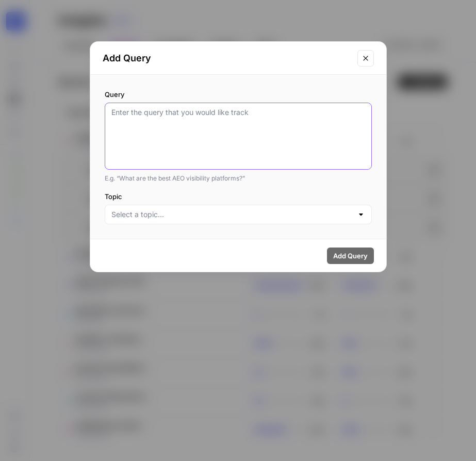
click at [226, 118] on textarea "Query" at bounding box center [238, 136] width 254 height 58
paste textarea "Am also available to hop on for a call if easier."
type textarea "Am also available to hop on for a call if easier."
type textarea "how many social channels are there"
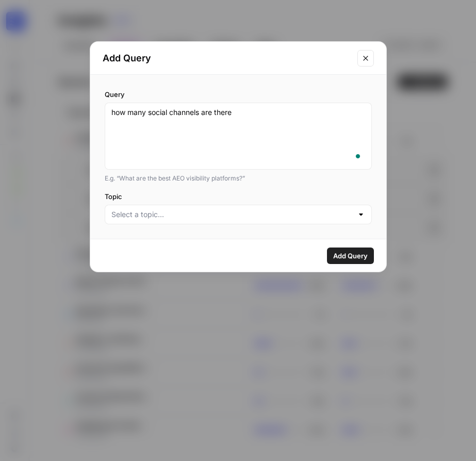
click at [207, 222] on div at bounding box center [238, 215] width 267 height 20
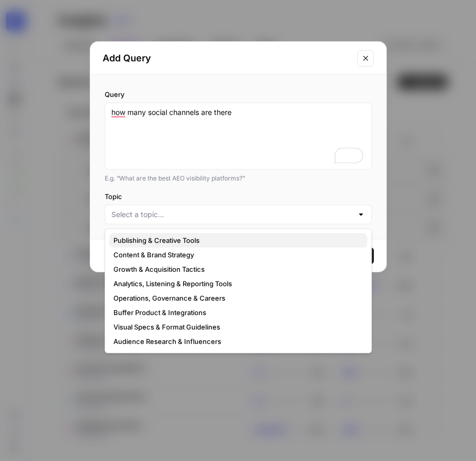
click at [204, 236] on span "Publishing & Creative Tools" at bounding box center [235, 240] width 245 height 10
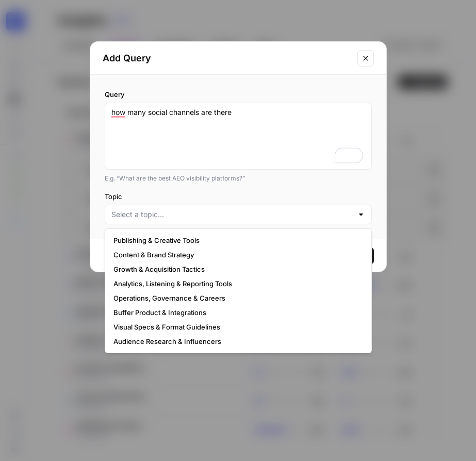
type input "Publishing & Creative Tools"
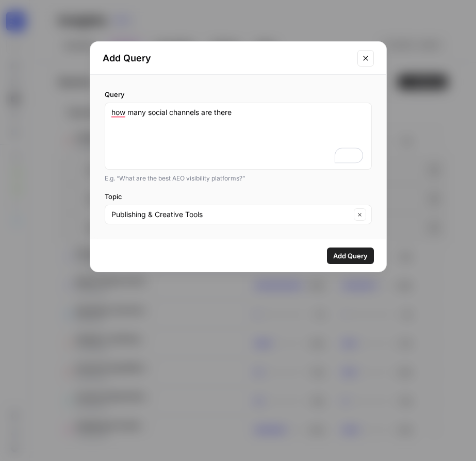
click at [338, 251] on span "Add Query" at bounding box center [350, 256] width 35 height 10
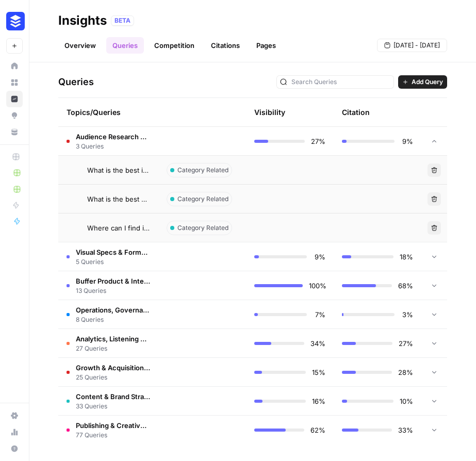
click at [411, 78] on span "Add Query" at bounding box center [426, 81] width 31 height 9
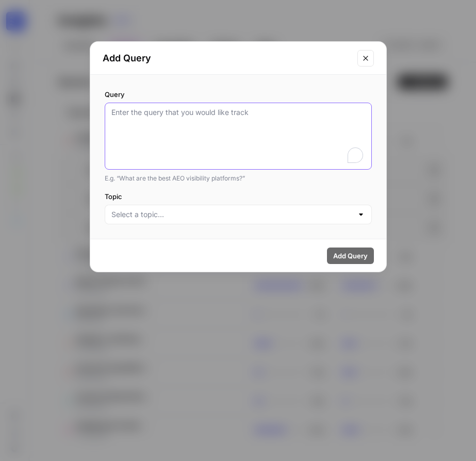
click at [223, 131] on textarea "Query" at bounding box center [238, 136] width 254 height 58
paste textarea "when is the best time to post on youtube"
type textarea "when is the best time to post on youtube"
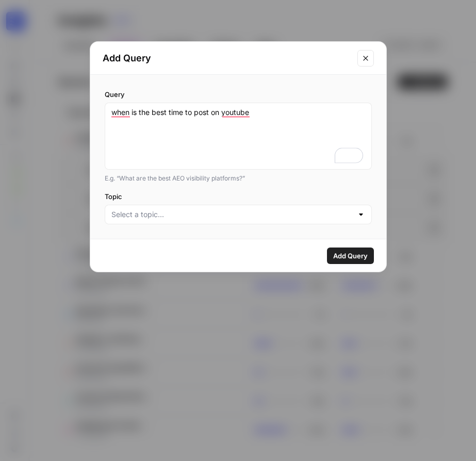
click at [195, 208] on div at bounding box center [238, 215] width 267 height 20
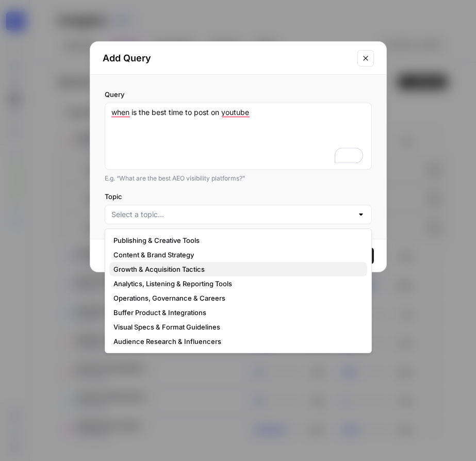
click at [180, 266] on span "Growth & Acquisition Tactics" at bounding box center [235, 269] width 245 height 10
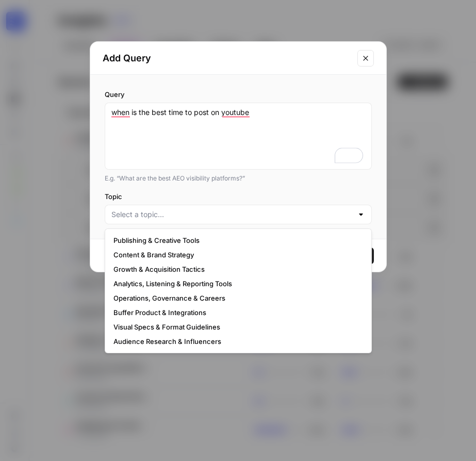
type input "Growth & Acquisition Tactics"
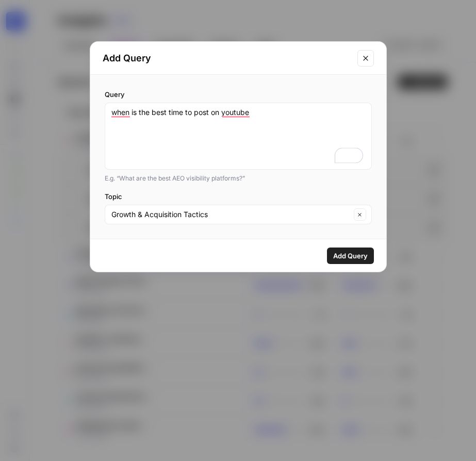
click at [363, 253] on span "Add Query" at bounding box center [350, 256] width 35 height 10
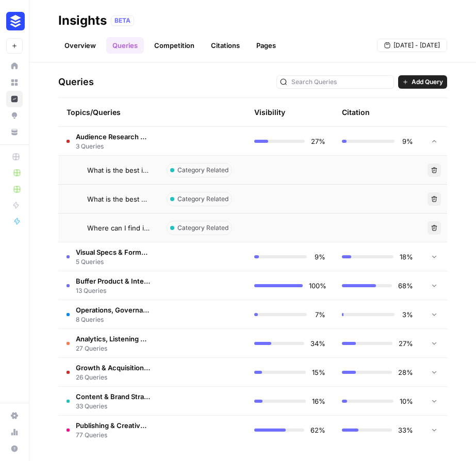
click at [133, 373] on span "26 Queries" at bounding box center [113, 377] width 74 height 9
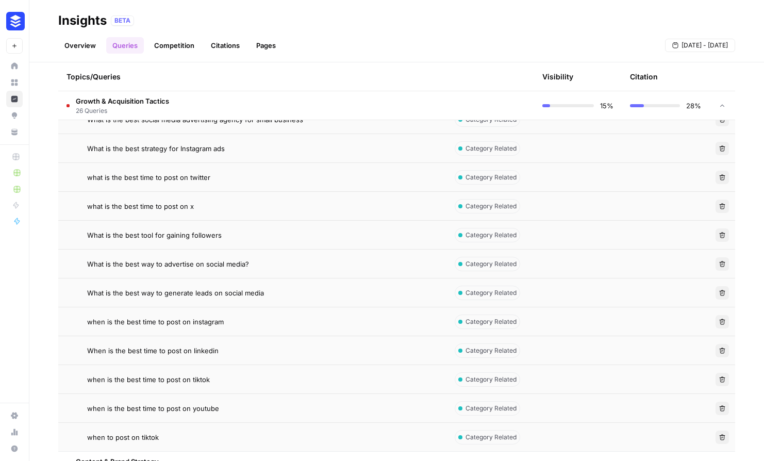
scroll to position [956, 0]
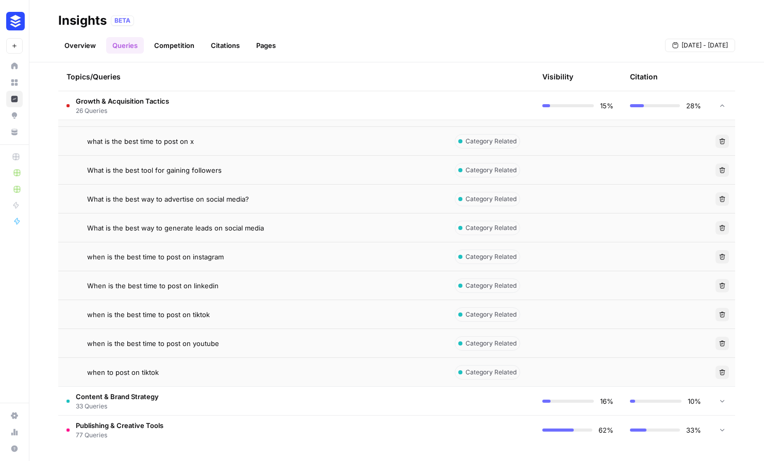
click at [303, 106] on td "Growth & Acquisition Tactics 26 Queries" at bounding box center [252, 105] width 388 height 28
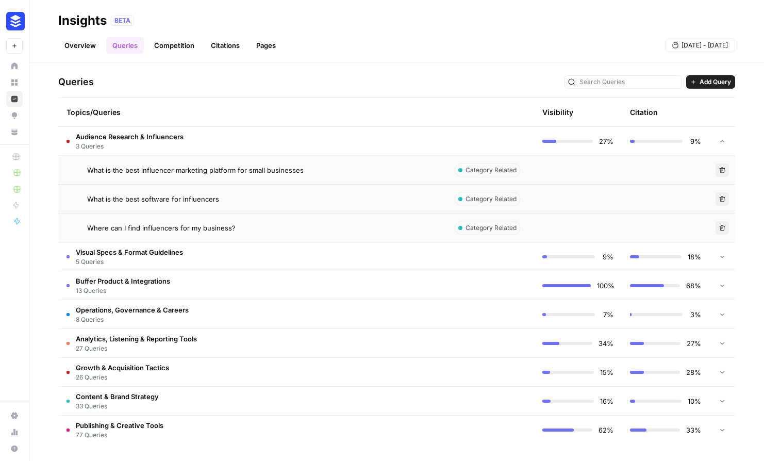
click at [620, 78] on button "Add Query" at bounding box center [710, 81] width 49 height 13
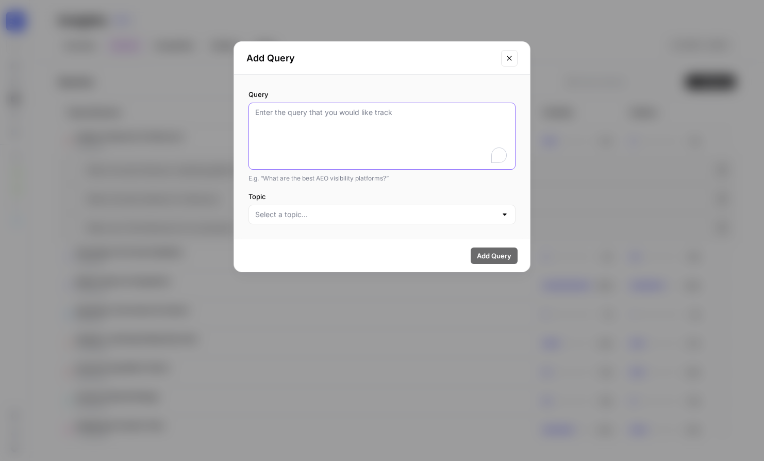
click at [496, 115] on textarea "Query" at bounding box center [382, 136] width 254 height 58
paste textarea "what is the most popular social media platform"
type textarea "what is the most popular social media platform"
click at [370, 221] on div at bounding box center [381, 215] width 267 height 20
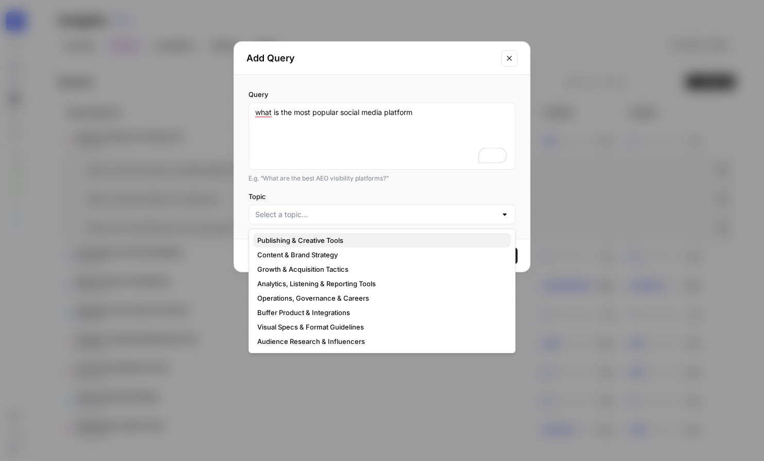
click at [351, 241] on span "Publishing & Creative Tools" at bounding box center [379, 240] width 245 height 10
type input "Publishing & Creative Tools"
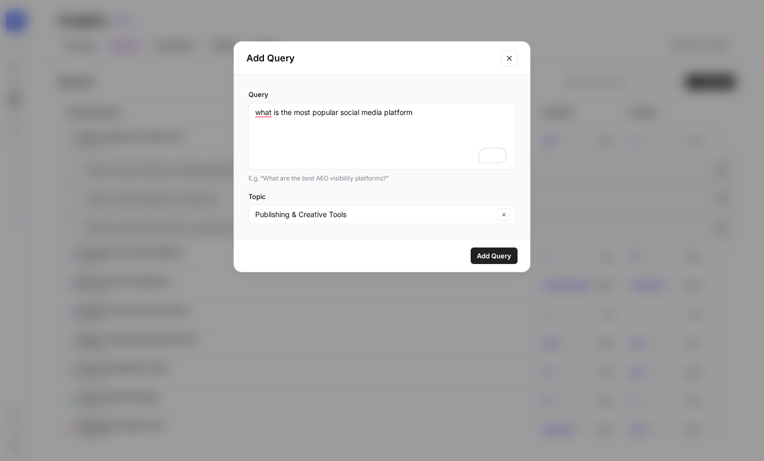
click at [502, 252] on span "Add Query" at bounding box center [494, 256] width 35 height 10
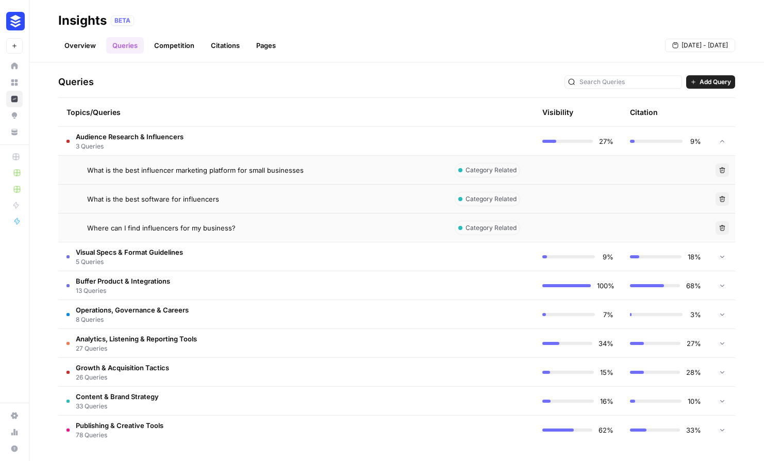
click at [620, 82] on span "Add Query" at bounding box center [715, 81] width 31 height 9
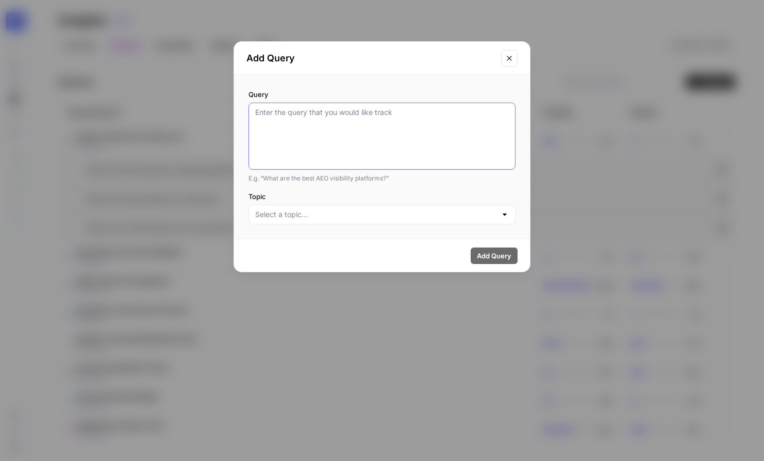
click at [388, 137] on textarea "Query" at bounding box center [382, 136] width 254 height 58
paste textarea "how to become linkedin top voice"
type textarea "how to become linkedin top voice"
click at [365, 217] on input "Topic" at bounding box center [375, 214] width 241 height 10
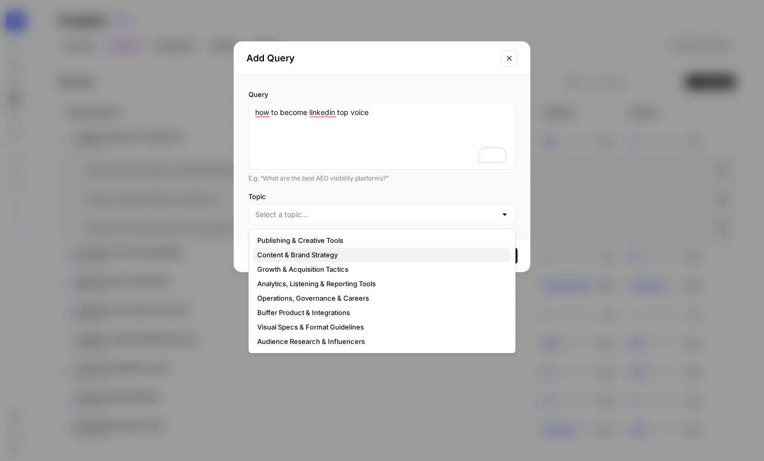
click at [328, 253] on span "Content & Brand Strategy" at bounding box center [379, 255] width 245 height 10
type input "Content & Brand Strategy"
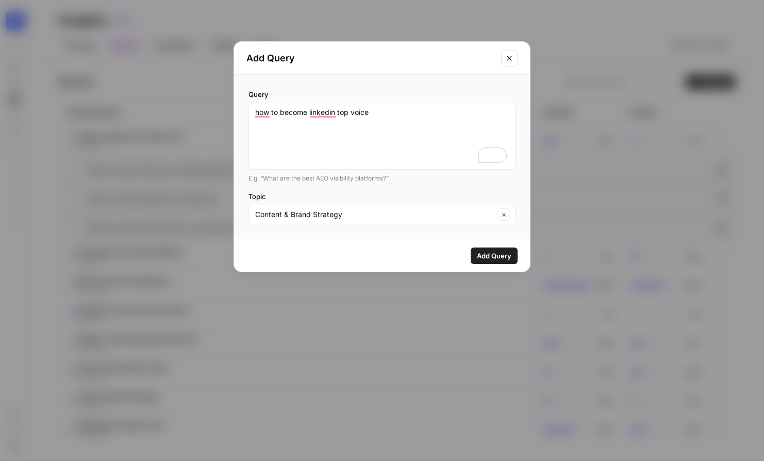
click at [490, 247] on button "Add Query" at bounding box center [494, 255] width 47 height 16
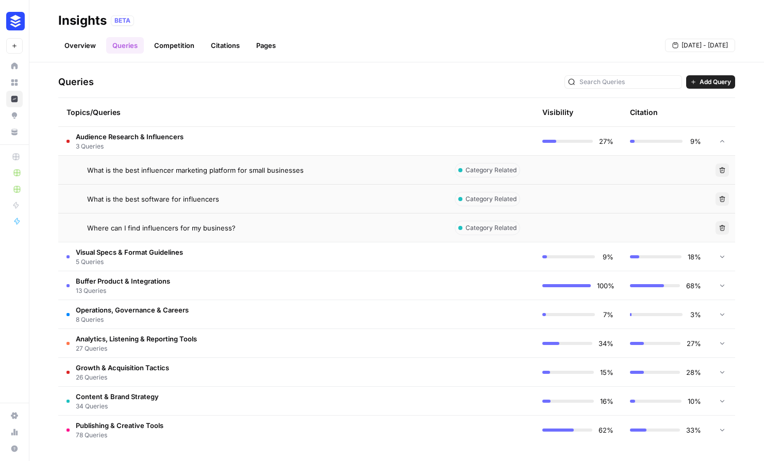
click at [330, 278] on td "Buffer Product & Integrations 13 Queries" at bounding box center [252, 285] width 388 height 28
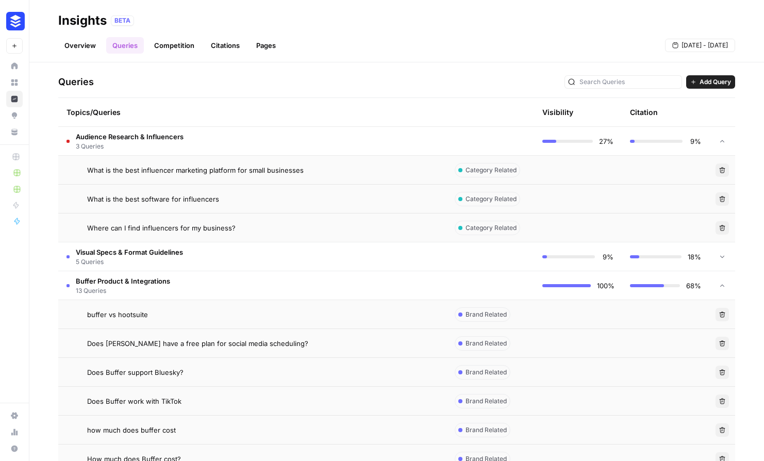
click at [330, 278] on td "Buffer Product & Integrations 13 Queries" at bounding box center [252, 285] width 388 height 28
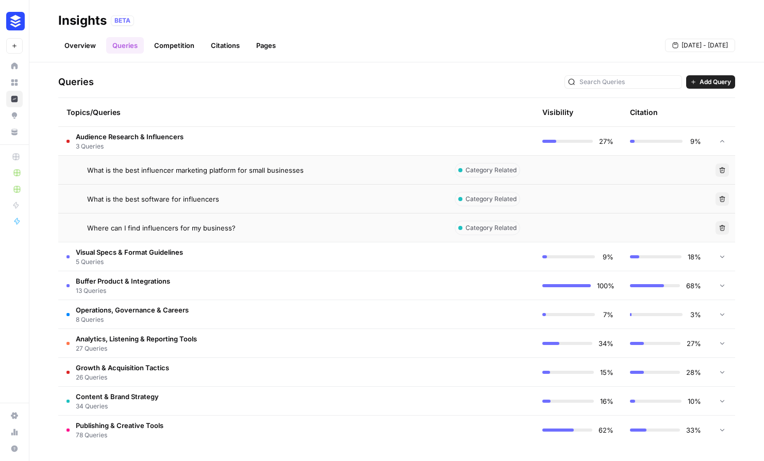
click at [328, 285] on td "Buffer Product & Integrations 13 Queries" at bounding box center [252, 285] width 388 height 28
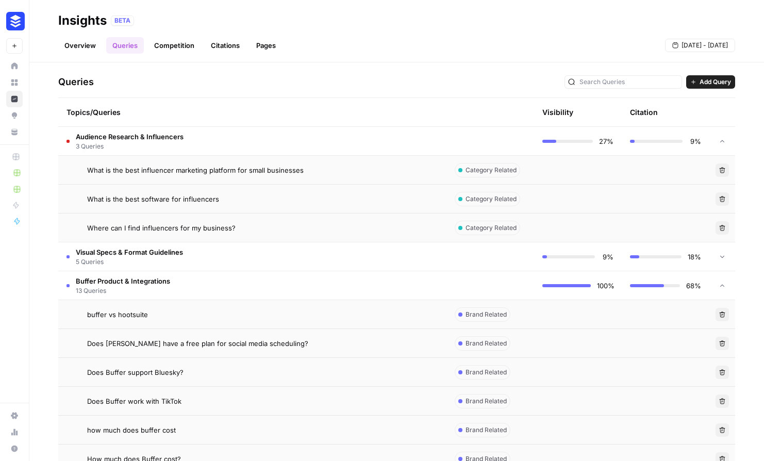
click at [328, 285] on td "Buffer Product & Integrations 13 Queries" at bounding box center [252, 285] width 388 height 28
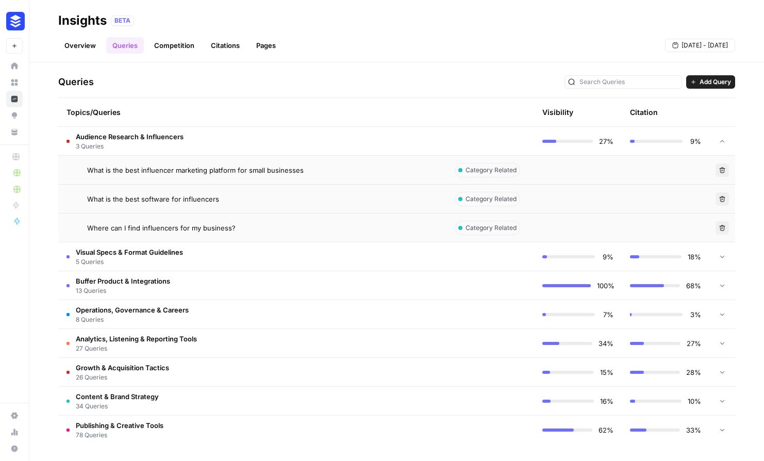
click at [328, 285] on td "Buffer Product & Integrations 13 Queries" at bounding box center [252, 285] width 388 height 28
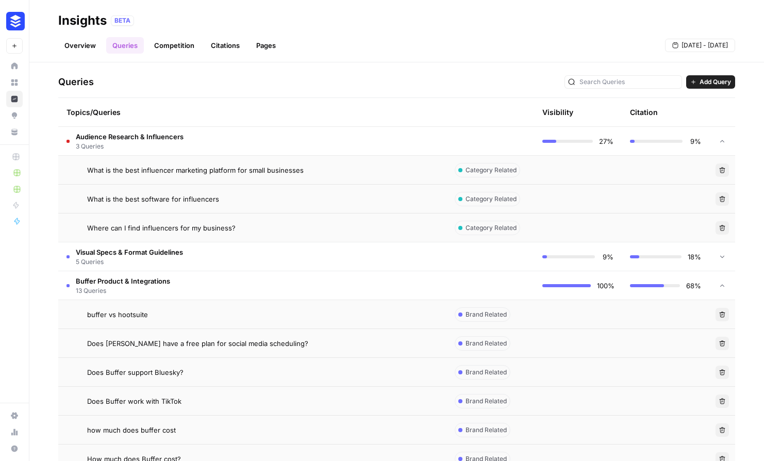
click at [328, 285] on td "Buffer Product & Integrations 13 Queries" at bounding box center [252, 285] width 388 height 28
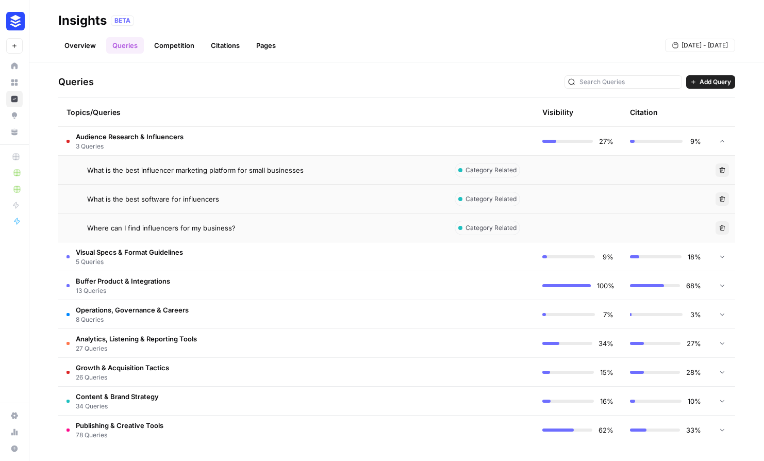
click at [360, 146] on td "Audience Research & Influencers 3 Queries" at bounding box center [252, 141] width 388 height 28
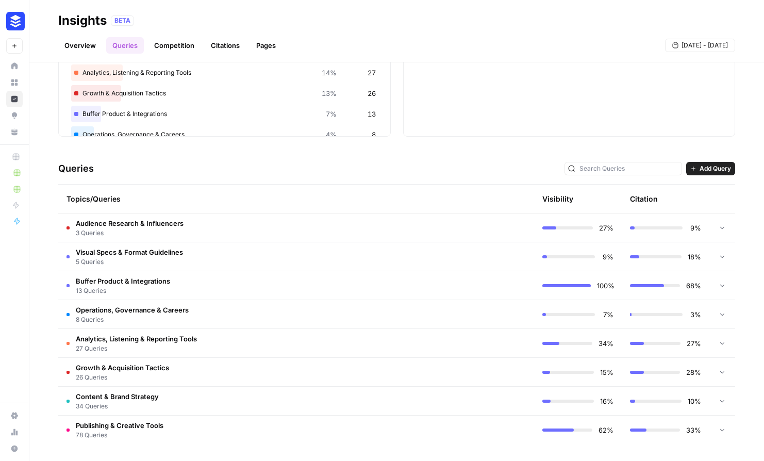
click at [620, 171] on button "Add Query" at bounding box center [710, 168] width 49 height 13
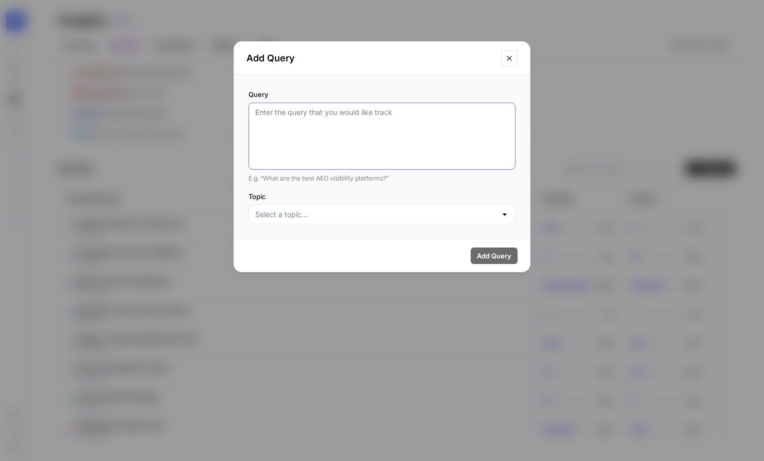
click at [368, 130] on textarea "Query" at bounding box center [382, 136] width 254 height 58
paste textarea "what is the best time to upload shorts on youtube"
type textarea "what is the best time to upload shorts on youtube"
click at [362, 208] on div at bounding box center [381, 215] width 267 height 20
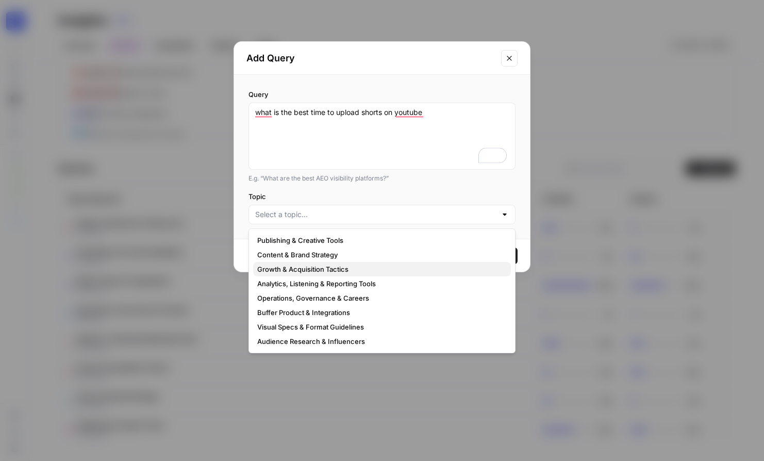
click at [344, 269] on span "Growth & Acquisition Tactics" at bounding box center [379, 269] width 245 height 10
type input "Growth & Acquisition Tactics"
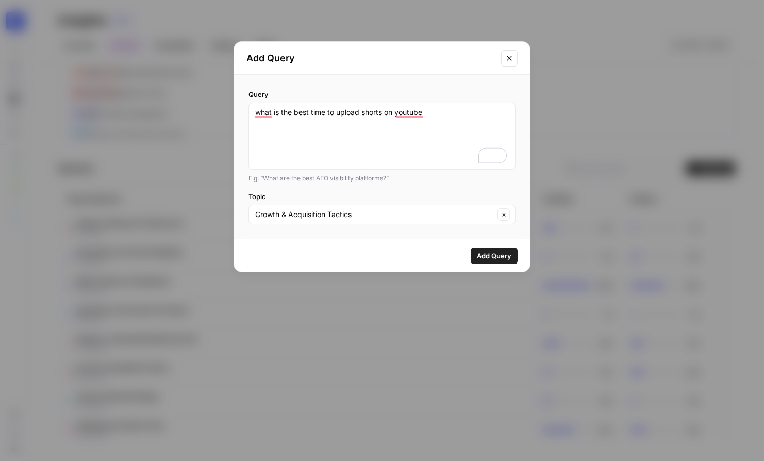
click at [496, 258] on span "Add Query" at bounding box center [494, 256] width 35 height 10
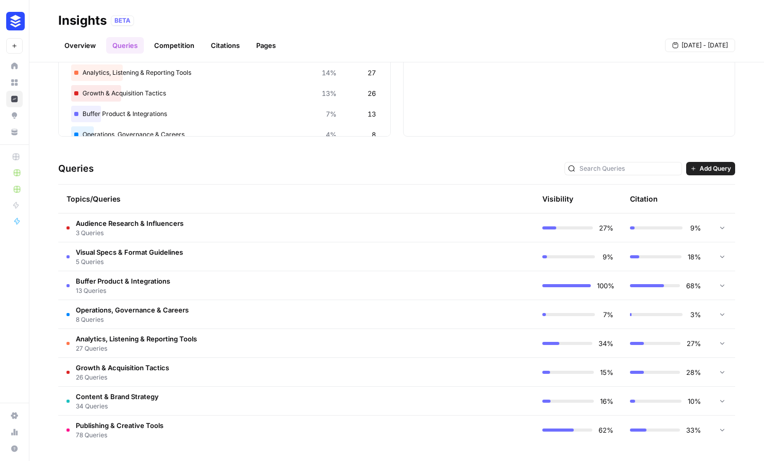
scroll to position [98, 0]
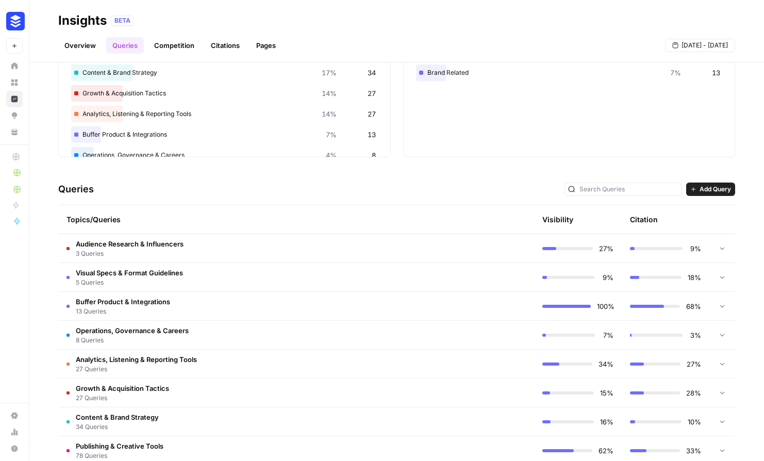
click at [620, 191] on span "Add Query" at bounding box center [715, 189] width 31 height 9
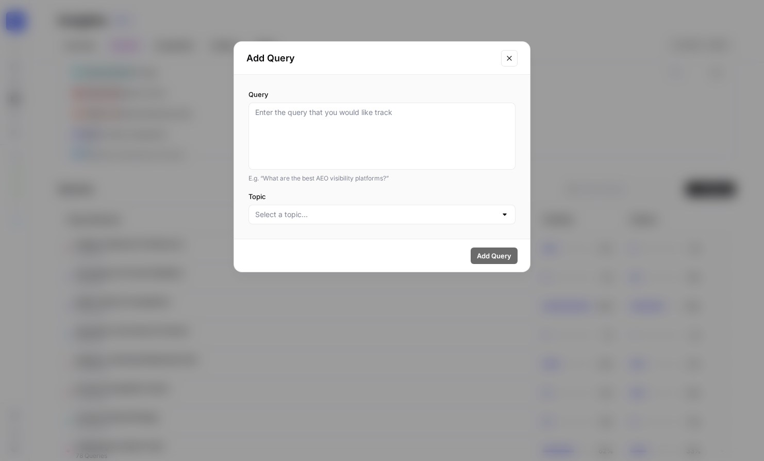
drag, startPoint x: 341, startPoint y: 94, endPoint x: 345, endPoint y: 112, distance: 18.5
click at [342, 94] on label "Query" at bounding box center [381, 94] width 267 height 10
click at [342, 107] on textarea "Query" at bounding box center [382, 136] width 254 height 58
click at [346, 119] on textarea "Query" at bounding box center [382, 136] width 254 height 58
paste textarea "what software is commonly used for social media analytics and reporting?"
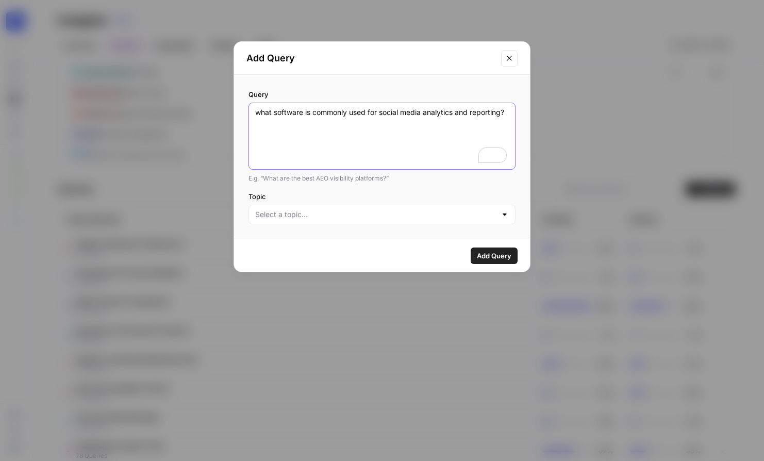
type textarea "what software is commonly used for social media analytics and reporting?"
click at [330, 226] on div "Query what software is commonly used for social media analytics and reporting? …" at bounding box center [382, 157] width 296 height 164
click at [328, 218] on input "Topic" at bounding box center [375, 214] width 241 height 10
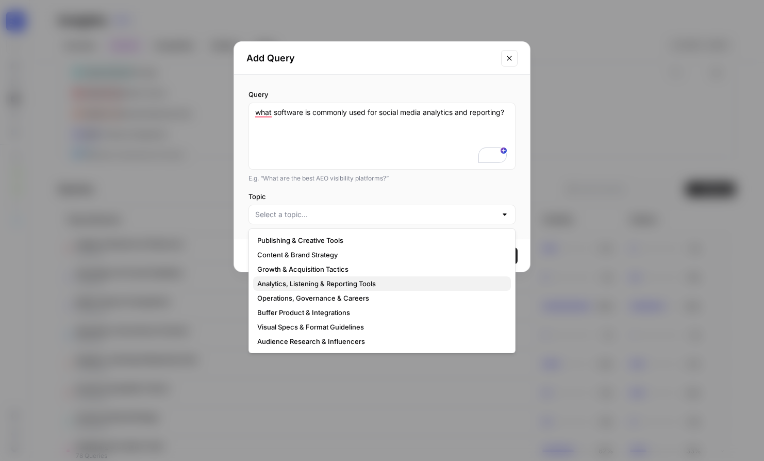
click at [331, 280] on span "Analytics, Listening & Reporting Tools" at bounding box center [379, 283] width 245 height 10
type input "Analytics, Listening & Reporting Tools"
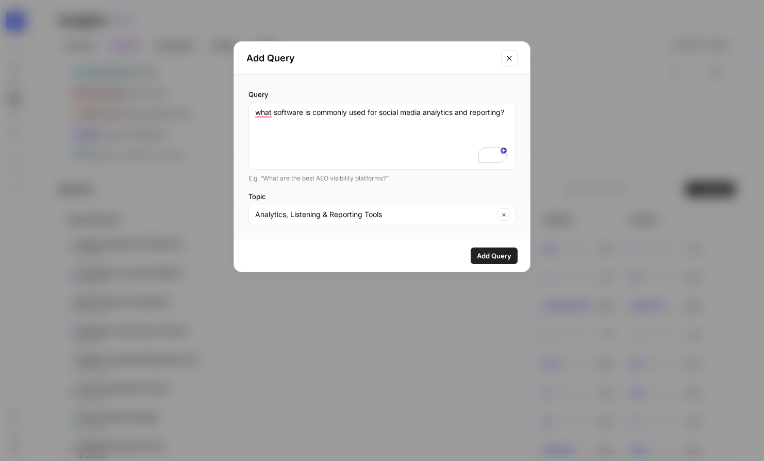
click at [479, 255] on span "Add Query" at bounding box center [494, 256] width 35 height 10
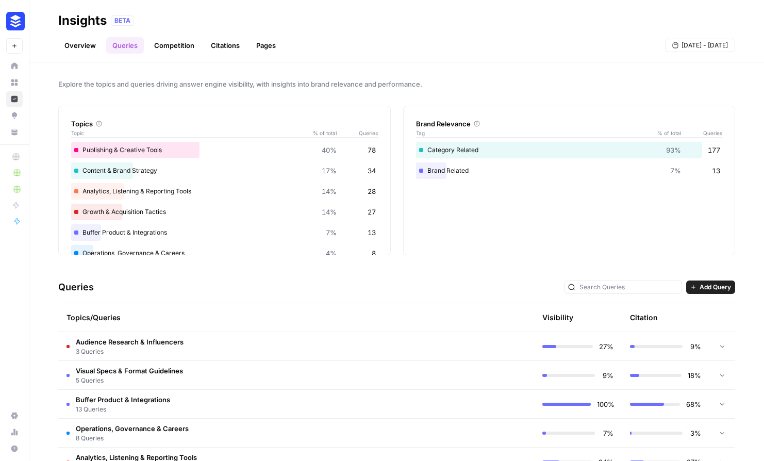
scroll to position [98, 0]
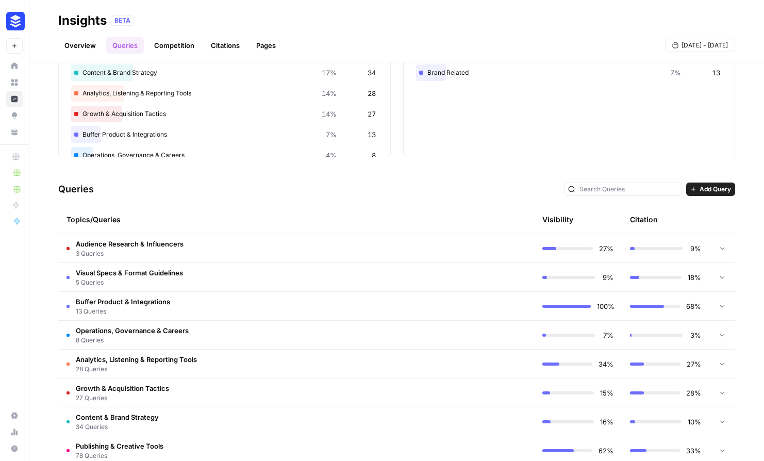
click at [691, 188] on icon "button" at bounding box center [693, 189] width 4 height 4
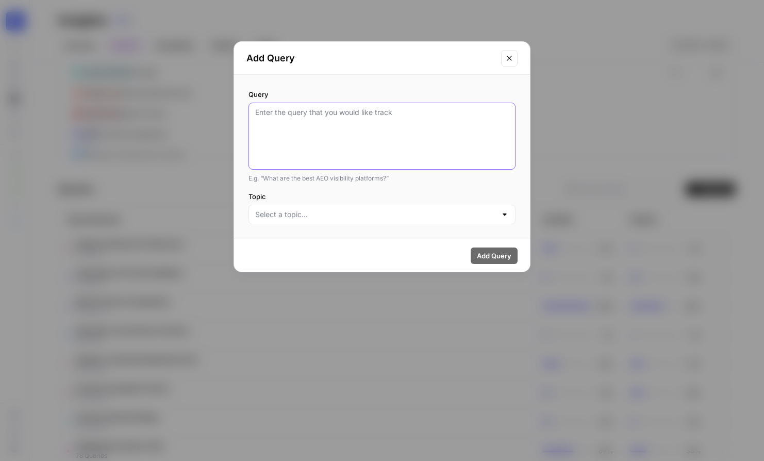
click at [408, 126] on textarea "Query" at bounding box center [382, 136] width 254 height 58
paste textarea "what to post on each social media platform"
type textarea "what to post on each social media platform"
click at [349, 207] on div at bounding box center [381, 215] width 267 height 20
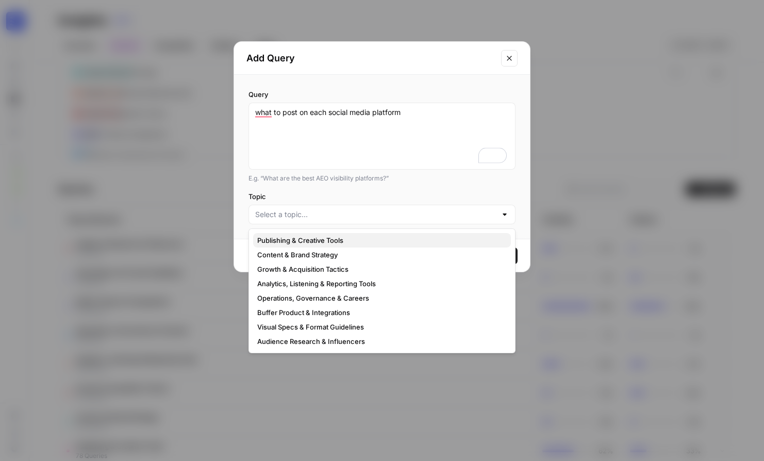
click at [300, 236] on span "Publishing & Creative Tools" at bounding box center [379, 240] width 245 height 10
type input "Publishing & Creative Tools"
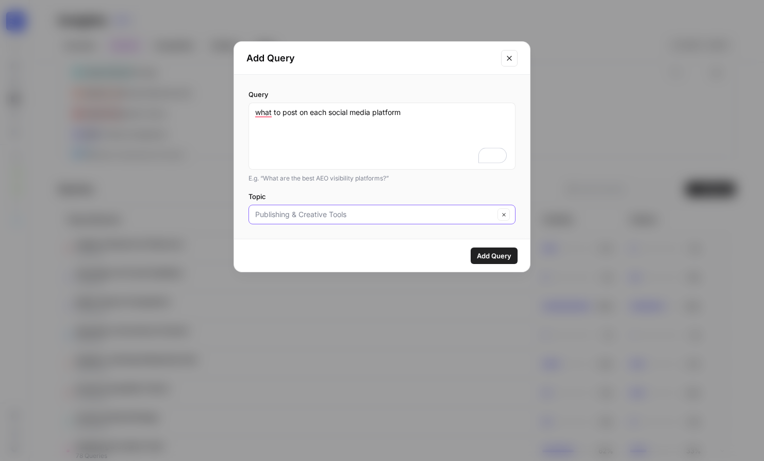
click at [355, 215] on input "Topic" at bounding box center [374, 214] width 239 height 10
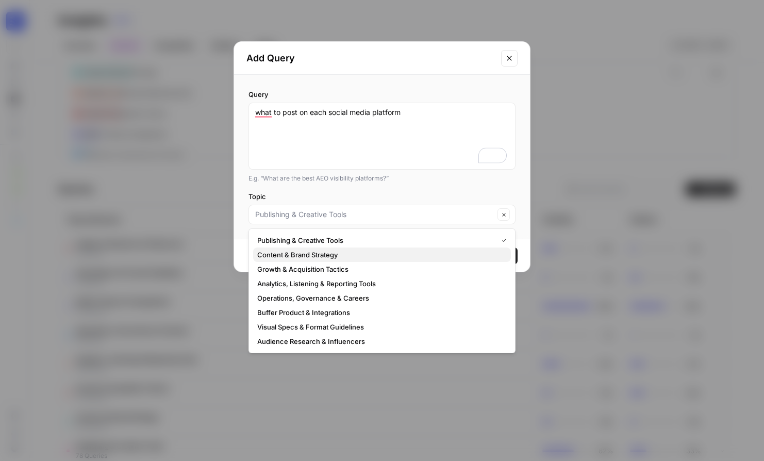
click at [314, 251] on span "Content & Brand Strategy" at bounding box center [379, 255] width 245 height 10
type input "Content & Brand Strategy"
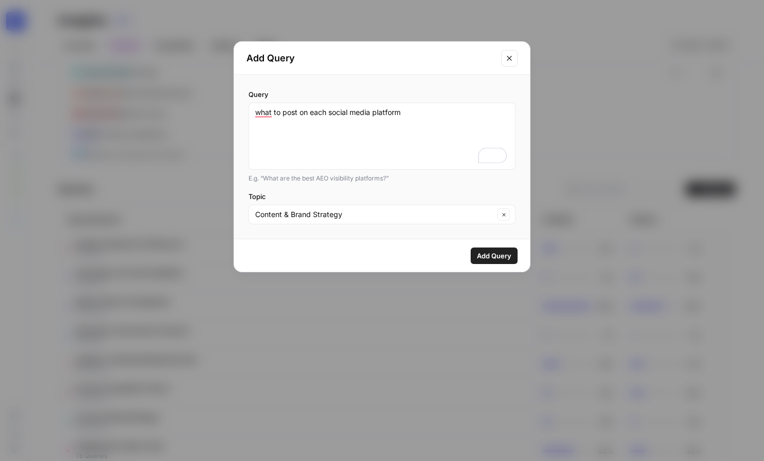
click at [472, 257] on button "Add Query" at bounding box center [494, 255] width 47 height 16
click at [473, 257] on button "Add Query" at bounding box center [494, 255] width 47 height 16
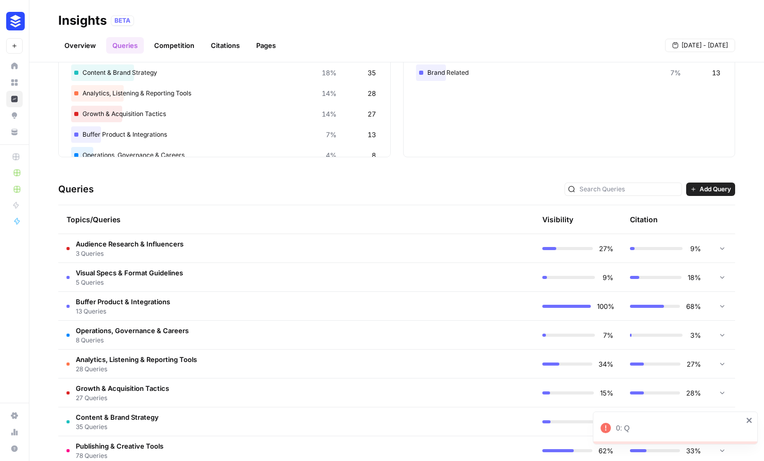
click at [700, 187] on span "Add Query" at bounding box center [715, 189] width 31 height 9
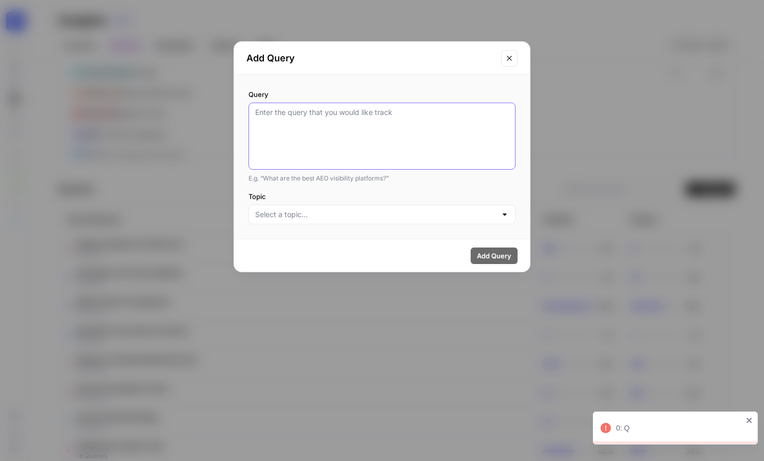
click at [435, 142] on textarea "Query" at bounding box center [382, 136] width 254 height 58
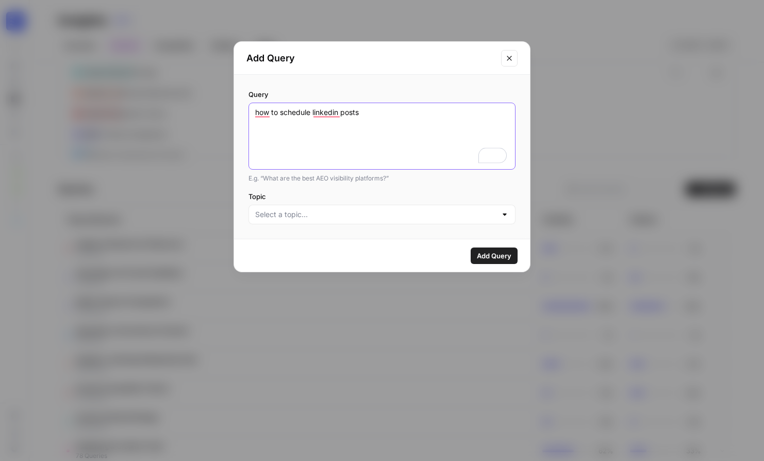
type textarea "how to schedule linkedin posts"
click at [412, 220] on div at bounding box center [381, 215] width 267 height 20
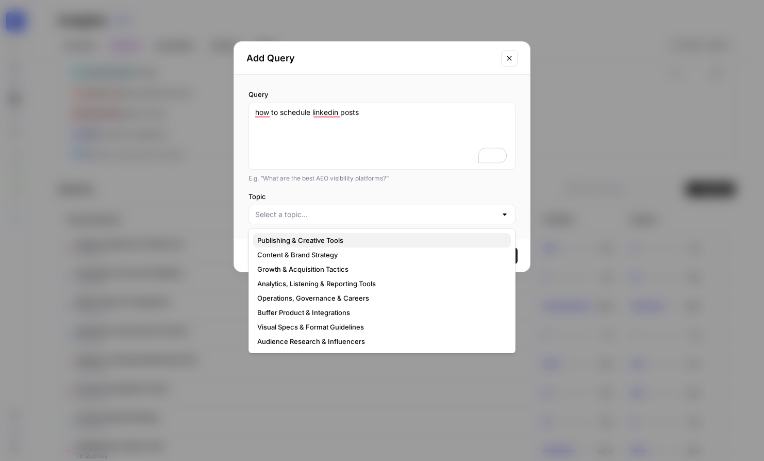
click at [375, 244] on span "Publishing & Creative Tools" at bounding box center [379, 240] width 245 height 10
type input "Publishing & Creative Tools"
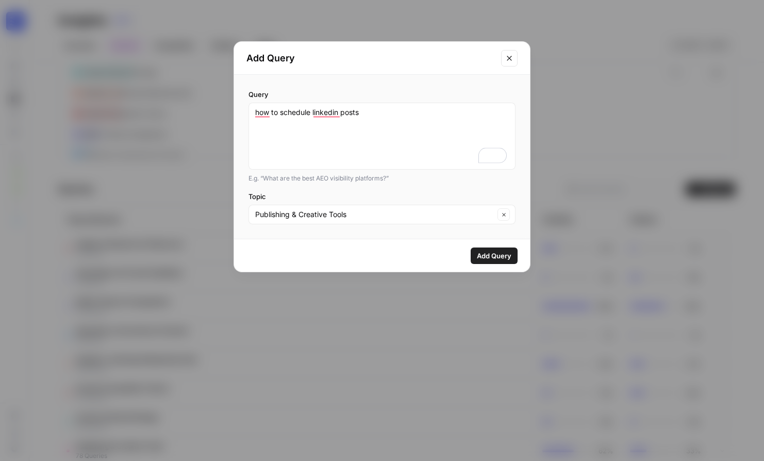
click at [494, 258] on span "Add Query" at bounding box center [494, 256] width 35 height 10
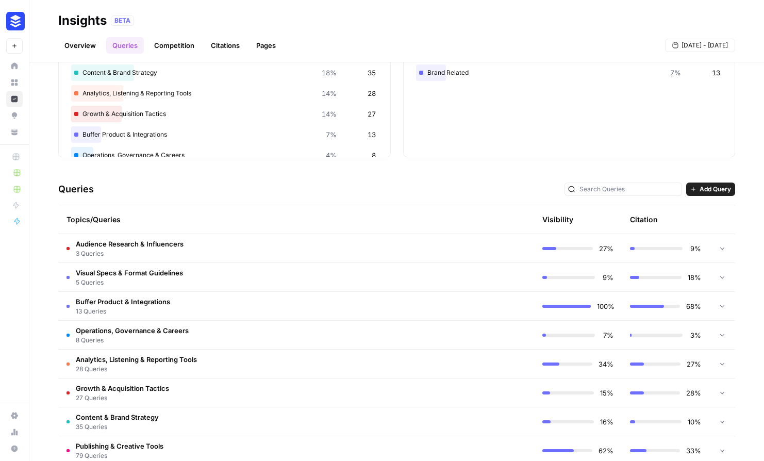
click at [694, 180] on div "Queries Add Query" at bounding box center [396, 189] width 677 height 31
click at [700, 188] on span "Add Query" at bounding box center [715, 189] width 31 height 9
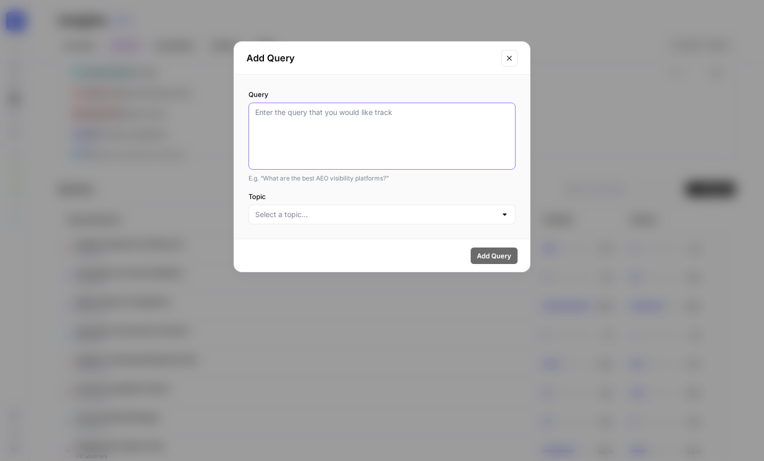
click at [367, 159] on textarea "Query" at bounding box center [382, 136] width 254 height 58
paste textarea "how to schedule linkedin posts"
click at [327, 113] on textarea "how to schedule linkedin posts" at bounding box center [382, 136] width 254 height 58
type textarea "how to schedule tiktok posts"
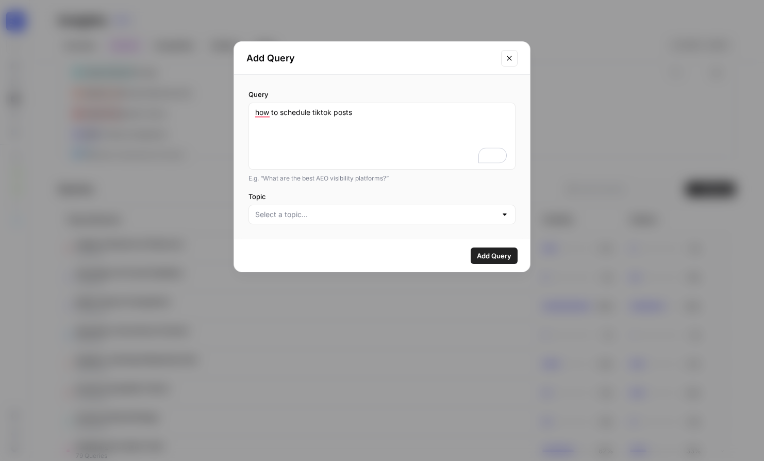
click at [437, 222] on div at bounding box center [381, 215] width 267 height 20
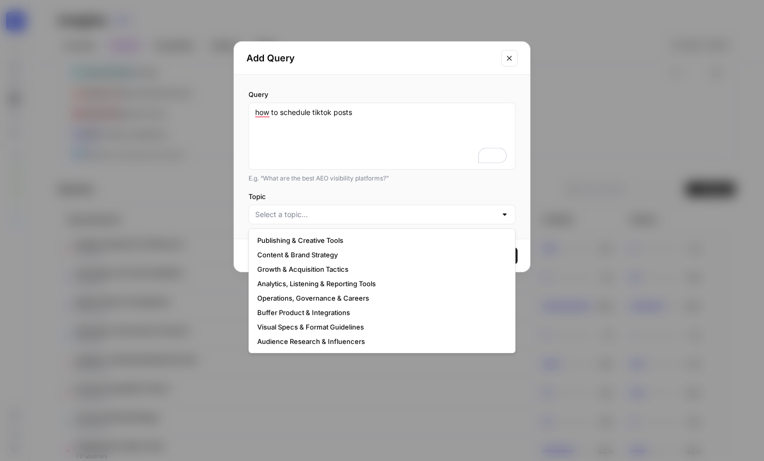
click at [349, 240] on span "Publishing & Creative Tools" at bounding box center [379, 240] width 245 height 10
type input "Publishing & Creative Tools"
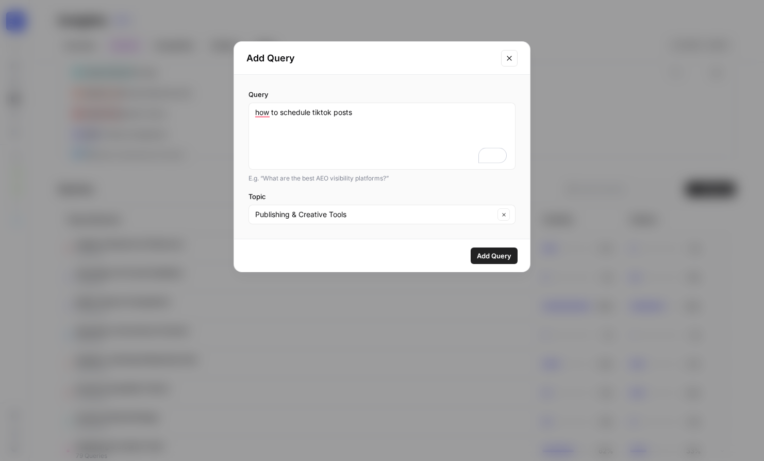
click at [486, 253] on span "Add Query" at bounding box center [494, 256] width 35 height 10
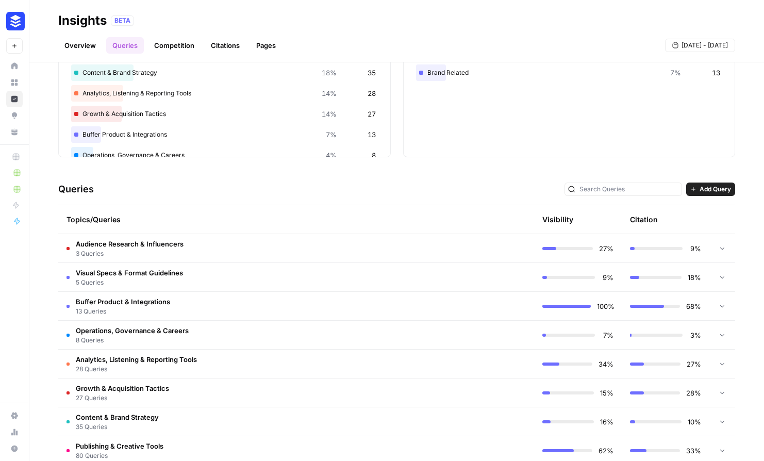
click at [700, 191] on span "Add Query" at bounding box center [715, 189] width 31 height 9
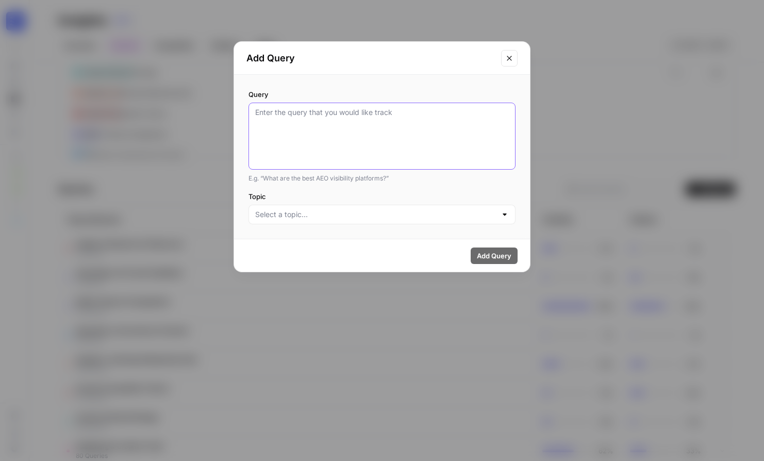
click at [344, 126] on textarea "Query" at bounding box center [382, 136] width 254 height 58
paste textarea "how to schedule linkedin posts"
click at [328, 113] on textarea "how to schedule linkedin posts" at bounding box center [382, 136] width 254 height 58
type textarea "how to schedule instagram posts"
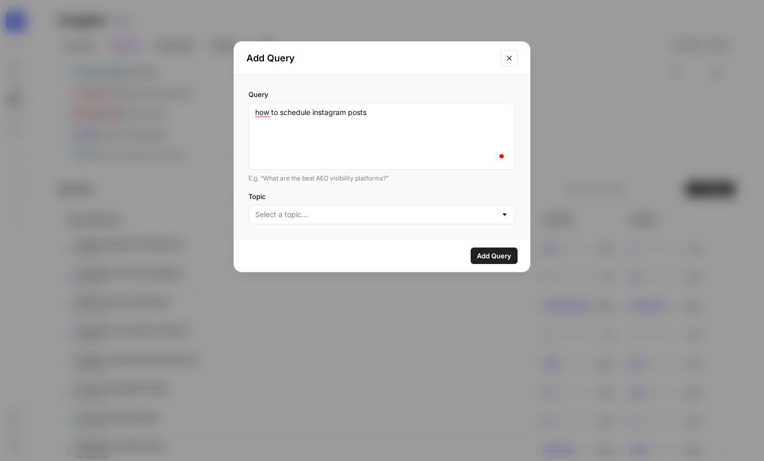
click at [494, 257] on span "Add Query" at bounding box center [494, 256] width 35 height 10
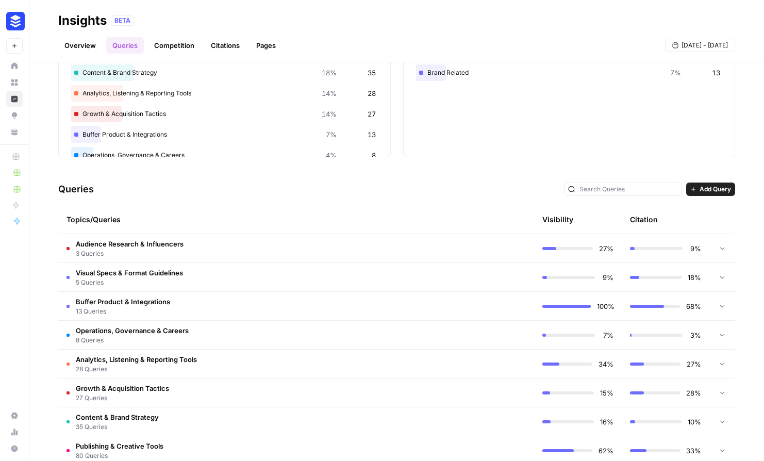
click at [700, 191] on span "Add Query" at bounding box center [715, 189] width 31 height 9
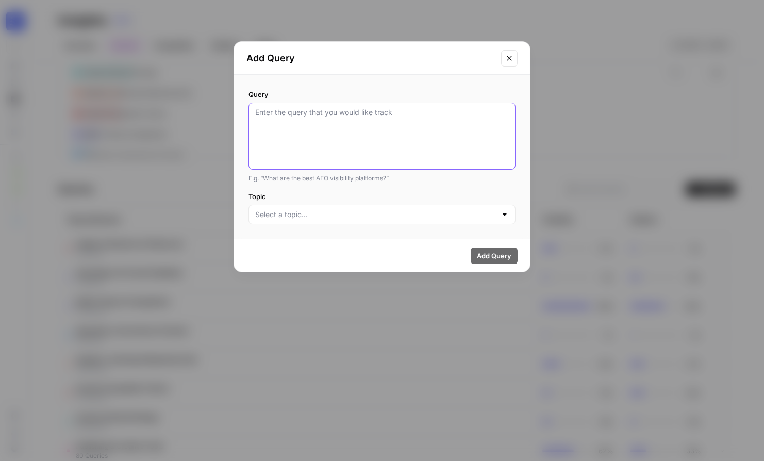
click at [332, 115] on textarea "Query" at bounding box center [382, 136] width 254 height 58
paste textarea "how to schedule linkedin posts"
click at [321, 108] on textarea "how to schedule linkedin posts" at bounding box center [382, 136] width 254 height 58
type textarea "how to schedule twitter posts"
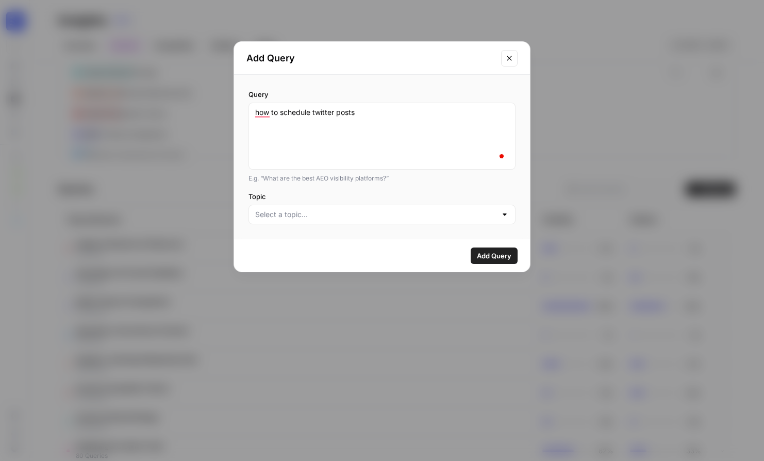
click at [497, 254] on span "Add Query" at bounding box center [494, 256] width 35 height 10
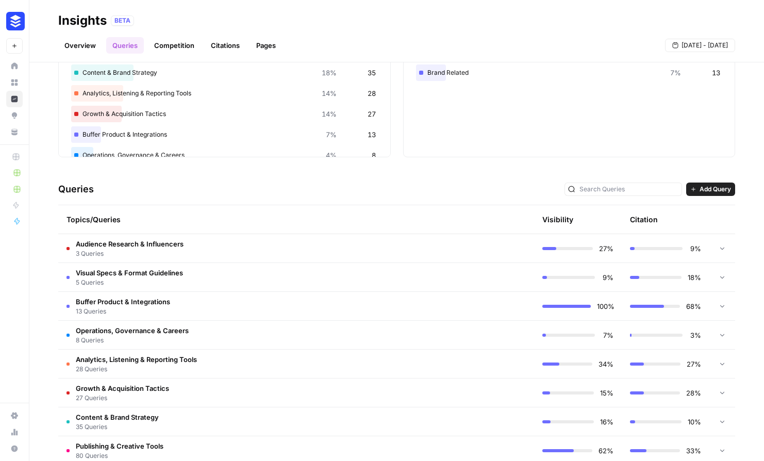
scroll to position [119, 0]
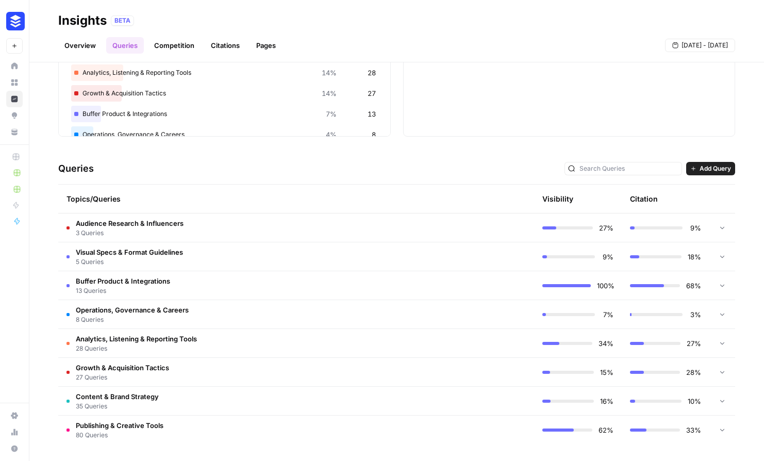
click at [700, 169] on span "Add Query" at bounding box center [715, 168] width 31 height 9
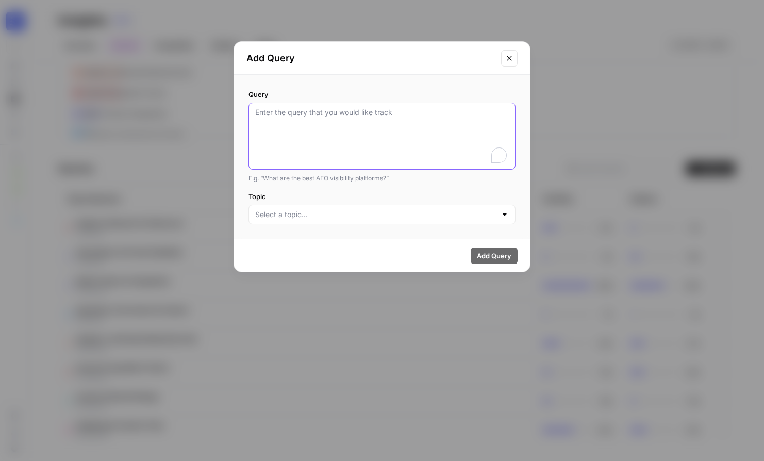
click at [362, 126] on textarea "Query" at bounding box center [382, 136] width 254 height 58
paste textarea "how to schedule linkedin posts"
click at [321, 114] on textarea "how to schedule linkedin posts" at bounding box center [382, 136] width 254 height 58
type textarea "how to schedule facebook posts"
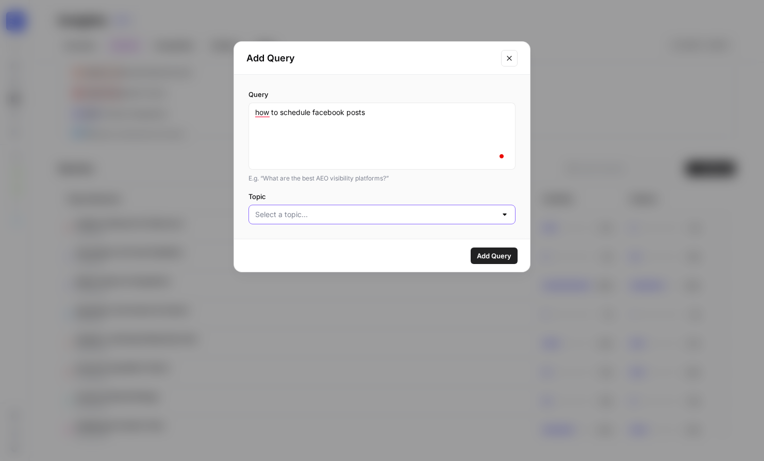
click at [319, 213] on input "Topic" at bounding box center [375, 214] width 241 height 10
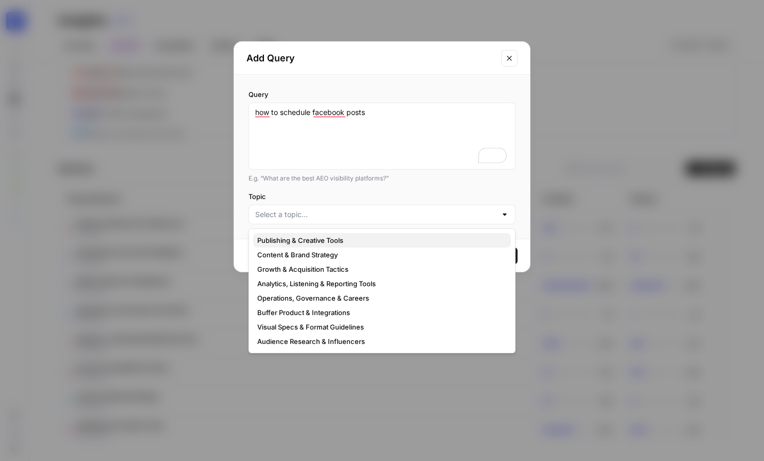
click at [288, 242] on span "Publishing & Creative Tools" at bounding box center [379, 240] width 245 height 10
type input "Publishing & Creative Tools"
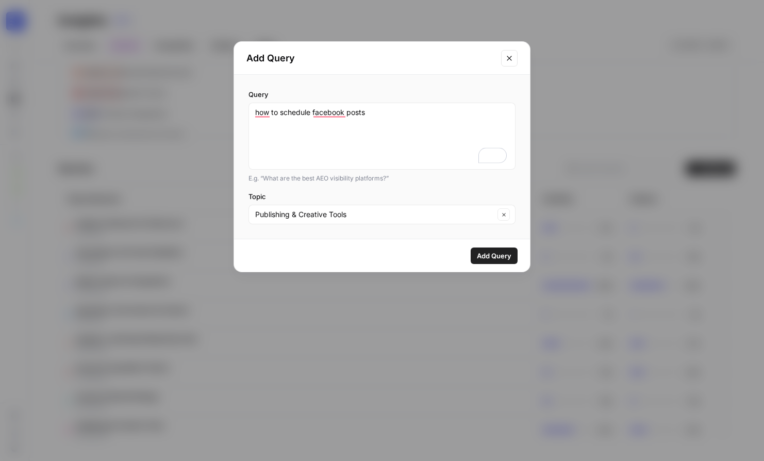
click at [478, 253] on span "Add Query" at bounding box center [494, 256] width 35 height 10
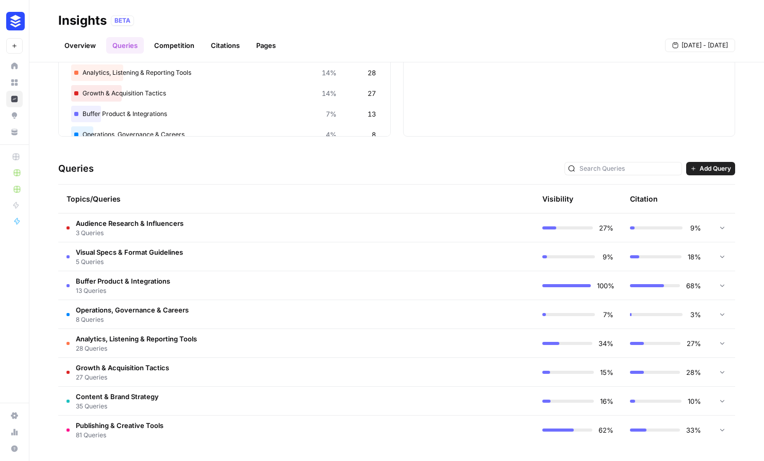
click at [700, 169] on span "Add Query" at bounding box center [715, 168] width 31 height 9
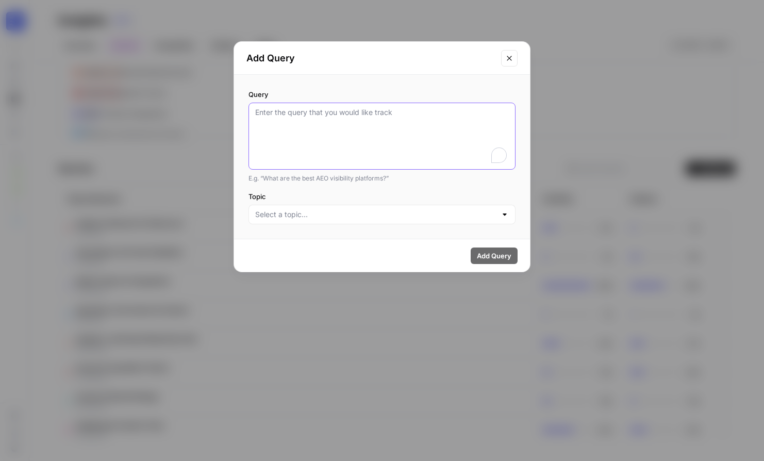
click at [413, 117] on textarea "Query" at bounding box center [382, 136] width 254 height 58
paste textarea "how to schedule linkedin posts"
click at [318, 110] on textarea "how to schedule linkedin posts" at bounding box center [382, 136] width 254 height 58
click at [347, 114] on textarea "how to schedule youtube posts" at bounding box center [382, 136] width 254 height 58
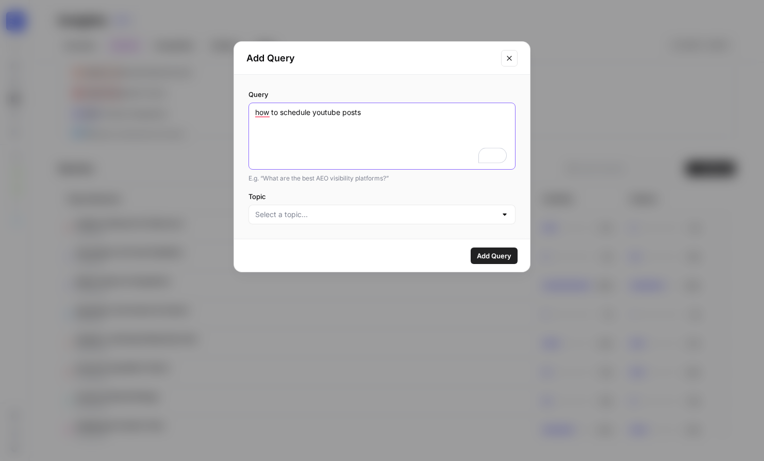
click at [347, 114] on textarea "how to schedule youtube posts" at bounding box center [382, 136] width 254 height 58
type textarea "how to schedule youtube shorts"
click at [316, 207] on div at bounding box center [381, 215] width 267 height 20
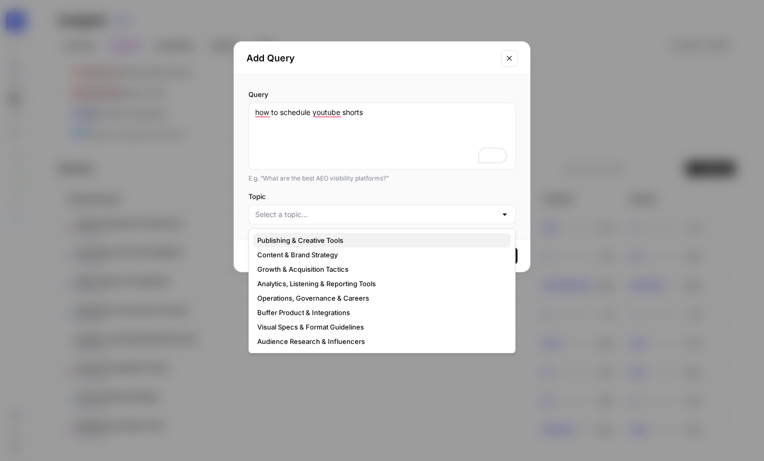
click at [322, 237] on span "Publishing & Creative Tools" at bounding box center [379, 240] width 245 height 10
type input "Publishing & Creative Tools"
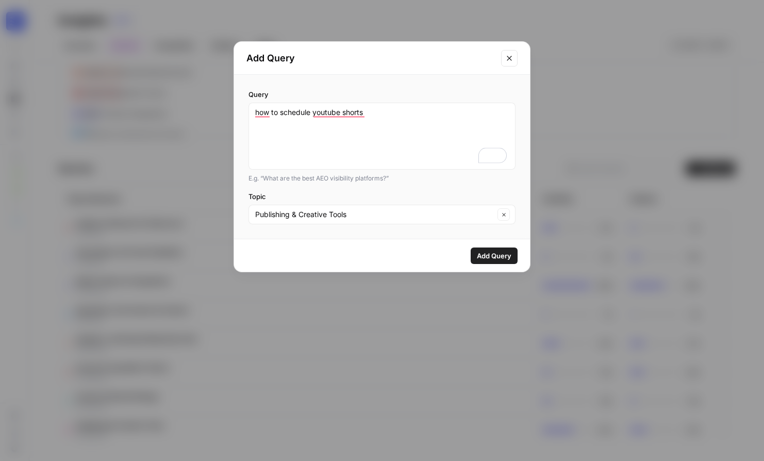
click at [492, 252] on span "Add Query" at bounding box center [494, 256] width 35 height 10
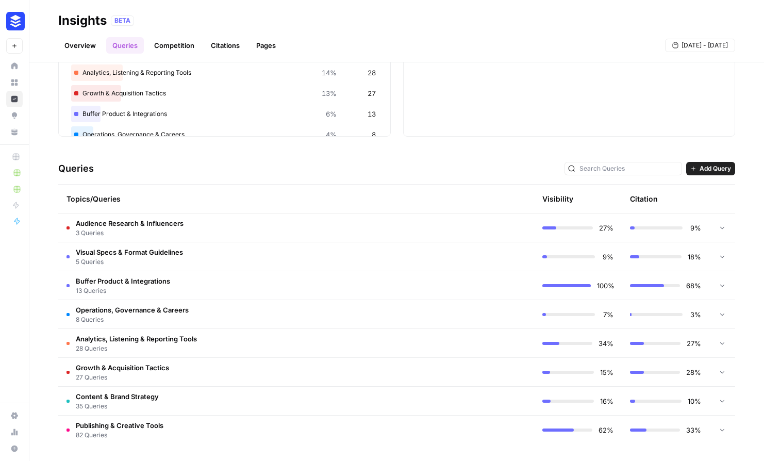
click at [700, 167] on span "Add Query" at bounding box center [715, 168] width 31 height 9
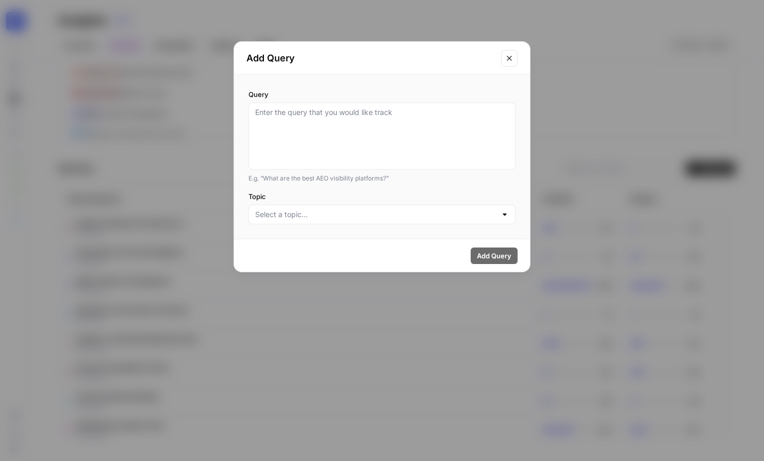
click at [264, 104] on div at bounding box center [381, 136] width 267 height 67
click at [273, 117] on textarea "Query" at bounding box center [382, 136] width 254 height 58
type textarea "linke"
click at [508, 59] on icon "Close modal" at bounding box center [509, 58] width 8 height 8
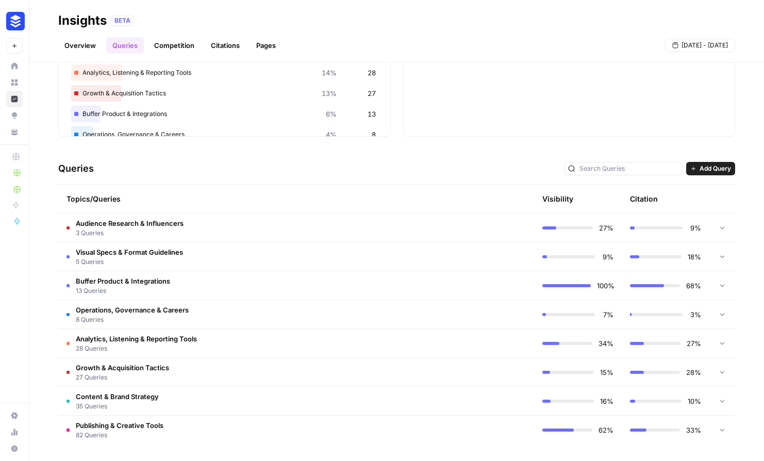
click at [704, 163] on button "Add Query" at bounding box center [710, 168] width 49 height 13
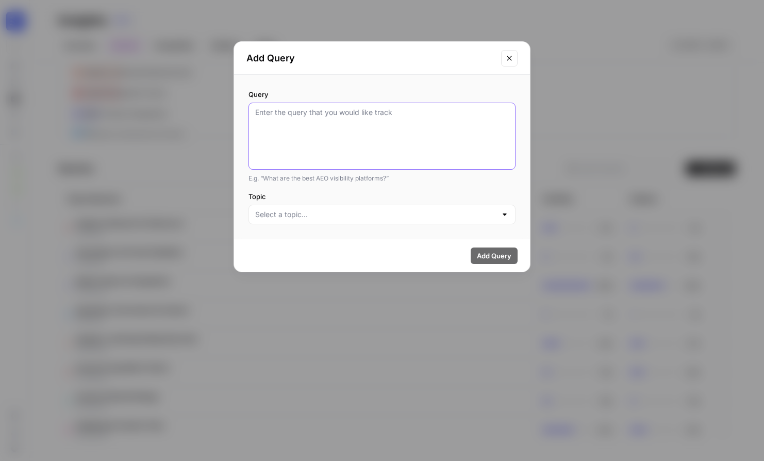
click at [394, 109] on textarea "Query" at bounding box center [382, 136] width 254 height 58
paste textarea "what is youtube studio"
type textarea "what is youtube studio"
click at [351, 213] on input "Topic" at bounding box center [375, 214] width 241 height 10
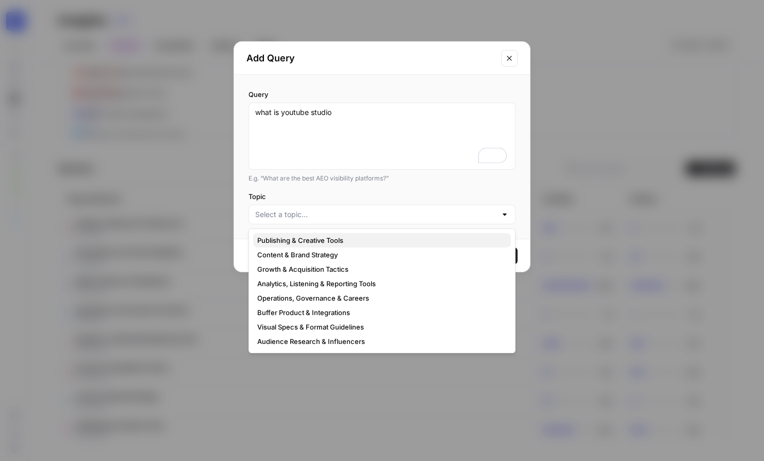
click at [357, 241] on span "Publishing & Creative Tools" at bounding box center [379, 240] width 245 height 10
type input "Publishing & Creative Tools"
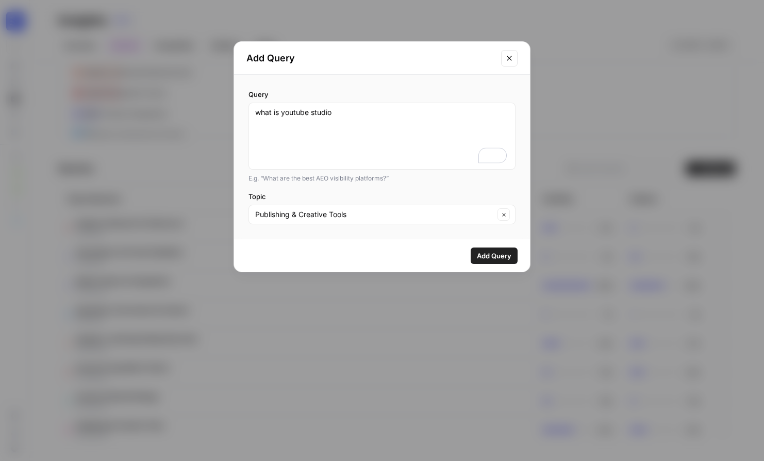
click at [480, 257] on span "Add Query" at bounding box center [494, 256] width 35 height 10
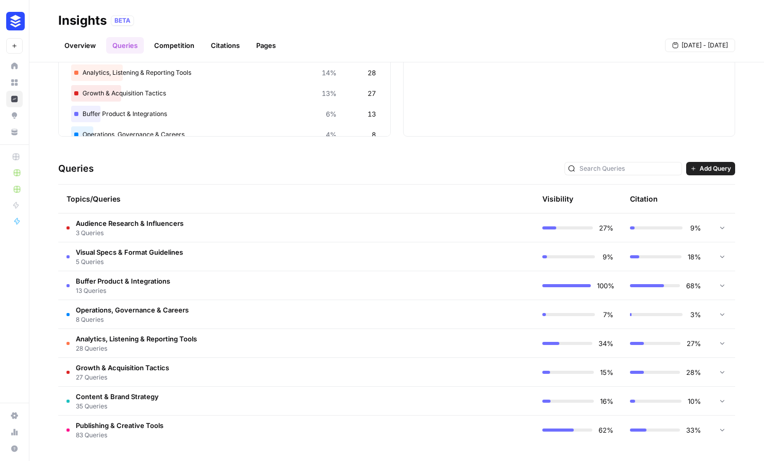
click at [707, 171] on span "Add Query" at bounding box center [715, 168] width 31 height 9
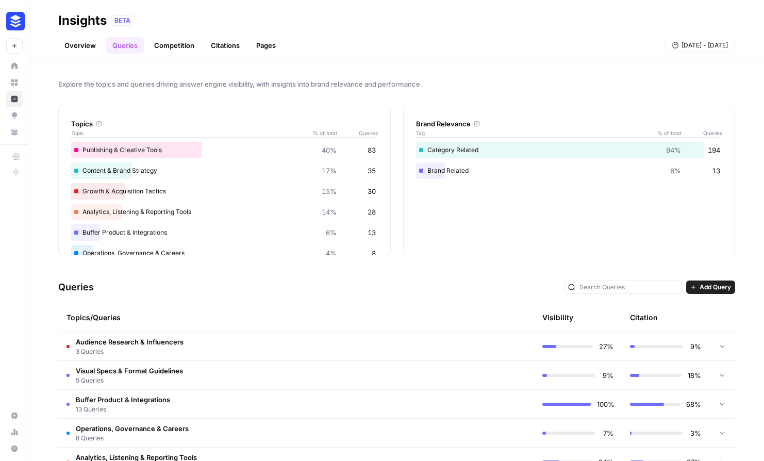
click at [93, 45] on link "Overview" at bounding box center [80, 45] width 44 height 16
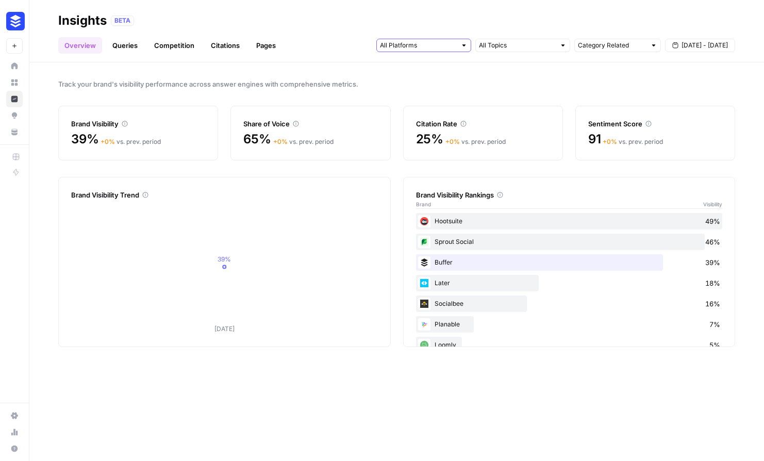
click at [416, 47] on input "text" at bounding box center [418, 45] width 76 height 10
click at [424, 65] on span "Gemini" at bounding box center [422, 68] width 53 height 10
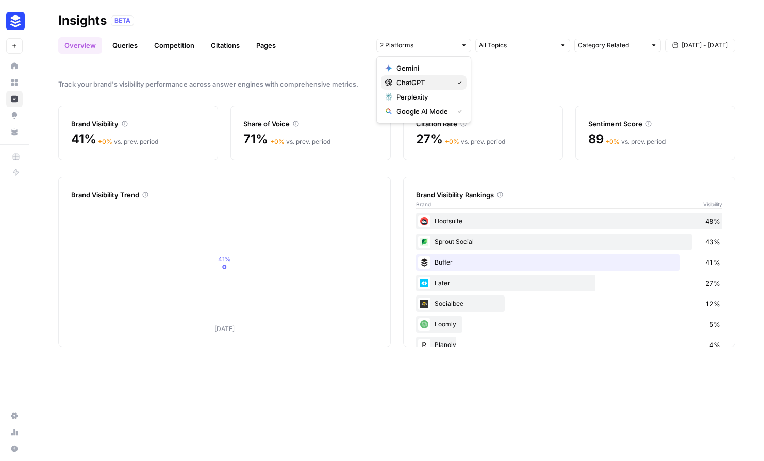
click at [450, 85] on div "ChatGPT" at bounding box center [423, 82] width 77 height 10
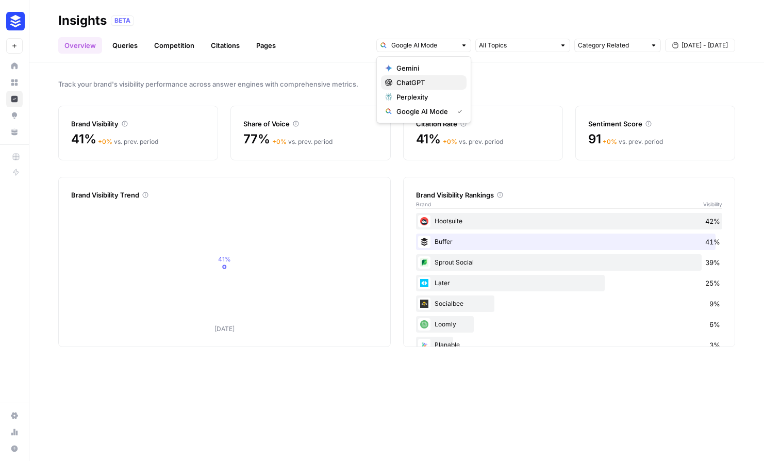
click at [438, 83] on span "ChatGPT" at bounding box center [427, 82] width 62 height 10
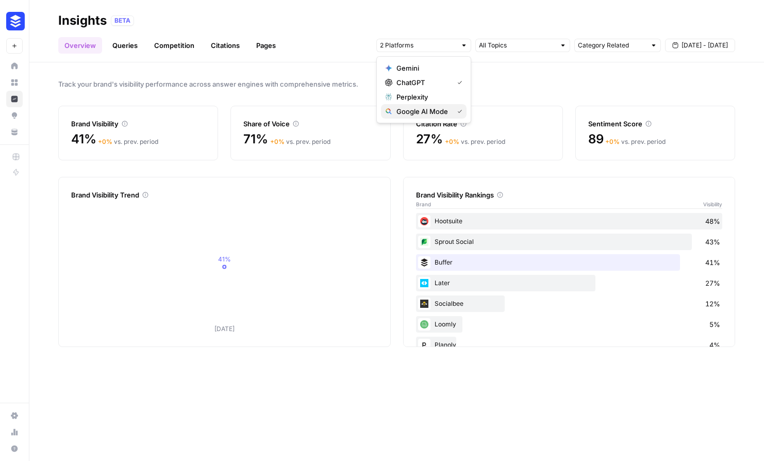
click at [440, 113] on span "Google AI Mode" at bounding box center [422, 111] width 53 height 10
click at [436, 83] on span "ChatGPT" at bounding box center [422, 82] width 53 height 10
click at [446, 98] on span "Perplexity" at bounding box center [422, 97] width 53 height 10
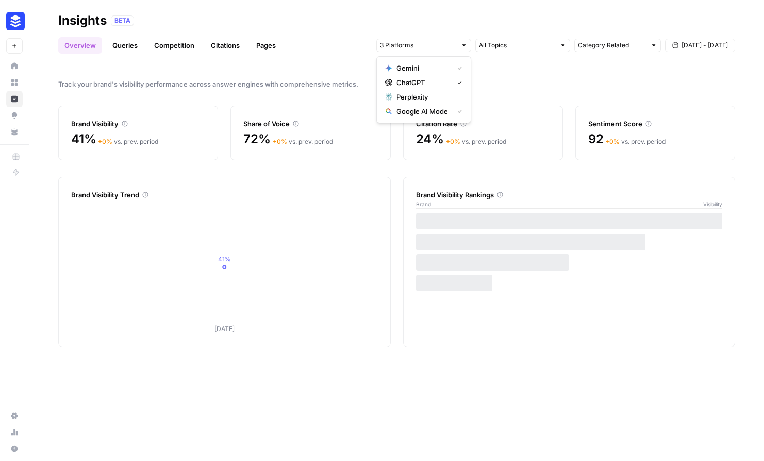
click at [434, 75] on button "ChatGPT" at bounding box center [424, 82] width 86 height 14
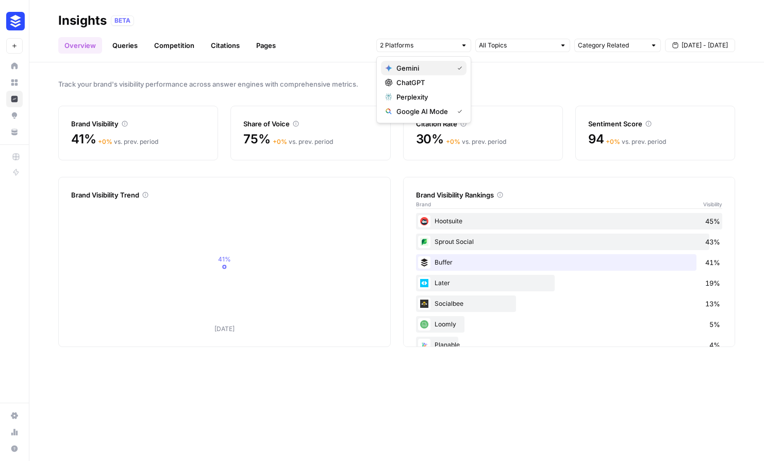
click at [444, 64] on span "Gemini" at bounding box center [422, 68] width 53 height 10
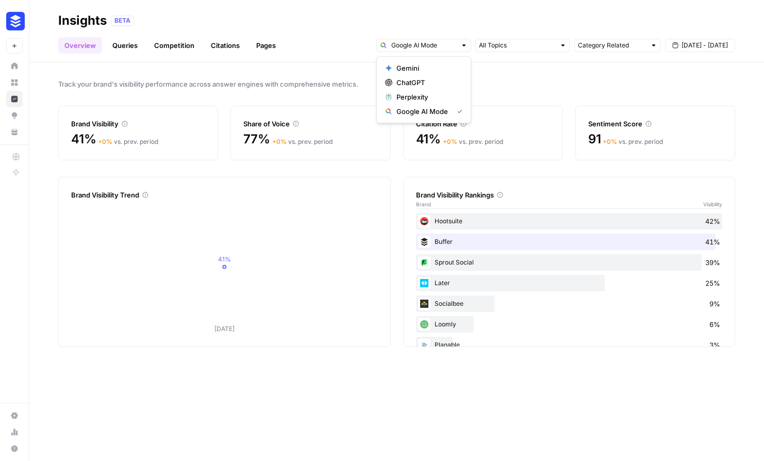
click at [492, 192] on div "Brand Visibility Rankings" at bounding box center [569, 195] width 307 height 10
click at [137, 50] on link "Queries" at bounding box center [125, 45] width 38 height 16
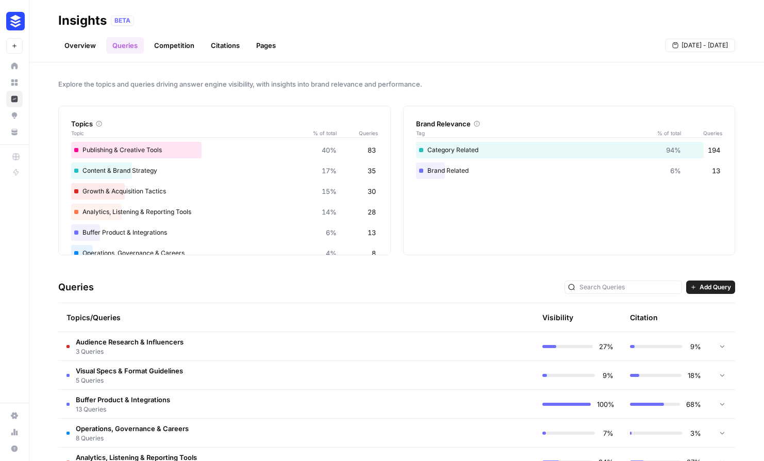
click at [170, 52] on link "Competition" at bounding box center [174, 45] width 53 height 16
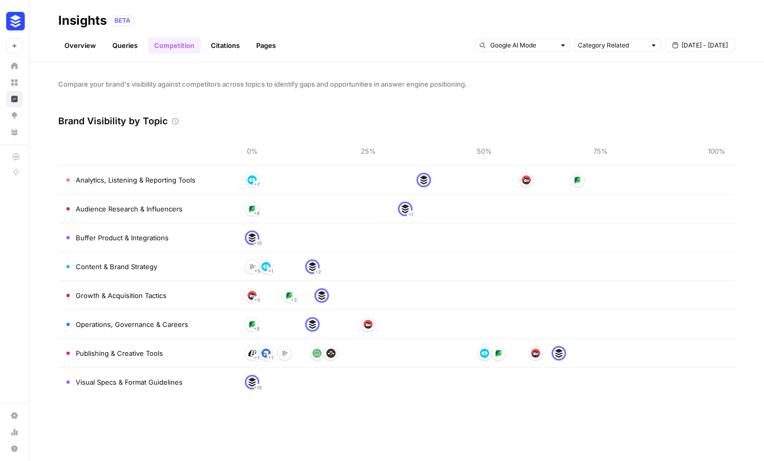
click at [210, 290] on td "Growth & Acquisition Tactics" at bounding box center [145, 295] width 175 height 28
click at [127, 49] on link "Queries" at bounding box center [125, 45] width 38 height 16
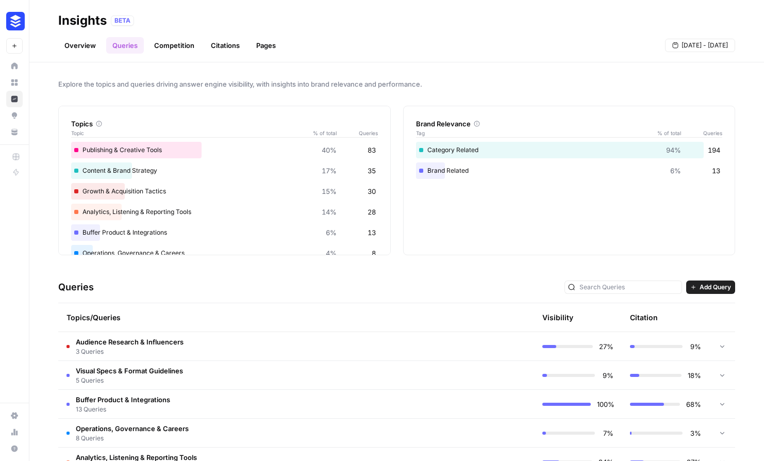
scroll to position [119, 0]
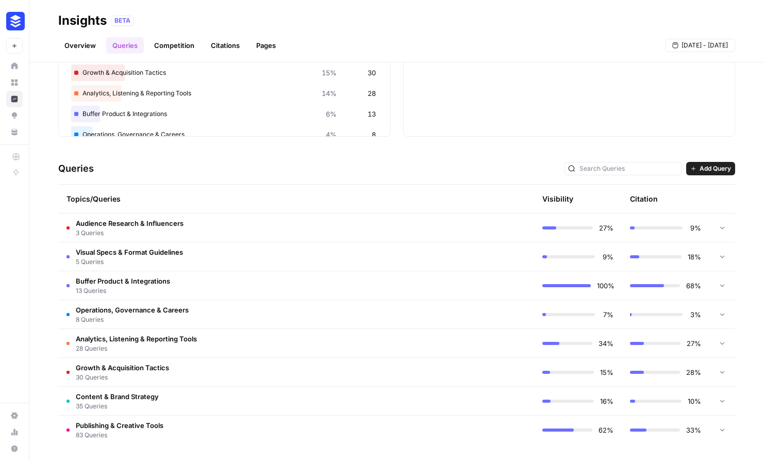
click at [429, 369] on td "Growth & Acquisition Tactics 30 Queries" at bounding box center [252, 372] width 388 height 28
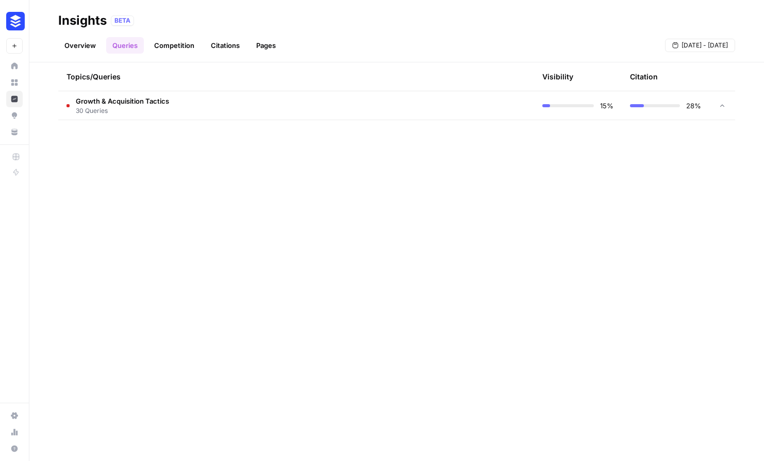
scroll to position [0, 0]
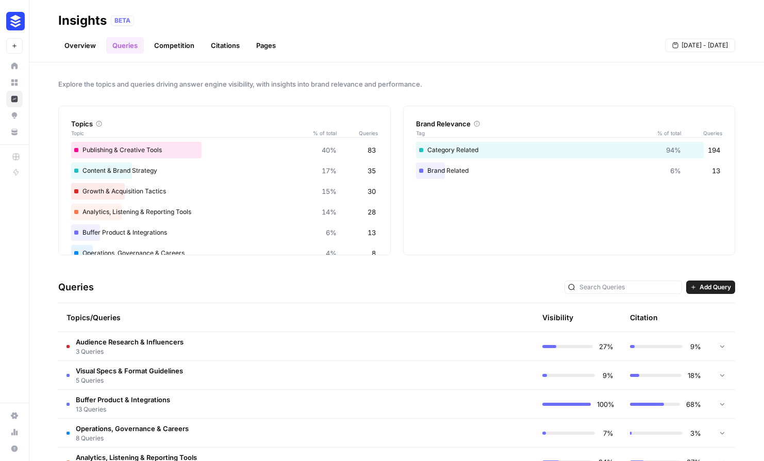
click at [176, 43] on link "Competition" at bounding box center [174, 45] width 53 height 16
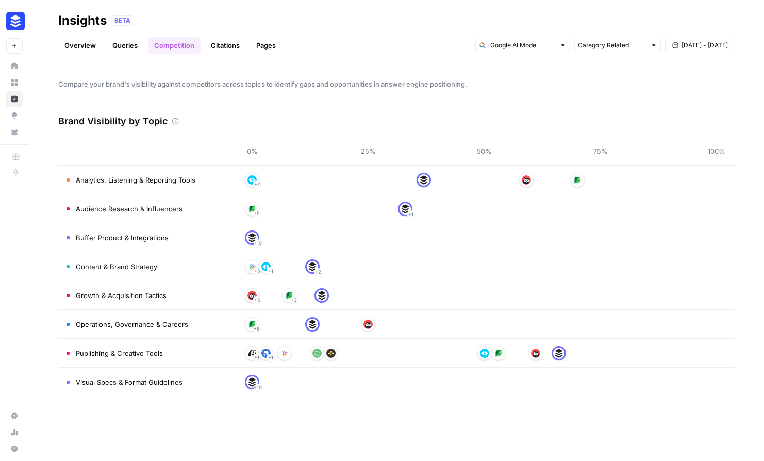
click at [220, 43] on link "Citations" at bounding box center [225, 45] width 41 height 16
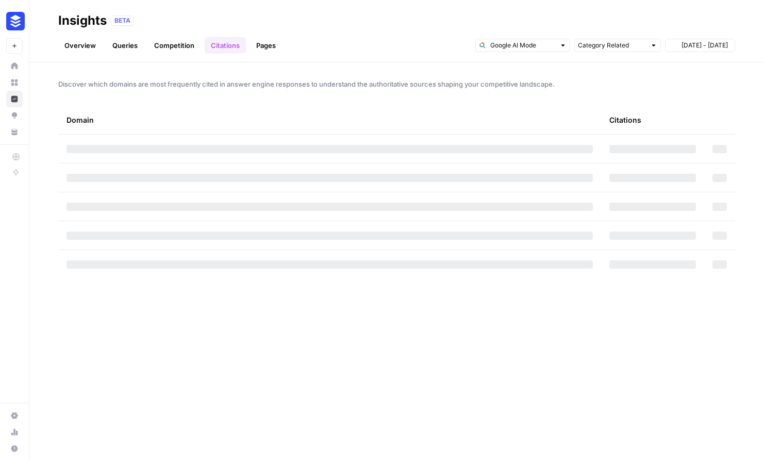
click at [271, 45] on link "Pages" at bounding box center [266, 45] width 32 height 16
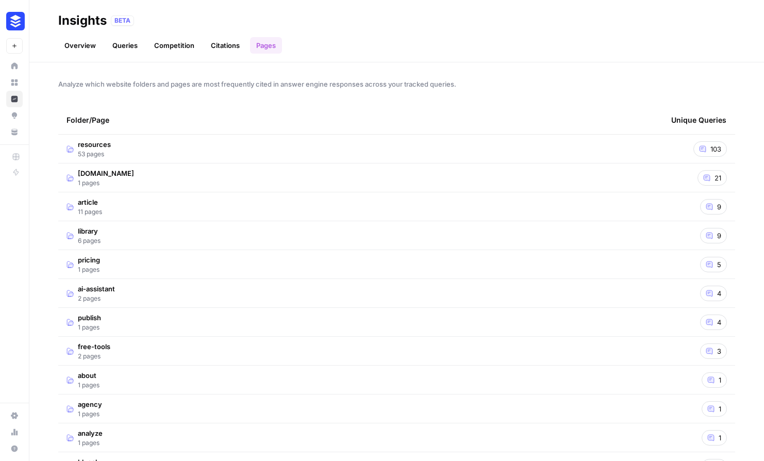
click at [234, 47] on link "Citations" at bounding box center [225, 45] width 41 height 16
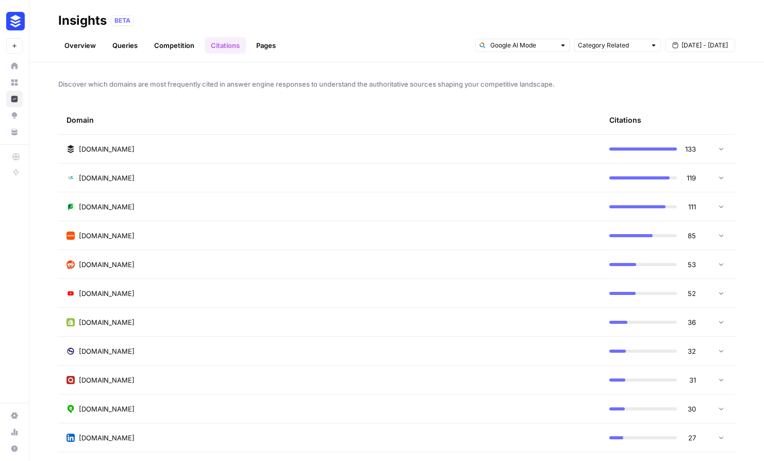
click at [260, 175] on div "[DOMAIN_NAME]" at bounding box center [330, 178] width 526 height 10
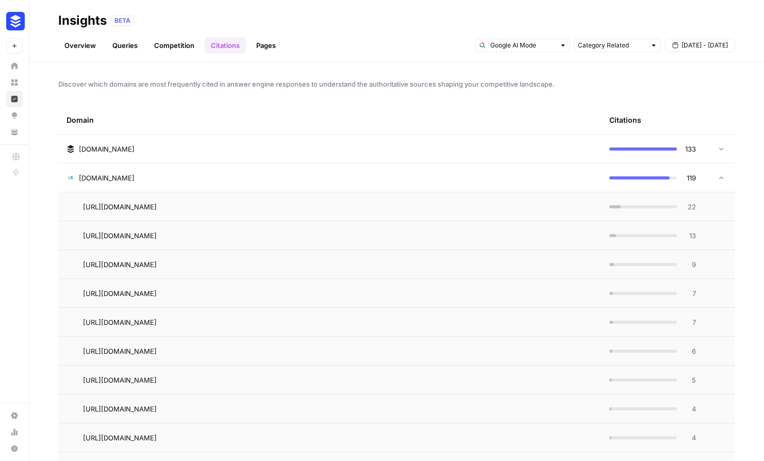
click at [261, 175] on div "[DOMAIN_NAME]" at bounding box center [330, 178] width 526 height 10
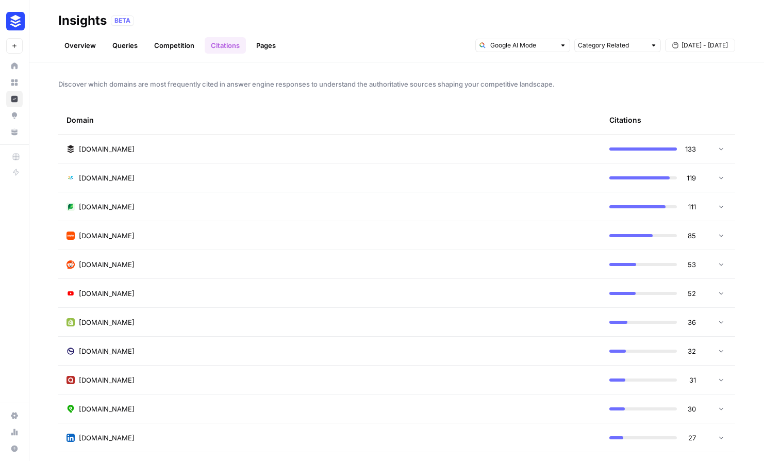
click at [74, 47] on link "Overview" at bounding box center [80, 45] width 44 height 16
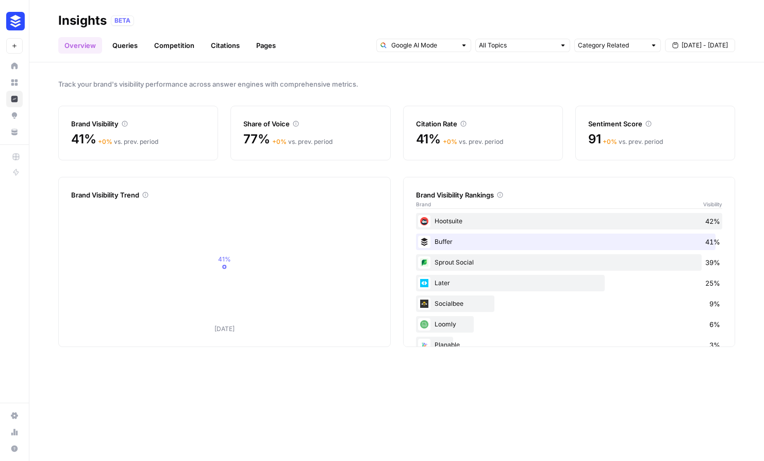
click at [489, 65] on div "Track your brand's visibility performance across answer engines with comprehens…" at bounding box center [396, 261] width 735 height 399
click at [427, 49] on input "text" at bounding box center [423, 45] width 65 height 10
click at [395, 70] on div "Gemini" at bounding box center [423, 68] width 77 height 10
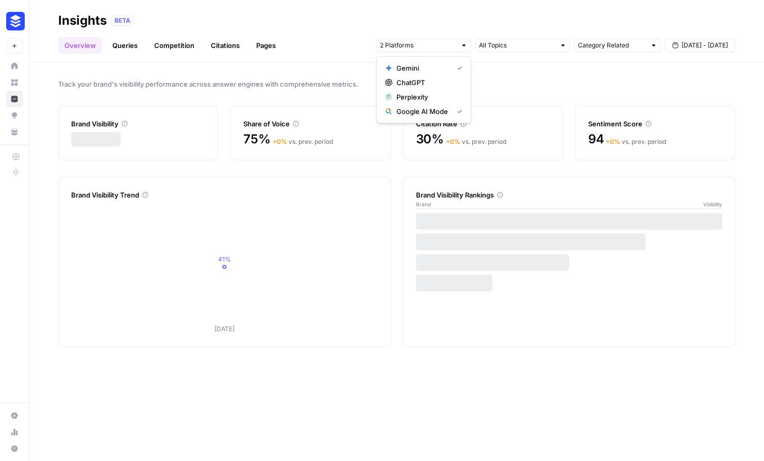
click at [406, 83] on span "ChatGPT" at bounding box center [427, 82] width 62 height 10
click at [406, 95] on span "Perplexity" at bounding box center [427, 97] width 62 height 10
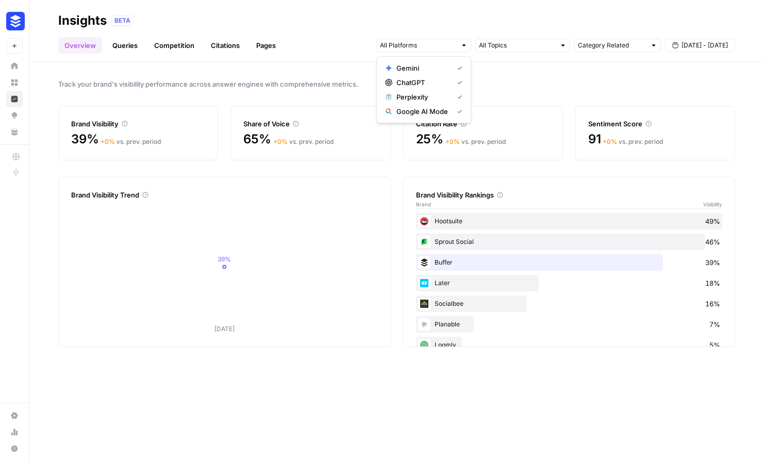
drag, startPoint x: 309, startPoint y: 30, endPoint x: 308, endPoint y: 12, distance: 18.1
click at [309, 30] on div "Overview Queries Competition Citations Pages Category Related [DATE] - [DATE]" at bounding box center [396, 41] width 677 height 25
click at [599, 401] on div "Track your brand's visibility performance across answer engines with comprehens…" at bounding box center [396, 261] width 735 height 399
click at [128, 48] on link "Queries" at bounding box center [125, 45] width 38 height 16
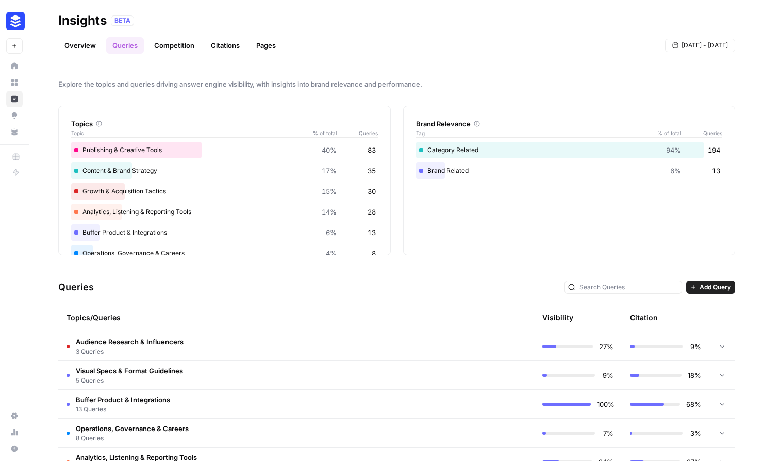
click at [700, 283] on span "Add Query" at bounding box center [715, 287] width 31 height 9
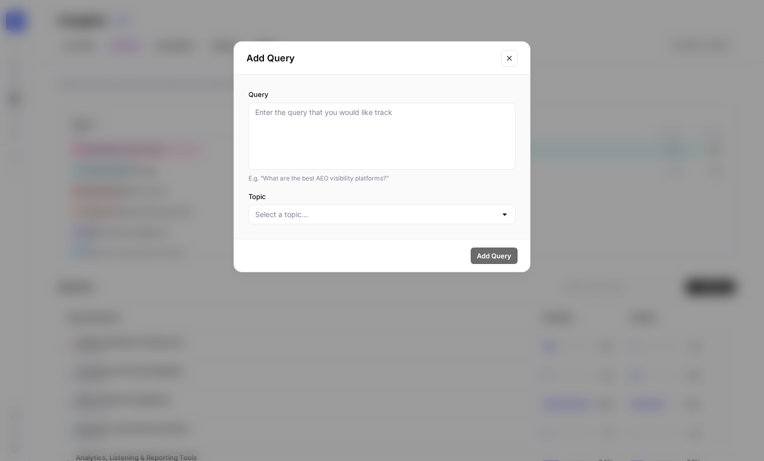
click at [253, 120] on div at bounding box center [381, 136] width 267 height 67
paste textarea "What are [PERSON_NAME]’s pricing plans?"
type textarea "What are [PERSON_NAME]’s pricing plans?"
click at [306, 212] on input "Topic" at bounding box center [375, 214] width 241 height 10
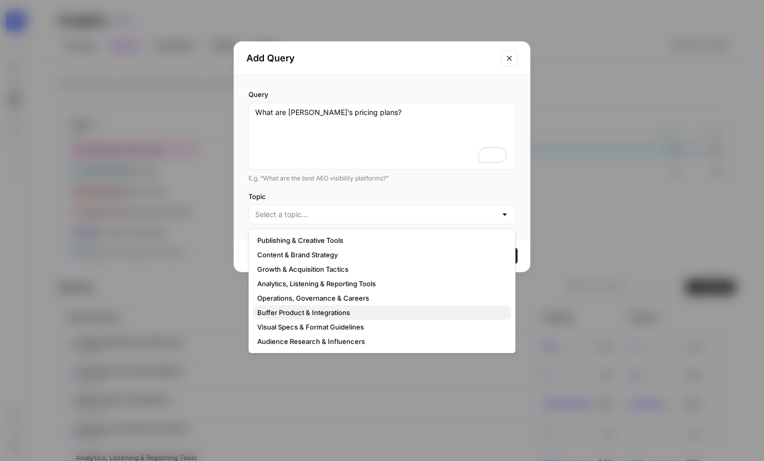
click at [294, 309] on span "Buffer Product & Integrations" at bounding box center [379, 312] width 245 height 10
type input "Buffer Product & Integrations"
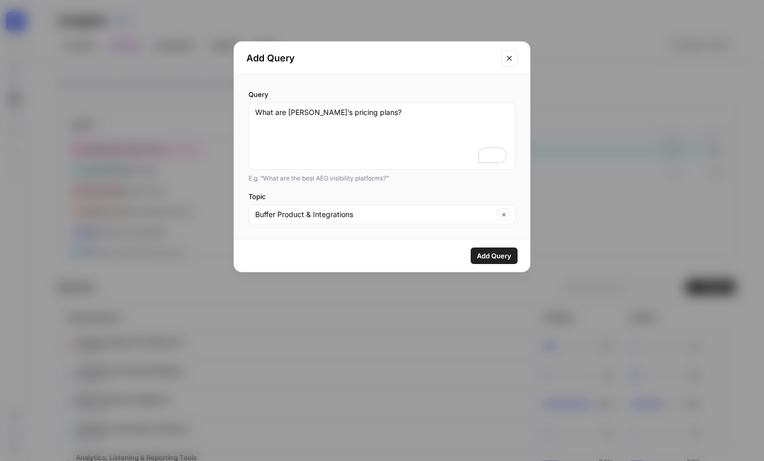
click at [491, 254] on span "Add Query" at bounding box center [494, 256] width 35 height 10
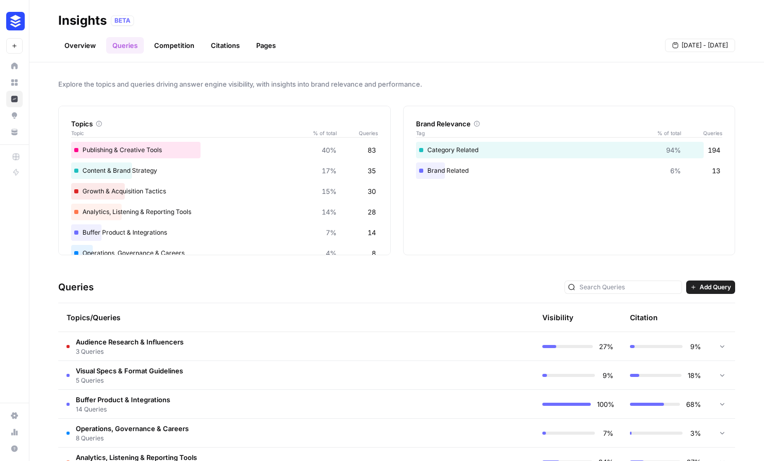
click at [712, 279] on div "Queries Add Query" at bounding box center [396, 287] width 677 height 31
click at [711, 291] on span "Add Query" at bounding box center [715, 287] width 31 height 9
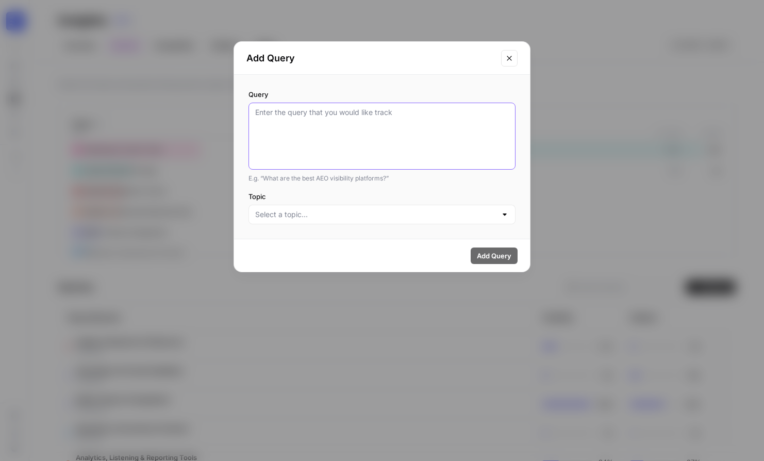
click at [328, 122] on textarea "Query" at bounding box center [382, 136] width 254 height 58
paste textarea "What are good tactics to increase engagement on Twitter/X?"
type textarea "What are good tactics to increase engagement on Twitter/X?"
click at [350, 220] on div at bounding box center [381, 215] width 267 height 20
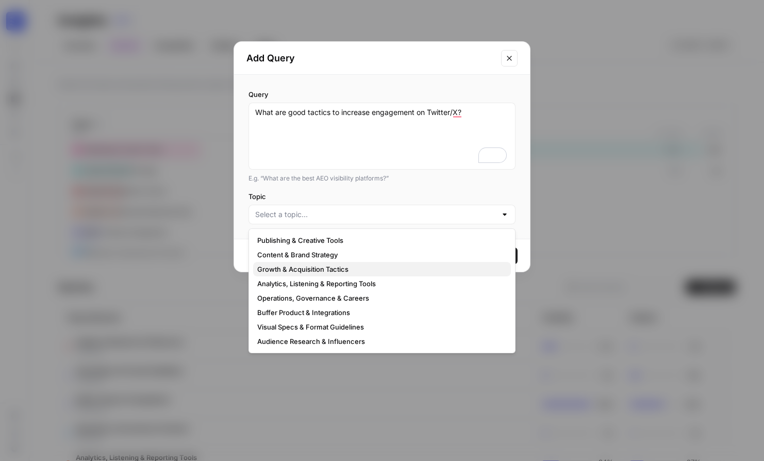
click at [329, 266] on span "Growth & Acquisition Tactics" at bounding box center [379, 269] width 245 height 10
type input "Growth & Acquisition Tactics"
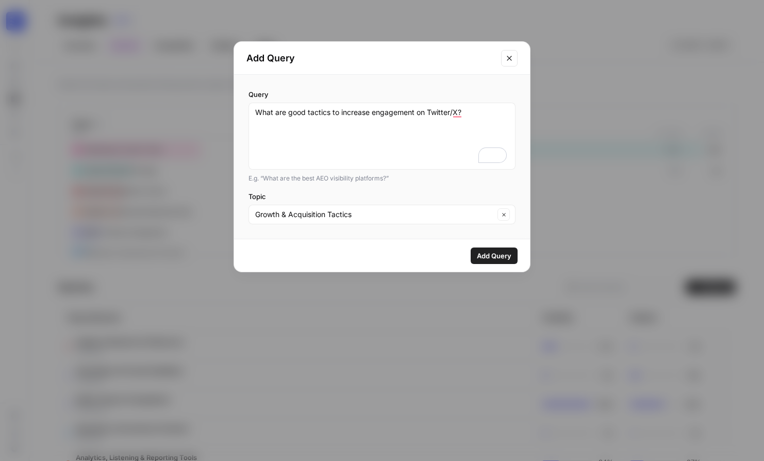
click at [489, 252] on span "Add Query" at bounding box center [494, 256] width 35 height 10
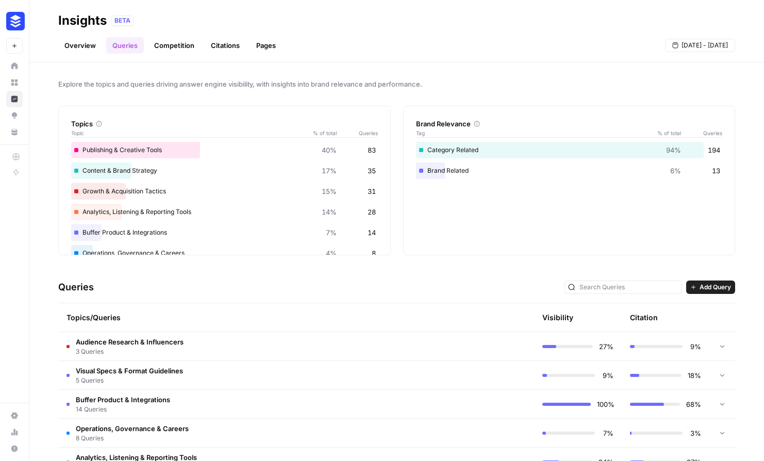
click at [728, 283] on div "Explore the topics and queries driving answer engine visibility, with insights …" at bounding box center [396, 261] width 735 height 399
click at [719, 283] on span "Add Query" at bounding box center [715, 287] width 31 height 9
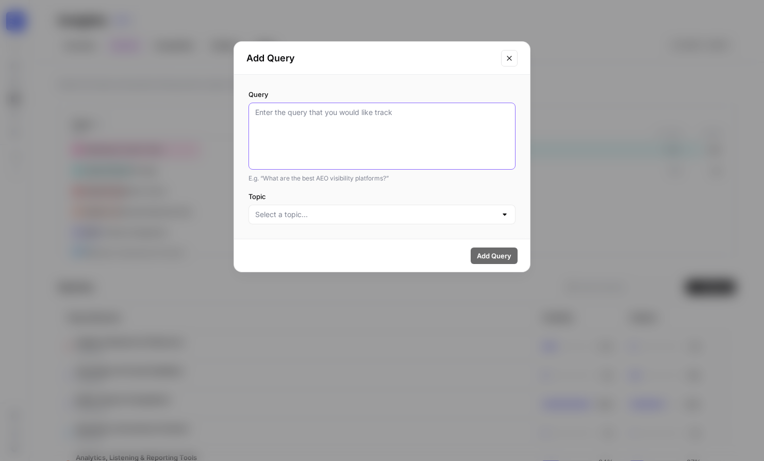
click at [347, 118] on textarea "Query" at bounding box center [382, 136] width 254 height 58
paste textarea "Buffer vs Hootsuite — which is better for Instagram scheduling?"
click at [412, 114] on textarea "Buffer vs Hootsuite — which is better for Instagram scheduling?" at bounding box center [382, 136] width 254 height 58
type textarea "Buffer vs Hootsuite — which is better for scheduling?"
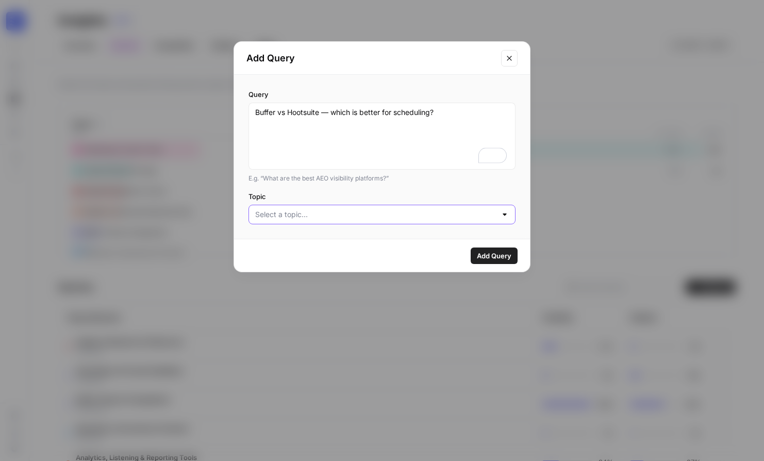
click at [339, 215] on input "Topic" at bounding box center [375, 214] width 241 height 10
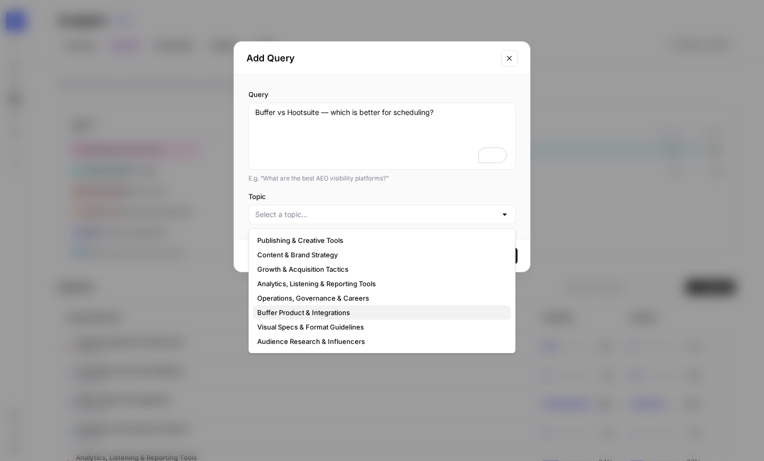
click at [325, 313] on span "Buffer Product & Integrations" at bounding box center [379, 312] width 245 height 10
type input "Buffer Product & Integrations"
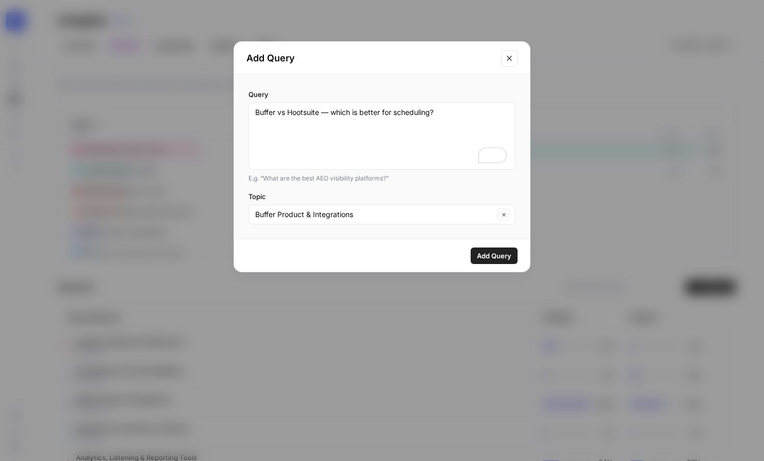
click at [505, 254] on span "Add Query" at bounding box center [494, 256] width 35 height 10
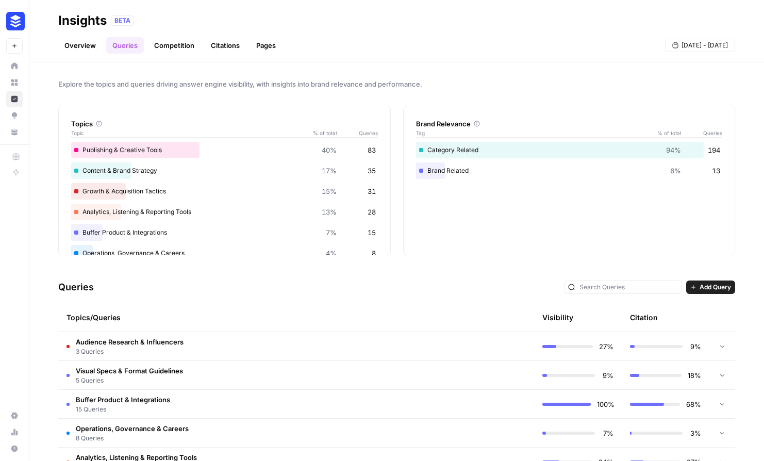
click at [700, 286] on span "Add Query" at bounding box center [715, 287] width 31 height 9
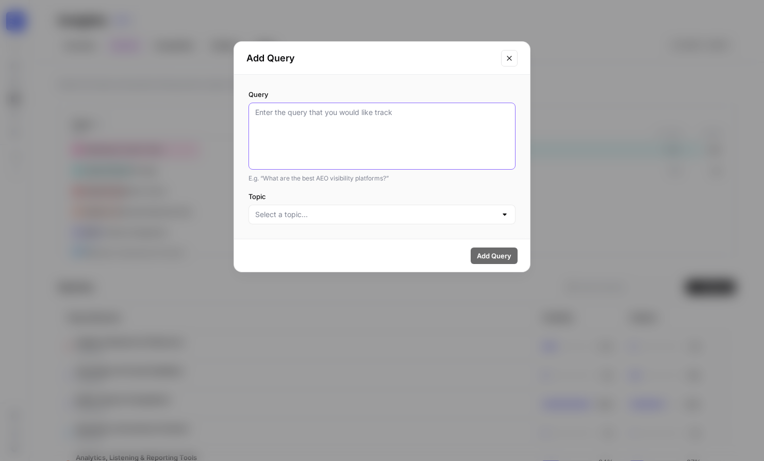
click at [329, 121] on textarea "Query" at bounding box center [382, 136] width 254 height 58
paste textarea "How do creators build a consistent posting habit?"
type textarea "How do creators build a consistent posting habit?"
click at [329, 220] on div at bounding box center [381, 215] width 267 height 20
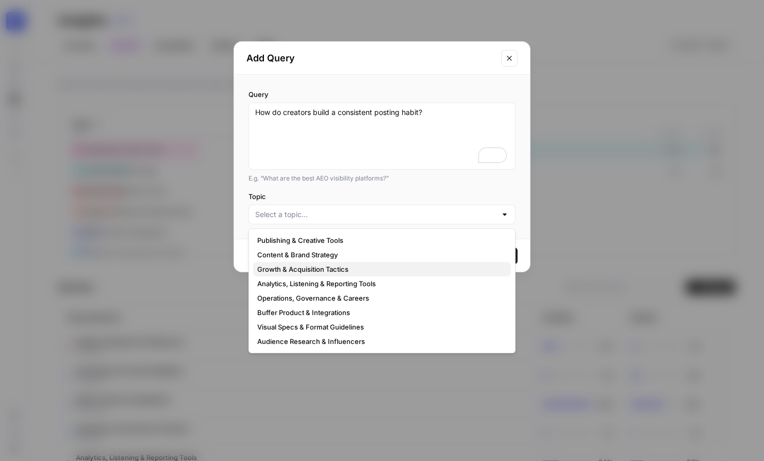
click at [308, 271] on span "Growth & Acquisition Tactics" at bounding box center [379, 269] width 245 height 10
type input "Growth & Acquisition Tactics"
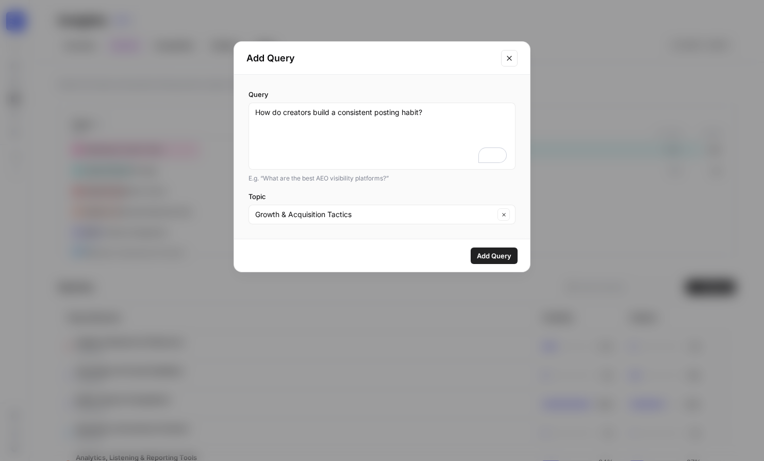
click at [485, 256] on span "Add Query" at bounding box center [494, 256] width 35 height 10
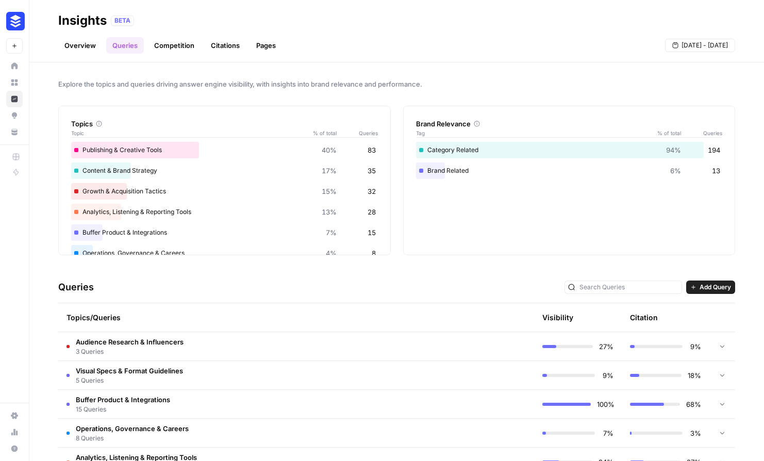
click at [700, 283] on span "Add Query" at bounding box center [715, 287] width 31 height 9
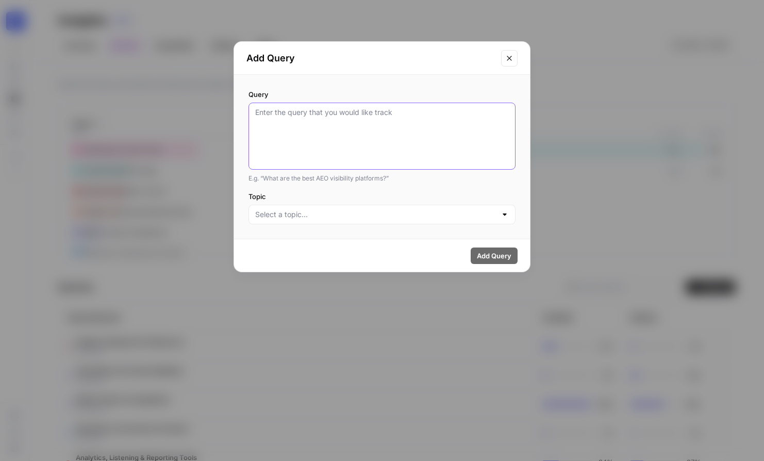
click at [383, 141] on textarea "Query" at bounding box center [382, 136] width 254 height 58
paste textarea "How can I grow an audience on LinkedIn without ads?"
type textarea "How can I grow an audience on LinkedIn without ads?"
click at [355, 220] on div at bounding box center [381, 215] width 267 height 20
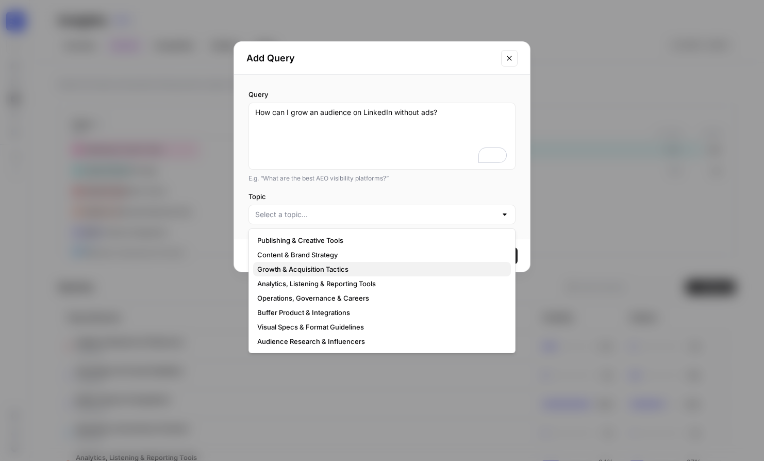
click at [344, 267] on span "Growth & Acquisition Tactics" at bounding box center [379, 269] width 245 height 10
type input "Growth & Acquisition Tactics"
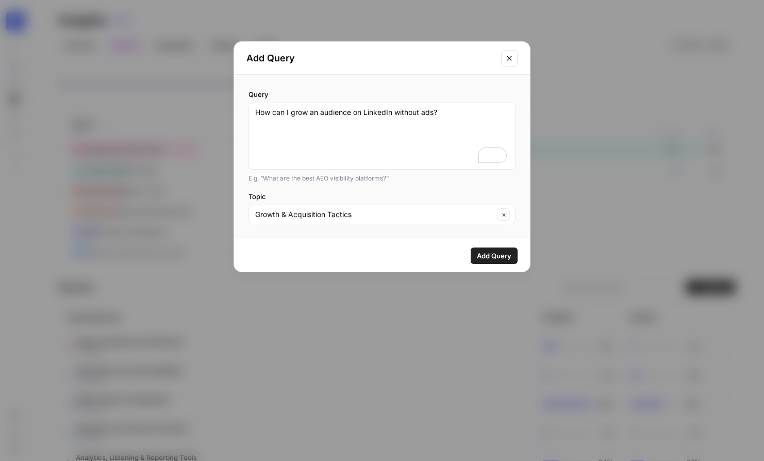
click at [485, 250] on button "Add Query" at bounding box center [494, 255] width 47 height 16
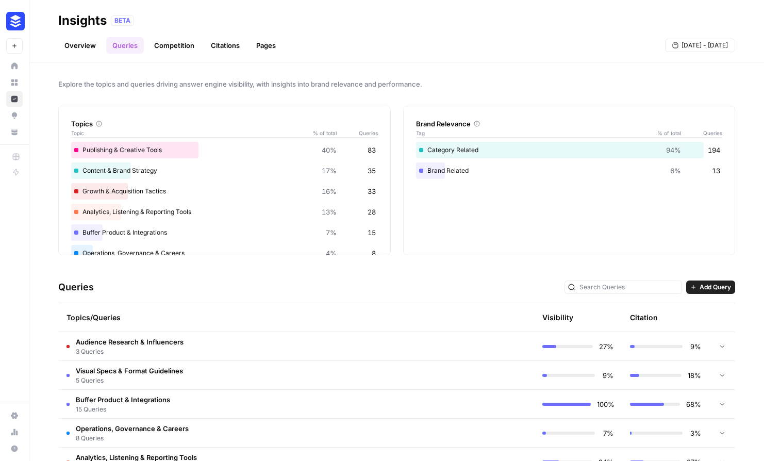
click at [711, 285] on span "Add Query" at bounding box center [715, 287] width 31 height 9
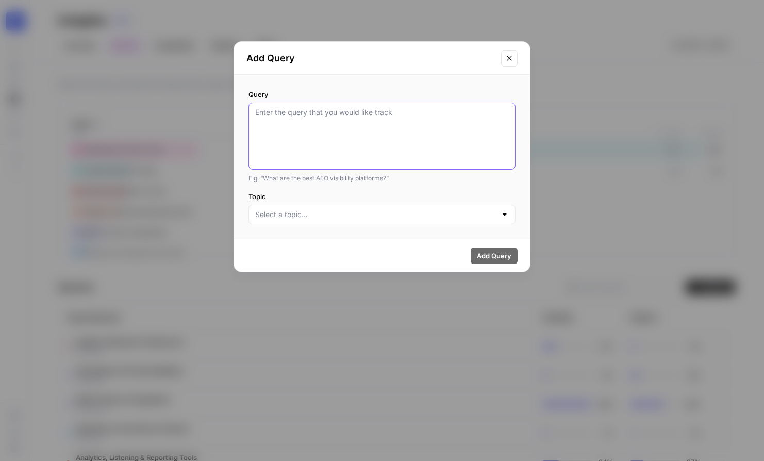
click at [313, 138] on textarea "Query" at bounding box center [382, 136] width 254 height 58
paste textarea "What are the best social media management tools for small businesses?"
type textarea "What are the best social media management tools for small businesses?"
click at [345, 220] on div at bounding box center [381, 215] width 267 height 20
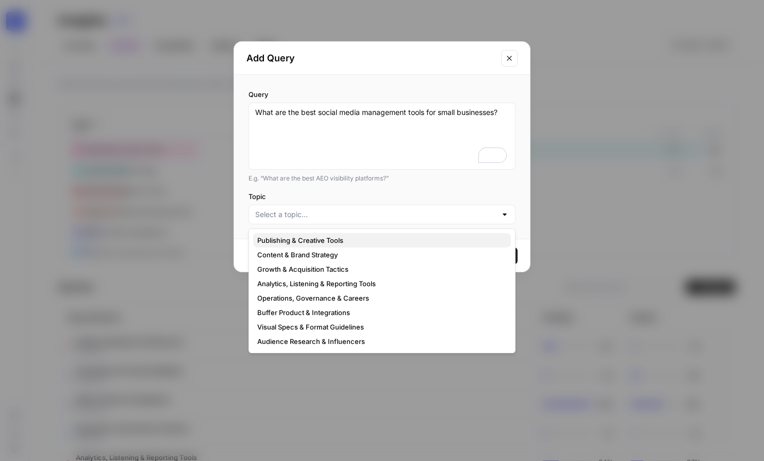
click at [333, 240] on span "Publishing & Creative Tools" at bounding box center [379, 240] width 245 height 10
type input "Publishing & Creative Tools"
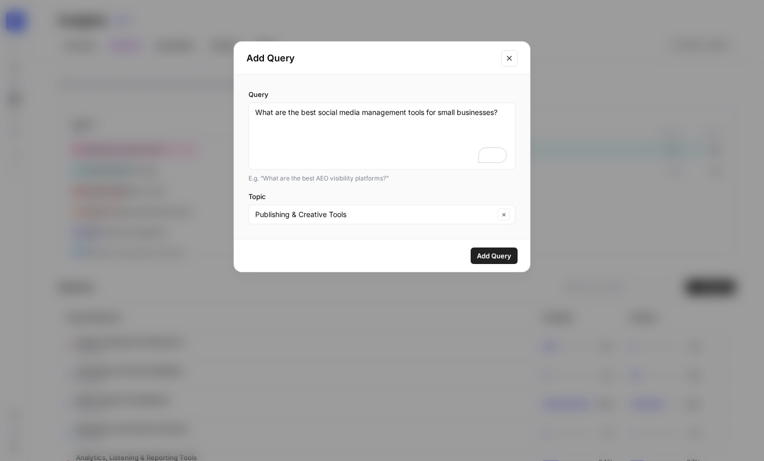
click at [477, 252] on span "Add Query" at bounding box center [494, 256] width 35 height 10
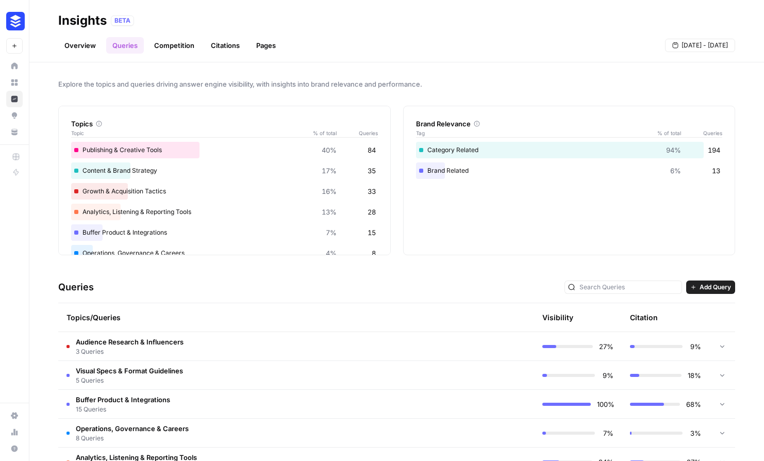
click at [706, 285] on span "Add Query" at bounding box center [715, 287] width 31 height 9
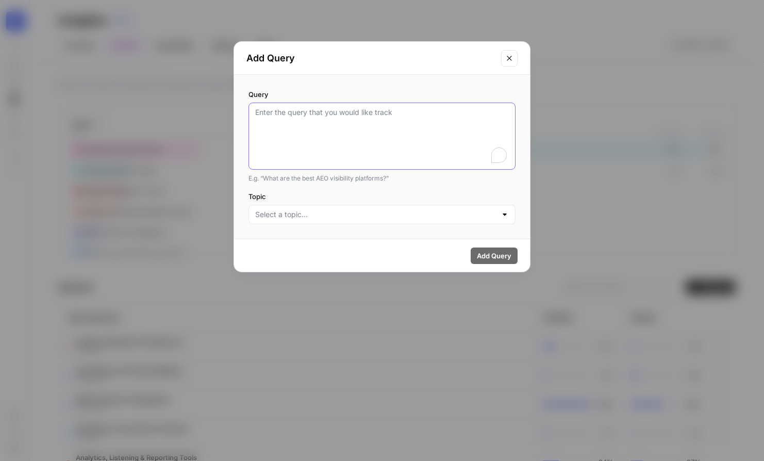
click at [360, 136] on textarea "Query" at bounding box center [382, 136] width 254 height 58
paste textarea "Why did my Facebook reach drop last week?"
click at [361, 211] on input "Topic" at bounding box center [375, 214] width 241 height 10
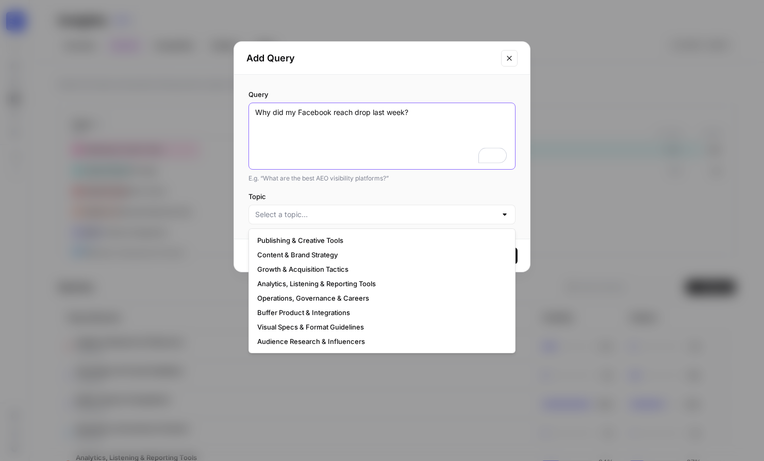
click at [309, 115] on textarea "Why did my Facebook reach drop last week?" at bounding box center [382, 136] width 254 height 58
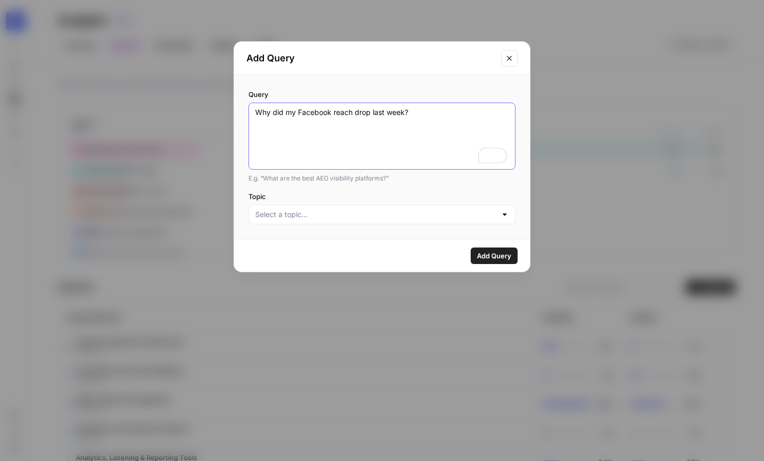
click at [309, 115] on textarea "Why did my Facebook reach drop last week?" at bounding box center [382, 136] width 254 height 58
type textarea "Why did my Instagram reach drop last week?"
click at [354, 216] on input "Topic" at bounding box center [375, 214] width 241 height 10
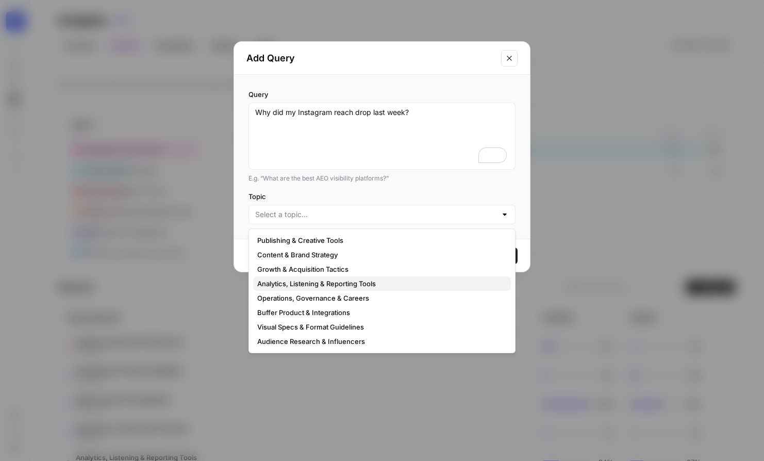
click at [310, 285] on span "Analytics, Listening & Reporting Tools" at bounding box center [379, 283] width 245 height 10
type input "Analytics, Listening & Reporting Tools"
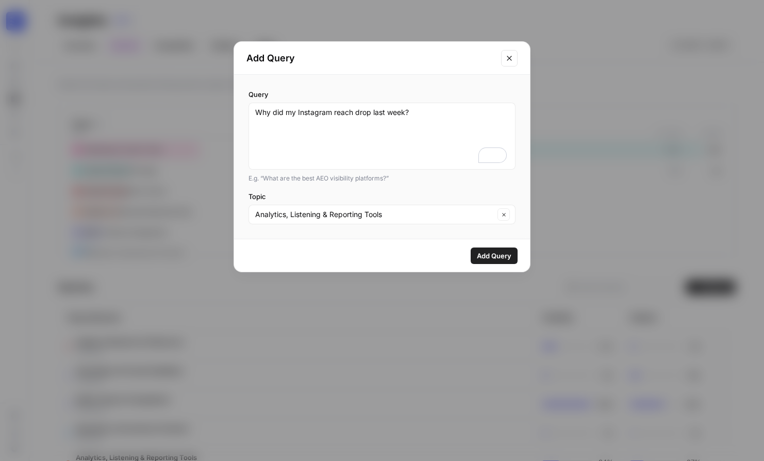
click at [493, 253] on span "Add Query" at bounding box center [494, 256] width 35 height 10
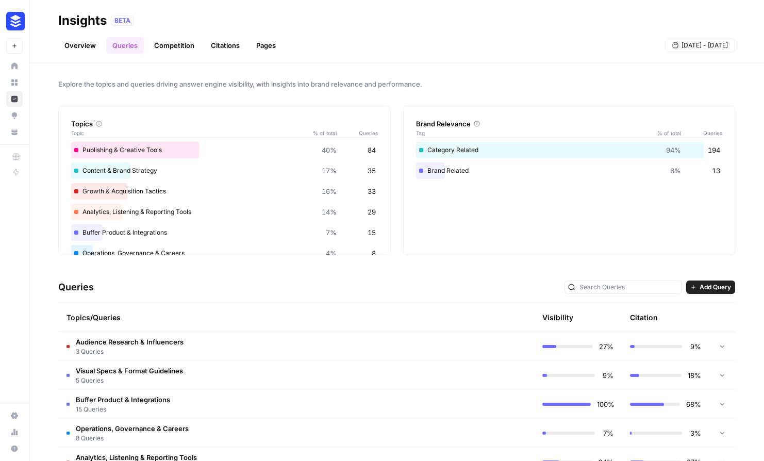
click at [715, 295] on div "Queries Add Query" at bounding box center [396, 287] width 677 height 31
click at [710, 289] on span "Add Query" at bounding box center [715, 287] width 31 height 9
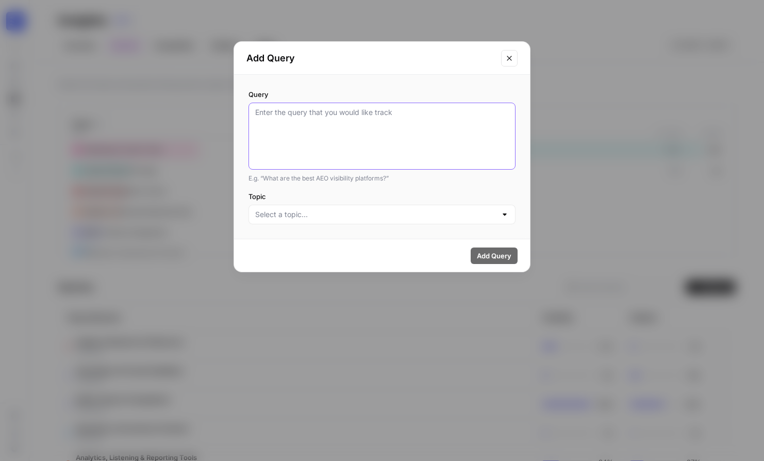
click at [402, 117] on textarea "Query" at bounding box center [382, 136] width 254 height 58
paste textarea "Create a weekly social media posting schedule for a one-person marketing team."
type textarea "Create a weekly social media posting schedule for a one-person marketing team."
click at [371, 221] on div at bounding box center [381, 215] width 267 height 20
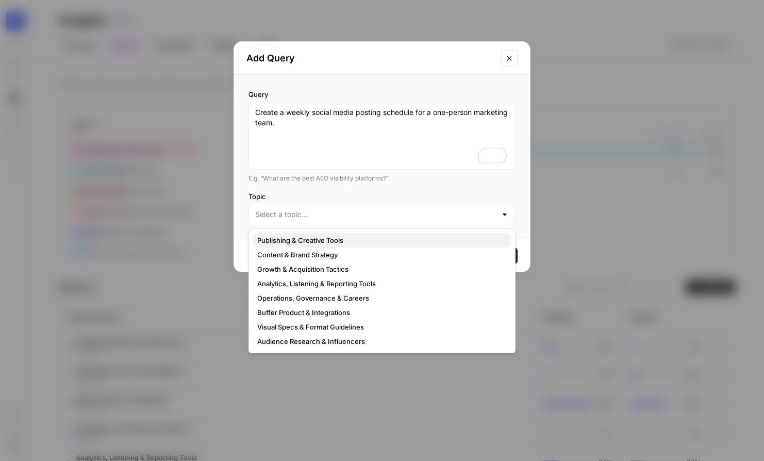
click at [364, 240] on span "Publishing & Creative Tools" at bounding box center [379, 240] width 245 height 10
type input "Publishing & Creative Tools"
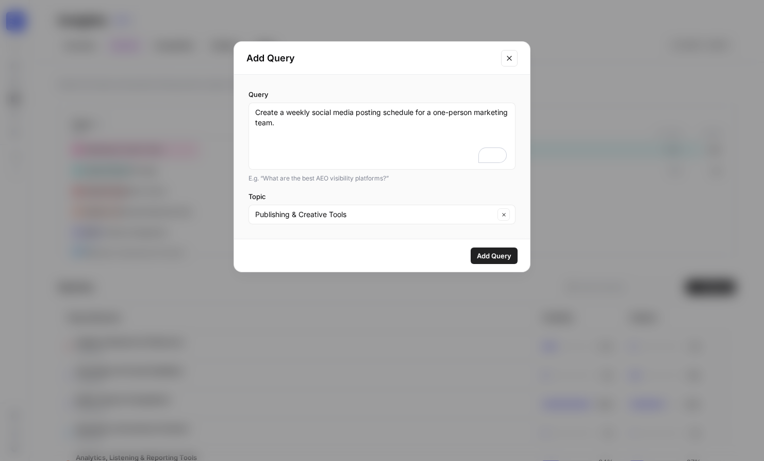
click at [499, 253] on span "Add Query" at bounding box center [494, 256] width 35 height 10
